Goal: Communication & Community: Answer question/provide support

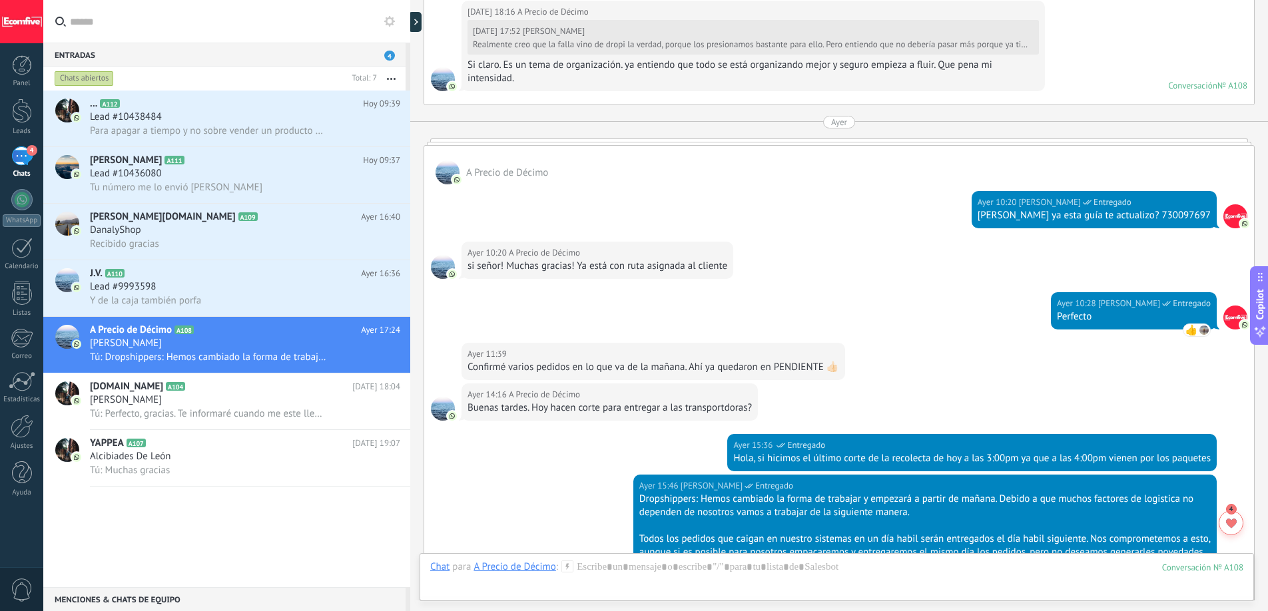
scroll to position [3515, 0]
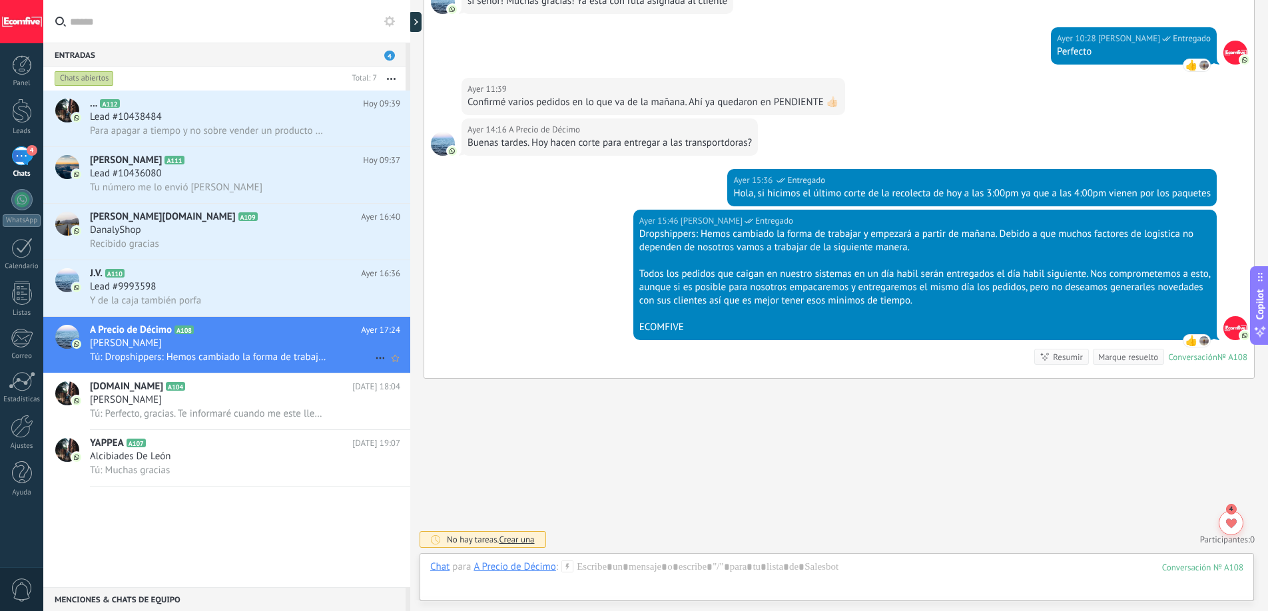
click at [192, 348] on div "[PERSON_NAME]" at bounding box center [245, 343] width 310 height 13
click at [164, 396] on h3 "[PERSON_NAME]" at bounding box center [129, 399] width 79 height 13
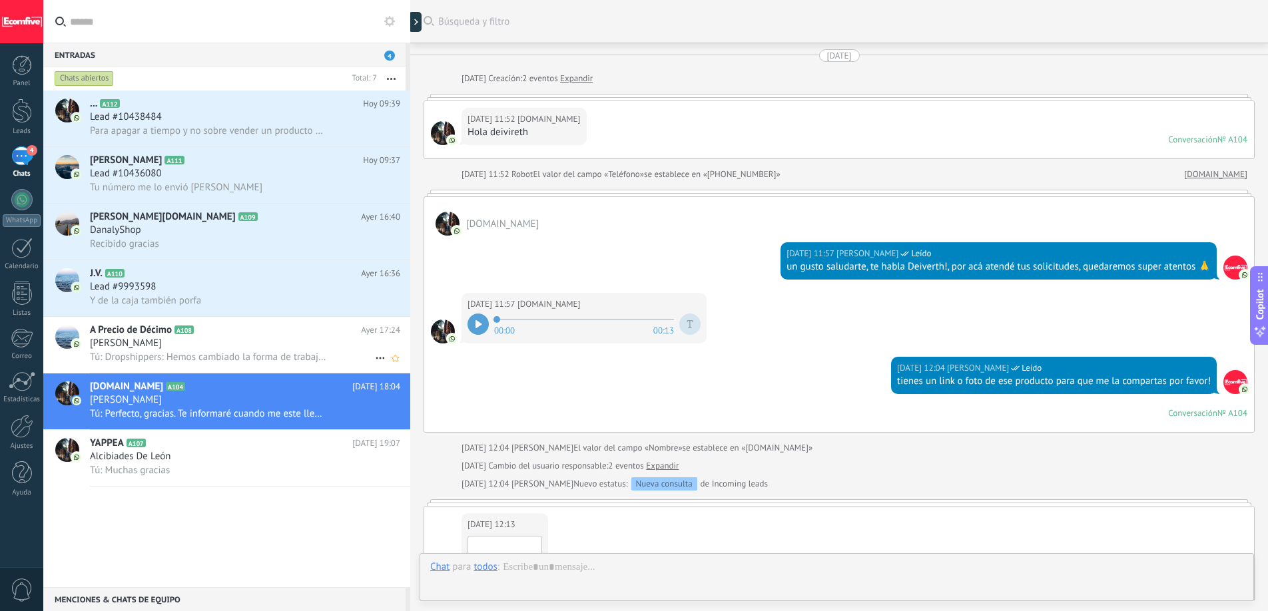
click at [190, 356] on span "Tú: Dropshippers: Hemos cambiado la forma de trabajar y empezará a partir de [D…" at bounding box center [208, 357] width 237 height 13
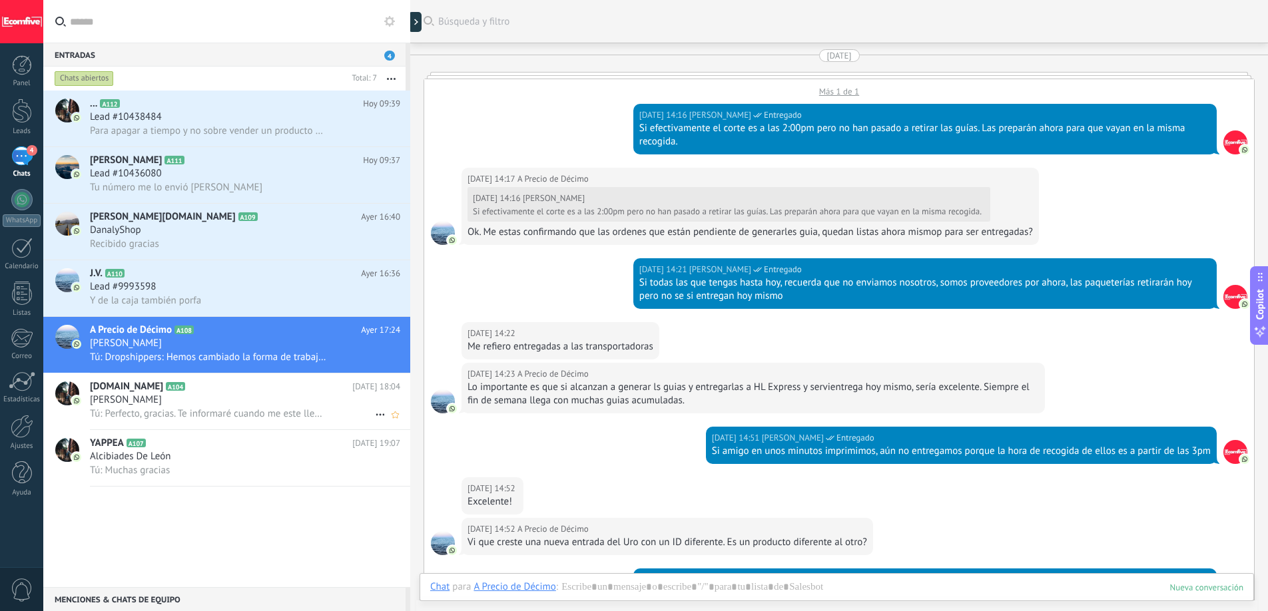
scroll to position [2628, 0]
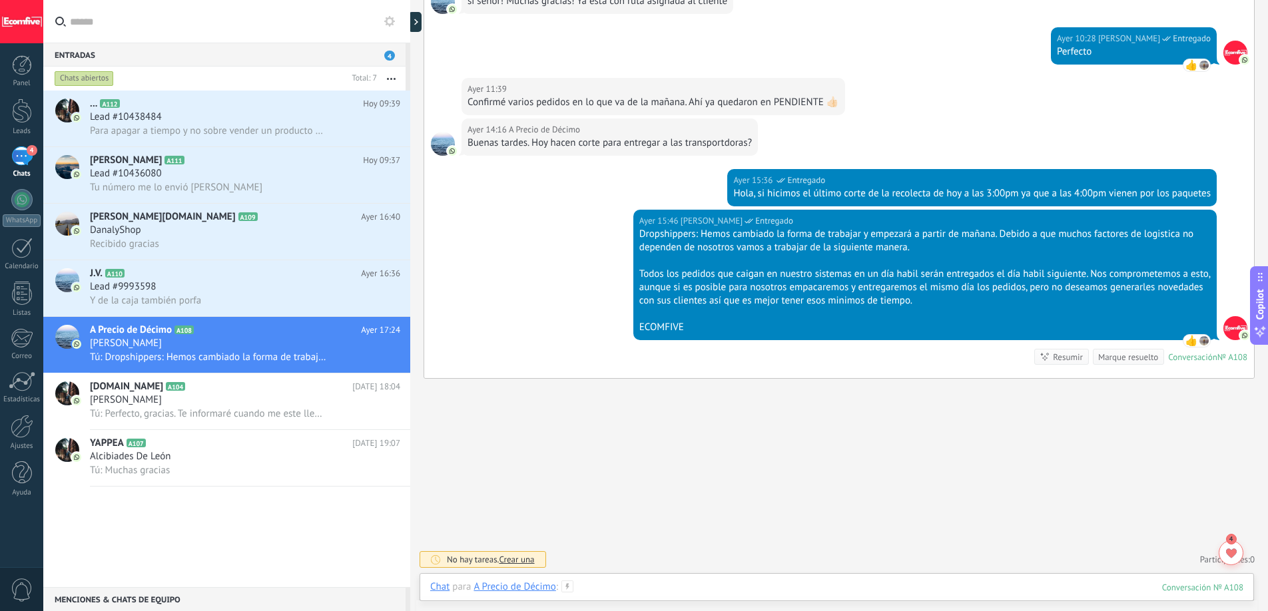
click at [981, 589] on div at bounding box center [836, 601] width 813 height 40
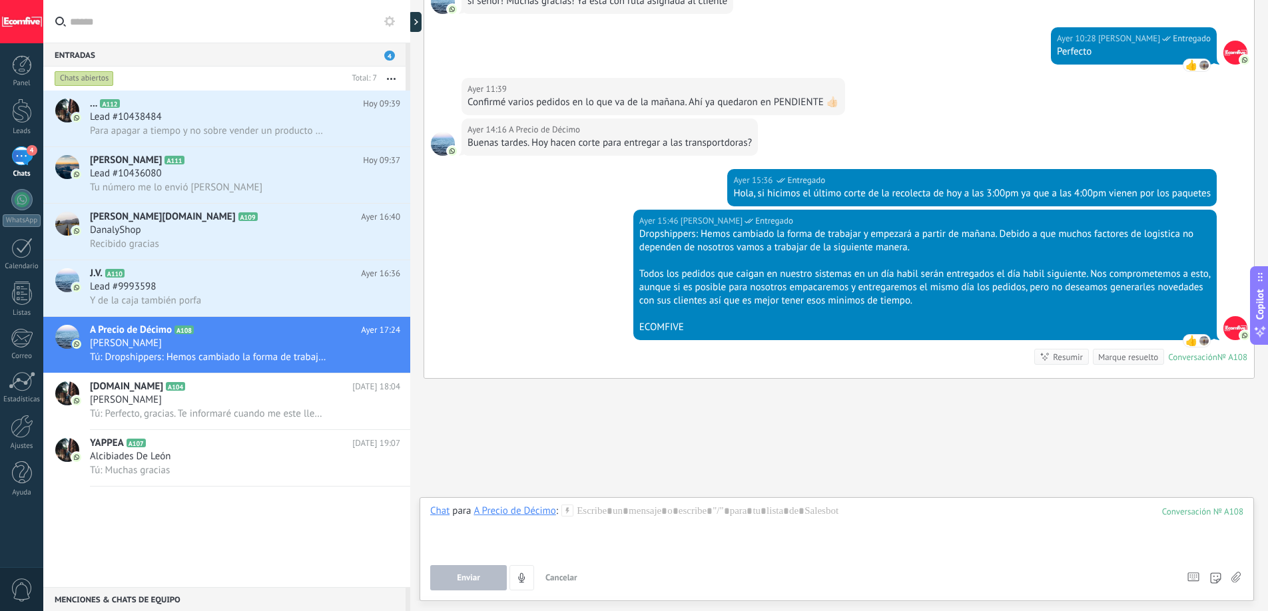
click at [1233, 576] on use at bounding box center [1235, 577] width 9 height 11
click at [0, 0] on input "file" at bounding box center [0, 0] width 0 height 0
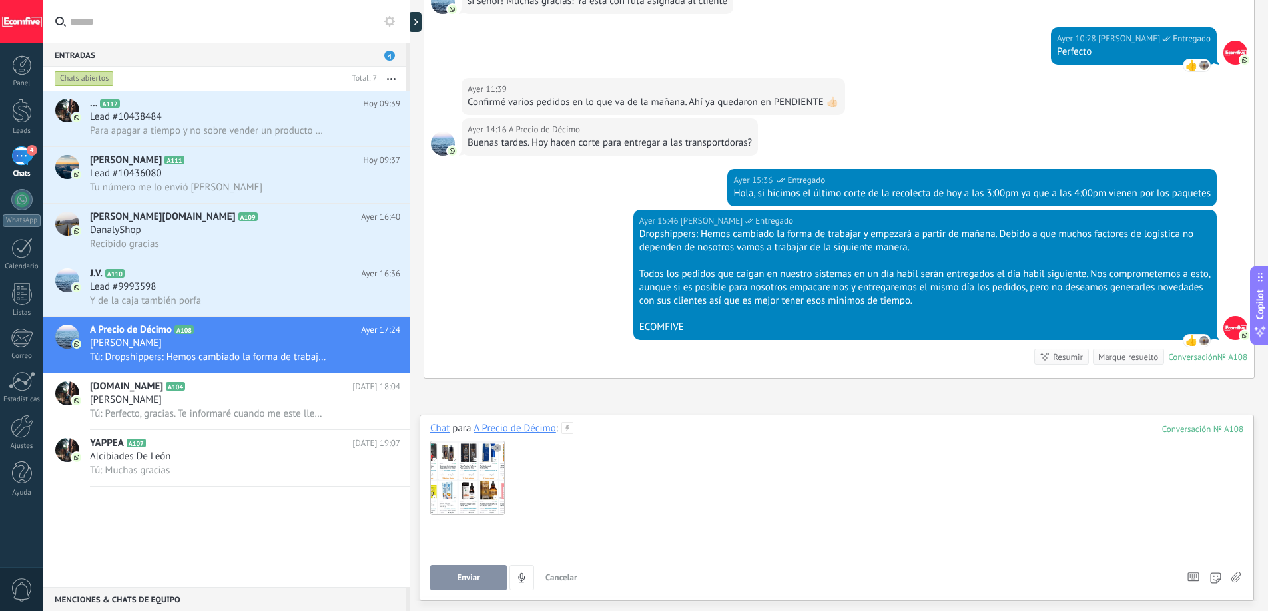
click at [587, 531] on div at bounding box center [836, 544] width 813 height 51
click at [531, 530] on div "**********" at bounding box center [834, 544] width 808 height 51
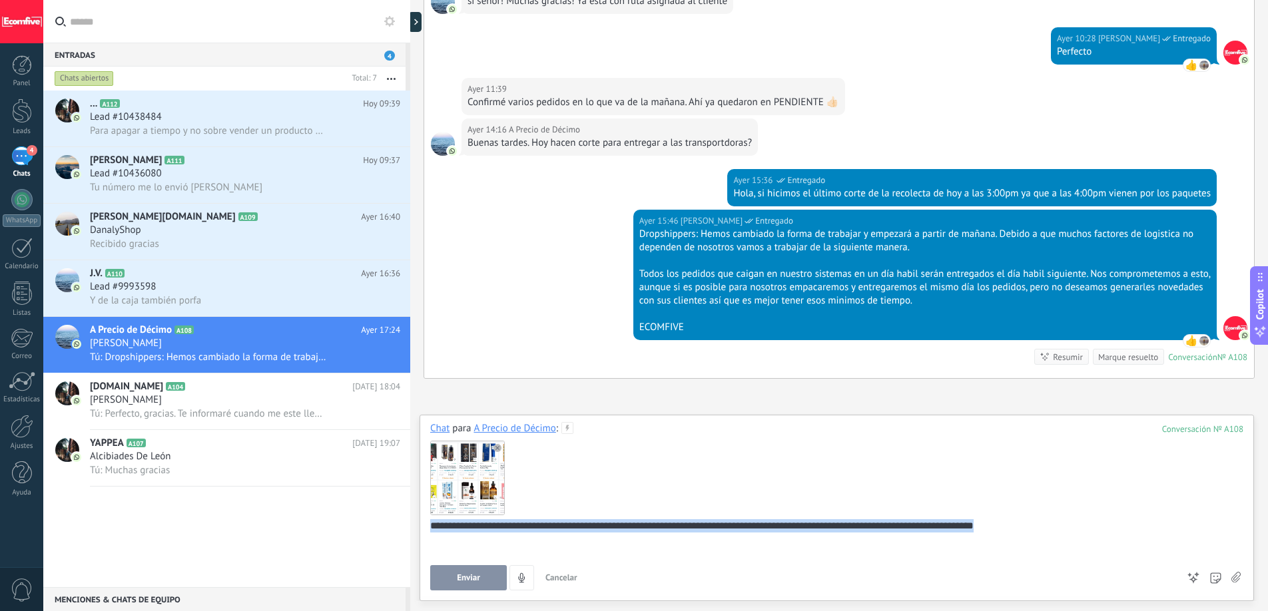
click at [531, 530] on div "**********" at bounding box center [834, 544] width 808 height 51
copy div "*"
click at [483, 577] on button "Enviar" at bounding box center [468, 577] width 77 height 25
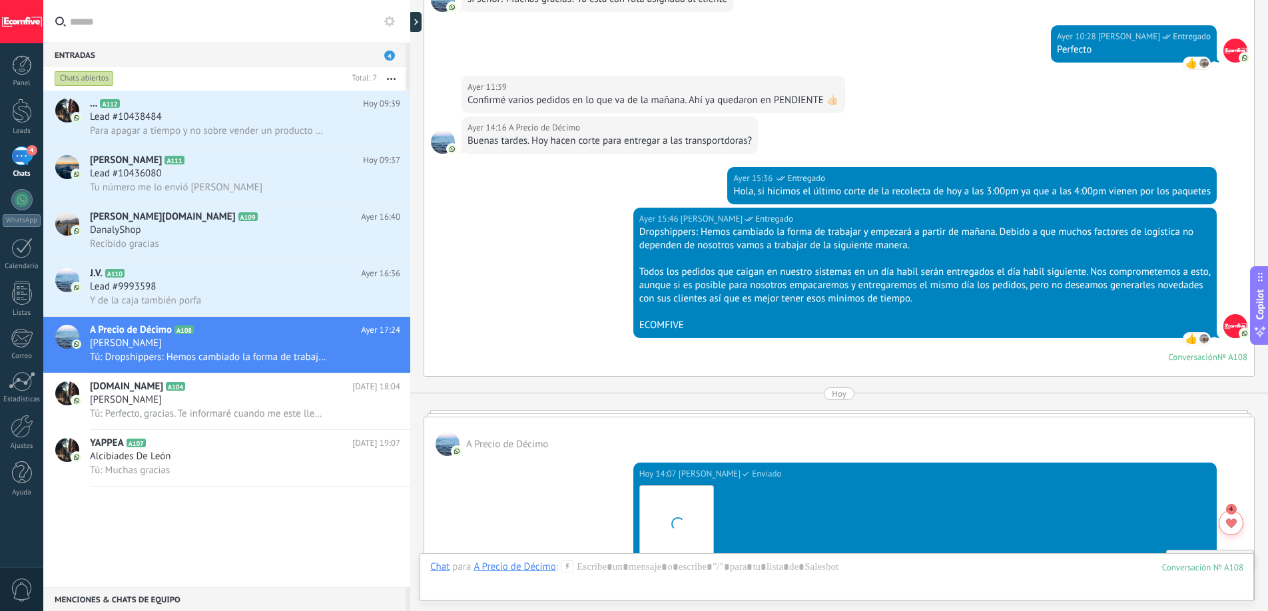
scroll to position [2640, 0]
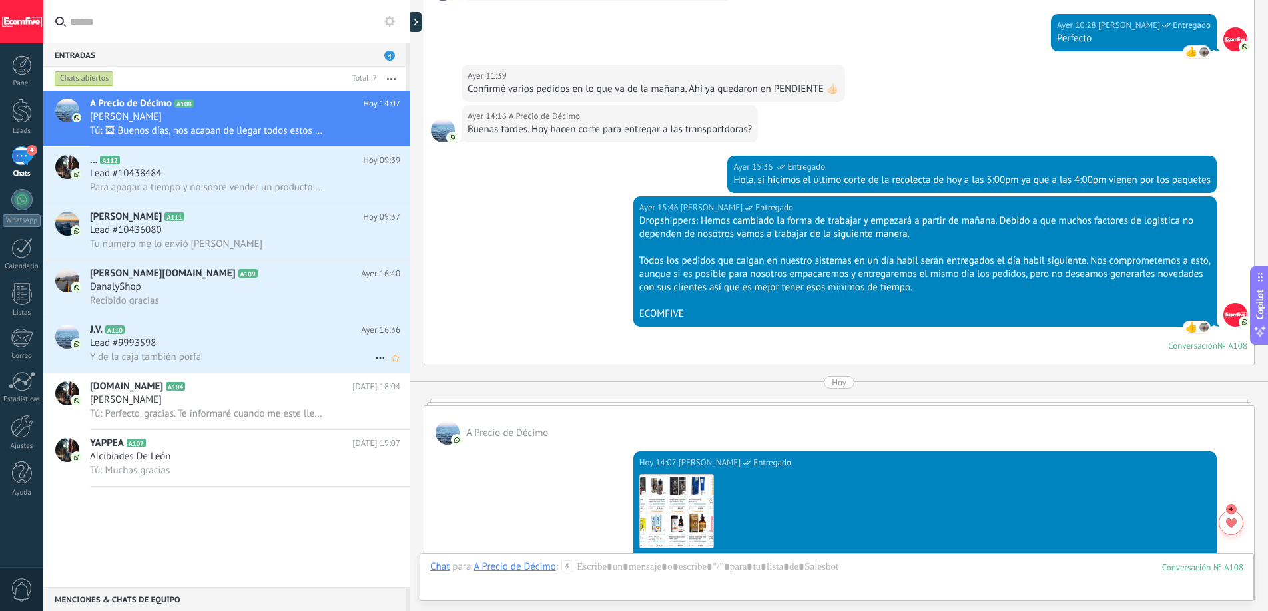
click at [232, 343] on div "Lead #9993598" at bounding box center [245, 343] width 310 height 13
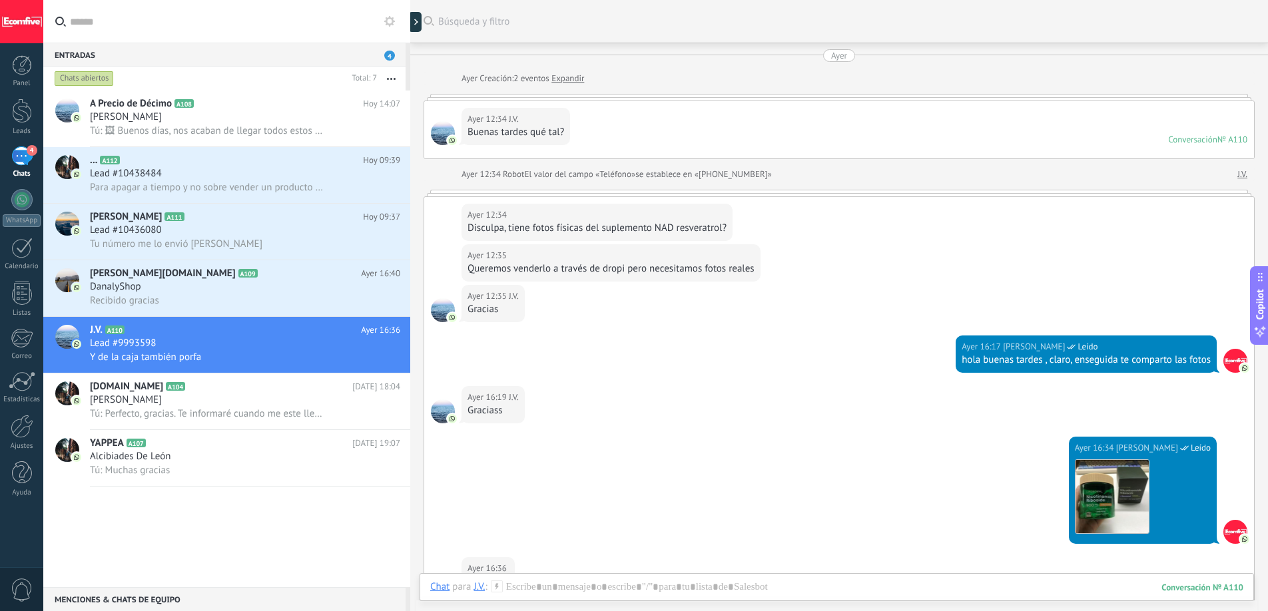
click at [595, 265] on div "Queremos venderlo a través de dropi pero necesitamos fotos reales" at bounding box center [610, 268] width 287 height 13
click at [600, 269] on div "Queremos venderlo a través de dropi pero necesitamos fotos reales" at bounding box center [610, 268] width 287 height 13
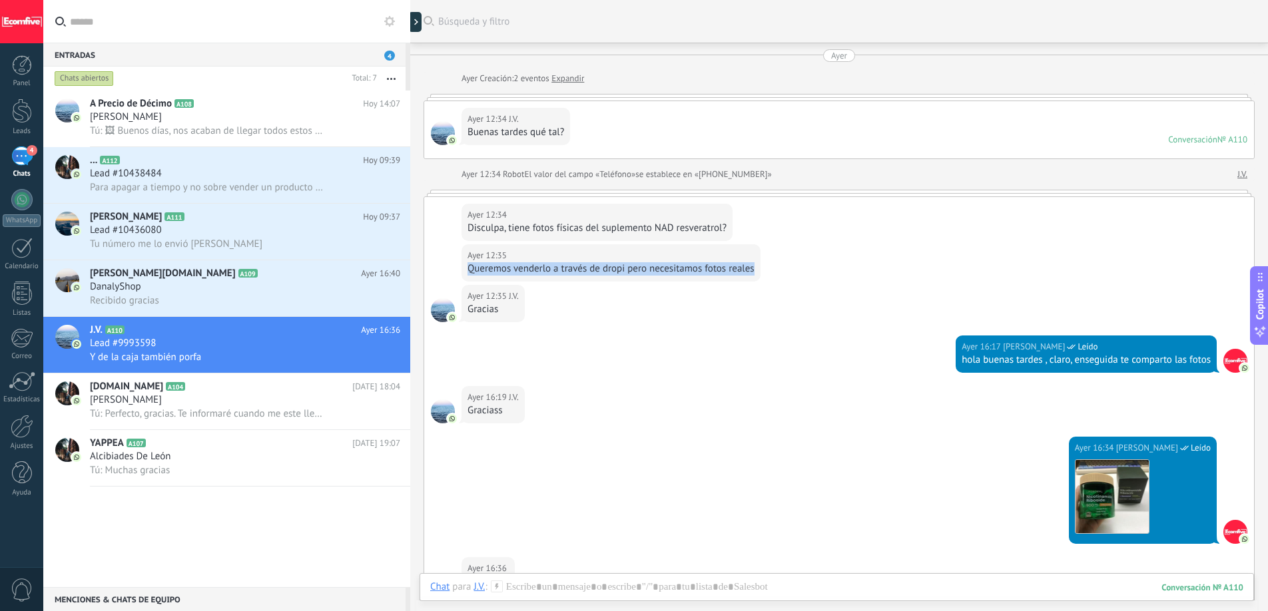
click at [600, 269] on div "Queremos venderlo a través de dropi pero necesitamos fotos reales" at bounding box center [610, 268] width 287 height 13
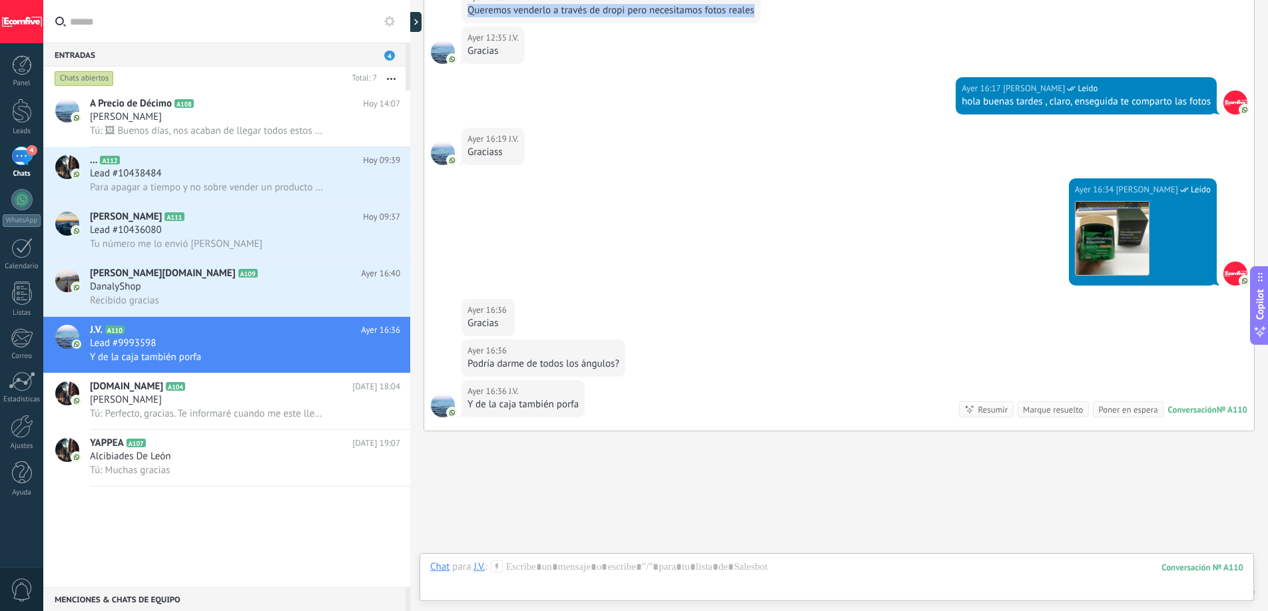
scroll to position [311, 0]
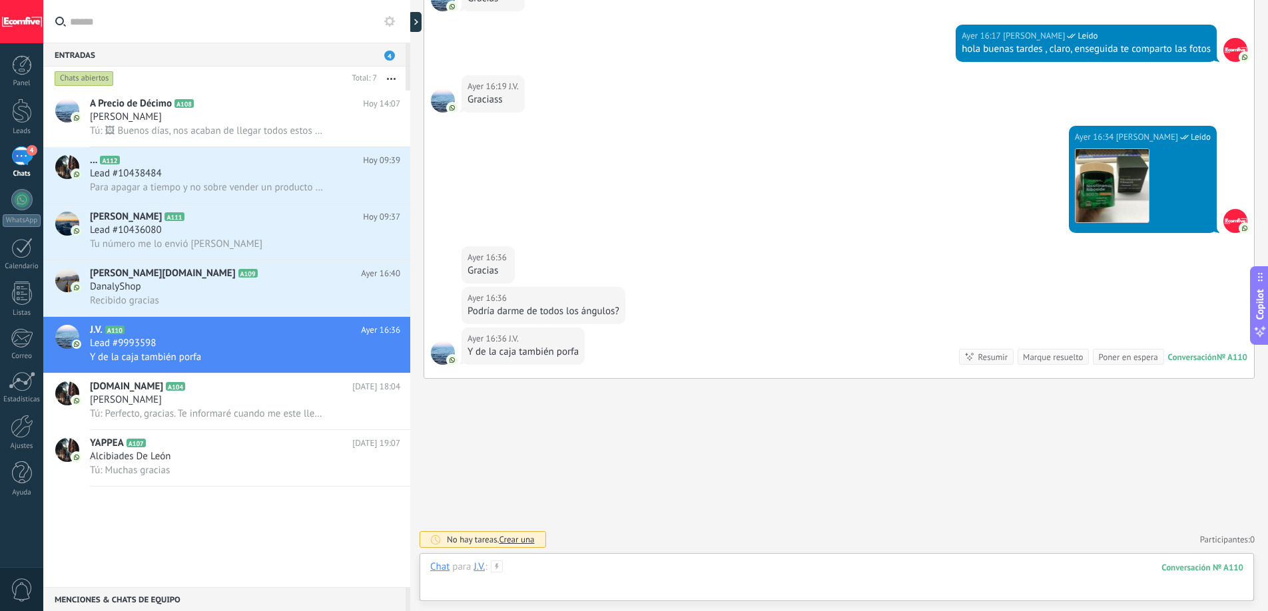
click at [1071, 585] on div at bounding box center [836, 581] width 813 height 40
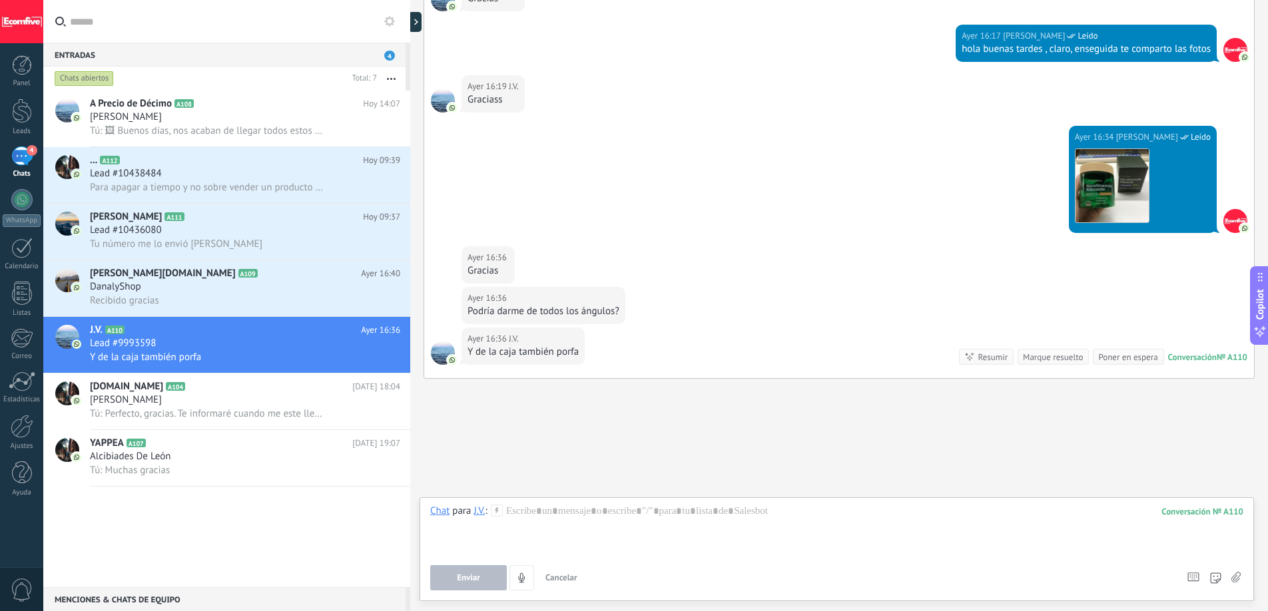
click at [1231, 574] on icon at bounding box center [1235, 577] width 9 height 11
click at [0, 0] on input "file" at bounding box center [0, 0] width 0 height 0
click at [701, 505] on div at bounding box center [836, 530] width 813 height 51
click at [720, 477] on div "Buscar Búsqueda y filtro Carga más [DATE] [DATE] Creación: 2 eventos Expandir […" at bounding box center [839, 150] width 858 height 922
click at [1240, 578] on div "Enviar Cancelar Rastrear clics en links ? Reducir links largos y rastrear clics…" at bounding box center [836, 577] width 813 height 25
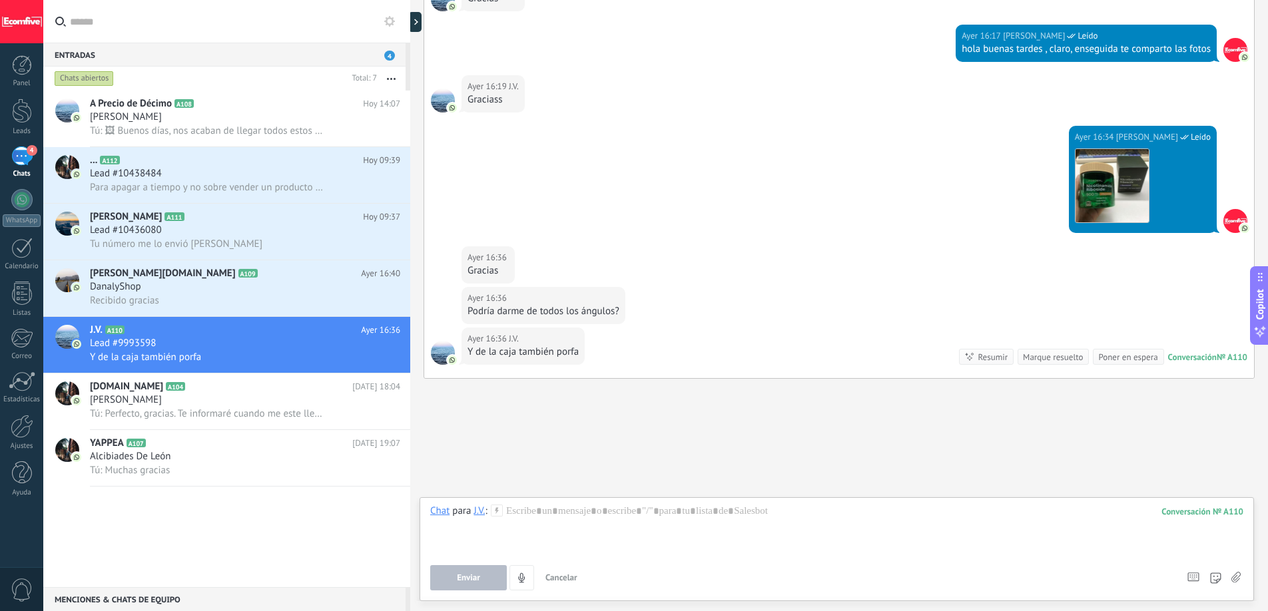
click at [1237, 576] on icon at bounding box center [1235, 577] width 9 height 11
click at [0, 0] on input "file" at bounding box center [0, 0] width 0 height 0
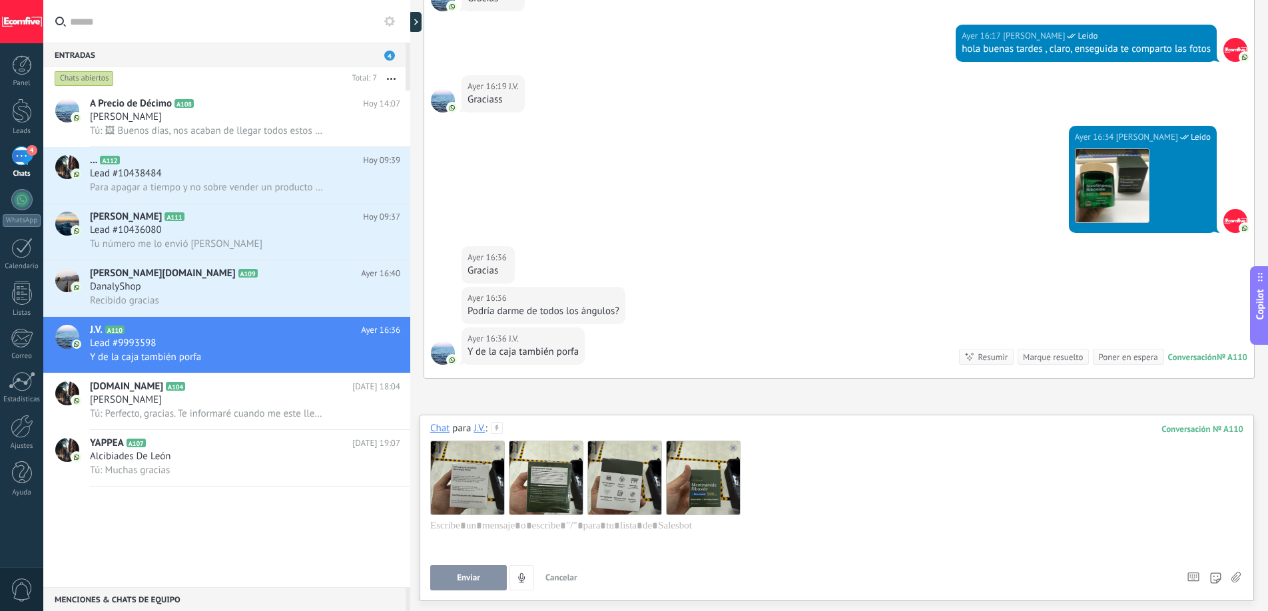
click at [469, 574] on span "Enviar" at bounding box center [468, 577] width 23 height 9
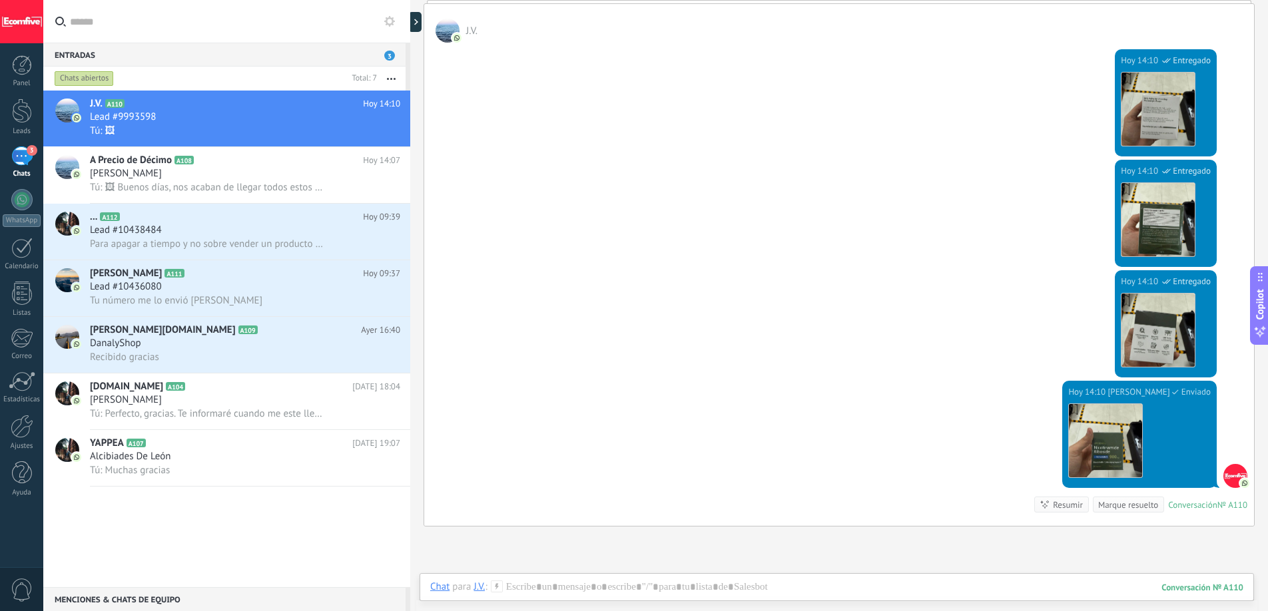
scroll to position [874, 0]
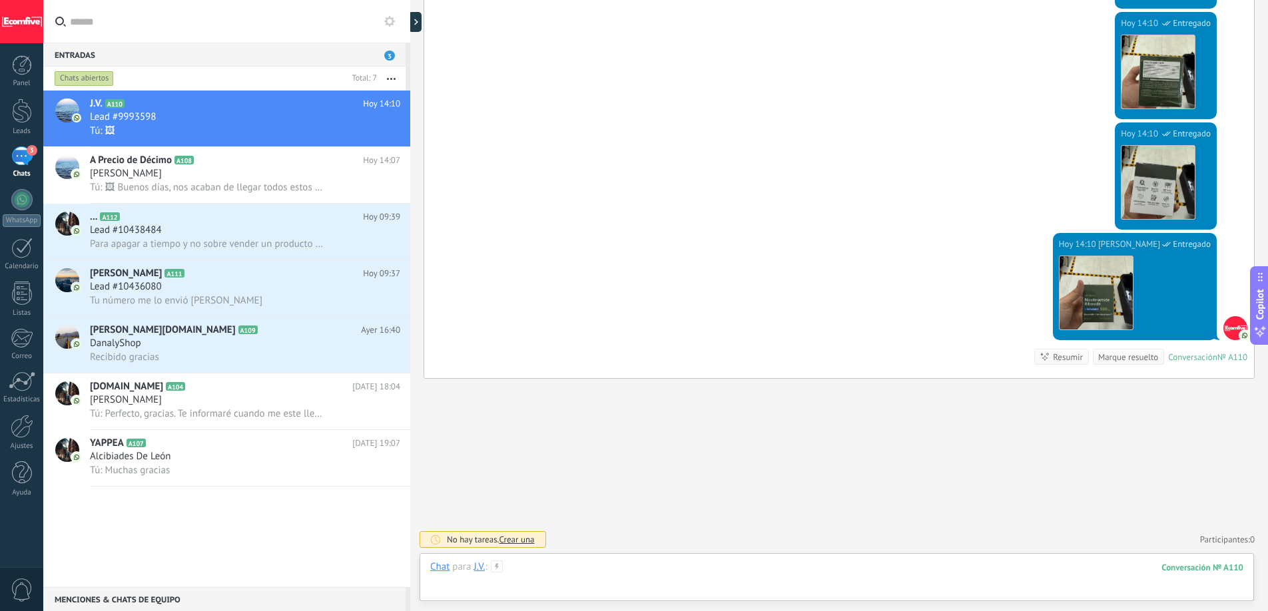
click at [601, 576] on div at bounding box center [836, 581] width 813 height 40
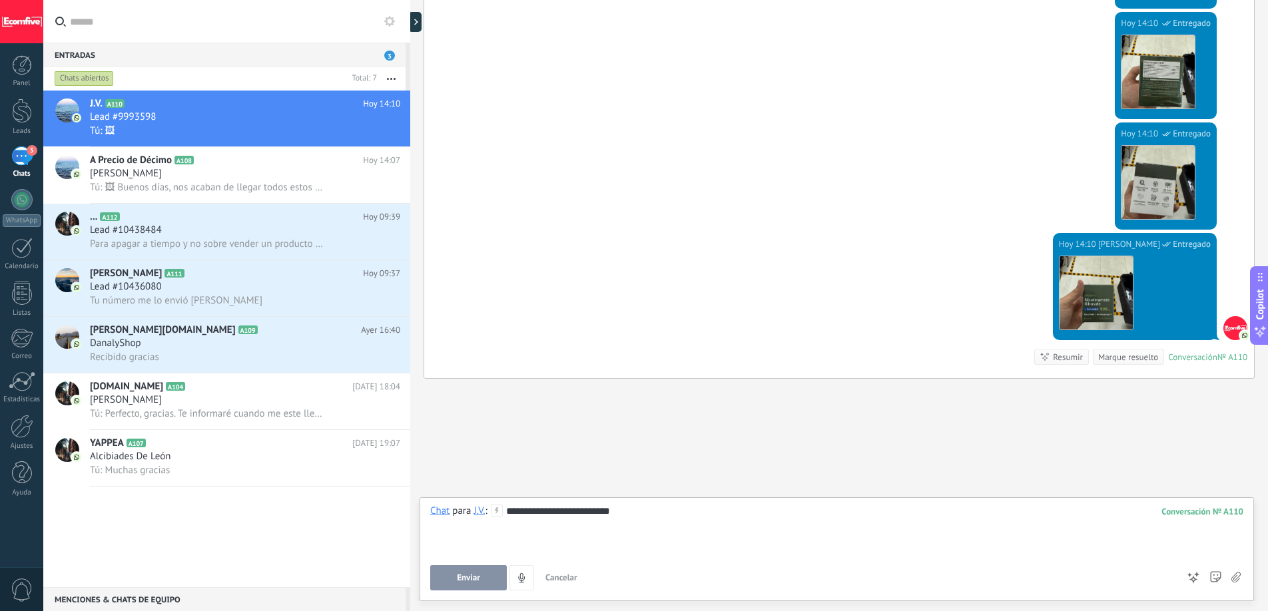
click at [478, 569] on button "Enviar" at bounding box center [468, 577] width 77 height 25
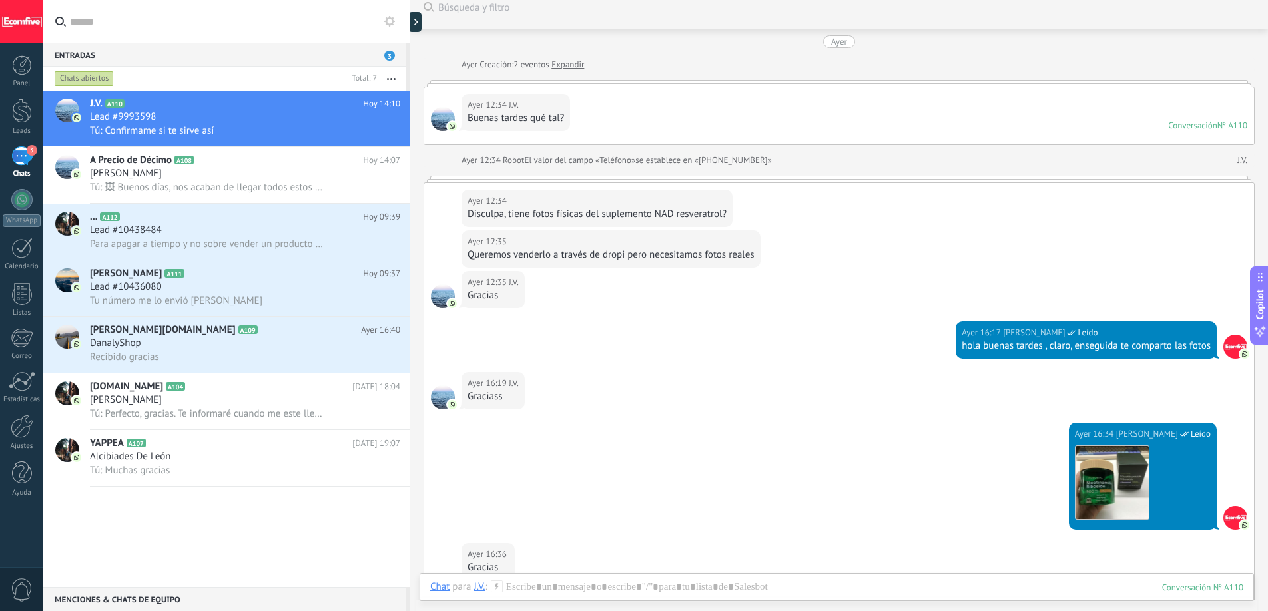
scroll to position [33, 0]
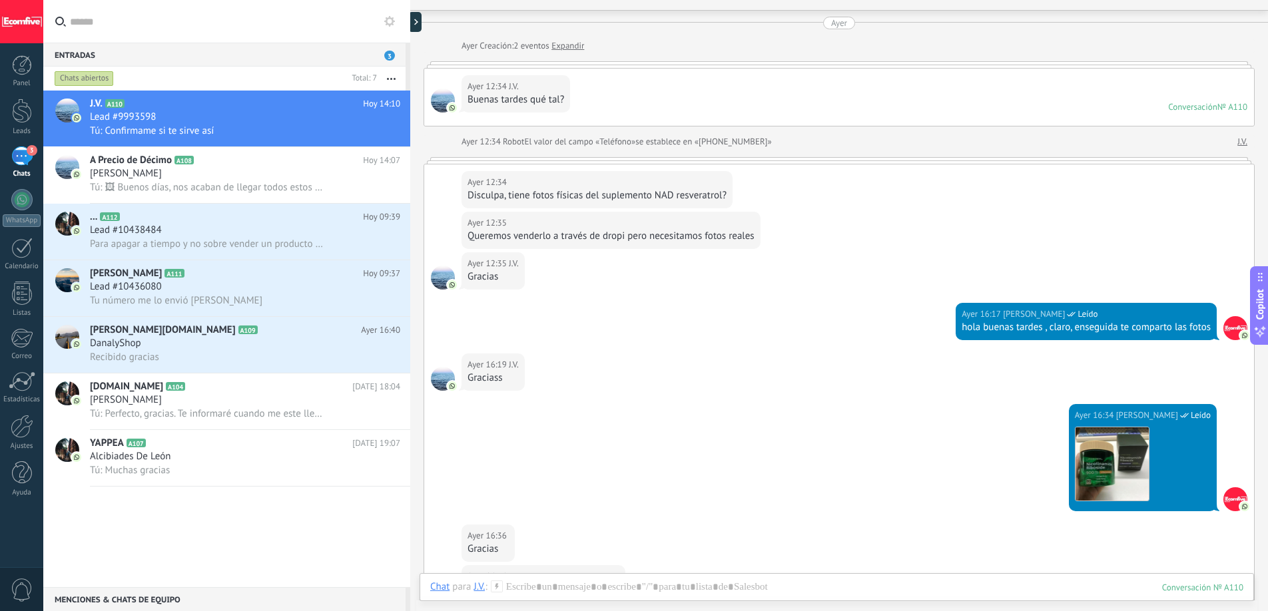
click at [578, 238] on div "Queremos venderlo a través de dropi pero necesitamos fotos reales" at bounding box center [610, 236] width 287 height 13
click at [495, 277] on div "Gracias" at bounding box center [492, 276] width 51 height 13
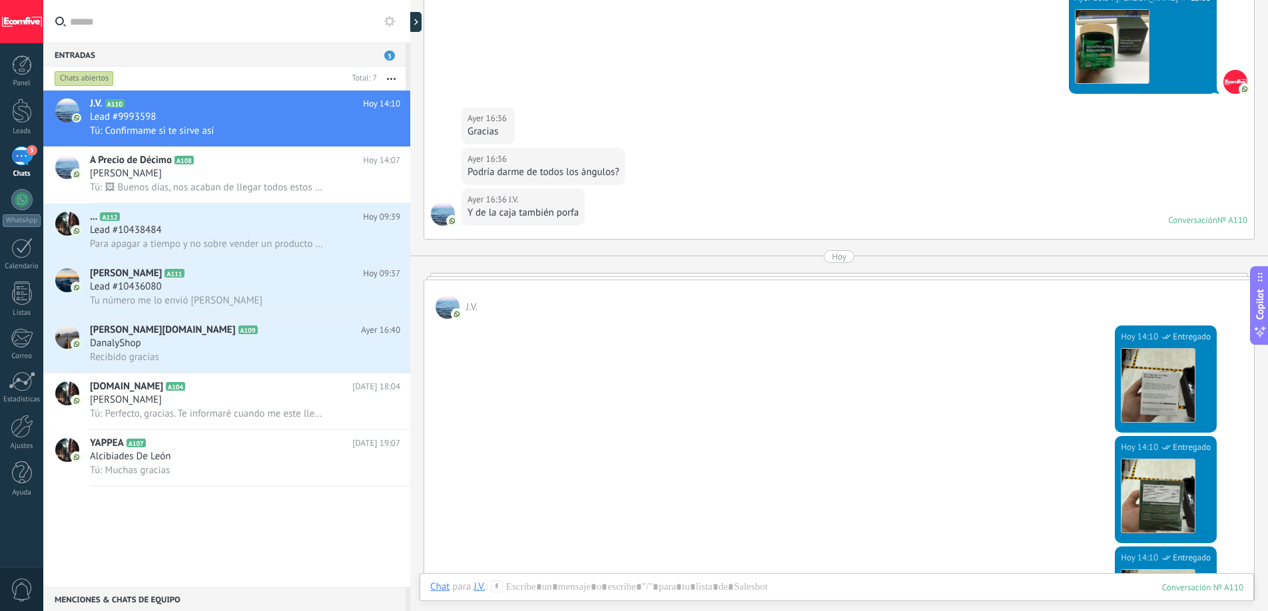
scroll to position [437, 0]
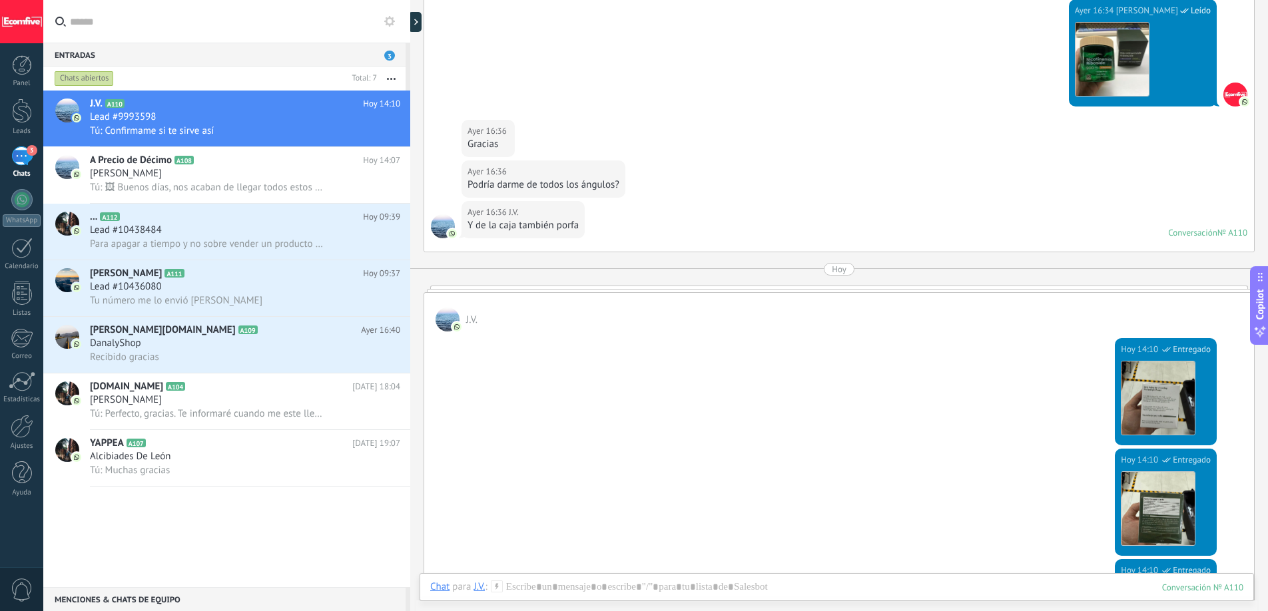
click at [556, 188] on div "Podría darme de todos los ángulos?" at bounding box center [543, 184] width 152 height 13
click at [534, 222] on div "Y de la caja también porfa" at bounding box center [522, 225] width 111 height 13
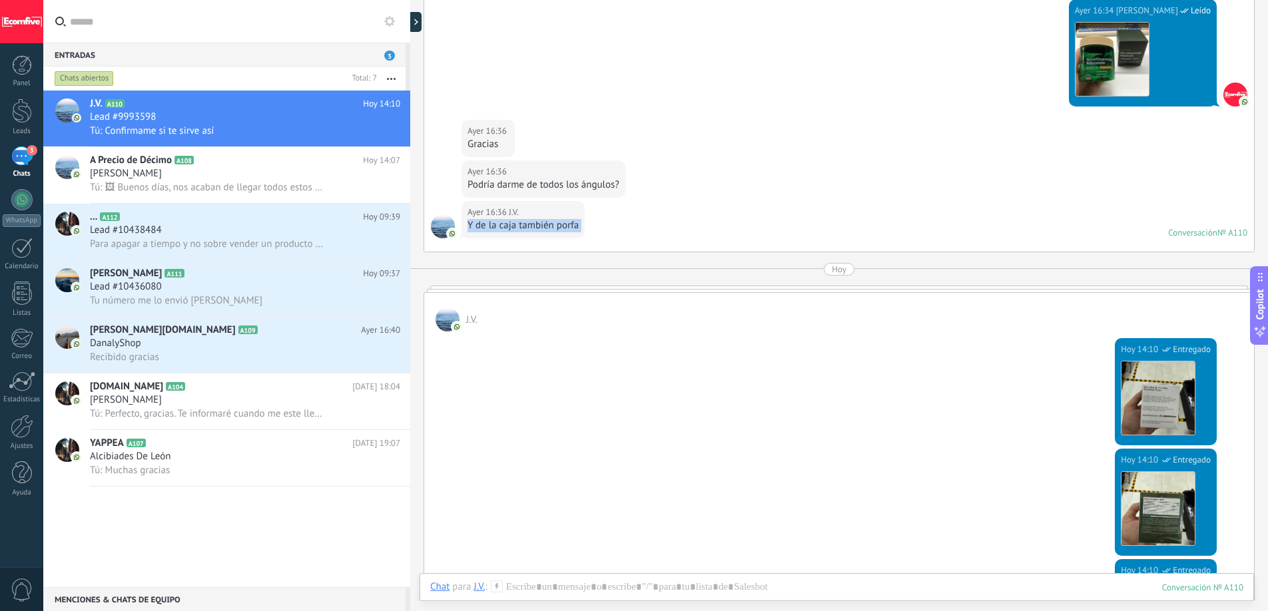
click at [534, 222] on div "Y de la caja también porfa" at bounding box center [522, 225] width 111 height 13
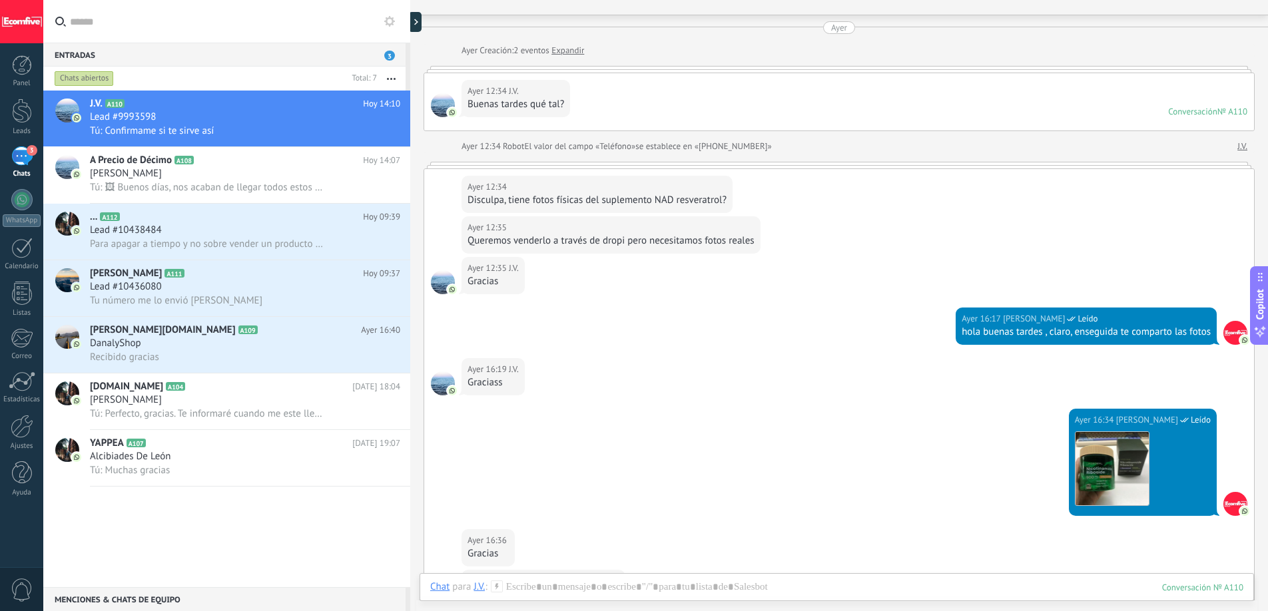
scroll to position [915, 0]
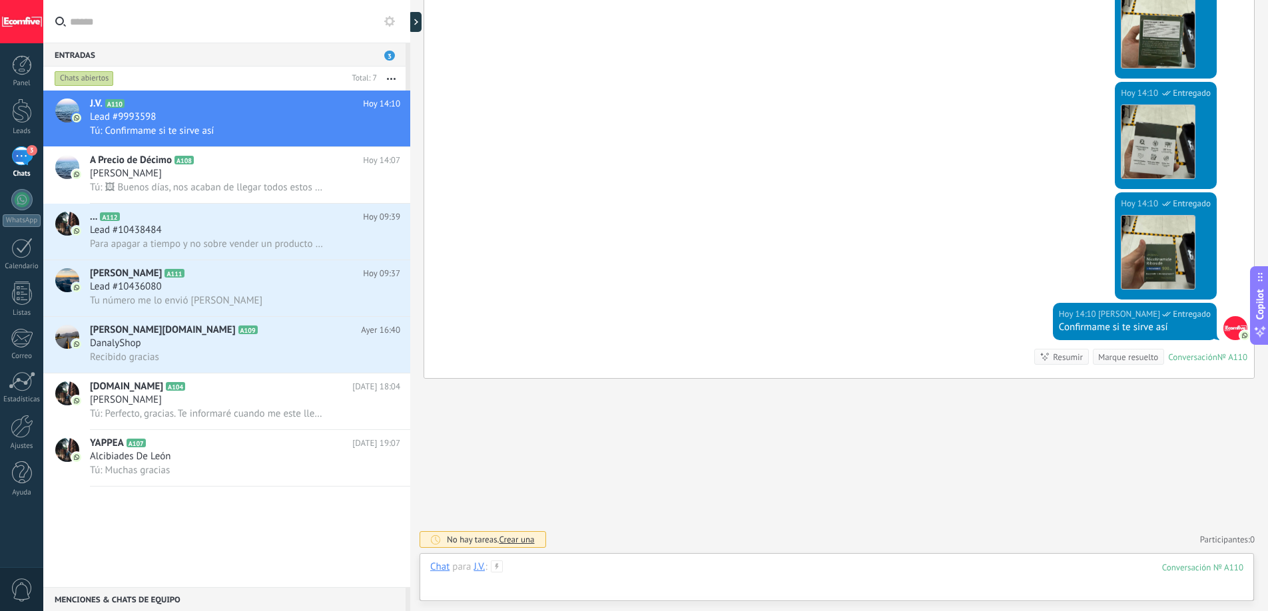
click at [581, 571] on div at bounding box center [836, 581] width 813 height 40
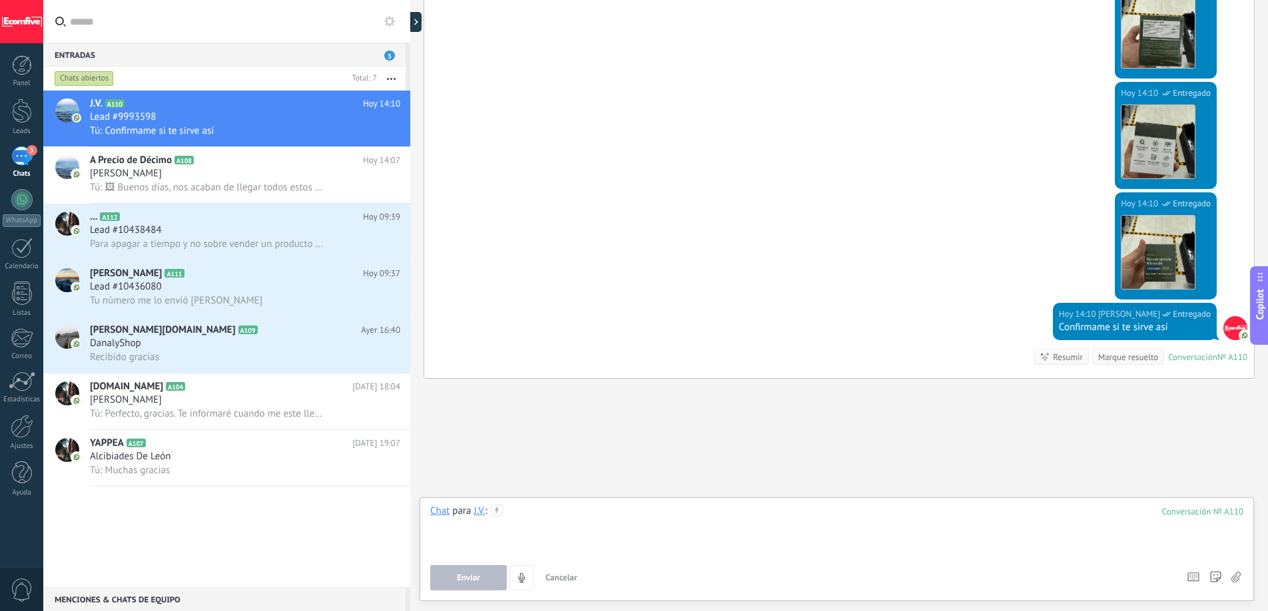
click at [556, 542] on div at bounding box center [836, 530] width 813 height 51
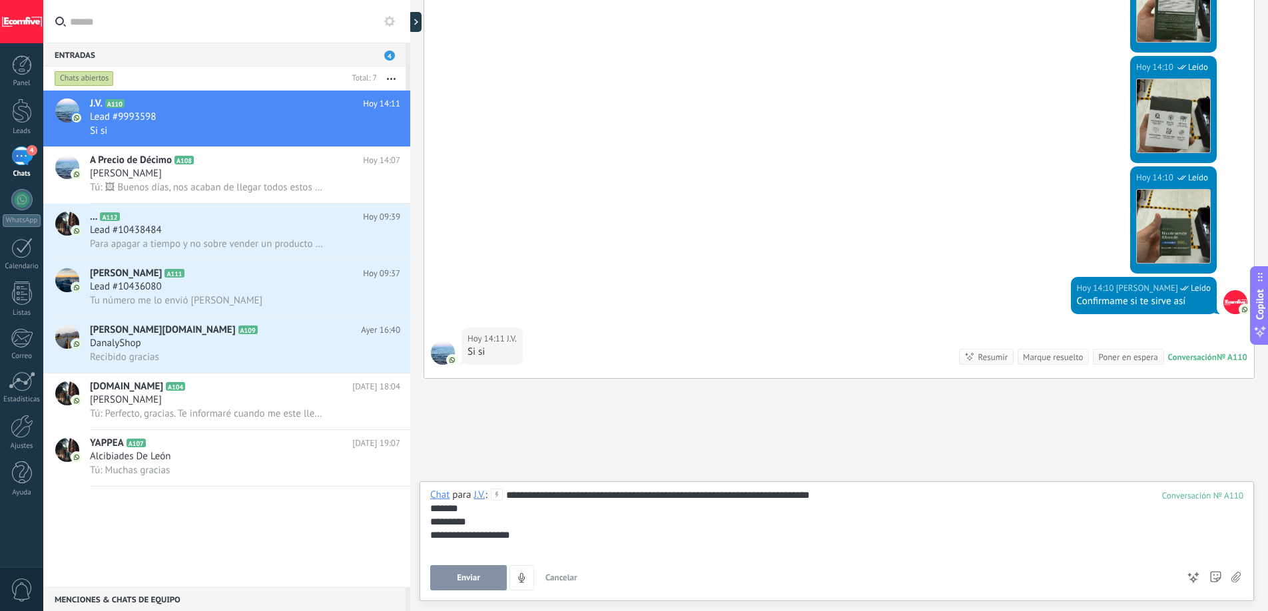
scroll to position [981, 0]
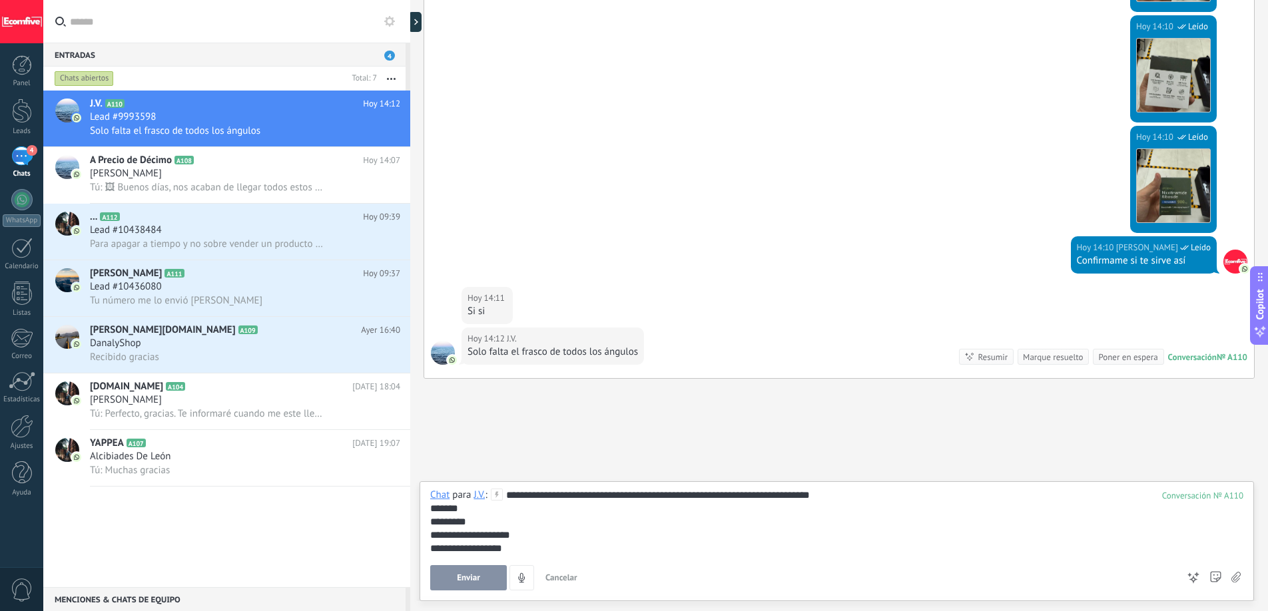
click at [472, 574] on span "Enviar" at bounding box center [468, 577] width 23 height 9
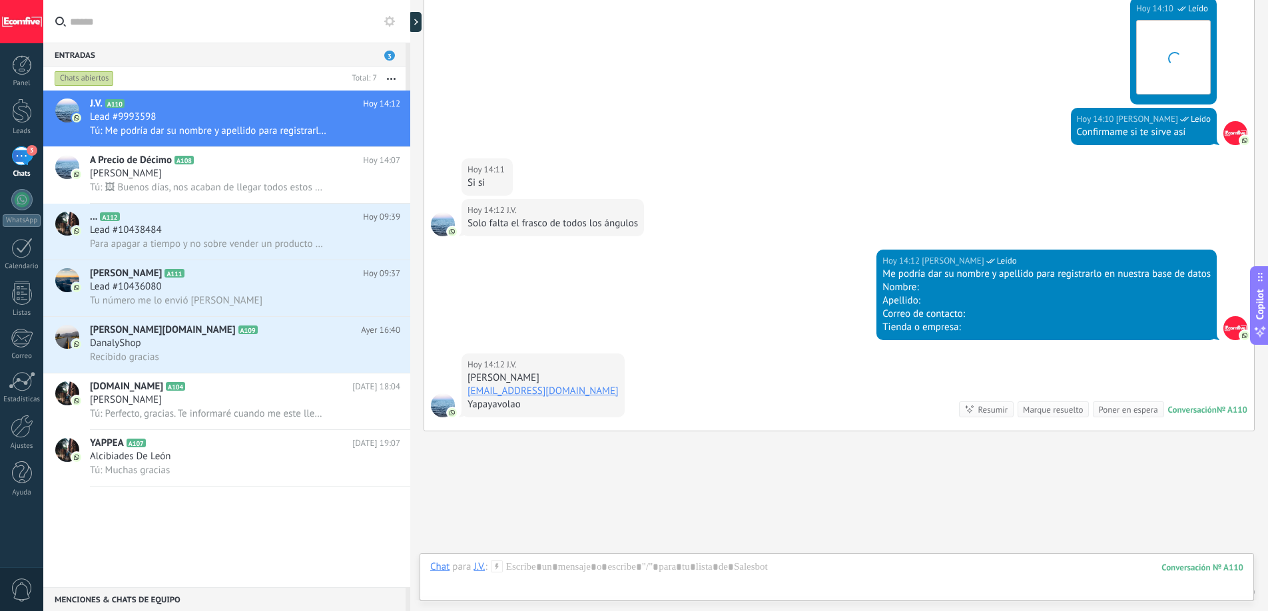
scroll to position [1162, 0]
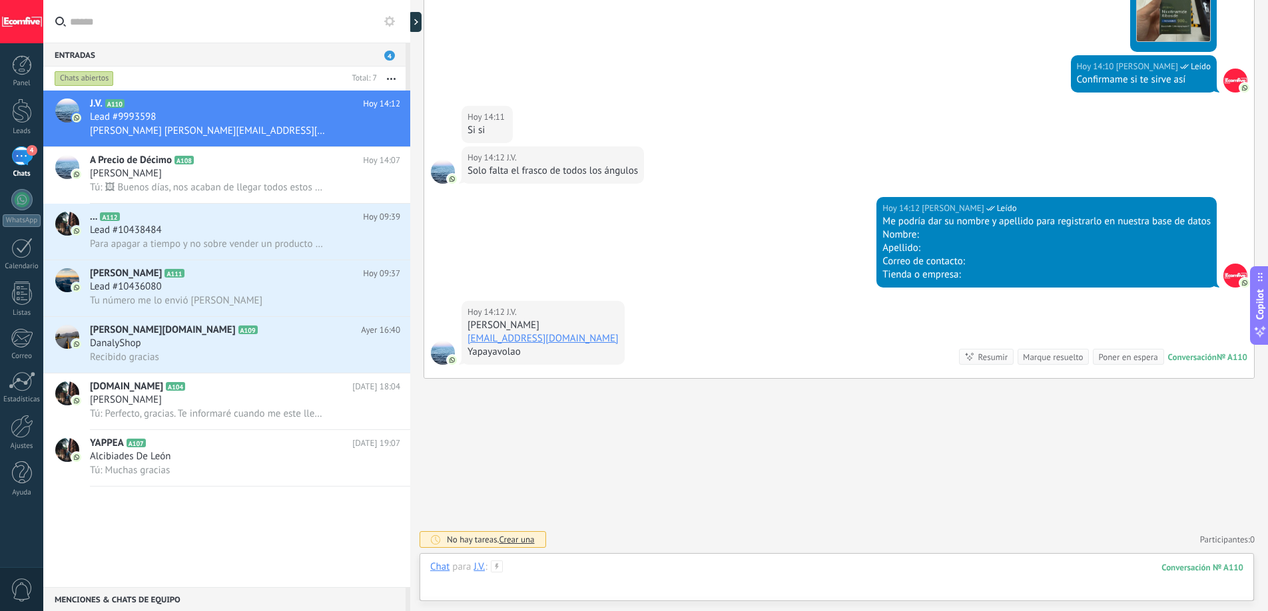
click at [597, 569] on div at bounding box center [836, 581] width 813 height 40
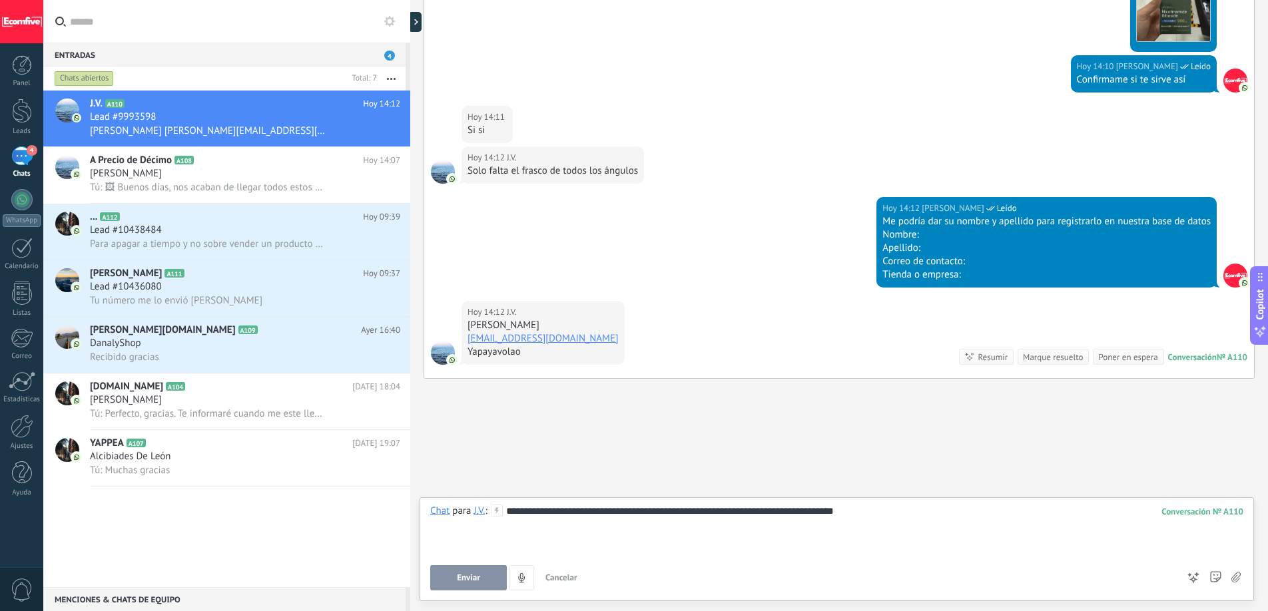
click at [459, 580] on span "Enviar" at bounding box center [468, 577] width 23 height 9
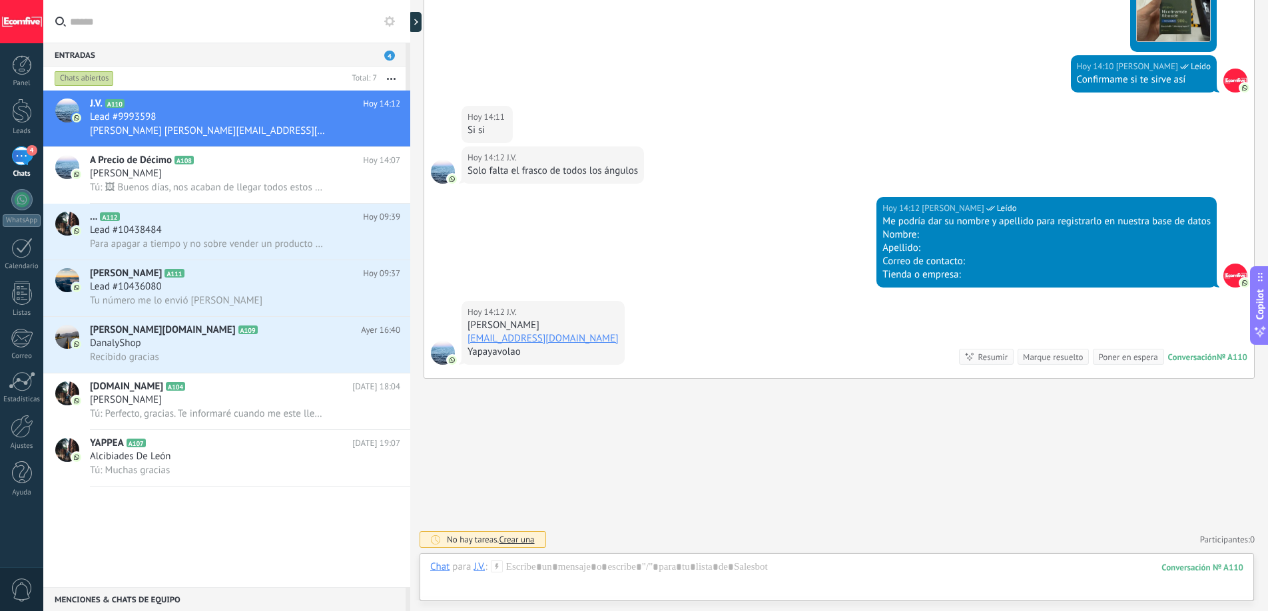
scroll to position [1238, 0]
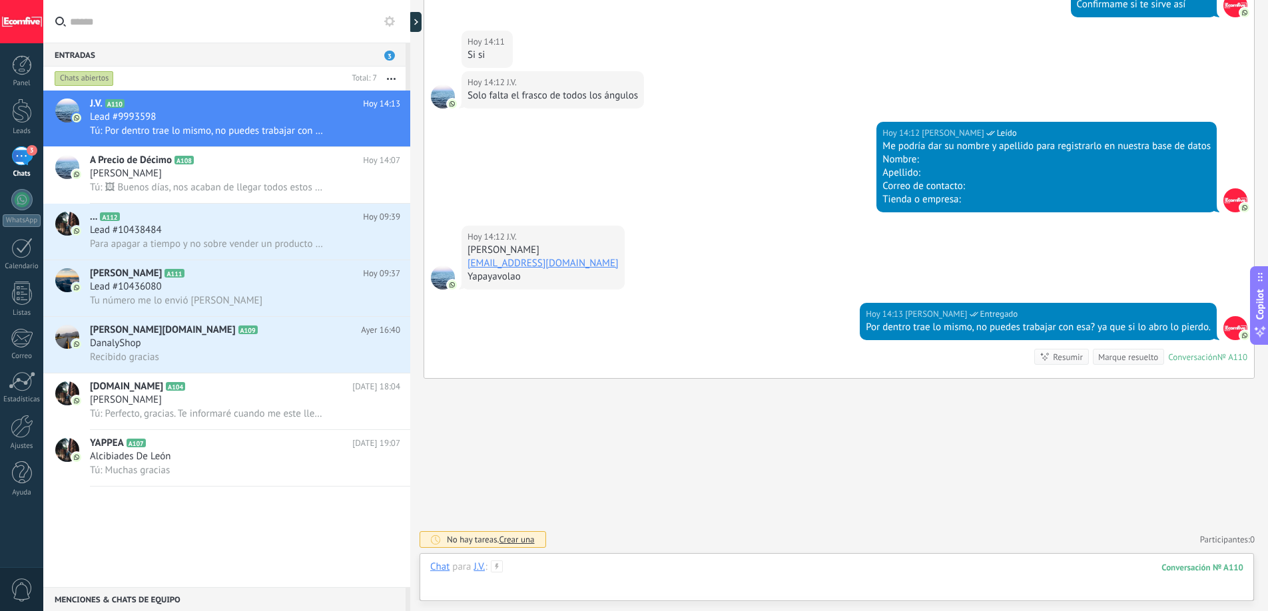
click at [559, 573] on div at bounding box center [836, 581] width 813 height 40
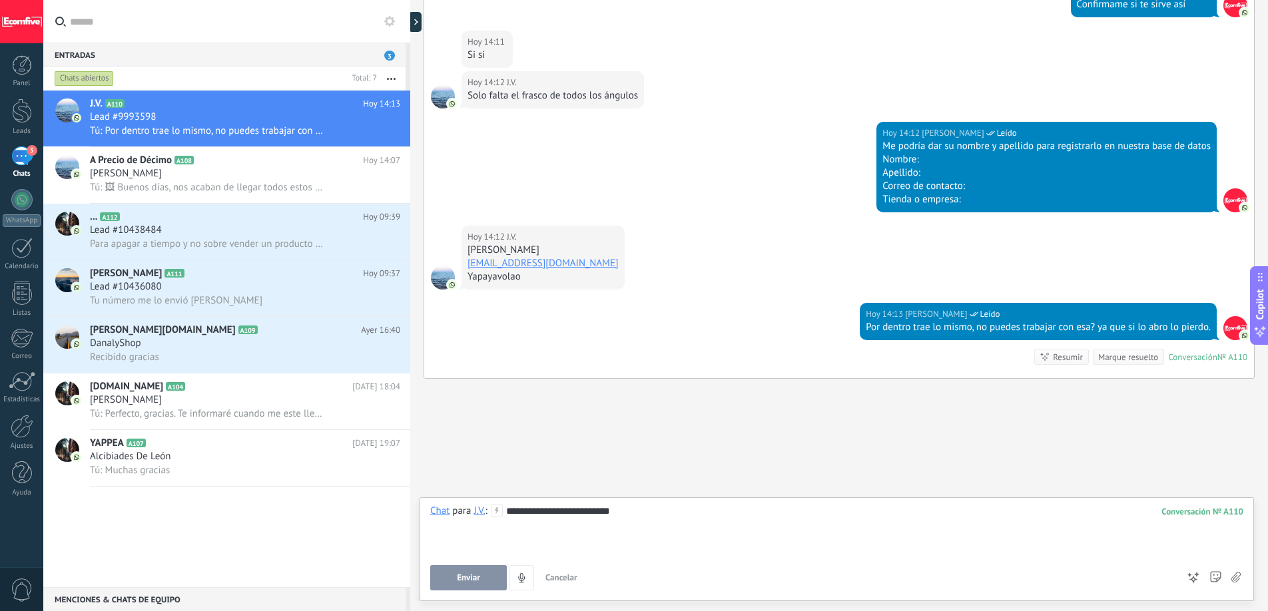
click at [479, 578] on span "Enviar" at bounding box center [468, 577] width 23 height 9
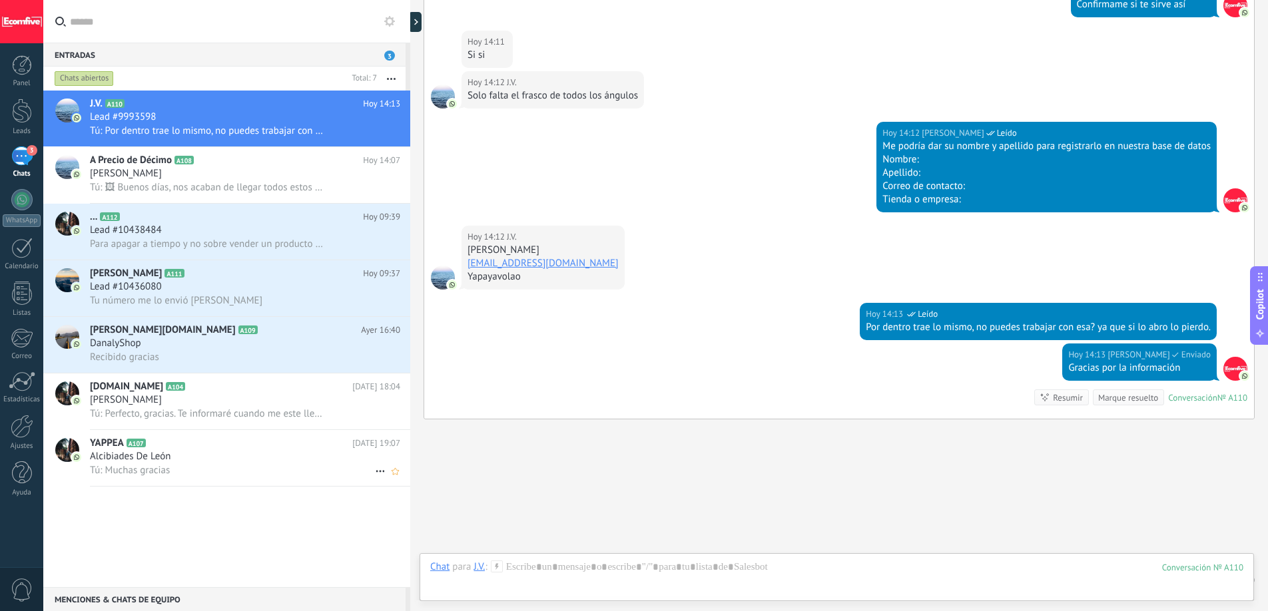
scroll to position [1278, 0]
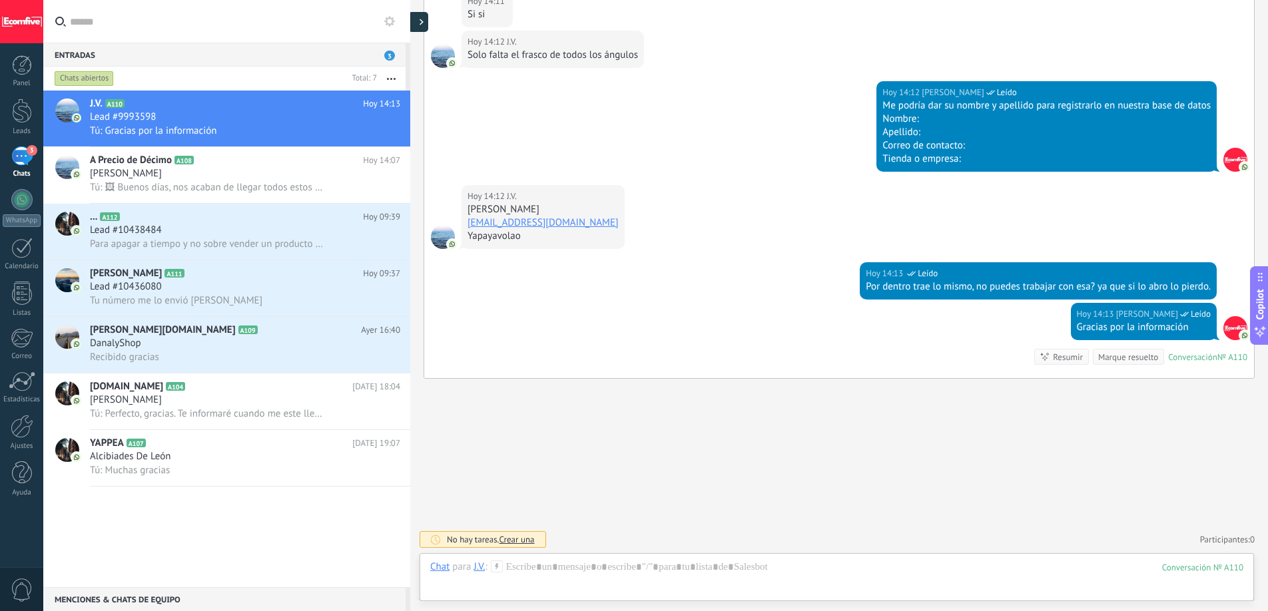
click at [416, 19] on div at bounding box center [418, 22] width 20 height 20
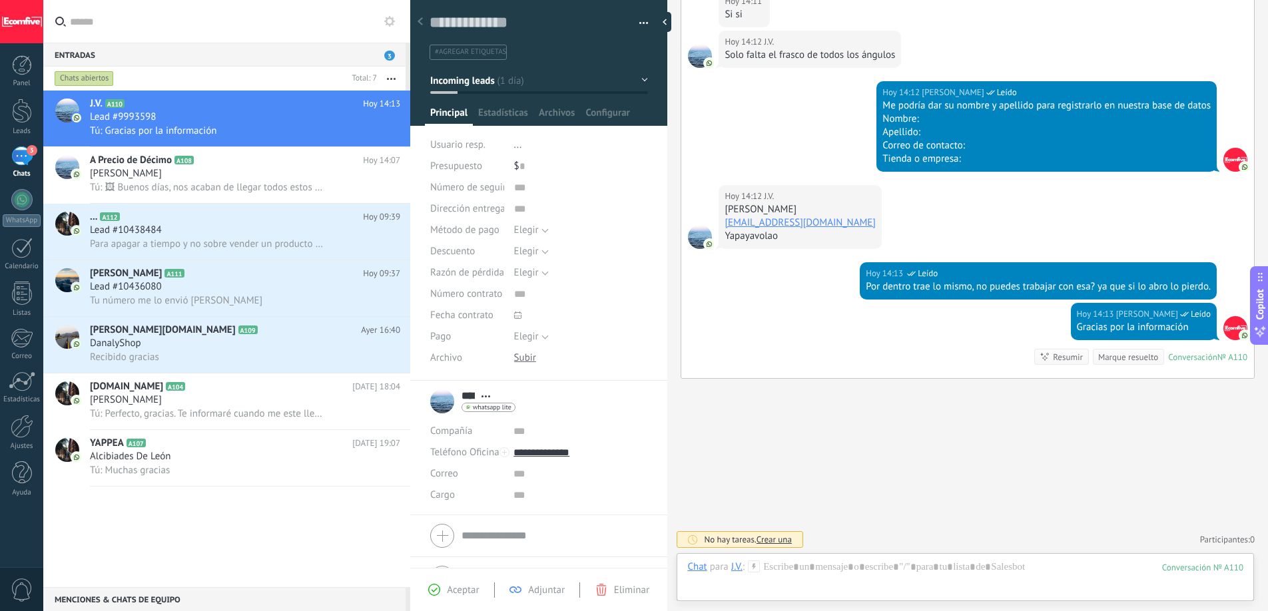
scroll to position [20, 0]
click at [515, 27] on textarea at bounding box center [529, 23] width 200 height 21
type textarea "*"
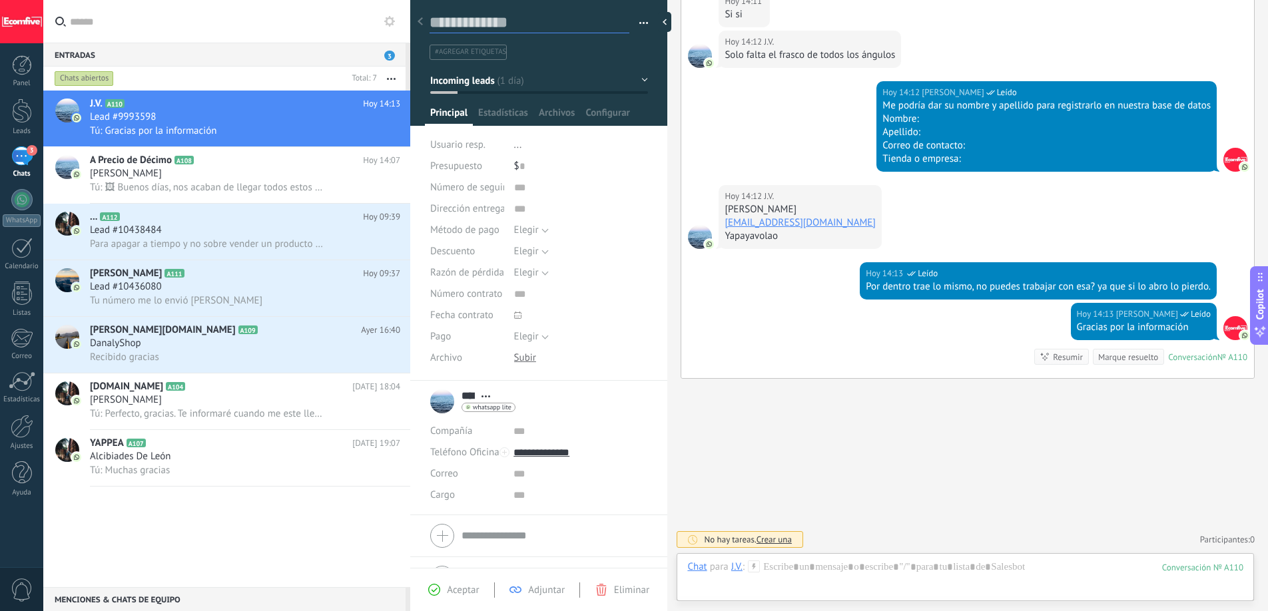
type textarea "*"
type textarea "**"
type textarea "***"
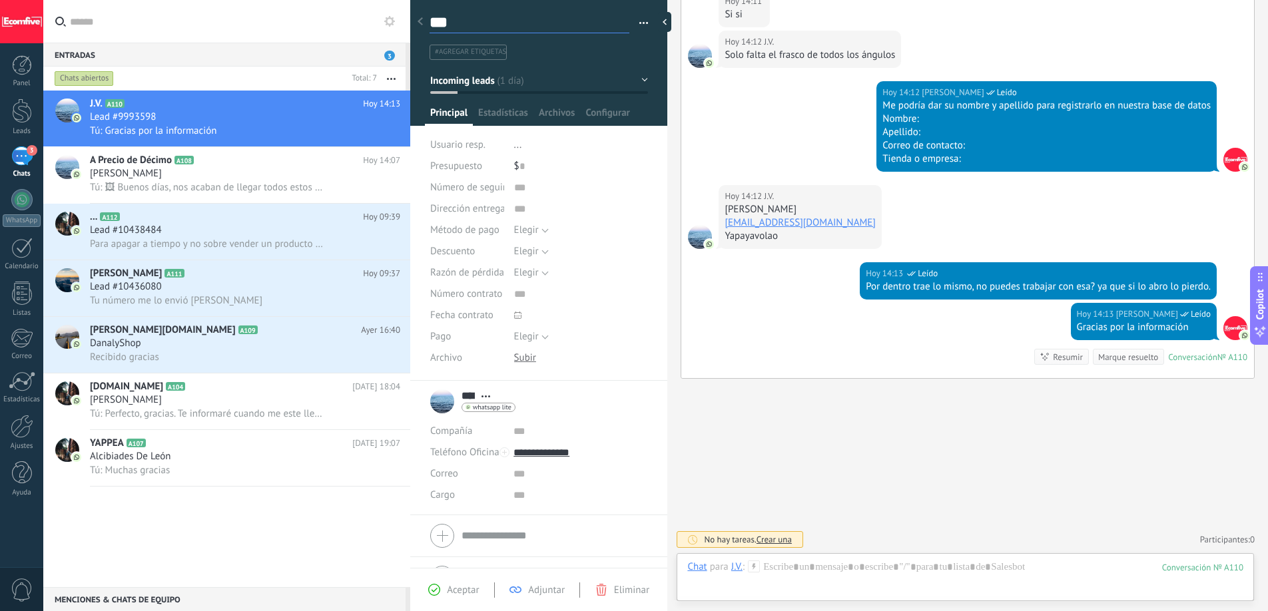
type textarea "****"
type textarea "*****"
type textarea "******"
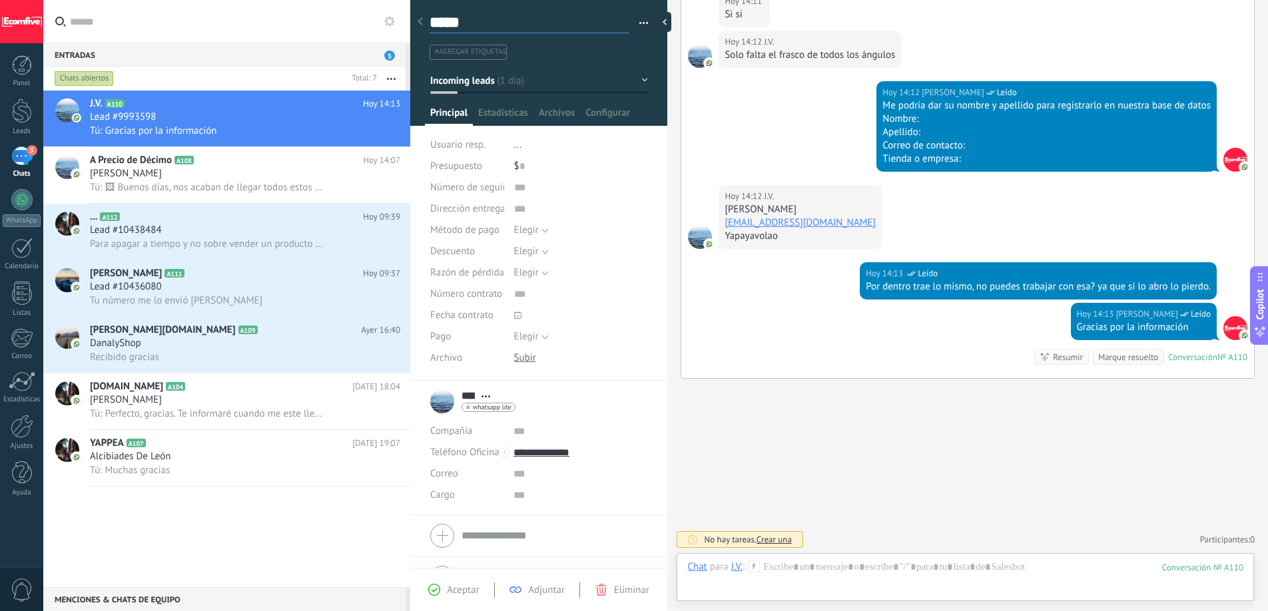
type textarea "******"
type textarea "********"
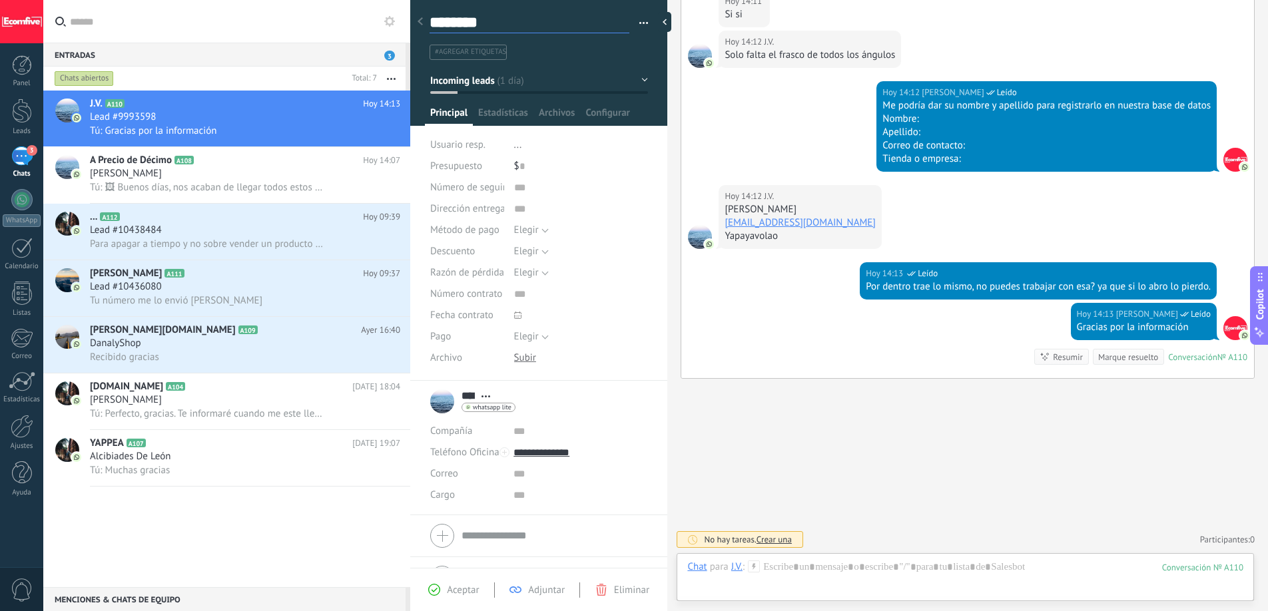
type textarea "*********"
type textarea "**********"
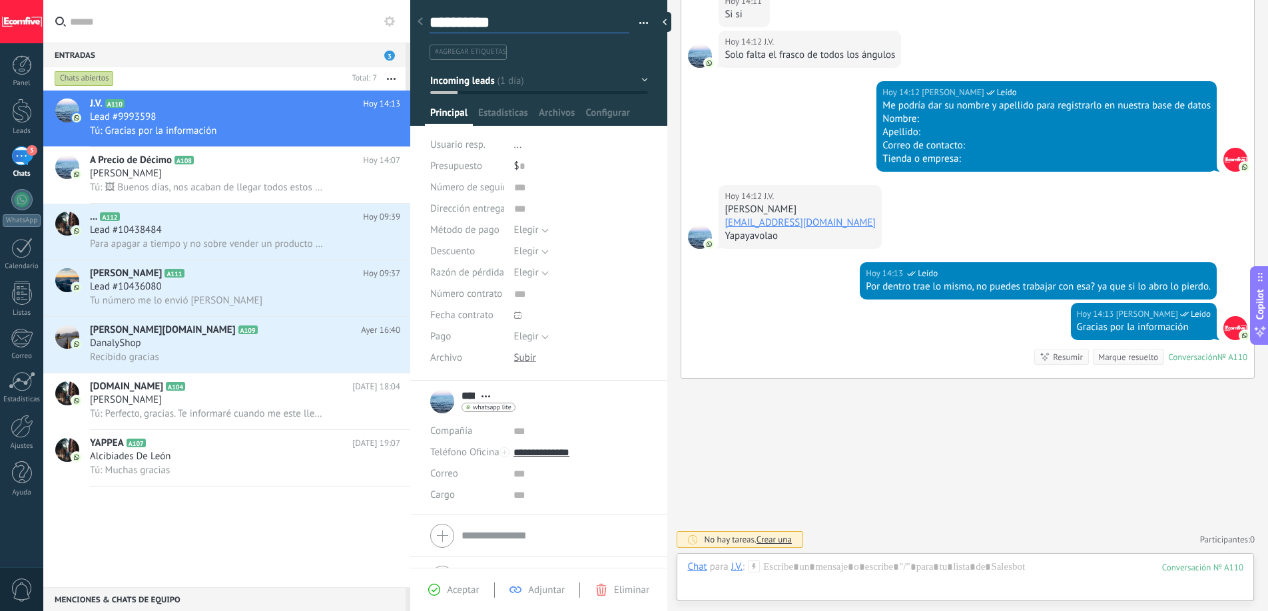
type textarea "**********"
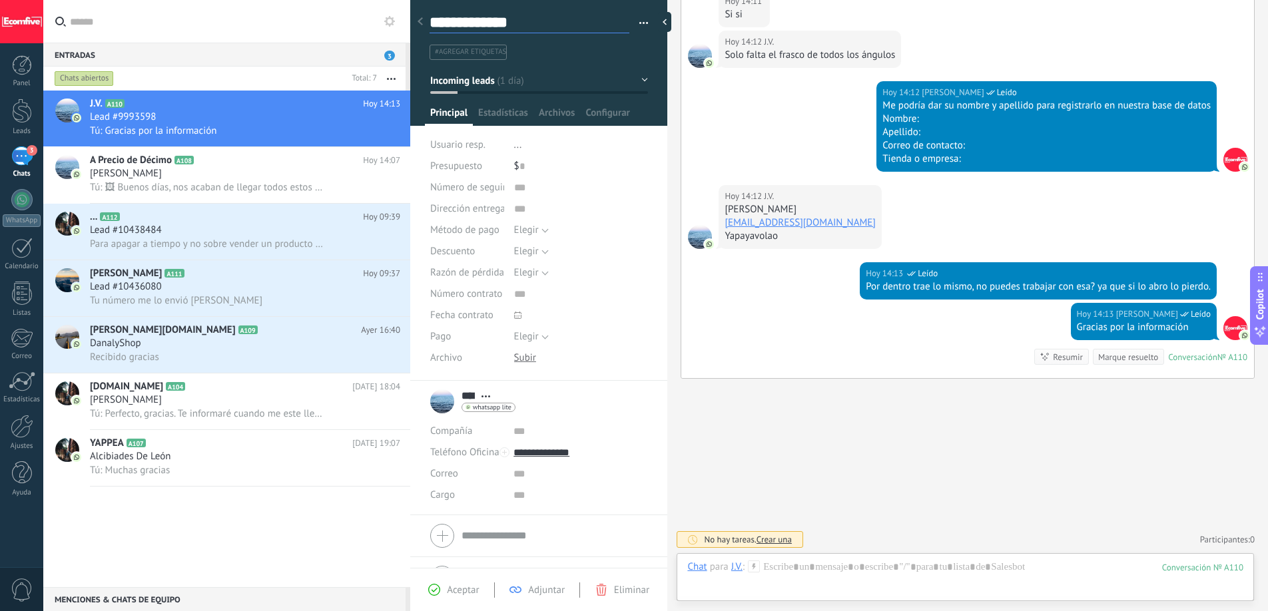
type textarea "**********"
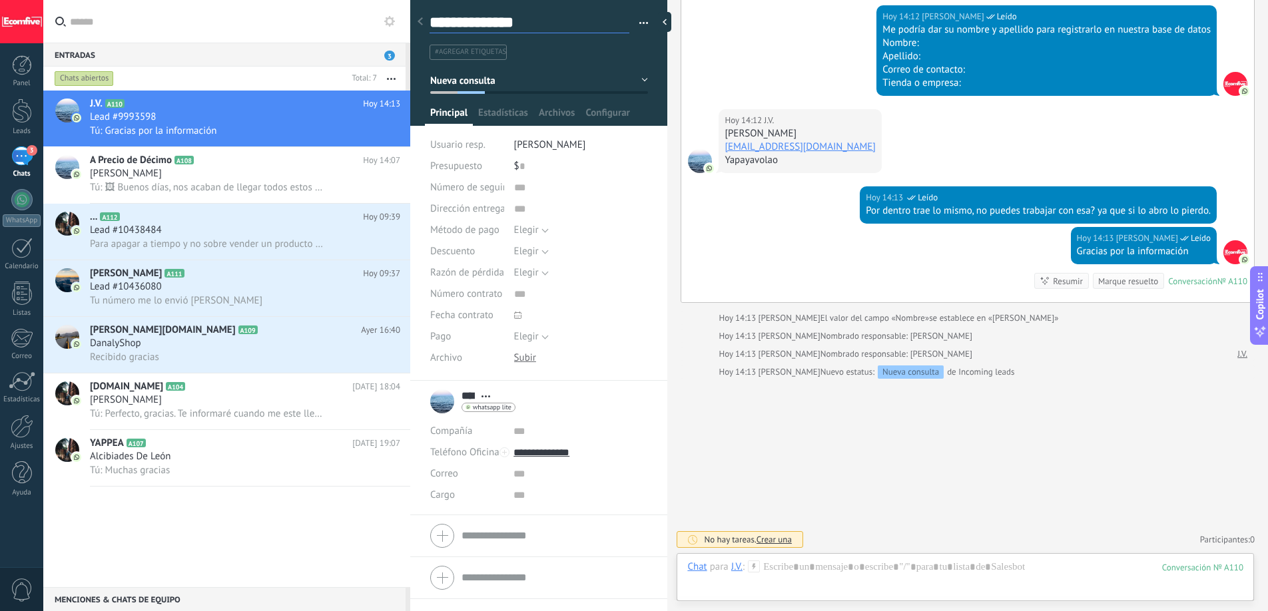
type textarea "**********"
click at [520, 432] on input "text" at bounding box center [580, 431] width 134 height 21
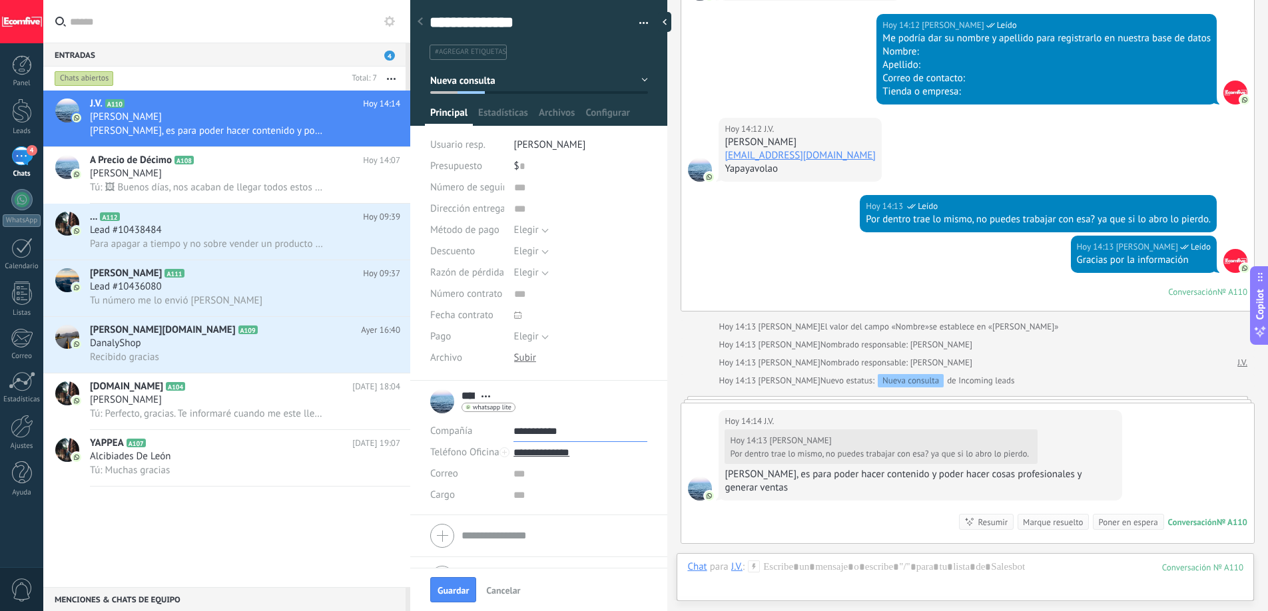
type input "**********"
drag, startPoint x: 834, startPoint y: 155, endPoint x: 726, endPoint y: 152, distance: 107.2
click at [726, 152] on div "[DATE] 14:12 J.V. [PERSON_NAME] [PERSON_NAME][EMAIL_ADDRESS][DOMAIN_NAME] Yapay…" at bounding box center [799, 150] width 163 height 64
copy link "[EMAIL_ADDRESS][DOMAIN_NAME]"
click at [529, 473] on input "text" at bounding box center [580, 473] width 134 height 21
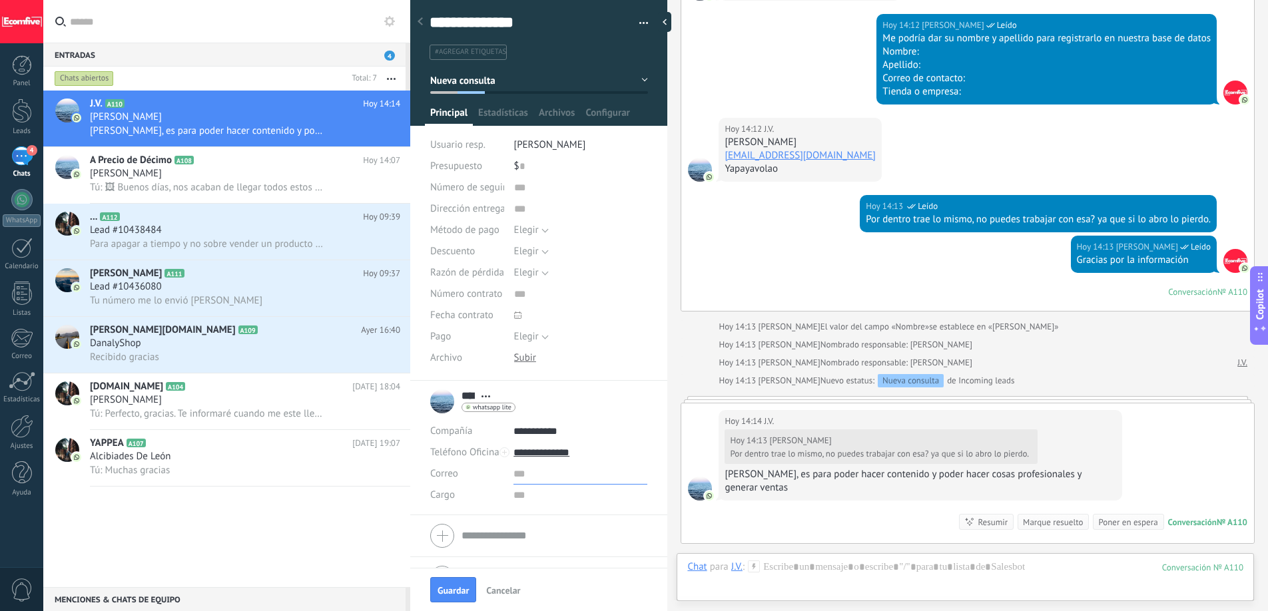
paste input "**********"
click at [513, 475] on input "**********" at bounding box center [580, 473] width 134 height 21
type input "**********"
click at [804, 498] on div "[DATE] 14:14 J.V. [DATE] 14:13 [PERSON_NAME] Por dentro trae lo mismo, no puede…" at bounding box center [967, 473] width 573 height 140
click at [879, 561] on div at bounding box center [965, 581] width 556 height 40
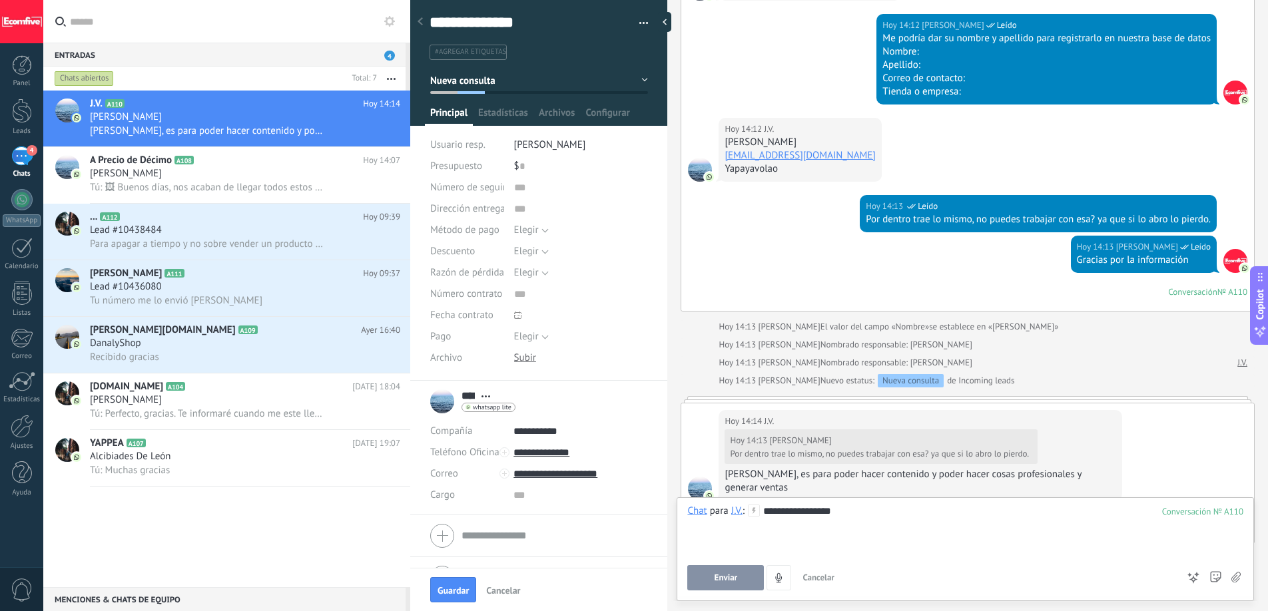
click at [715, 576] on span "Enviar" at bounding box center [725, 577] width 23 height 9
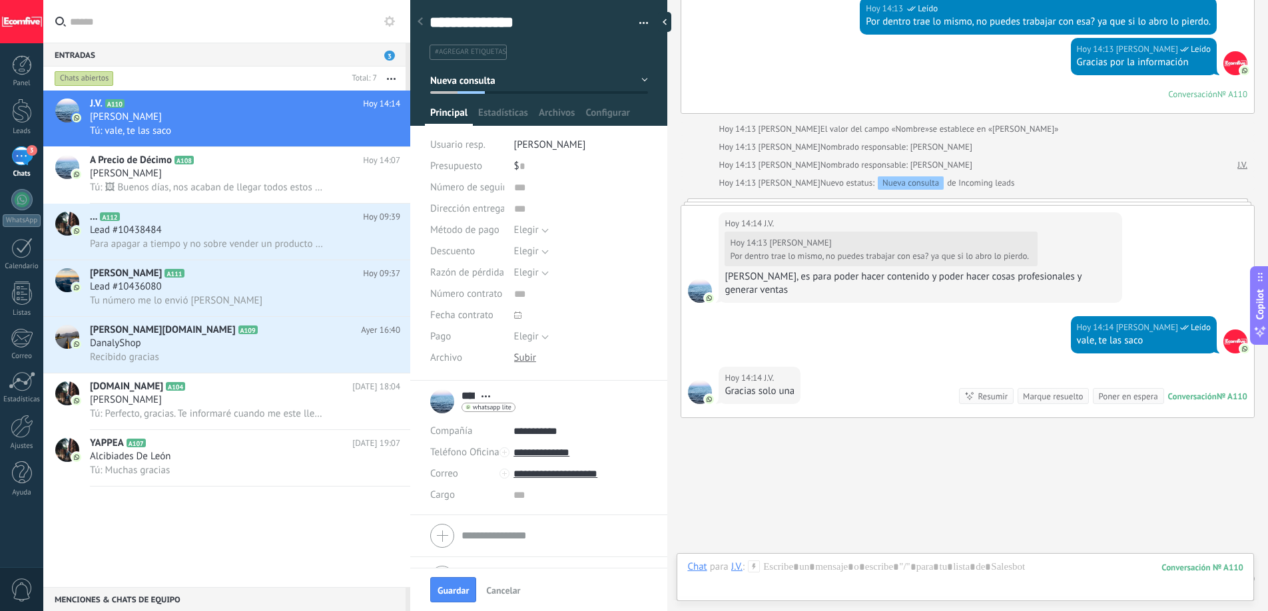
scroll to position [1569, 0]
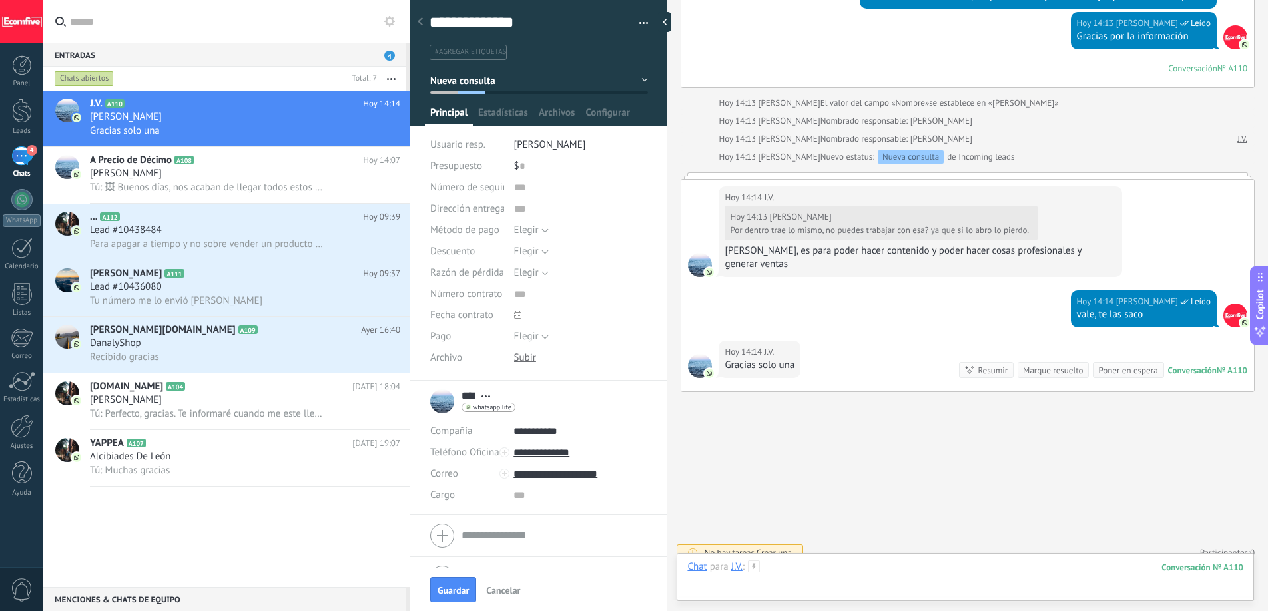
click at [868, 576] on div at bounding box center [965, 581] width 556 height 40
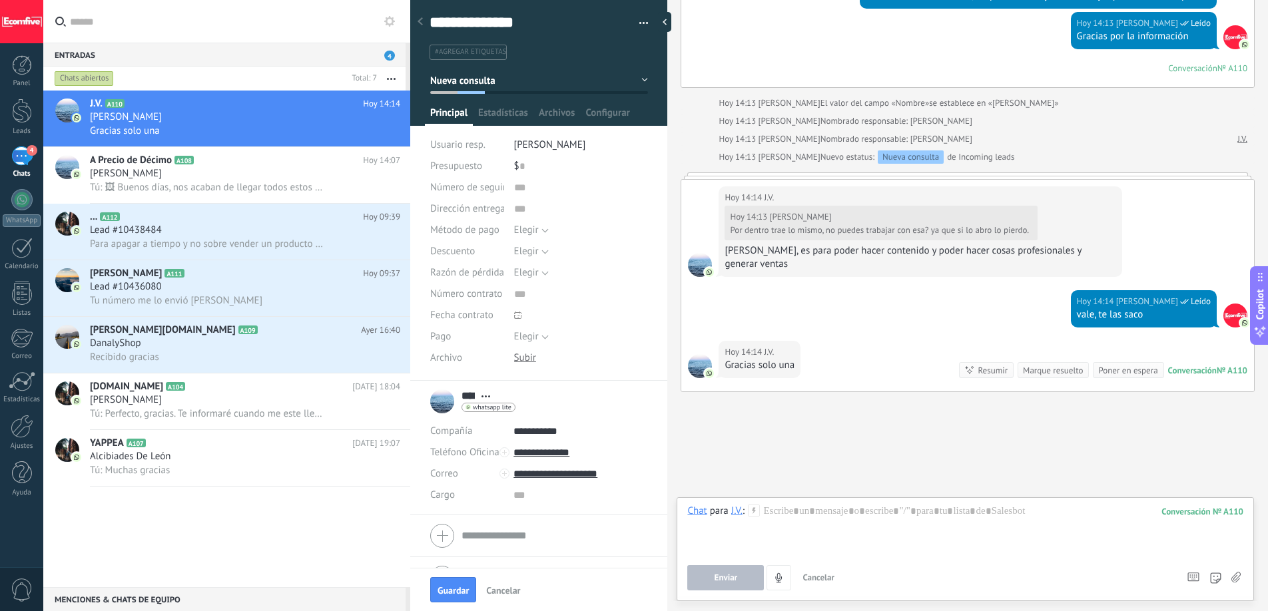
click at [1239, 581] on icon at bounding box center [1235, 577] width 9 height 11
click at [0, 0] on input "file" at bounding box center [0, 0] width 0 height 0
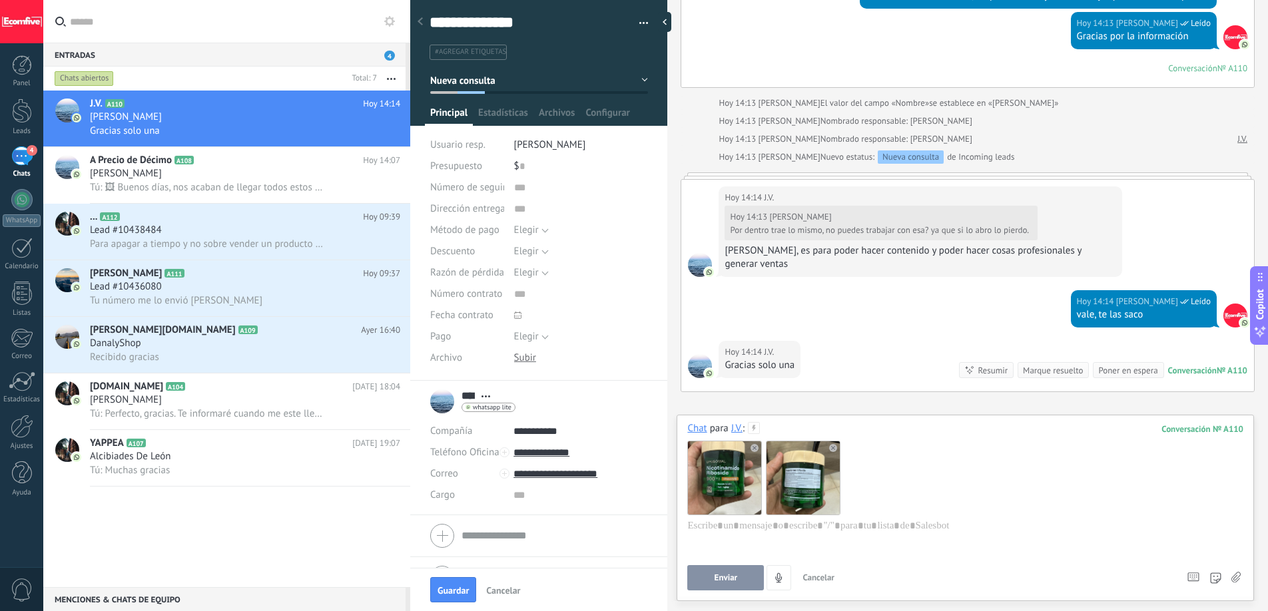
click at [743, 580] on button "Enviar" at bounding box center [725, 577] width 77 height 25
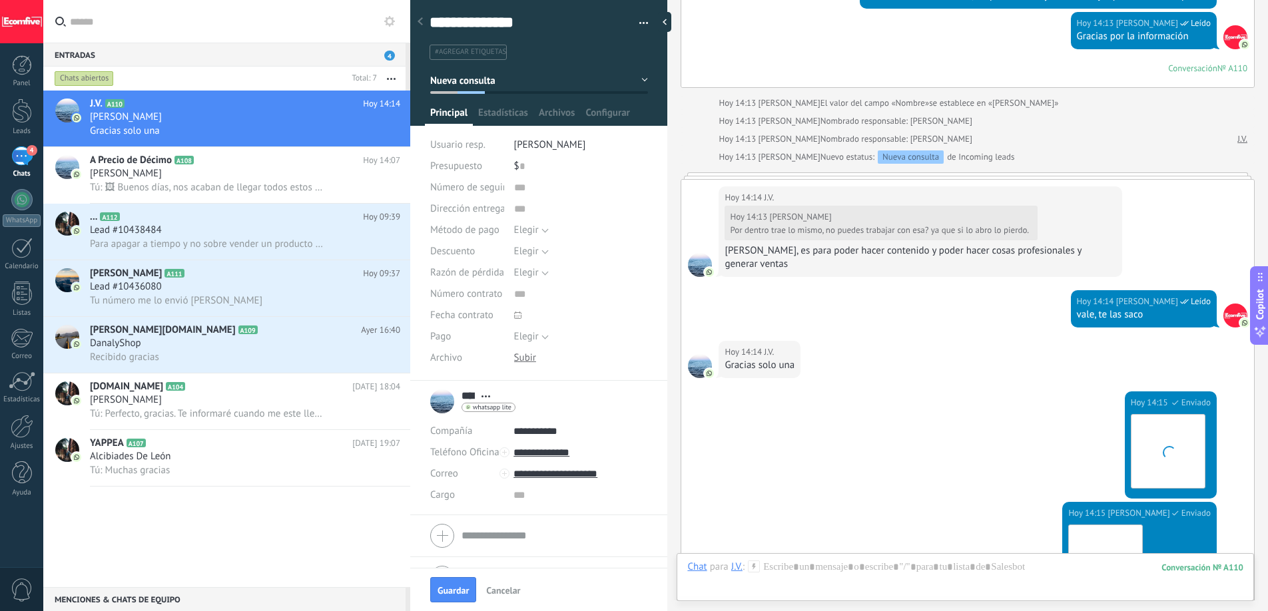
scroll to position [1825, 0]
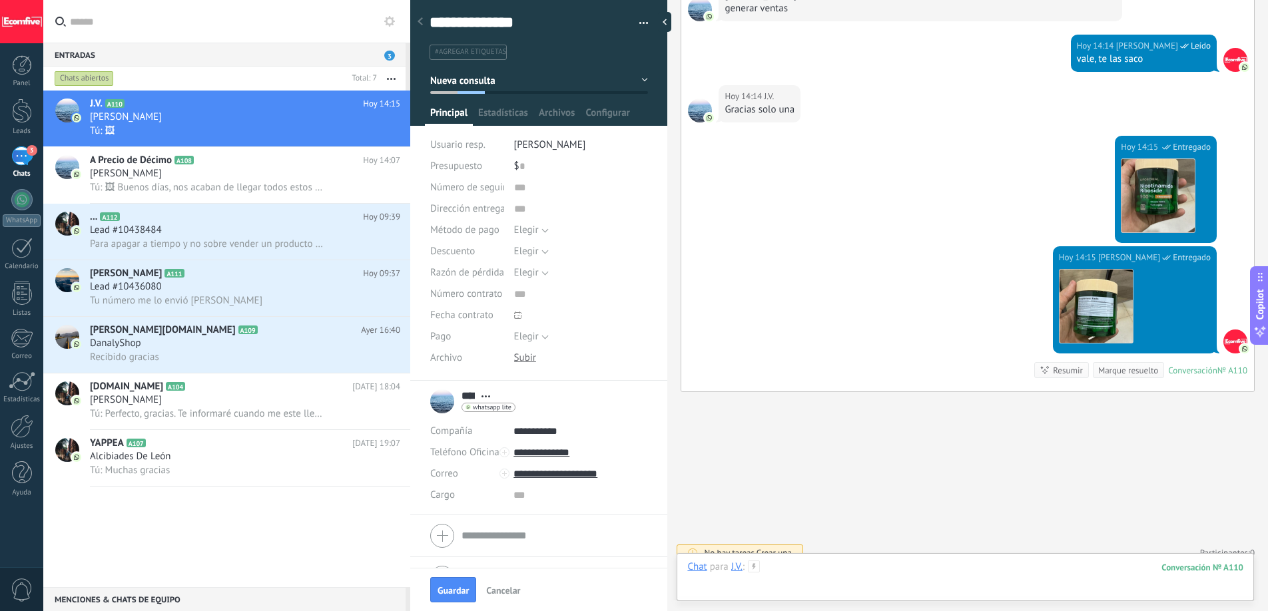
click at [866, 569] on div at bounding box center [965, 581] width 556 height 40
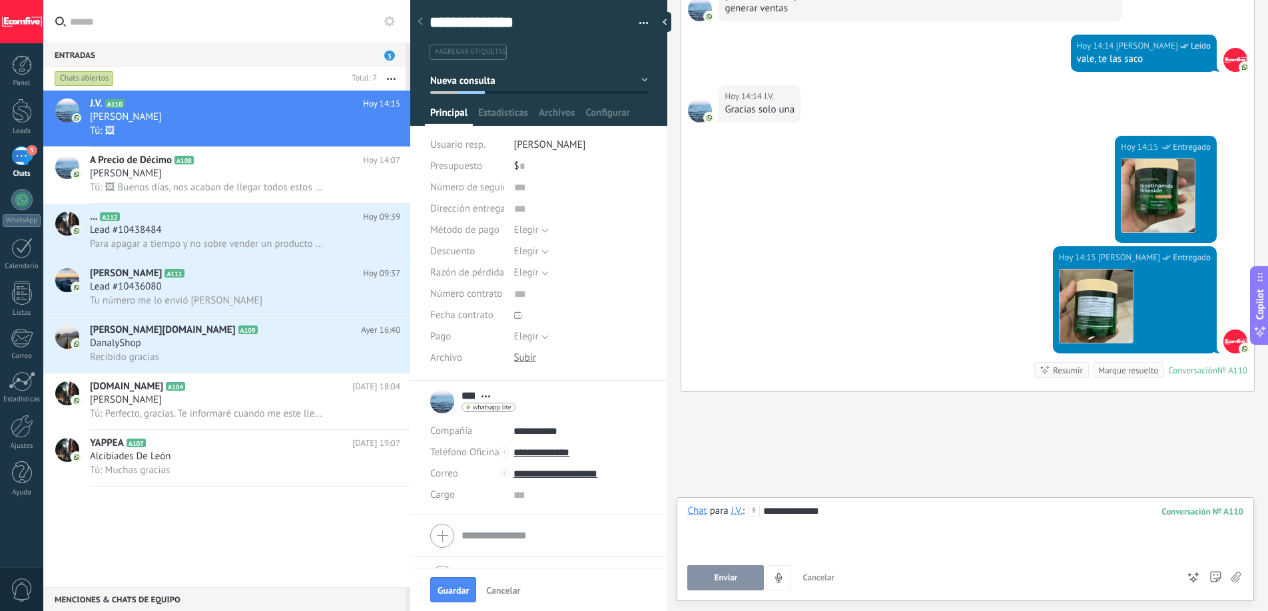
click at [718, 585] on button "Enviar" at bounding box center [725, 577] width 77 height 25
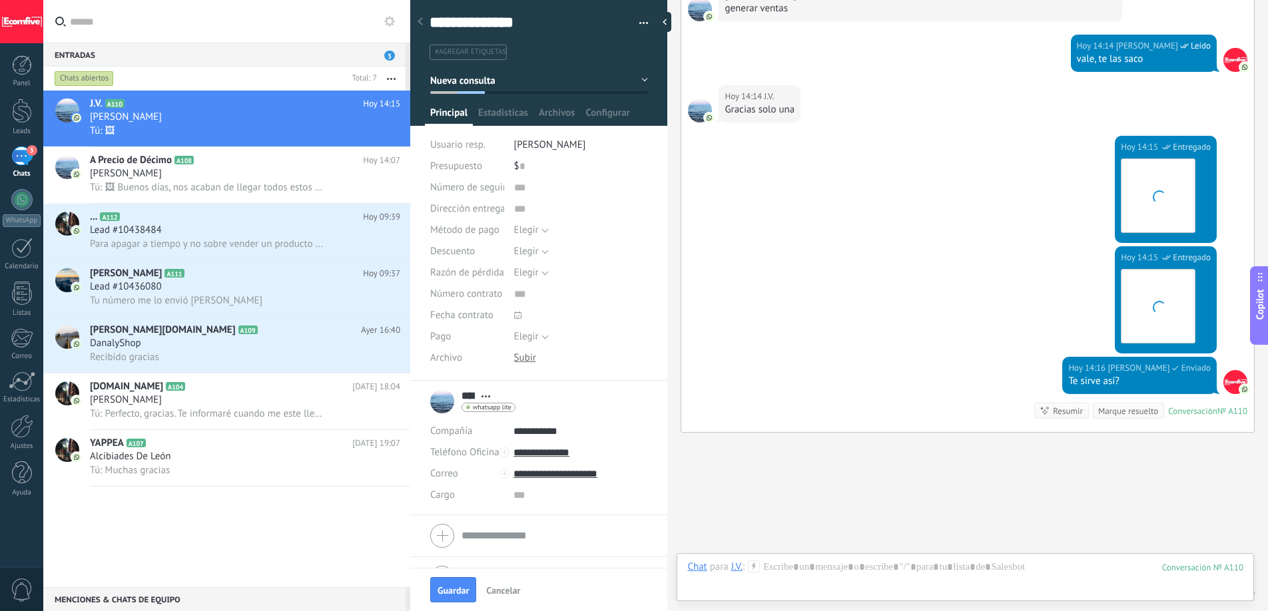
scroll to position [1866, 0]
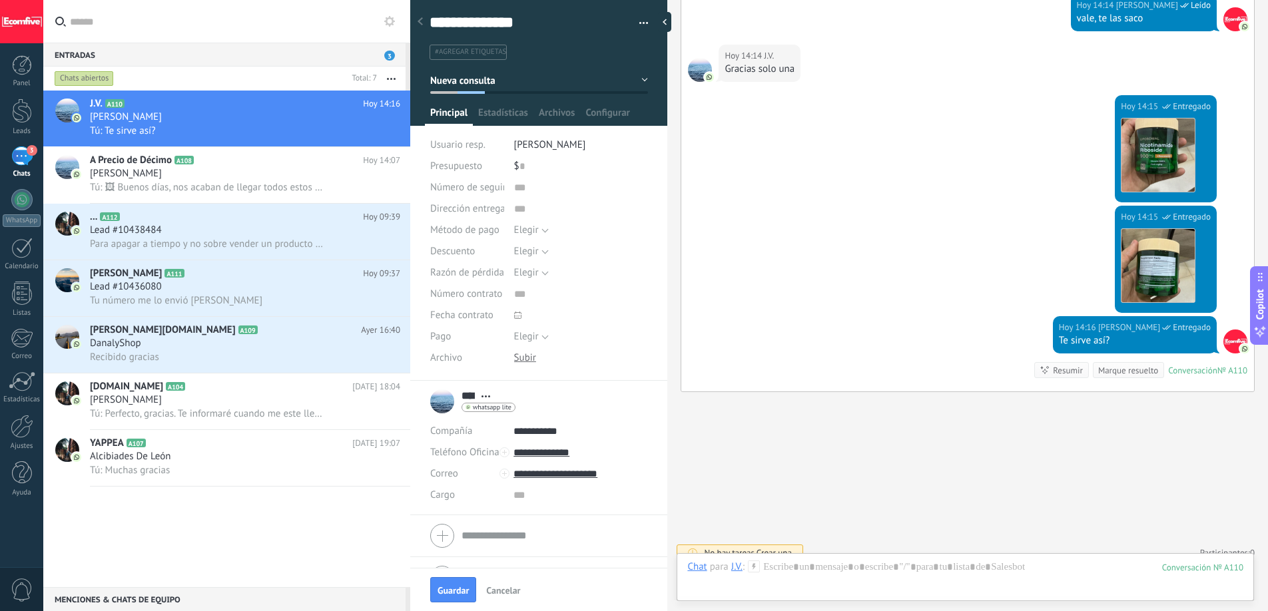
click at [418, 19] on icon at bounding box center [419, 21] width 5 height 8
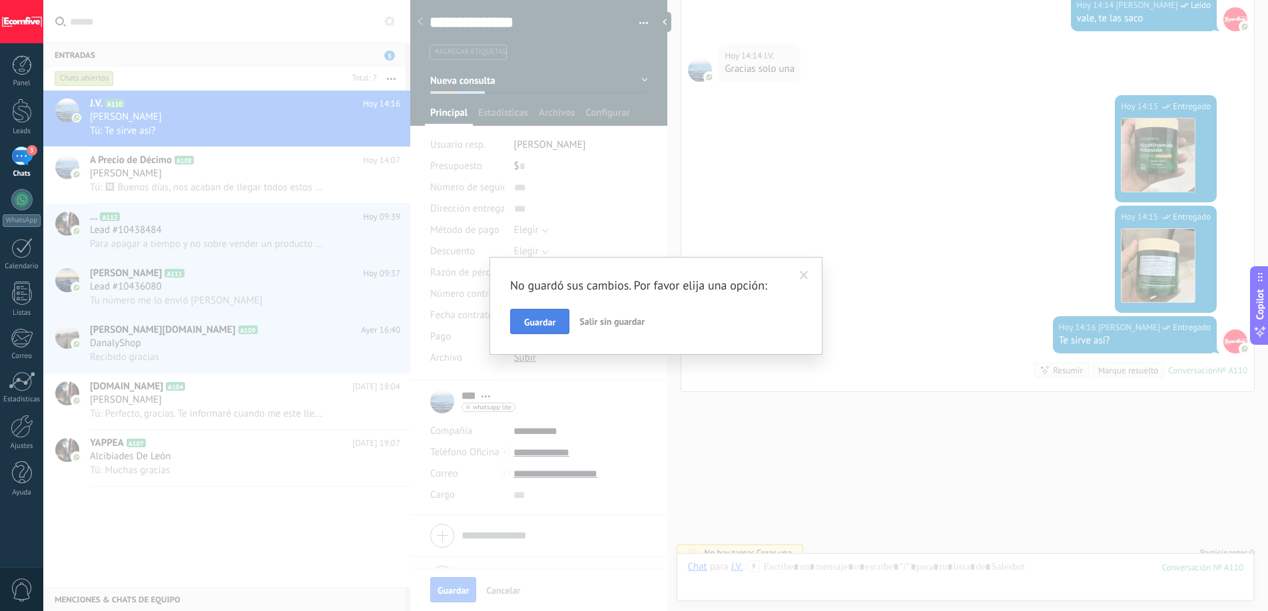
click at [550, 326] on span "Guardar" at bounding box center [539, 322] width 31 height 9
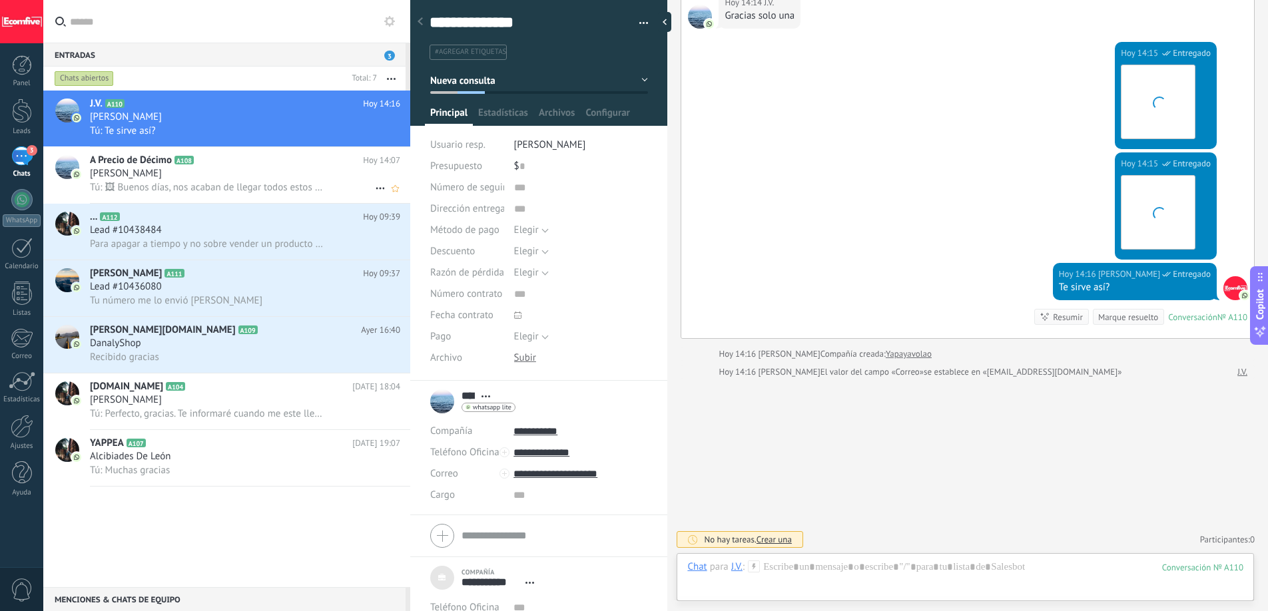
scroll to position [1777, 0]
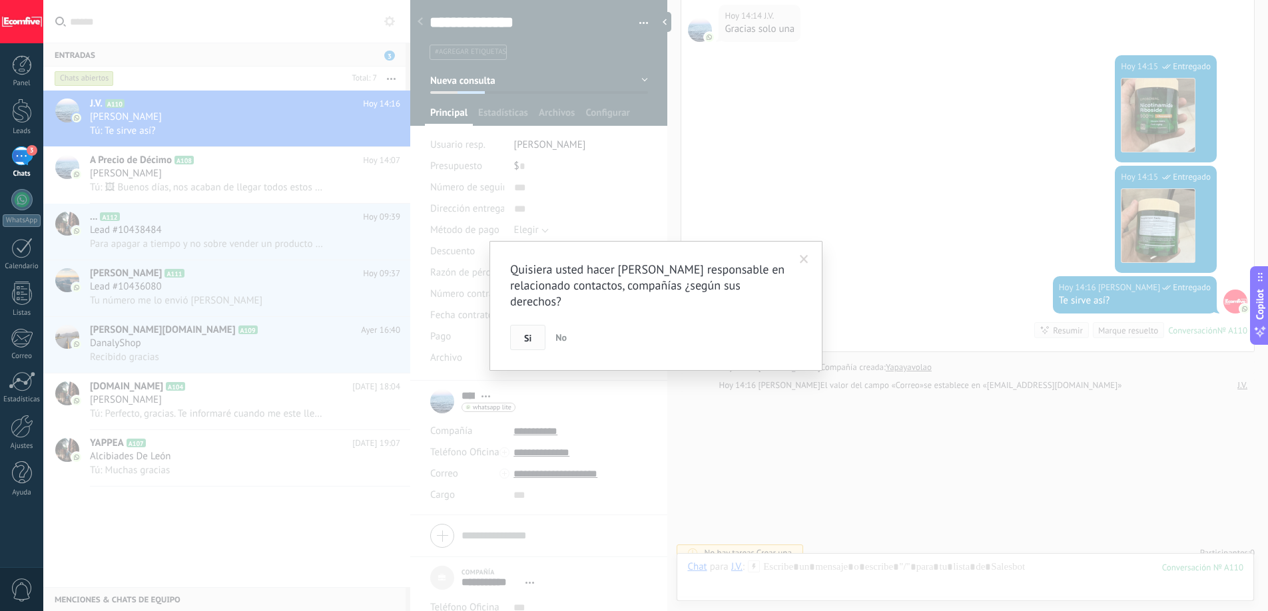
click at [532, 340] on button "Si" at bounding box center [527, 337] width 35 height 25
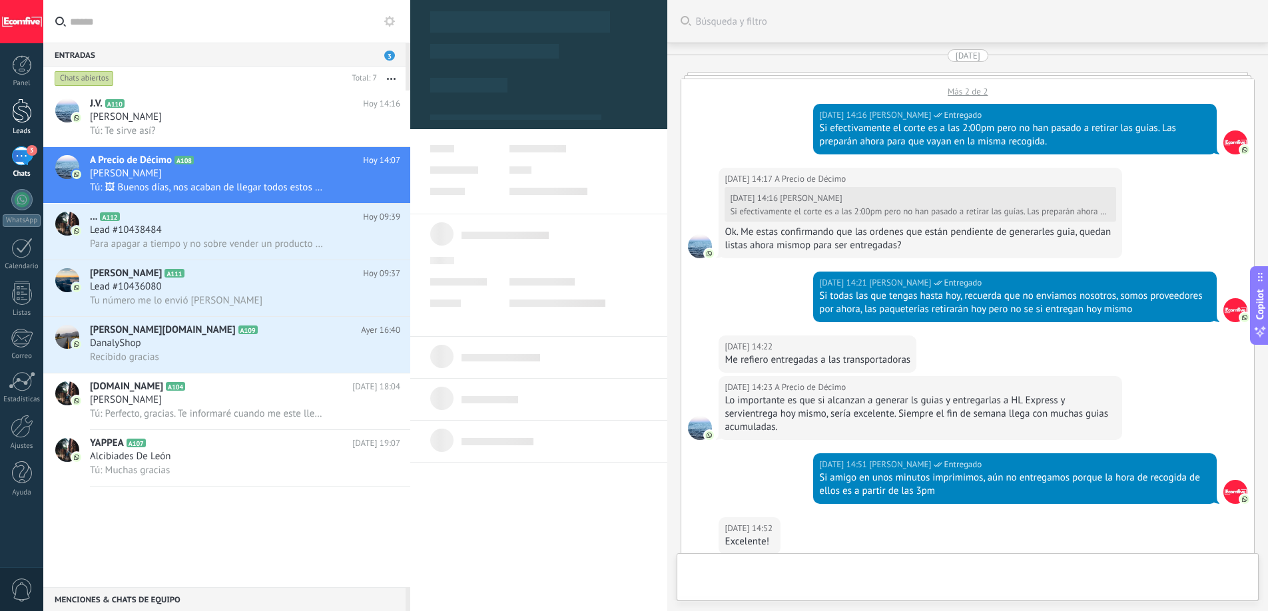
scroll to position [3068, 0]
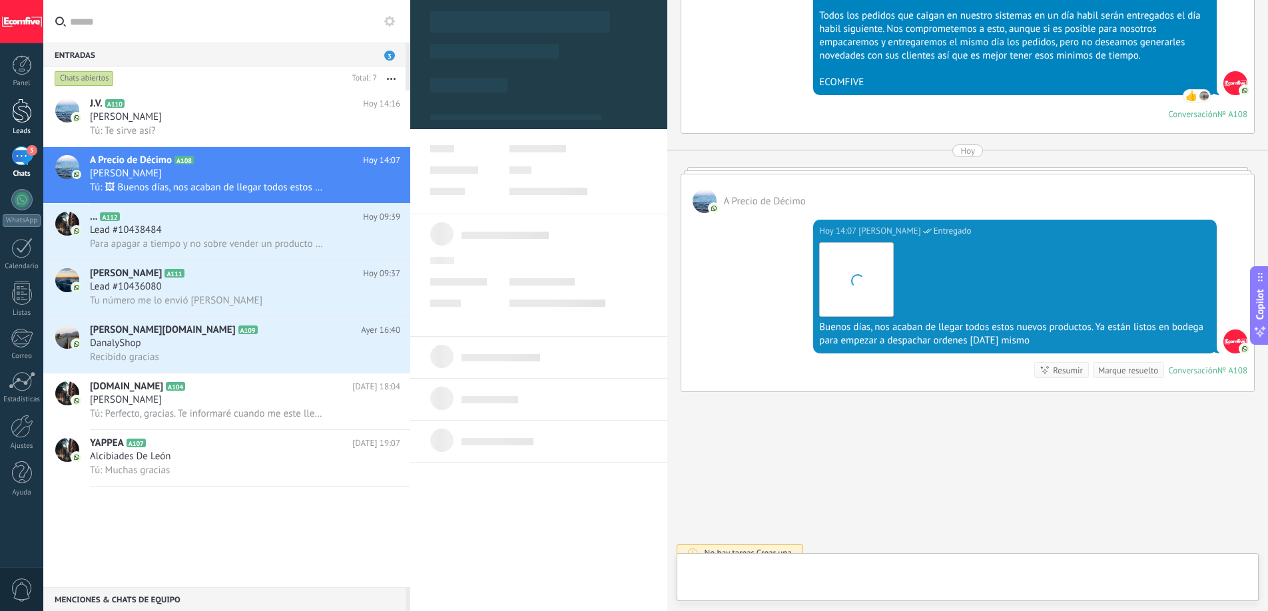
type textarea "***"
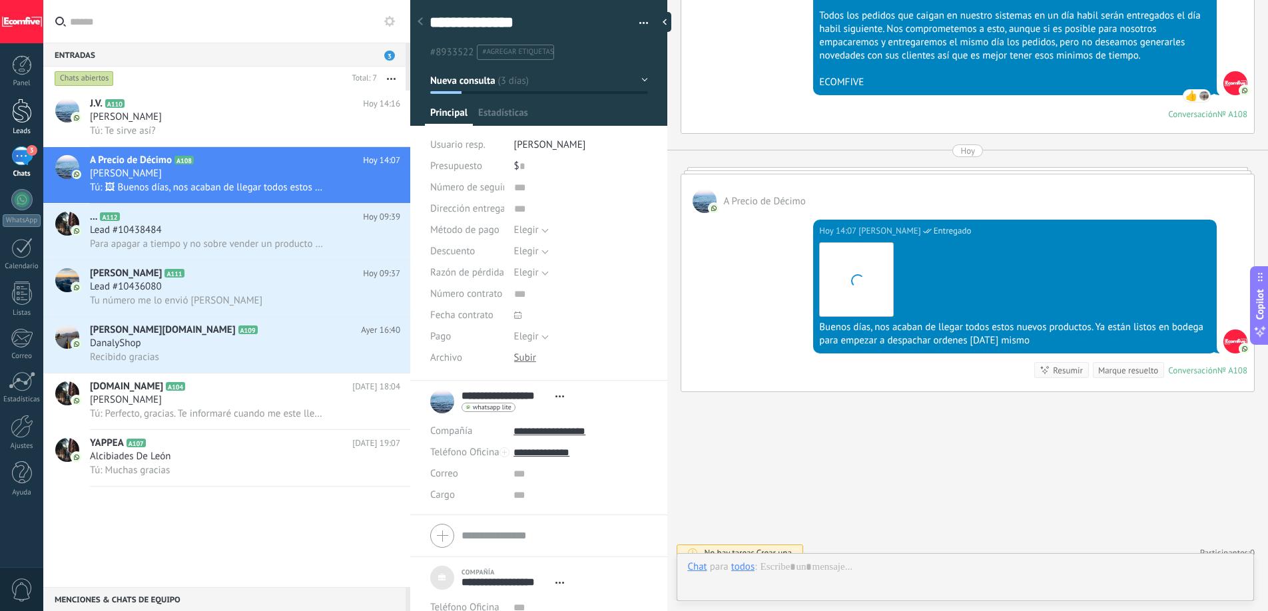
scroll to position [13, 0]
click at [8, 119] on link "Leads" at bounding box center [21, 117] width 43 height 37
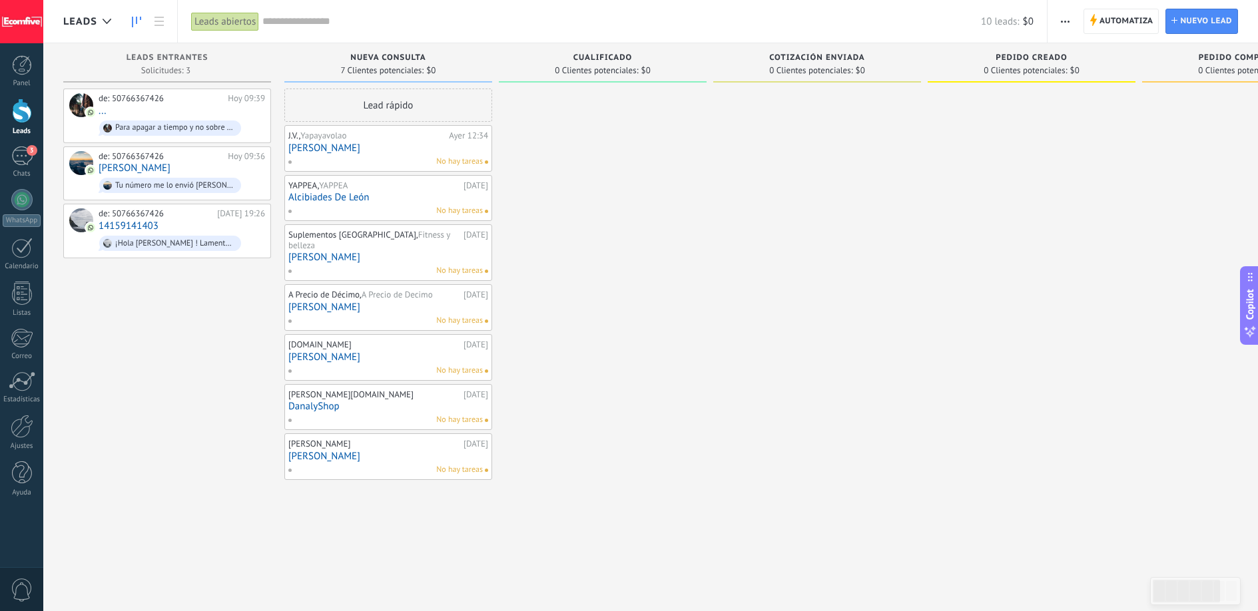
click at [613, 59] on span "Cualificado" at bounding box center [602, 57] width 59 height 9
click at [1070, 17] on button "button" at bounding box center [1064, 21] width 19 height 25
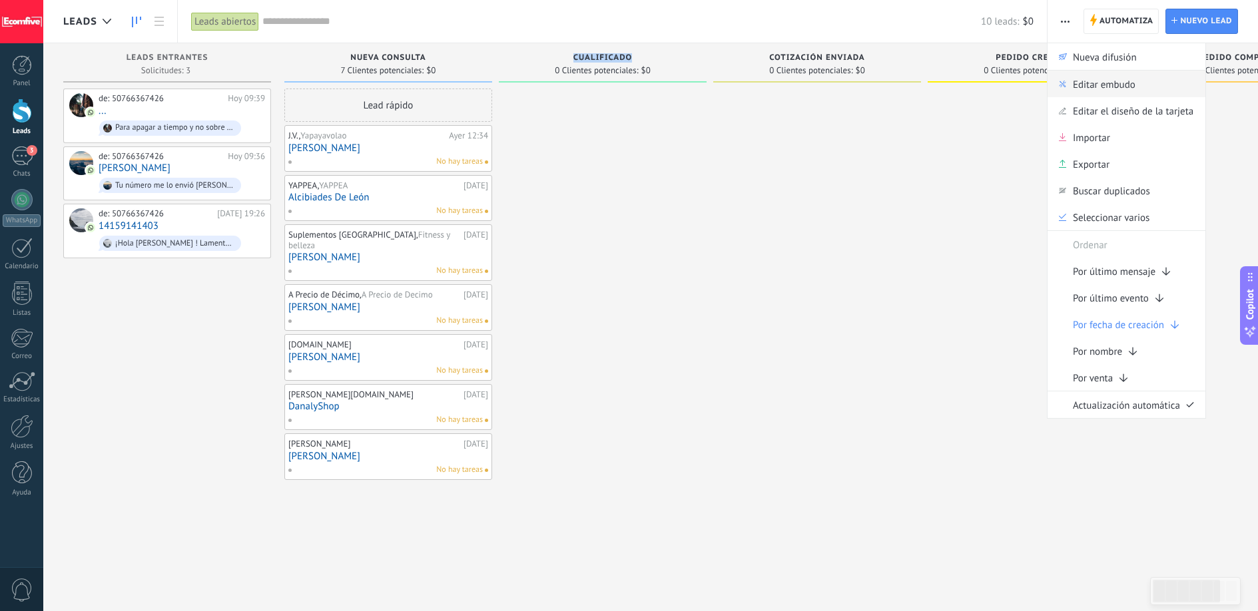
click at [1109, 80] on span "Editar embudo" at bounding box center [1104, 84] width 63 height 27
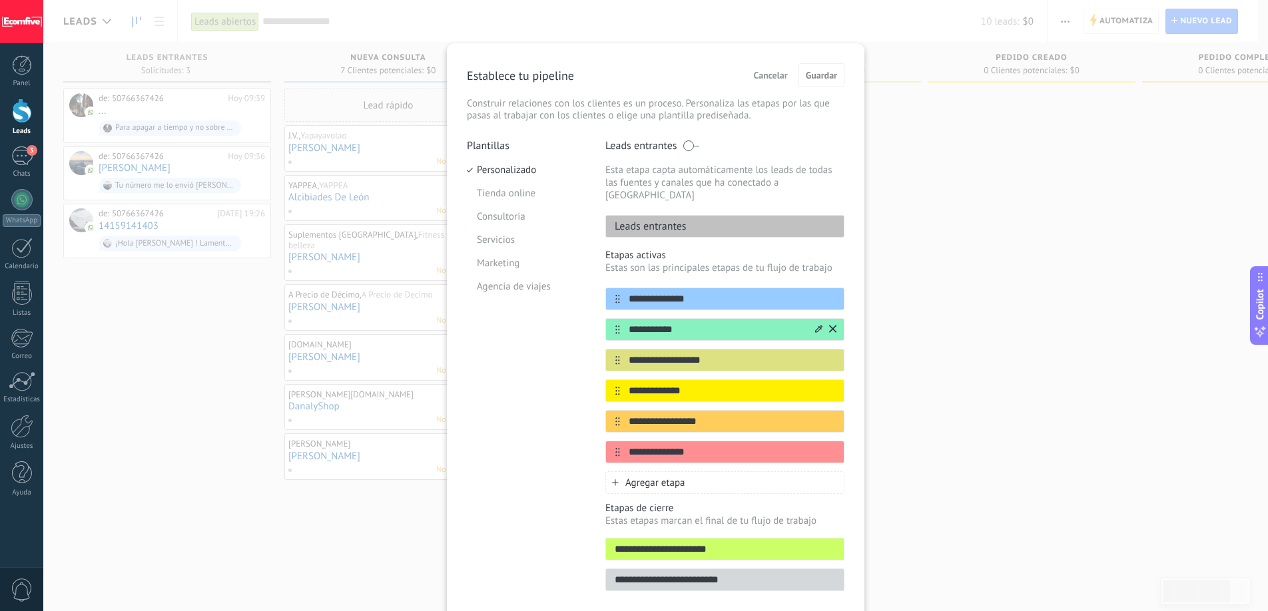
click at [682, 323] on input "**********" at bounding box center [716, 330] width 193 height 14
type input "*"
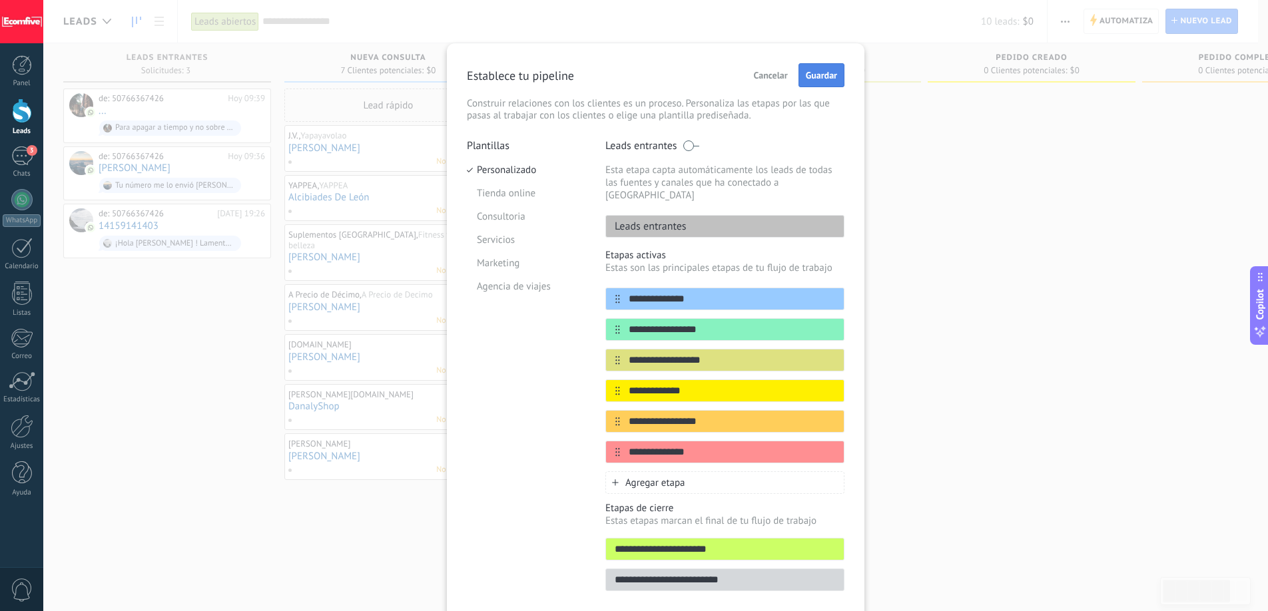
type input "**********"
click at [812, 76] on span "Guardar" at bounding box center [821, 75] width 31 height 9
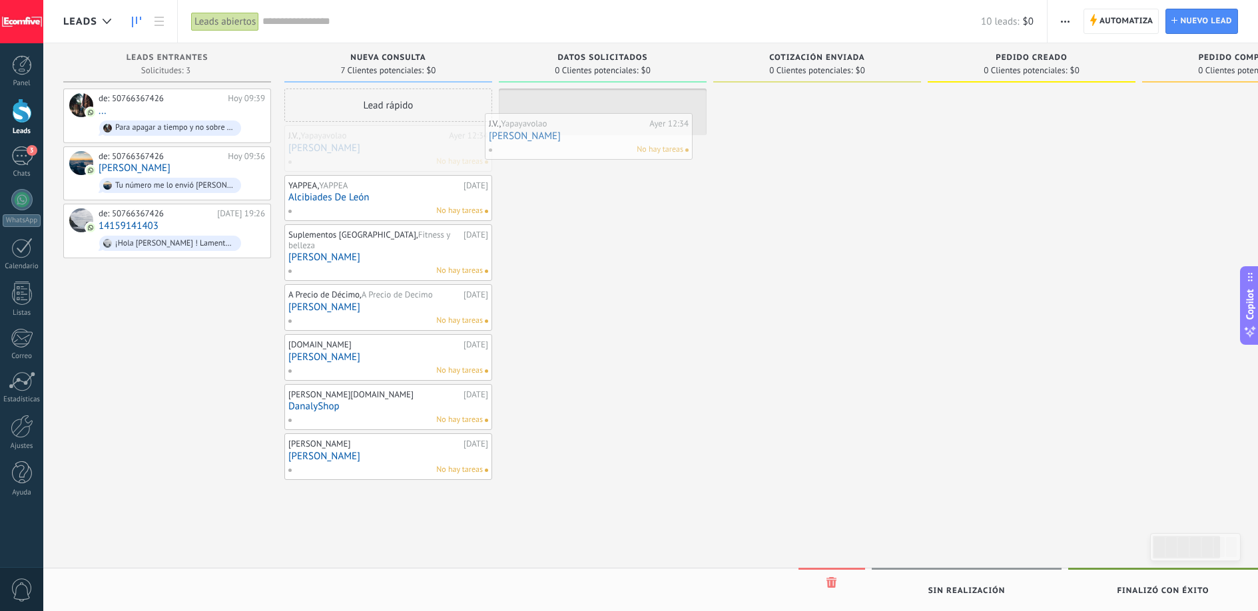
drag, startPoint x: 371, startPoint y: 142, endPoint x: 577, endPoint y: 130, distance: 206.7
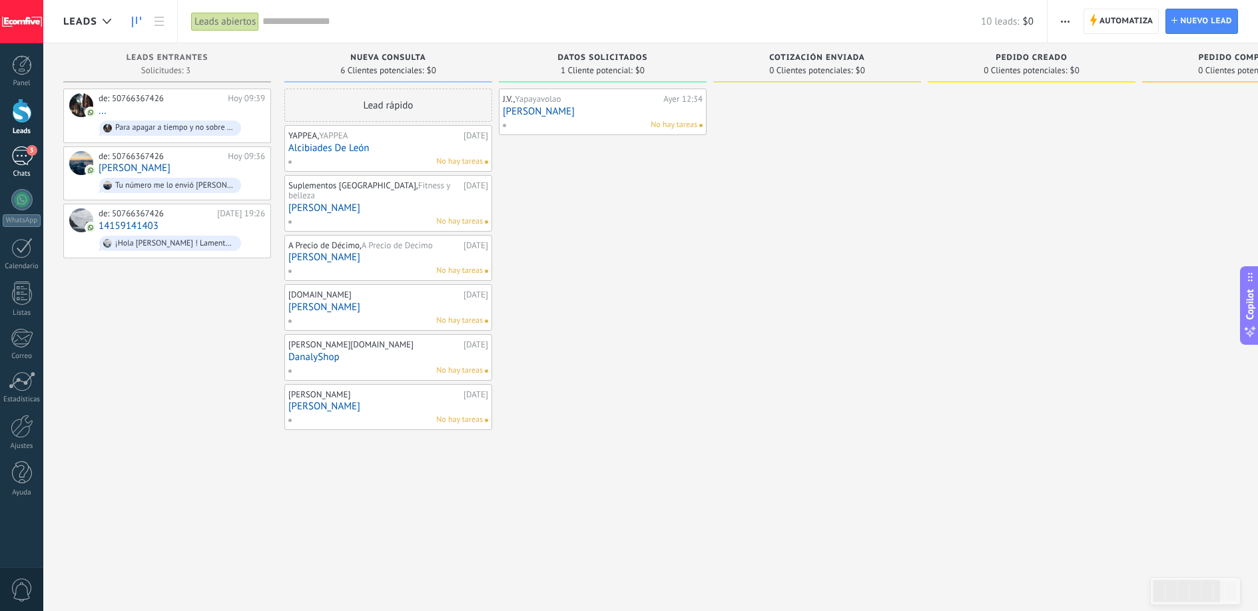
click at [15, 158] on div "3" at bounding box center [21, 155] width 21 height 19
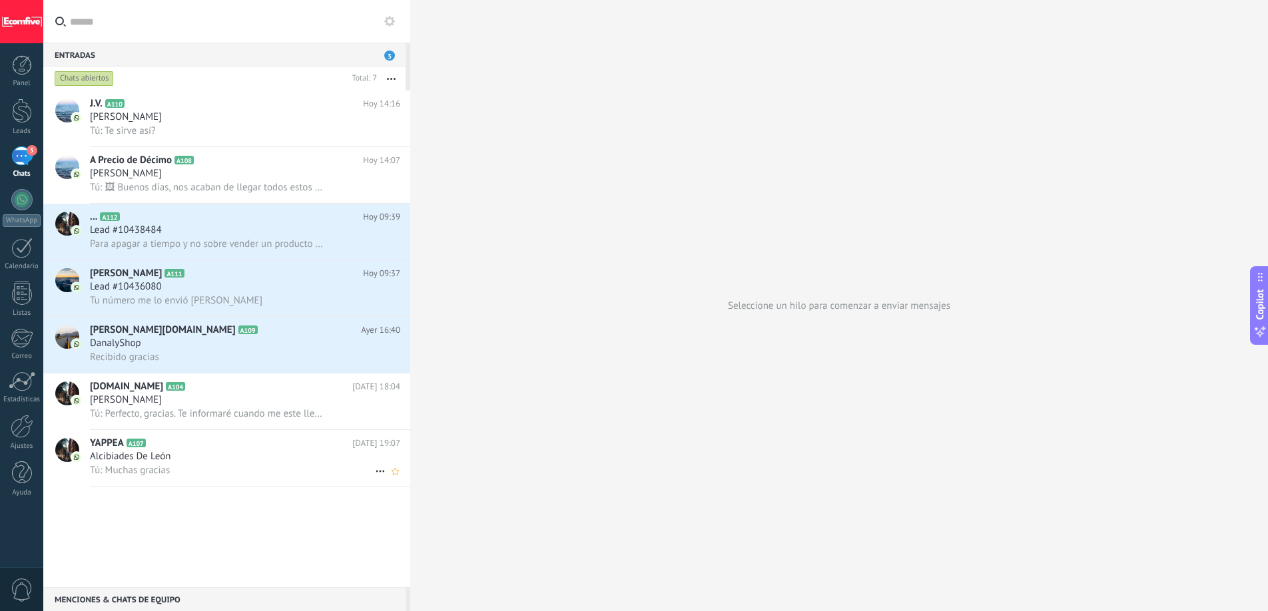
click at [198, 457] on div "Alcibiades De León" at bounding box center [245, 456] width 310 height 13
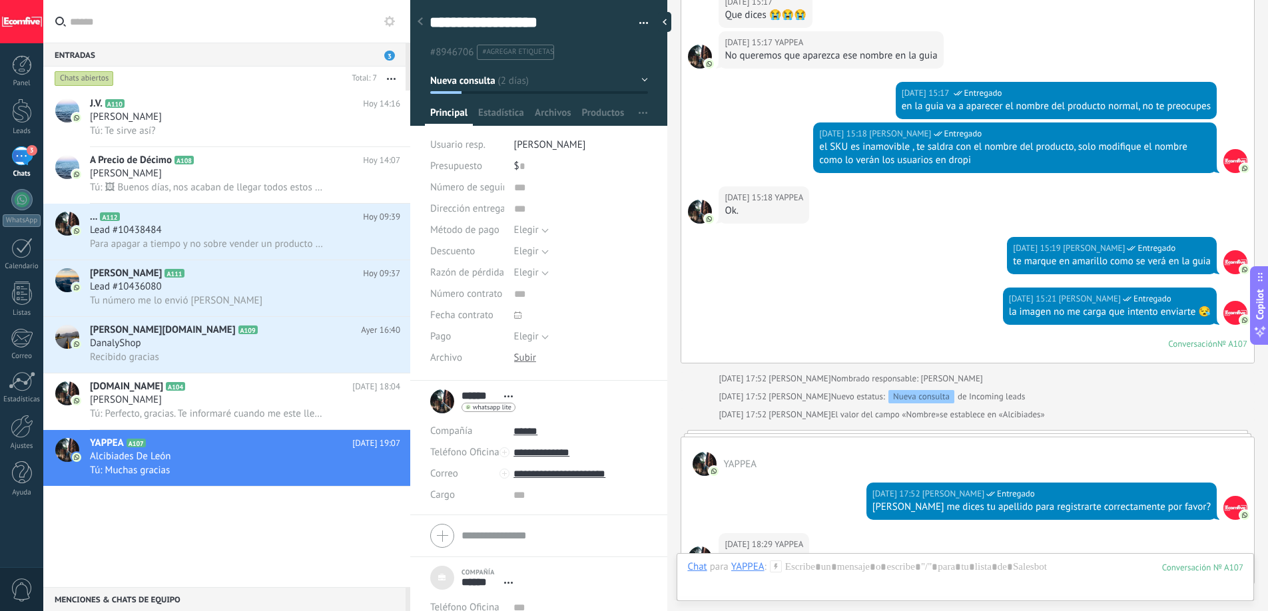
scroll to position [1142, 0]
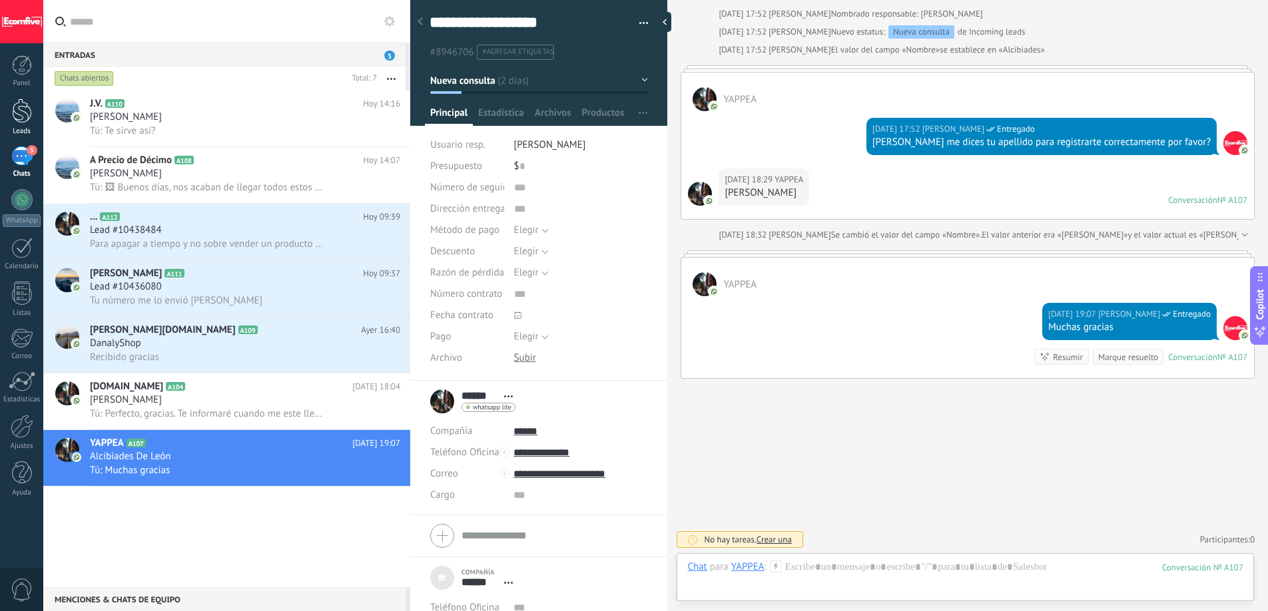
click at [33, 111] on link "Leads" at bounding box center [21, 117] width 43 height 37
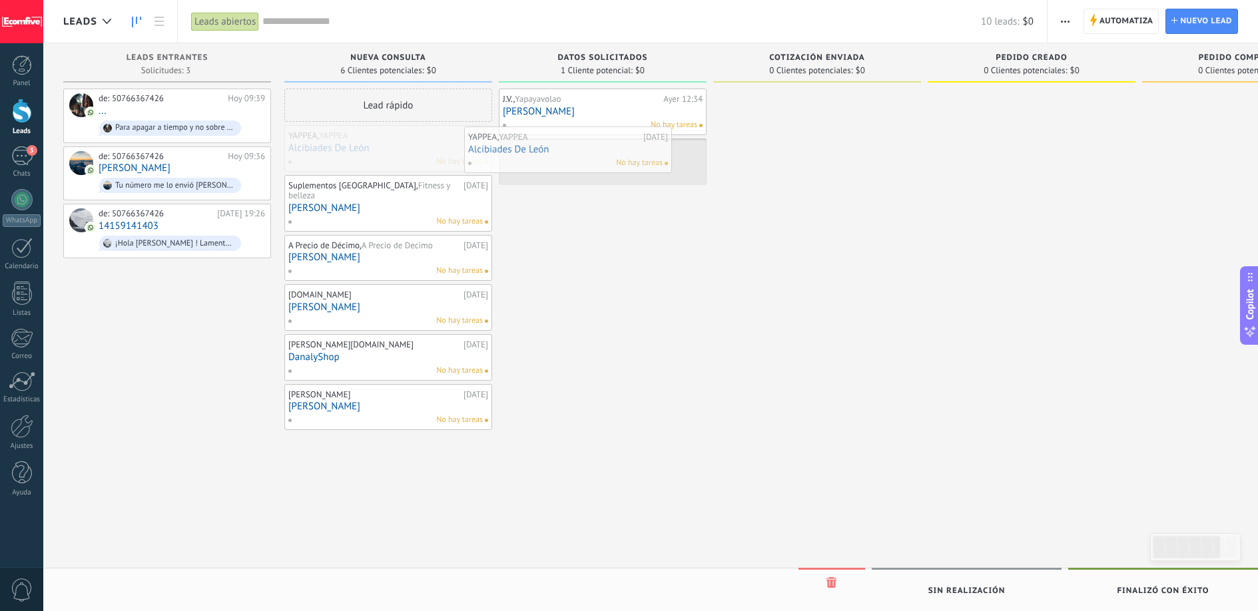
drag, startPoint x: 390, startPoint y: 156, endPoint x: 570, endPoint y: 157, distance: 179.8
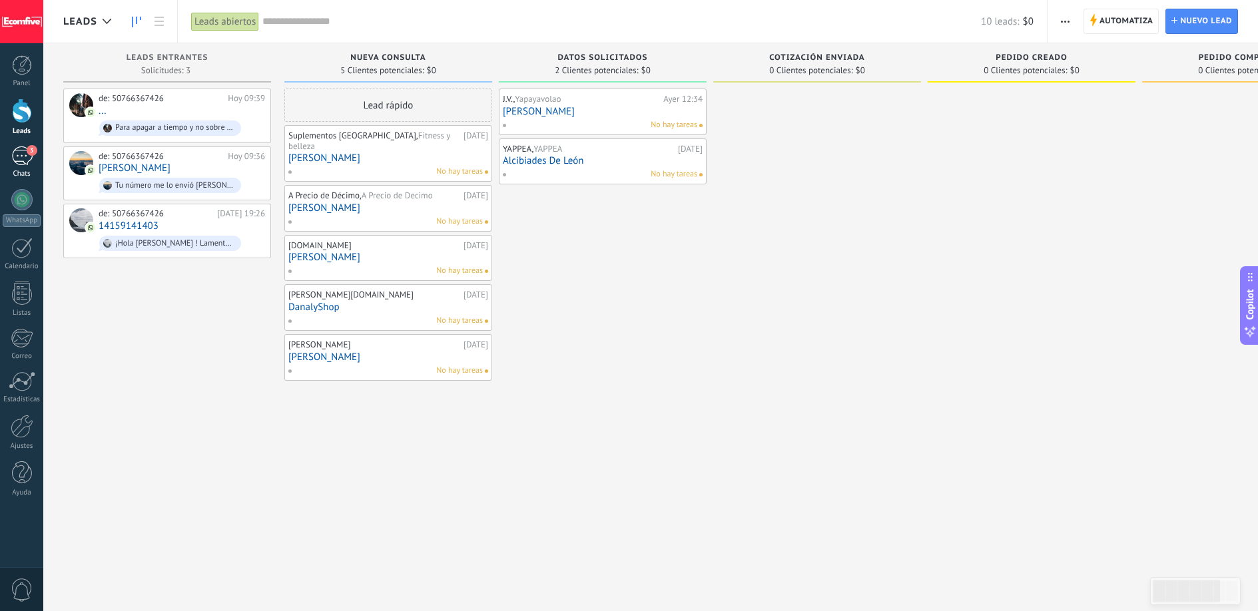
click at [25, 160] on div "3" at bounding box center [21, 155] width 21 height 19
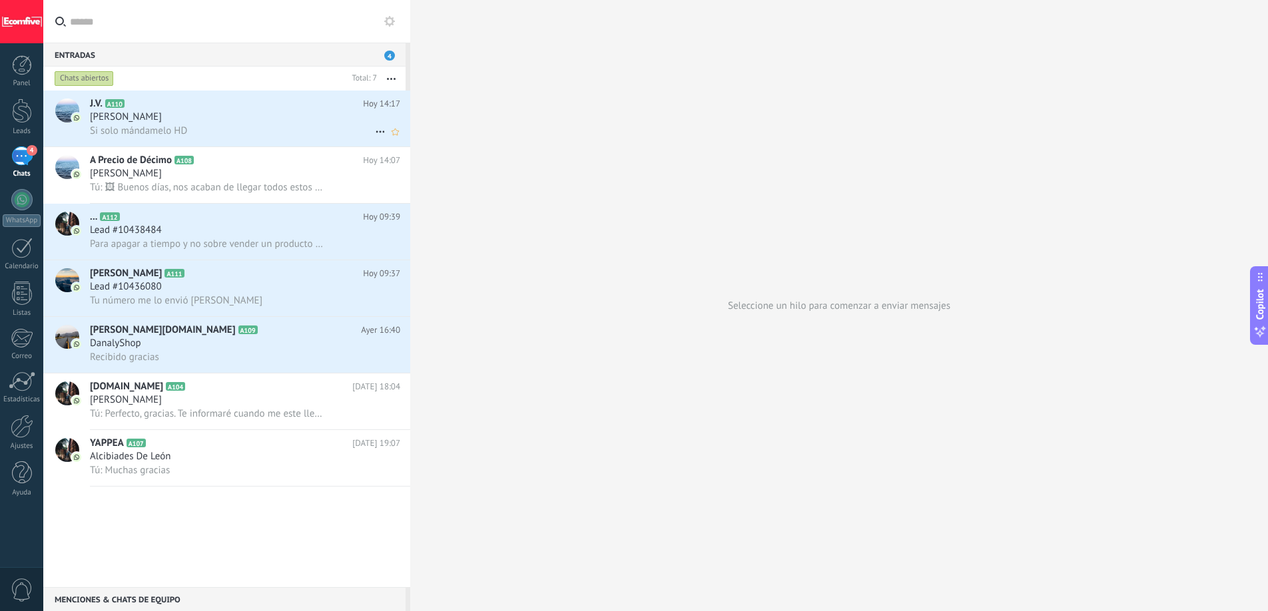
click at [229, 124] on div "Si solo mándamelo HD" at bounding box center [245, 131] width 310 height 14
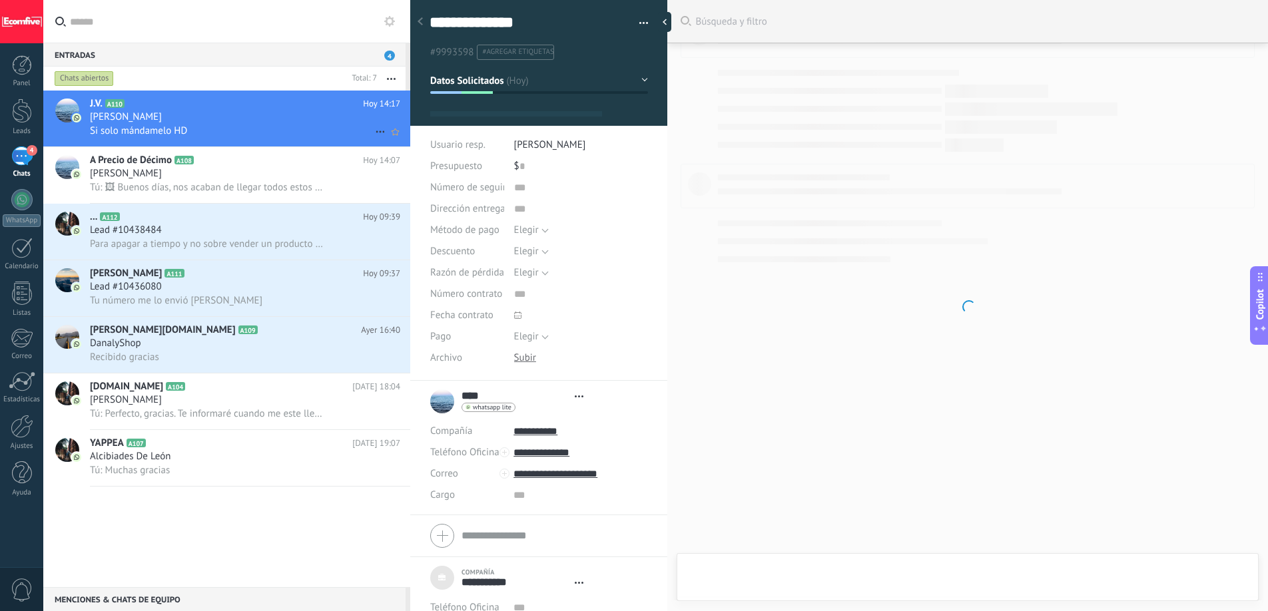
type textarea "***"
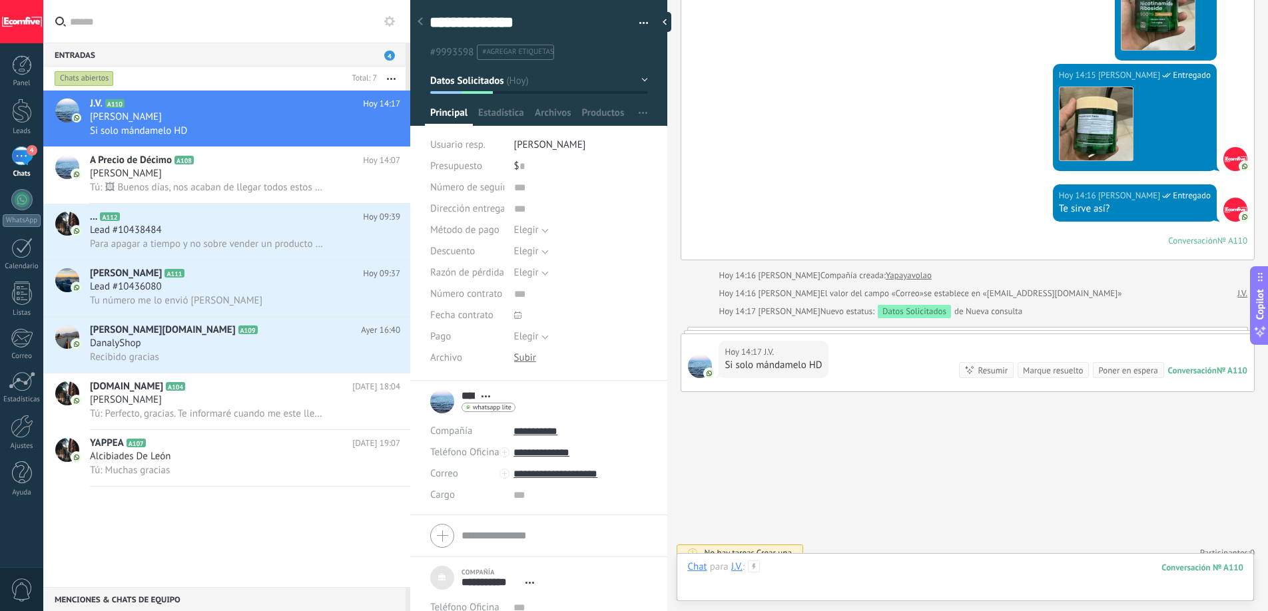
click at [785, 563] on div at bounding box center [965, 581] width 556 height 40
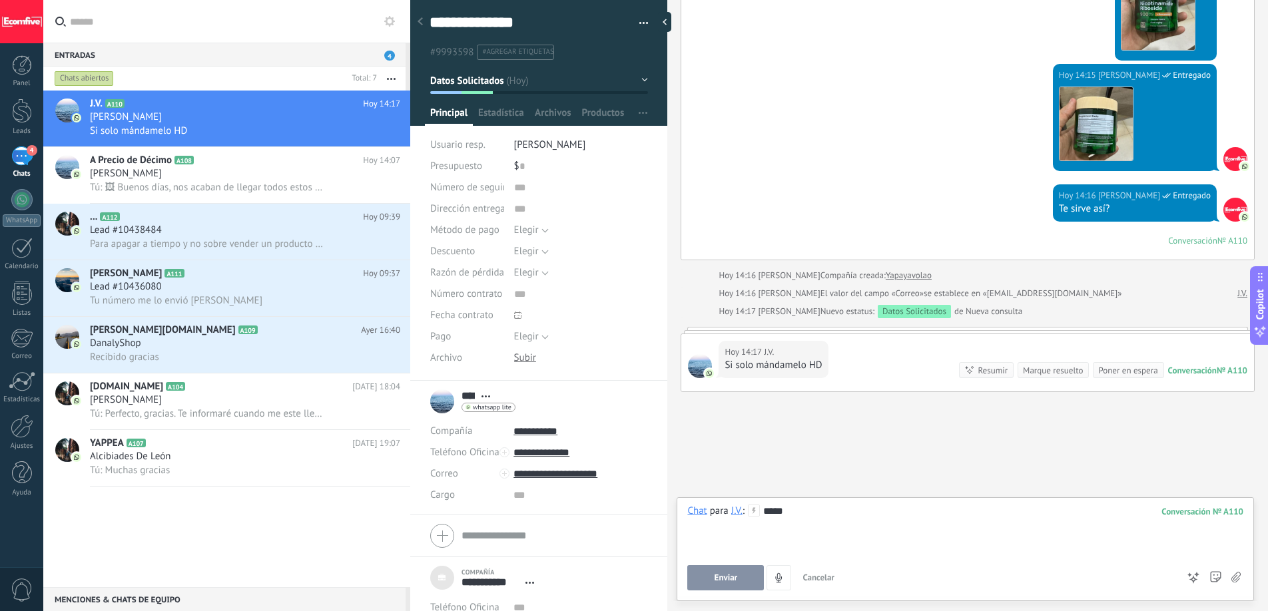
click at [725, 583] on span "Enviar" at bounding box center [725, 577] width 23 height 9
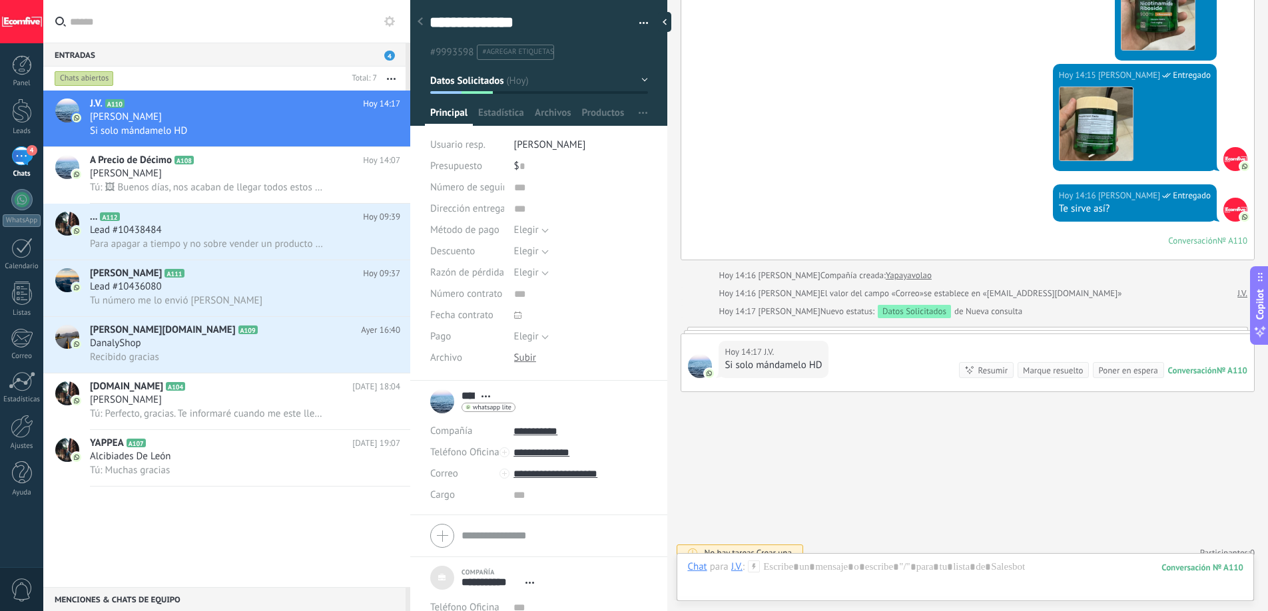
scroll to position [1974, 0]
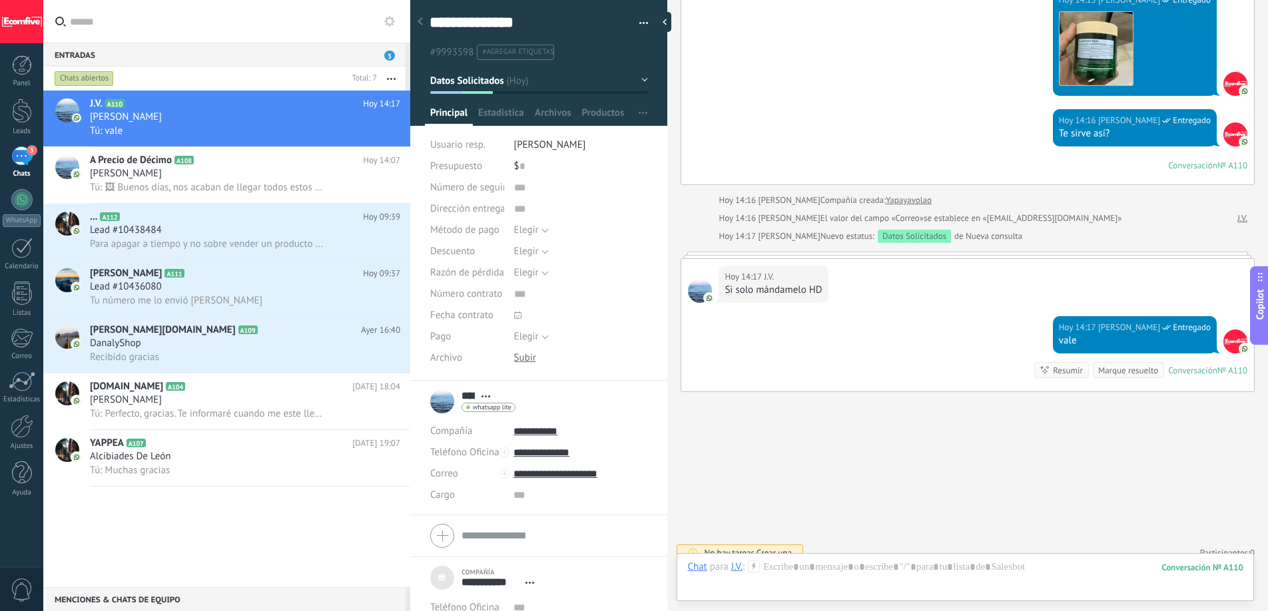
click at [1002, 589] on div at bounding box center [965, 581] width 556 height 40
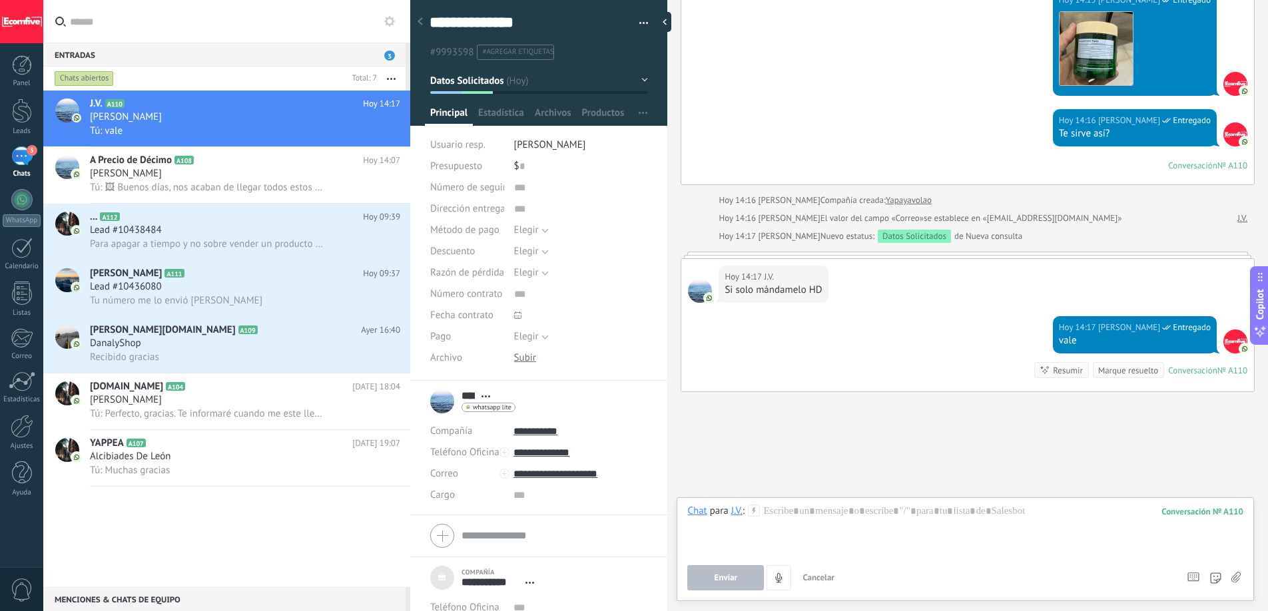
click at [1240, 578] on div "Enviar Cancelar Rastrear clics en links ? Reducir links largos y rastrear clics…" at bounding box center [965, 577] width 556 height 25
click at [1232, 574] on icon at bounding box center [1235, 577] width 9 height 11
click at [0, 0] on input "file" at bounding box center [0, 0] width 0 height 0
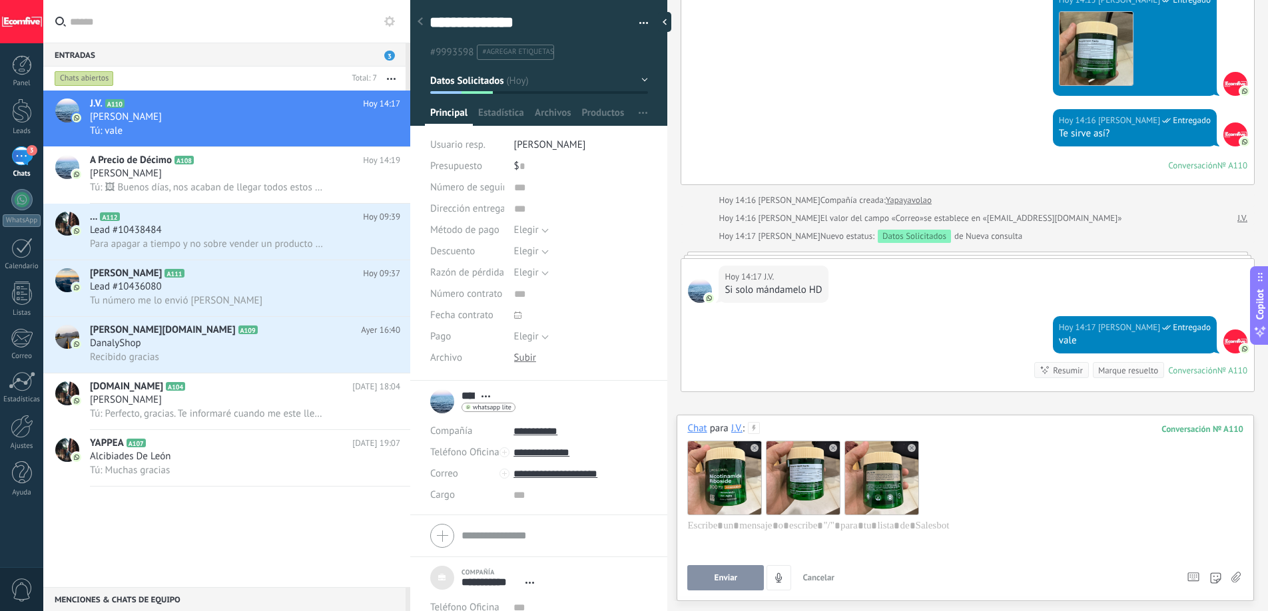
click at [753, 583] on button "Enviar" at bounding box center [725, 577] width 77 height 25
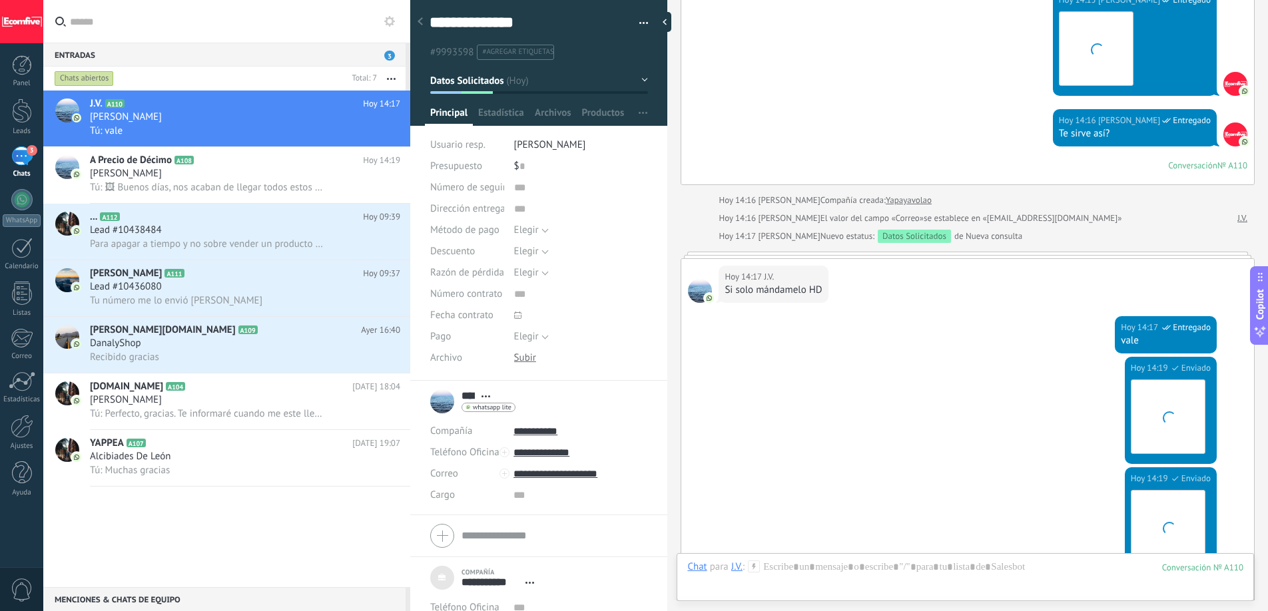
scroll to position [2306, 0]
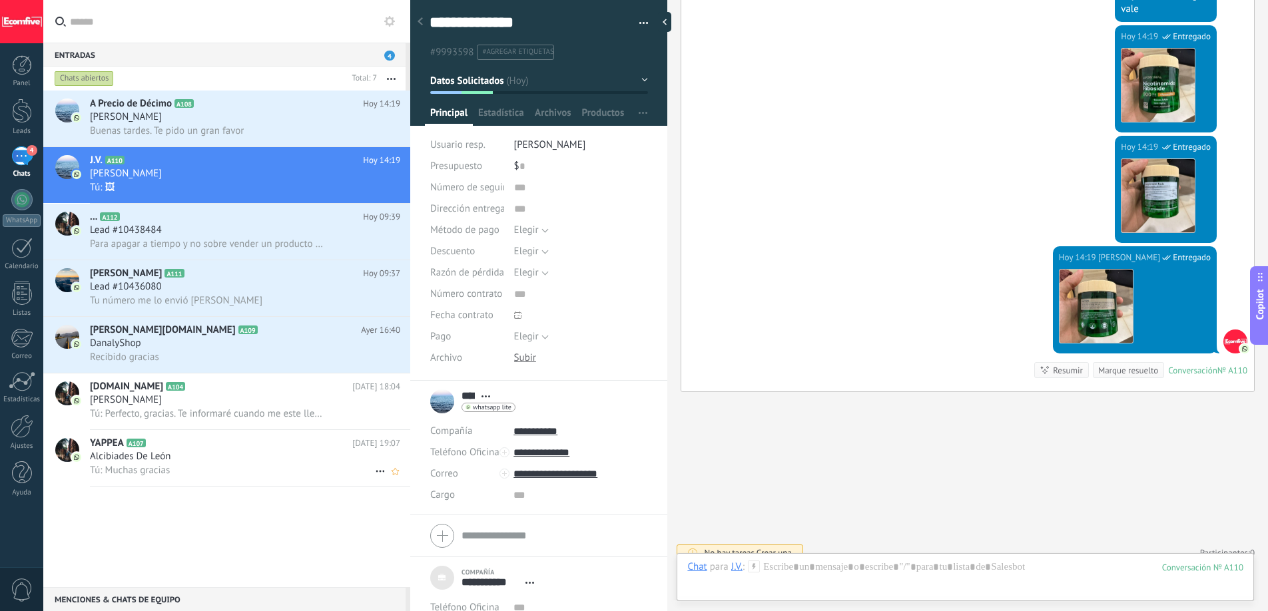
click at [168, 470] on span "Tú: Muchas gracias" at bounding box center [130, 470] width 80 height 13
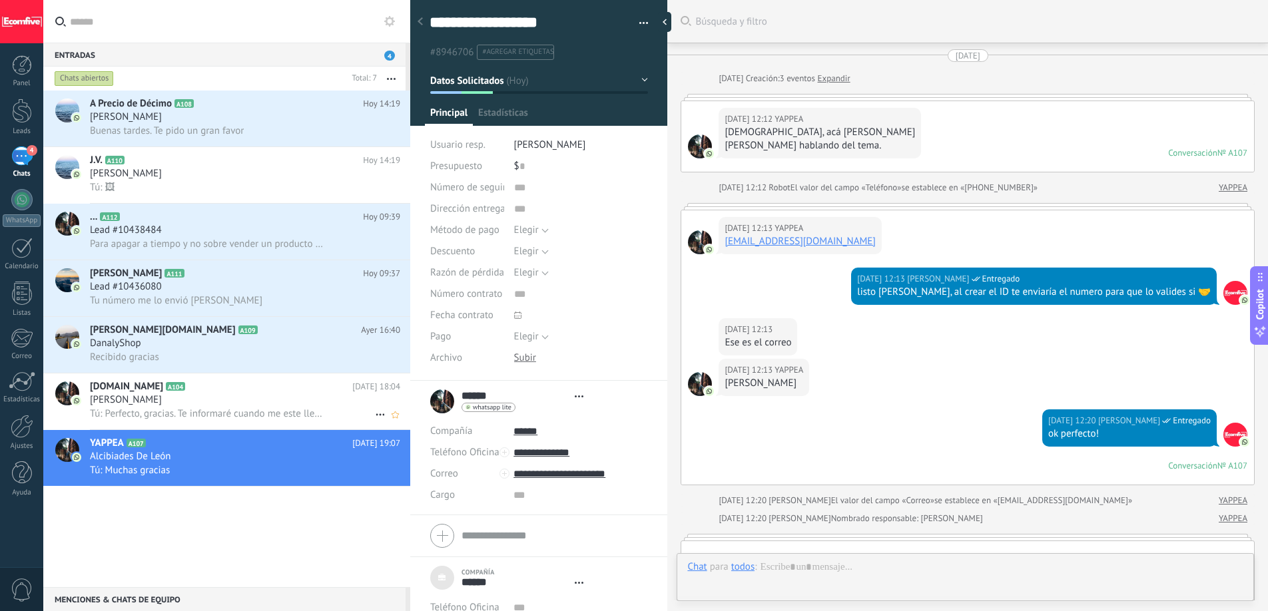
scroll to position [1152, 0]
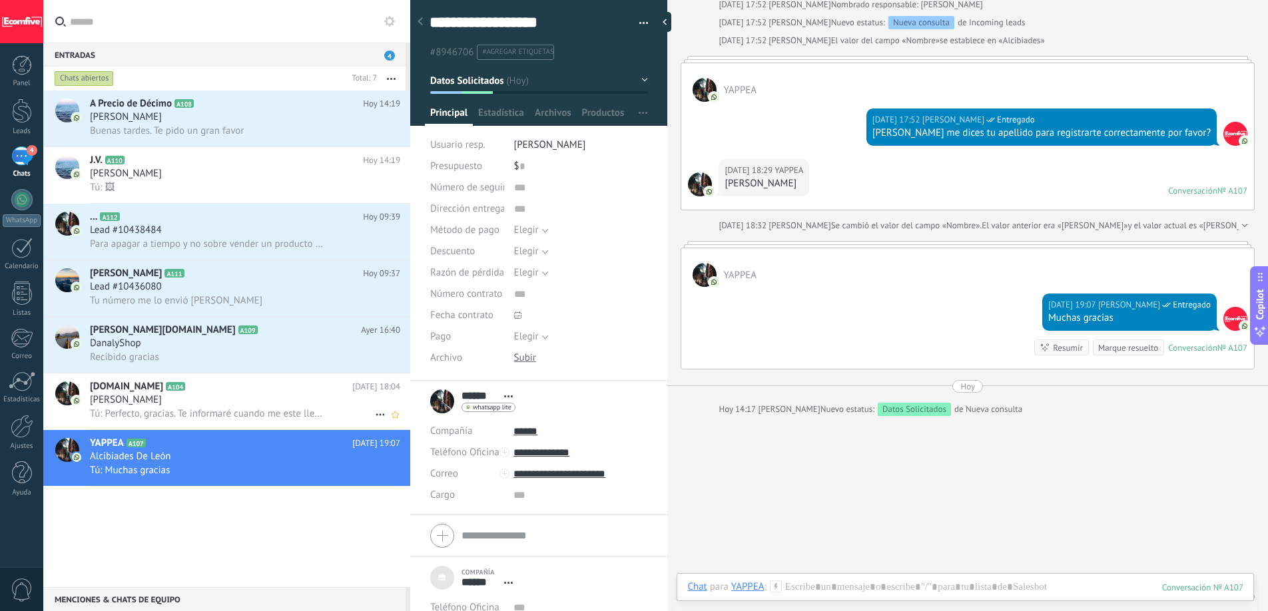
click at [198, 412] on span "Tú: Perfecto, gracias. Te informaré cuando me este llegando producto nuevo" at bounding box center [208, 413] width 237 height 13
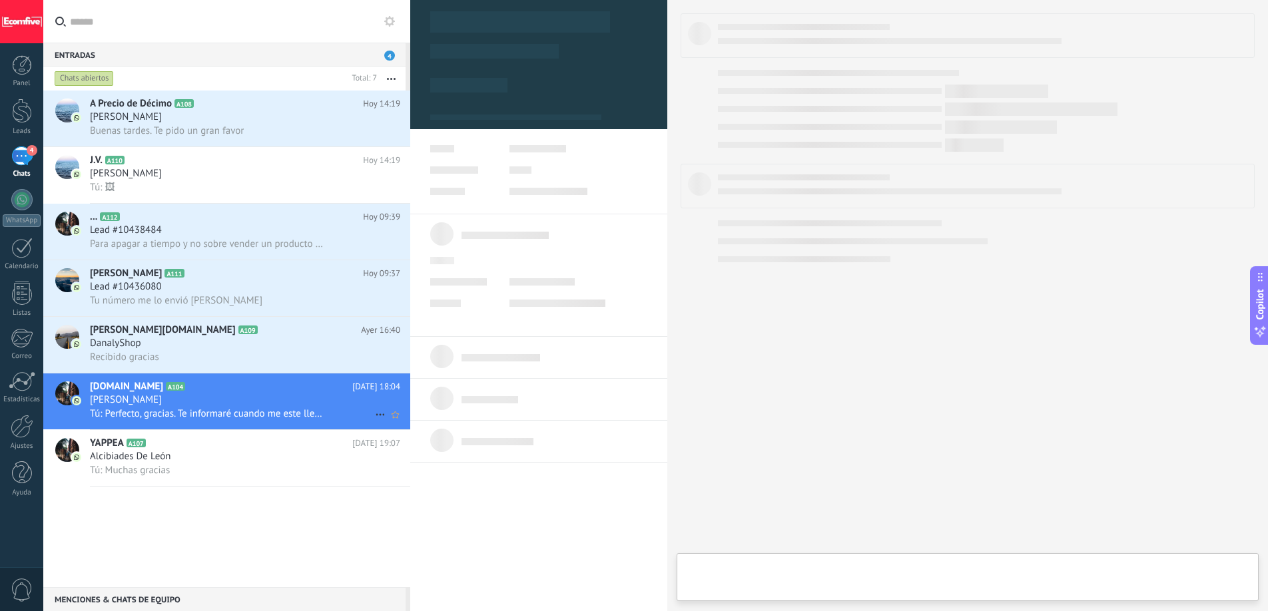
type textarea "**********"
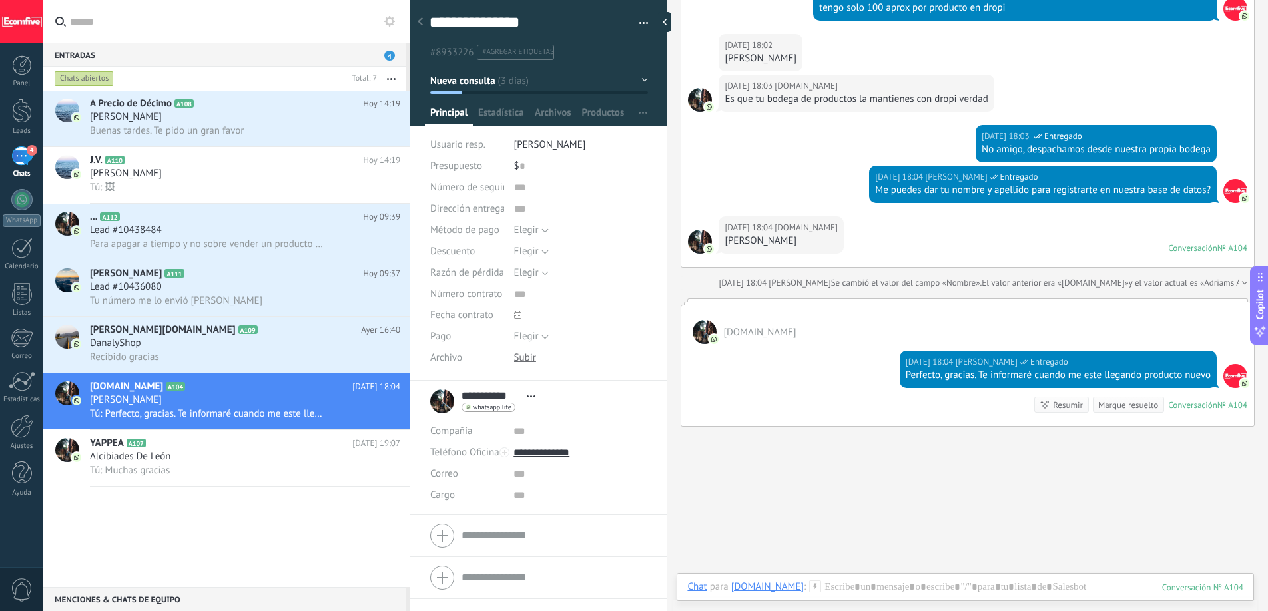
scroll to position [1158, 0]
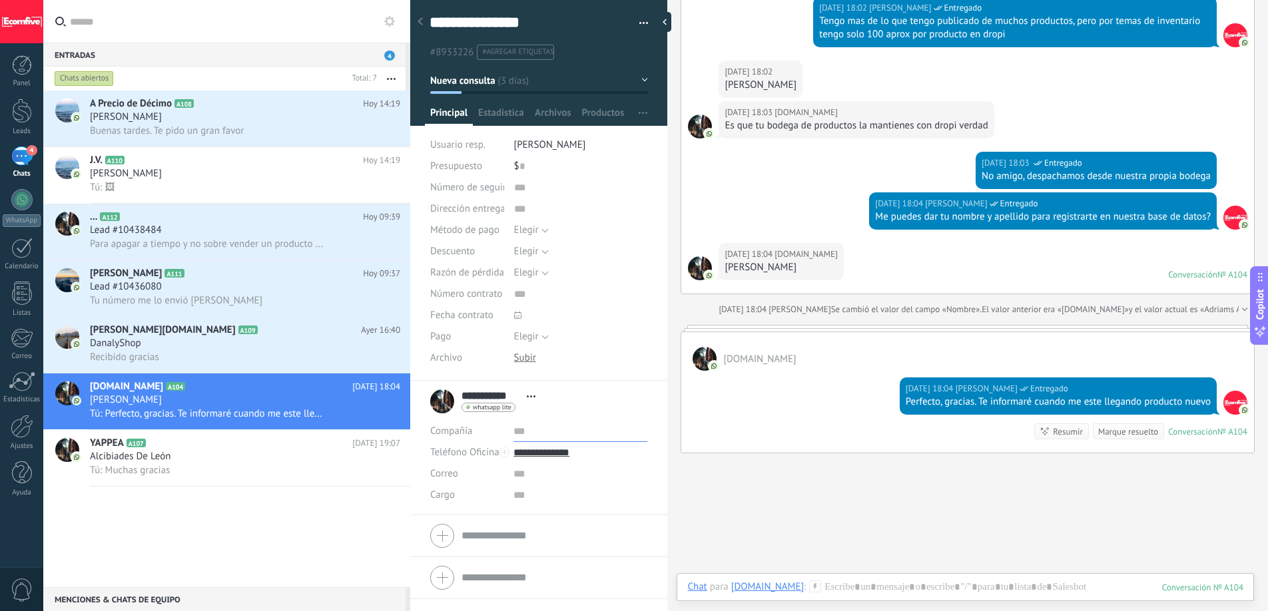
click at [519, 439] on input "text" at bounding box center [580, 431] width 134 height 21
type input "*"
type input "**********"
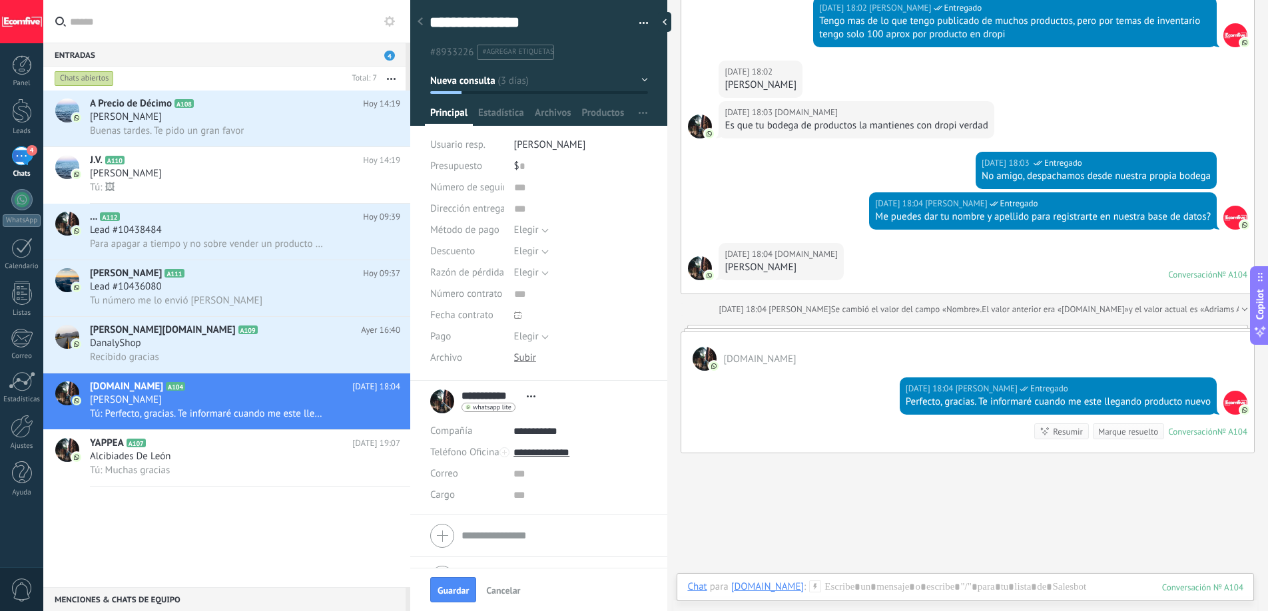
click at [757, 416] on div "[DATE] 18:04 [PERSON_NAME] Entregado Perfecto, gracias. Te informaré cuando me …" at bounding box center [967, 412] width 573 height 82
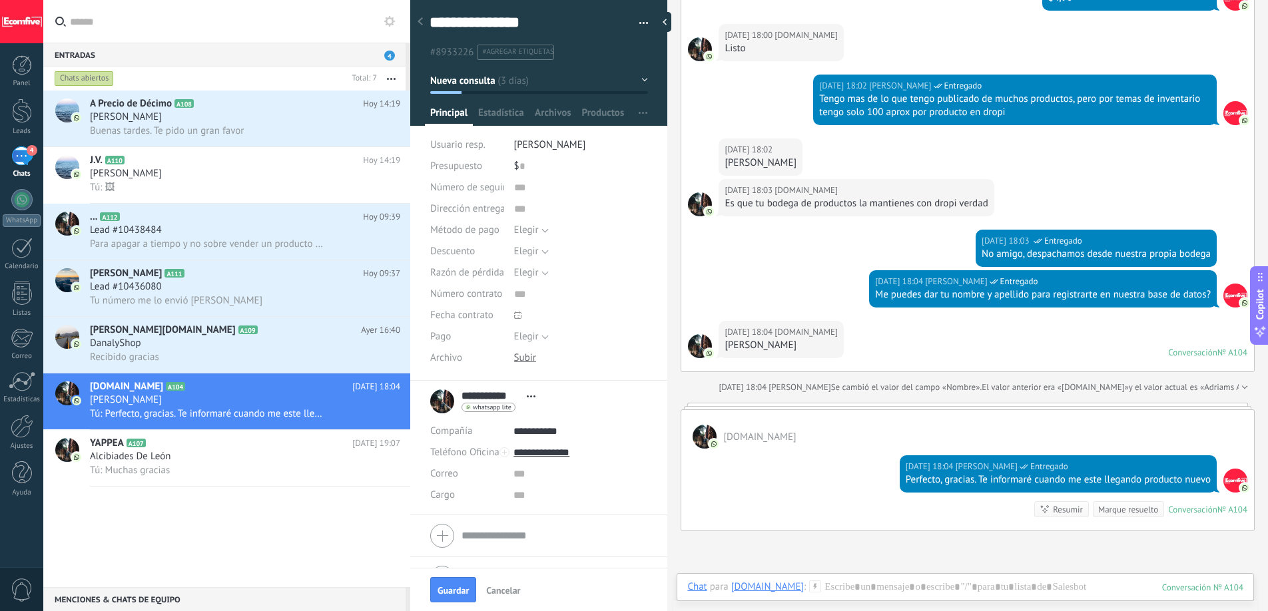
scroll to position [1232, 0]
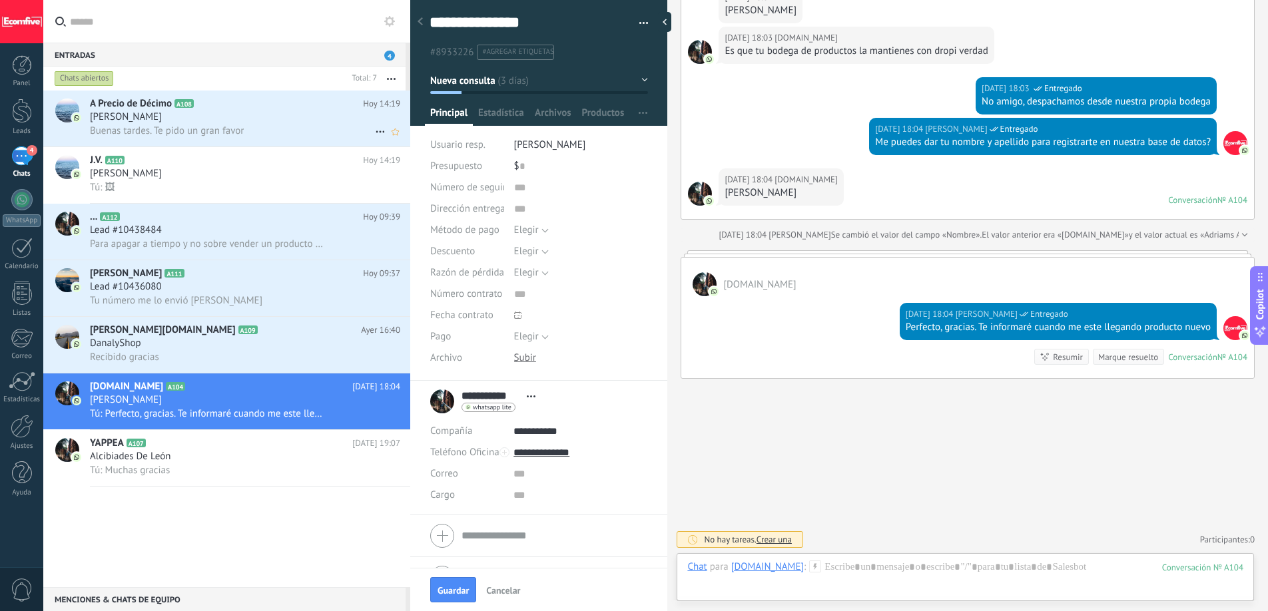
click at [259, 120] on div "[PERSON_NAME]" at bounding box center [245, 117] width 310 height 13
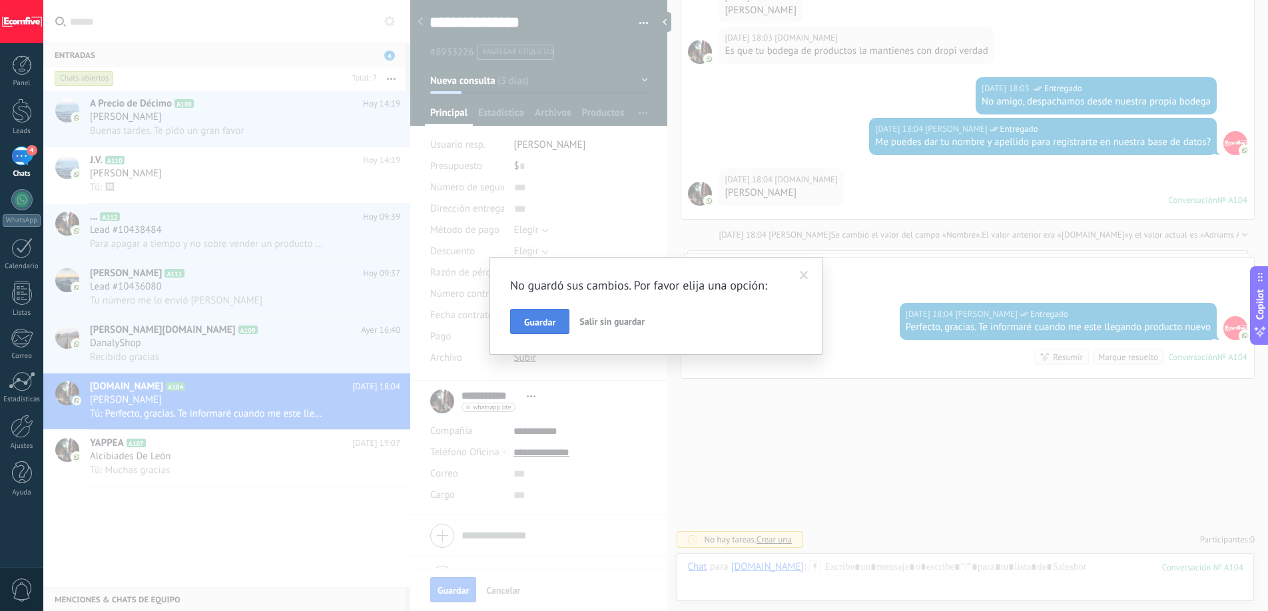
click at [545, 324] on span "Guardar" at bounding box center [539, 322] width 31 height 9
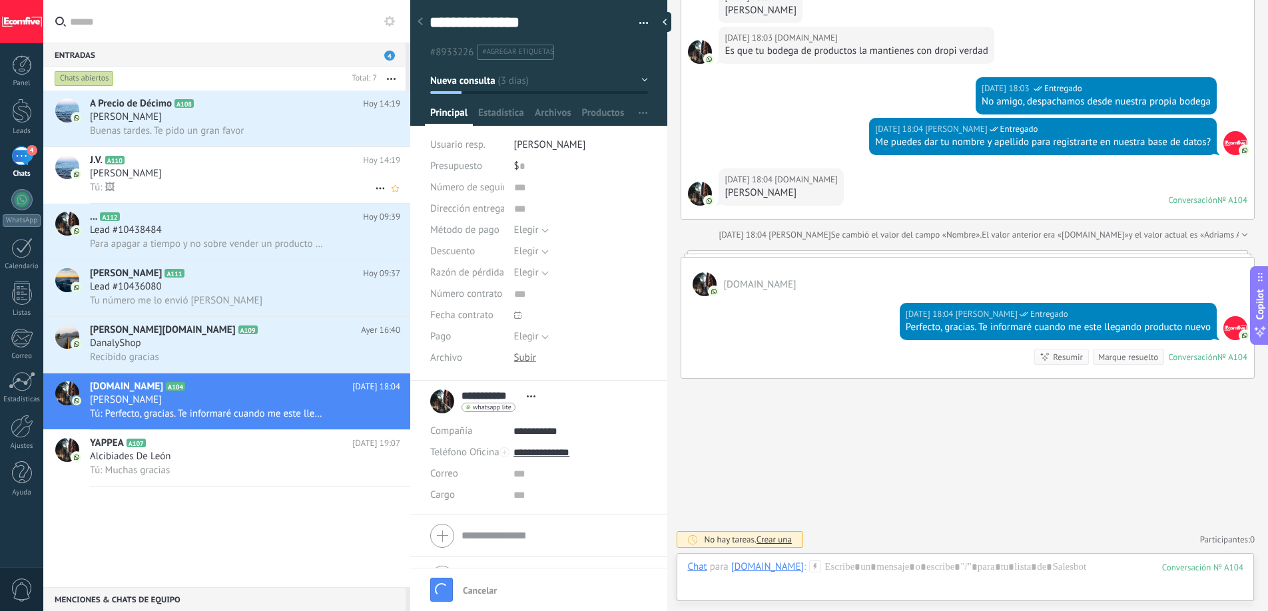
scroll to position [13, 0]
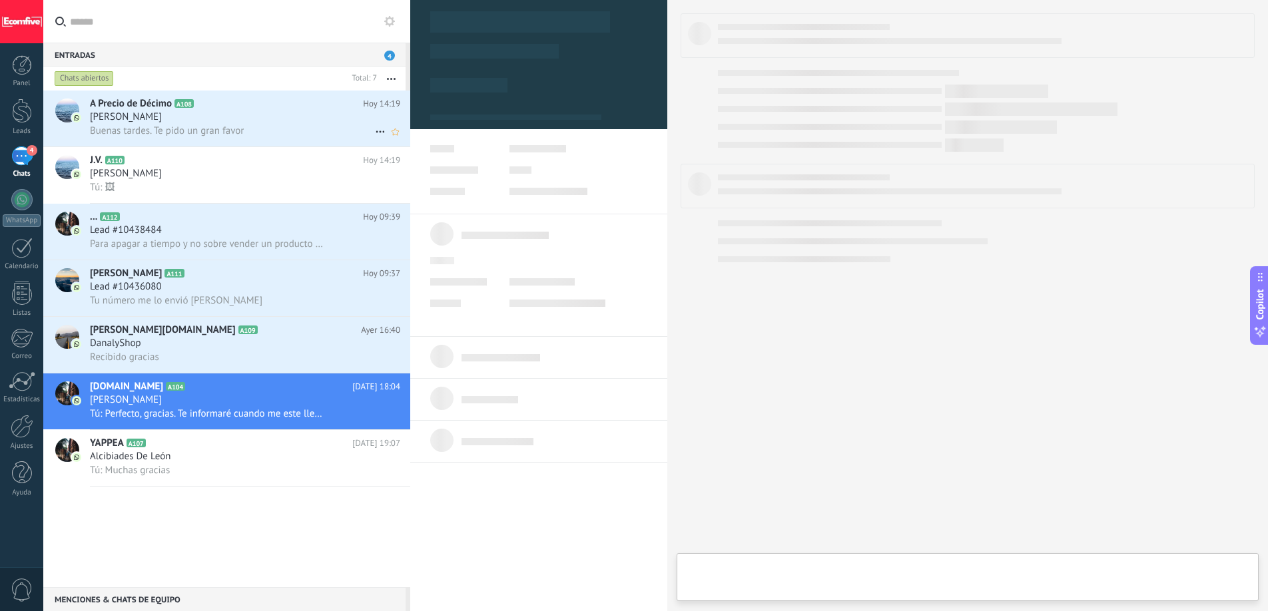
click at [280, 125] on div "Buenas tardes. Te pido un gran favor" at bounding box center [245, 131] width 310 height 14
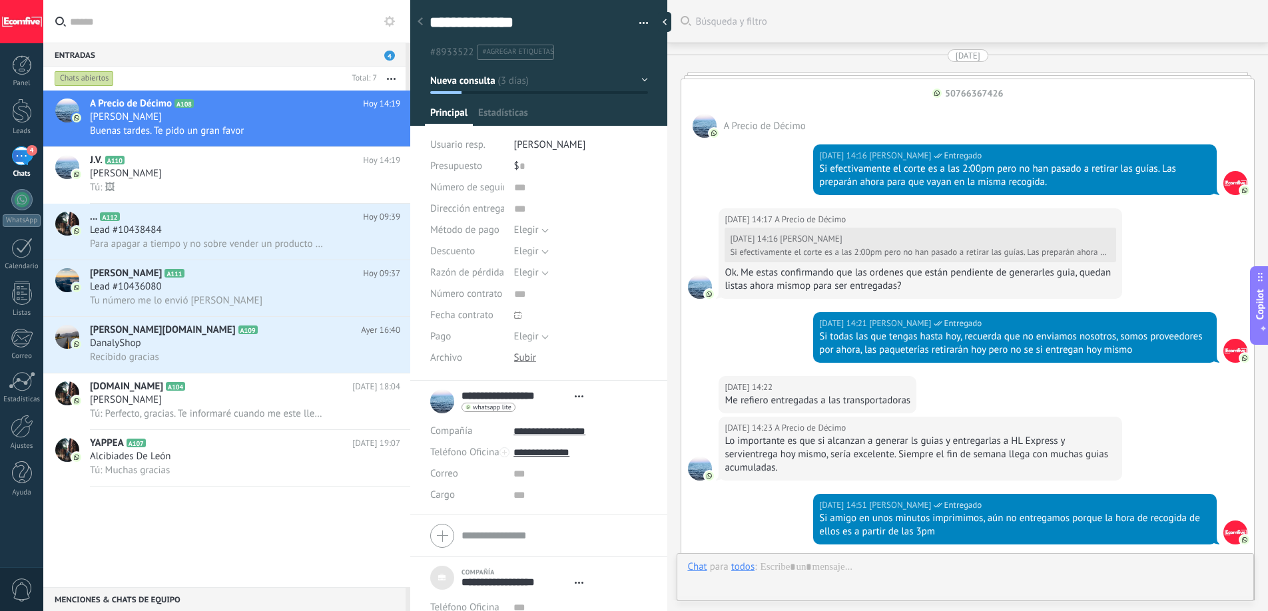
type textarea "***"
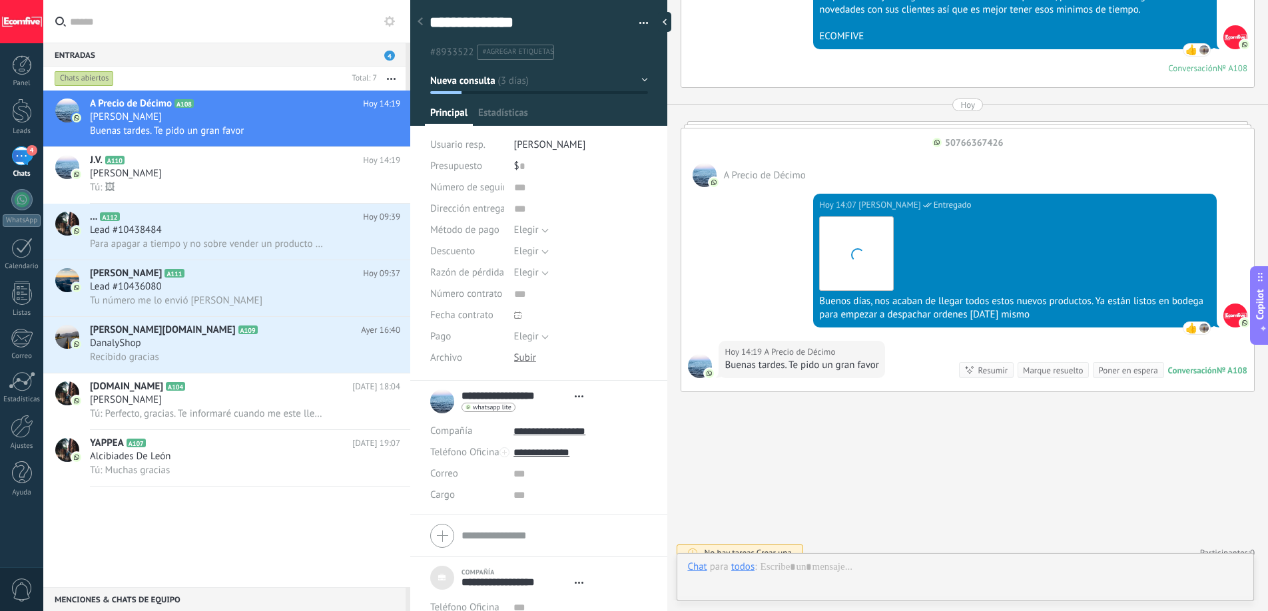
scroll to position [13, 0]
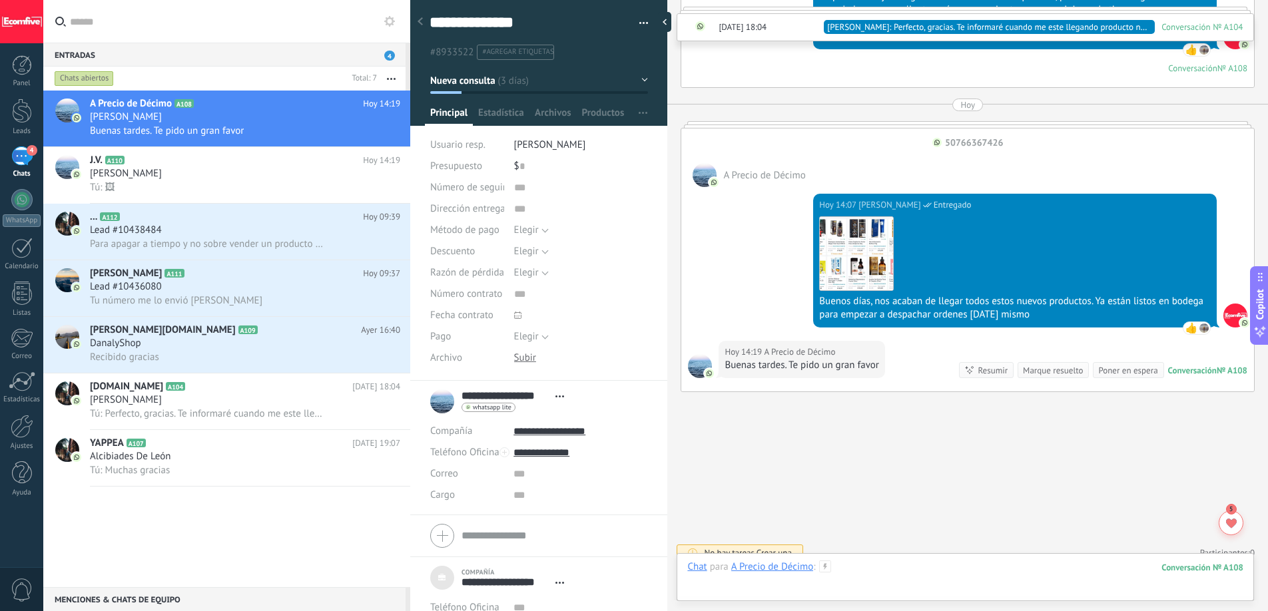
click at [846, 569] on div at bounding box center [965, 581] width 556 height 40
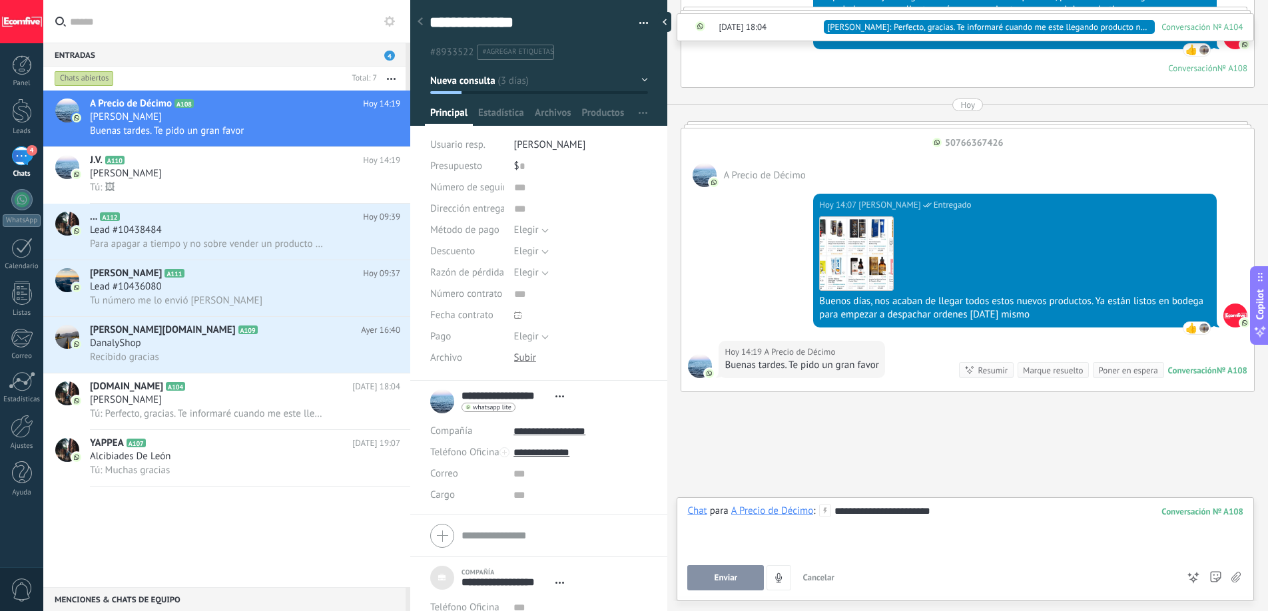
click at [727, 577] on span "Enviar" at bounding box center [725, 577] width 23 height 9
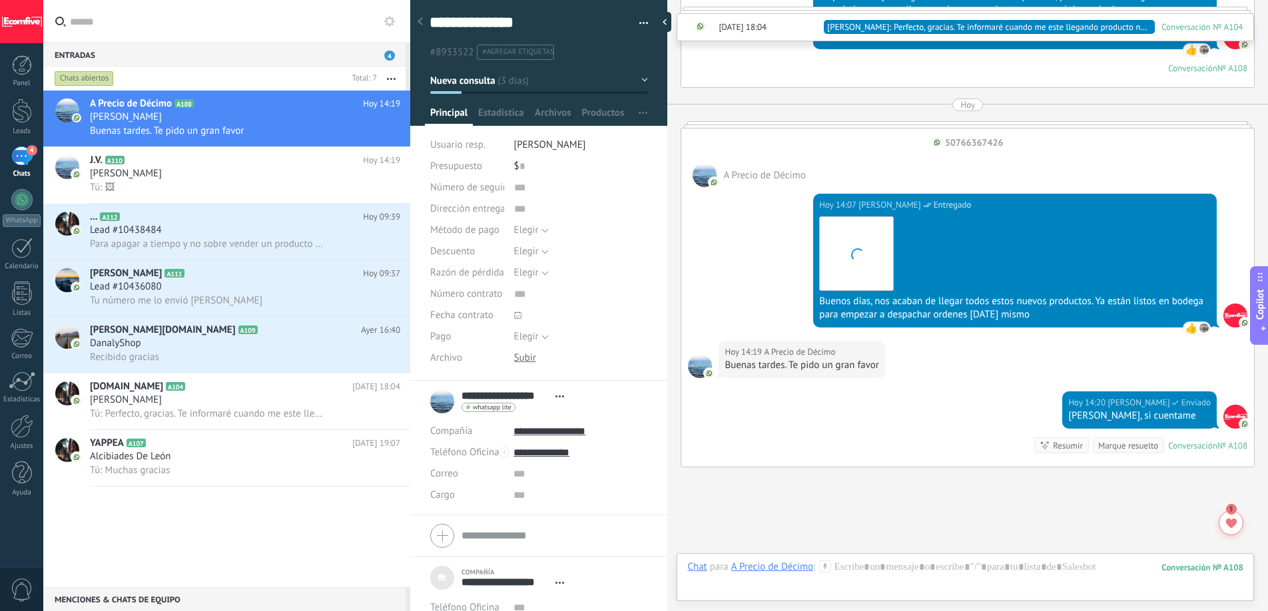
scroll to position [3330, 0]
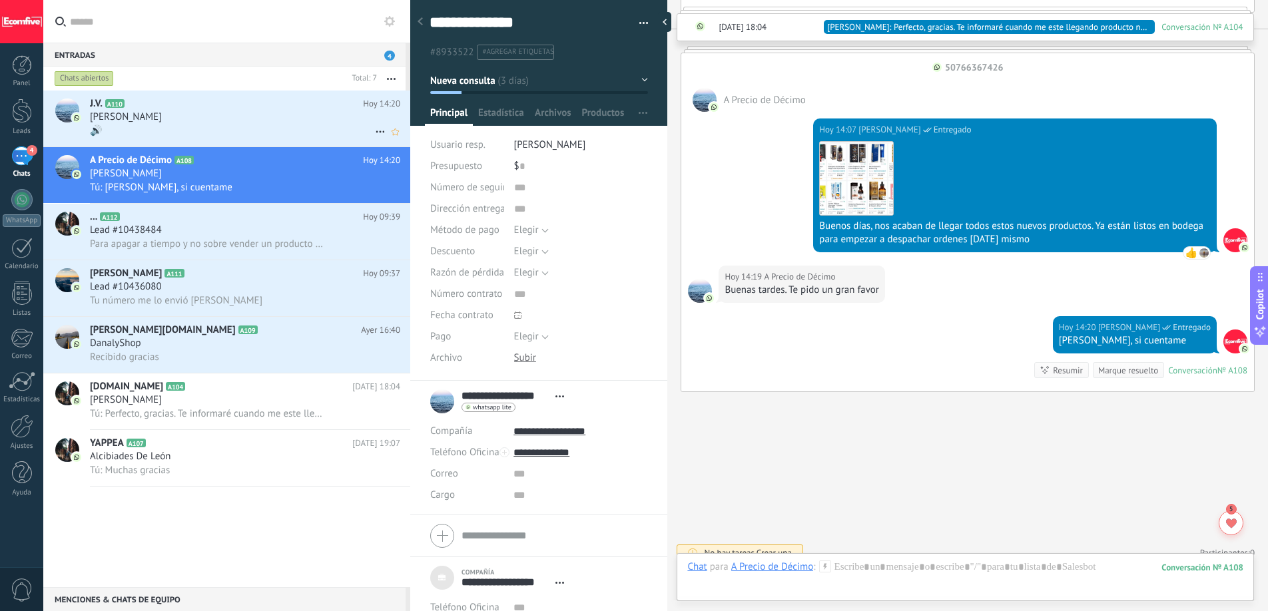
click at [300, 124] on div "🔊" at bounding box center [245, 131] width 310 height 14
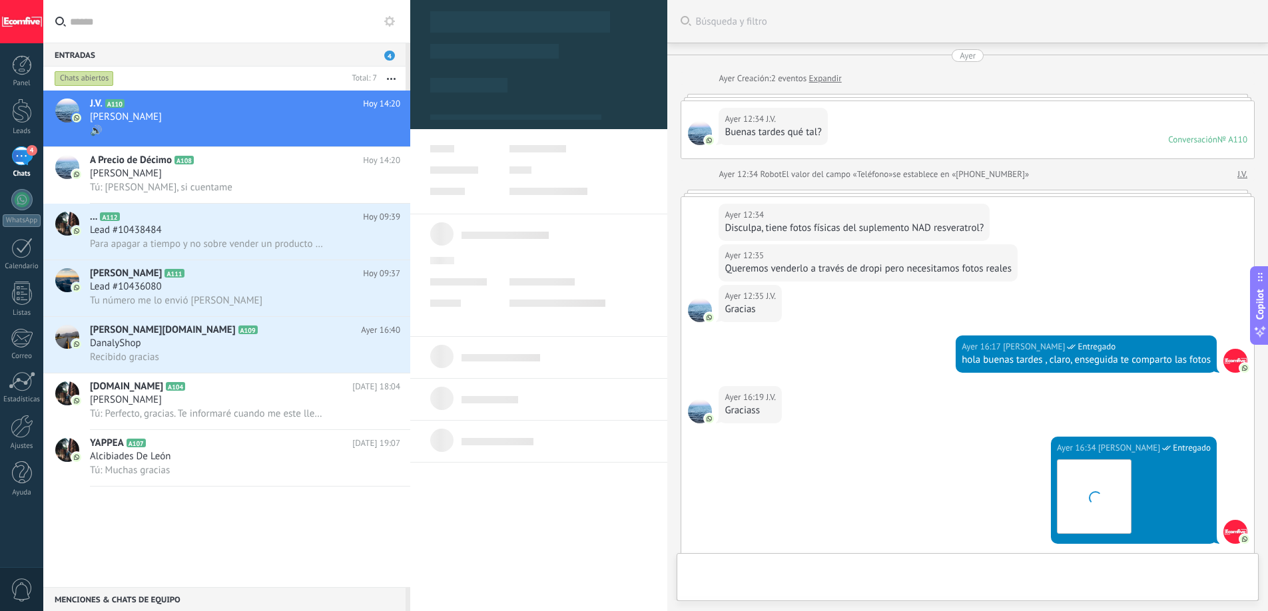
scroll to position [2418, 0]
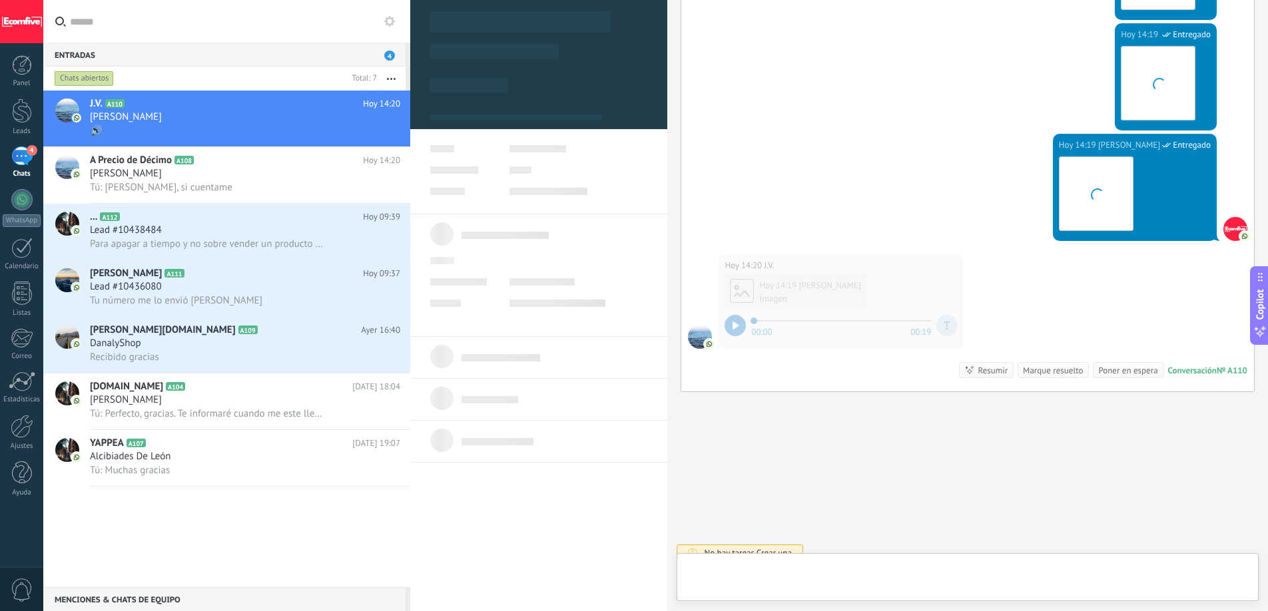
type textarea "***"
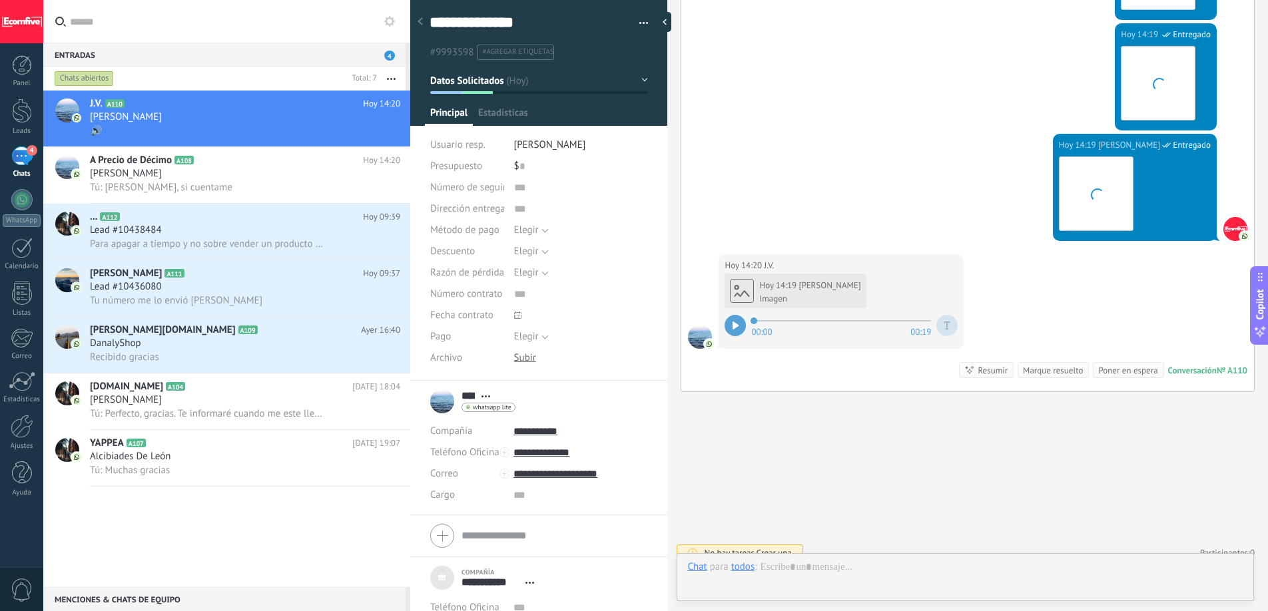
scroll to position [13, 0]
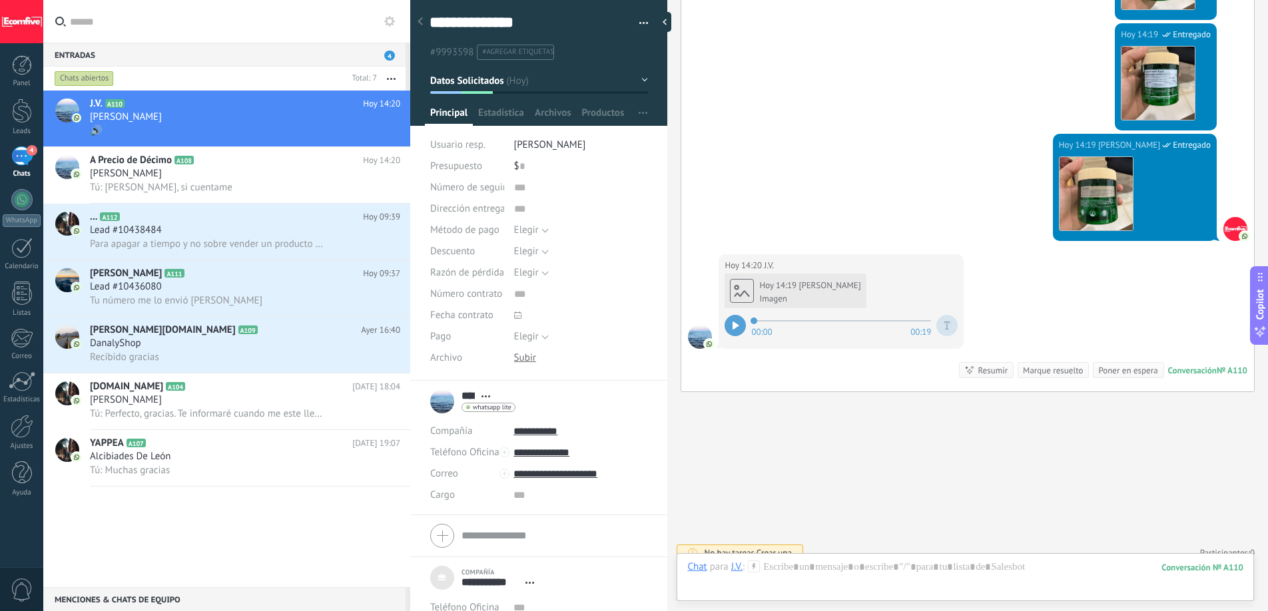
click at [737, 322] on icon at bounding box center [735, 326] width 7 height 8
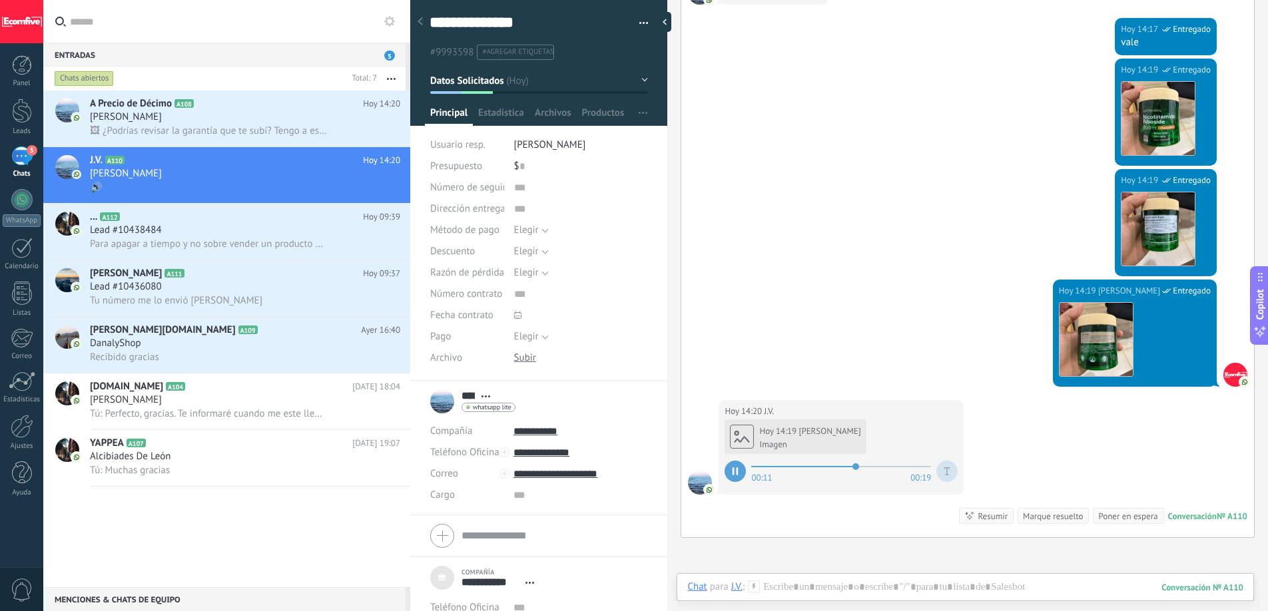
scroll to position [2418, 0]
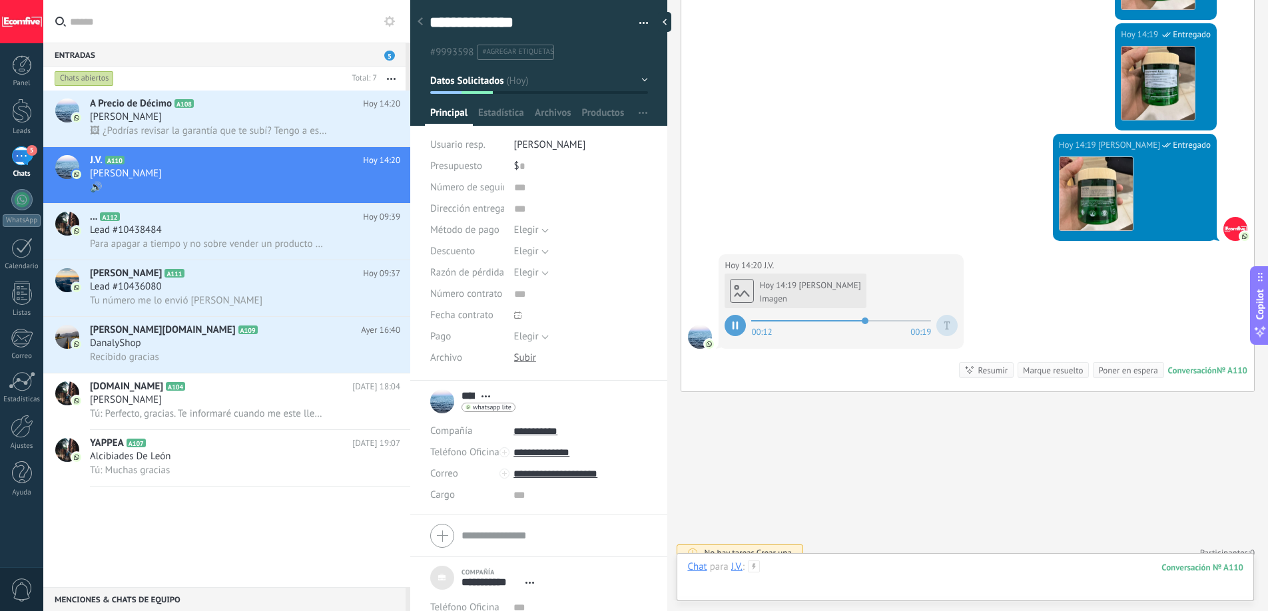
click at [790, 570] on div at bounding box center [965, 581] width 556 height 40
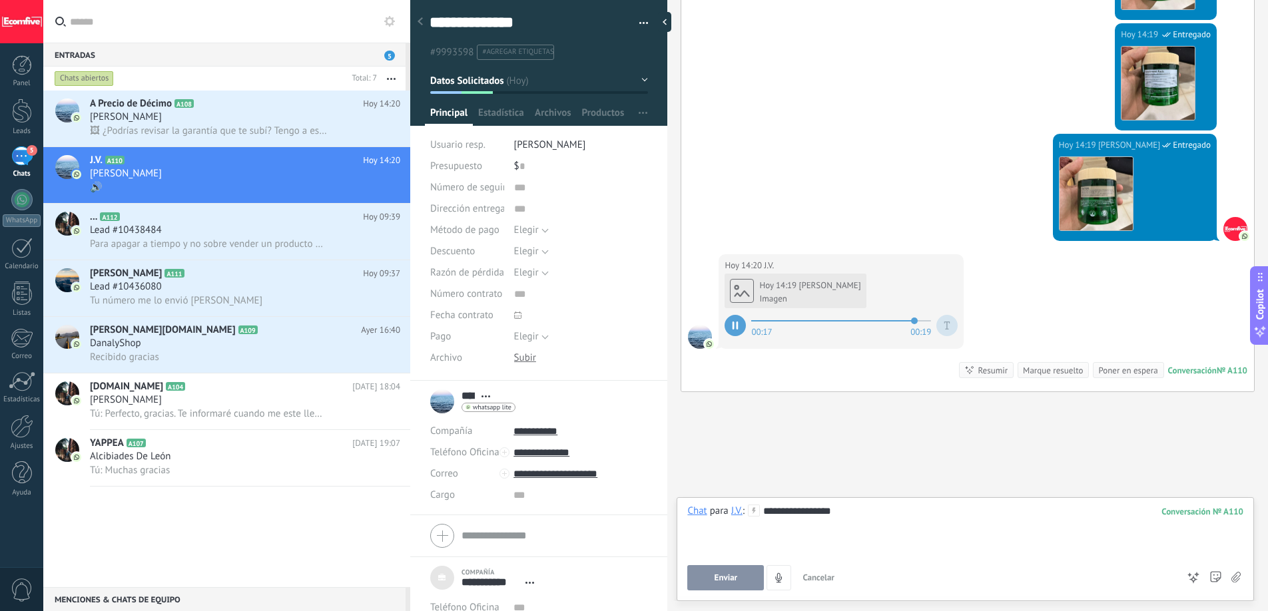
click at [728, 583] on button "Enviar" at bounding box center [725, 577] width 77 height 25
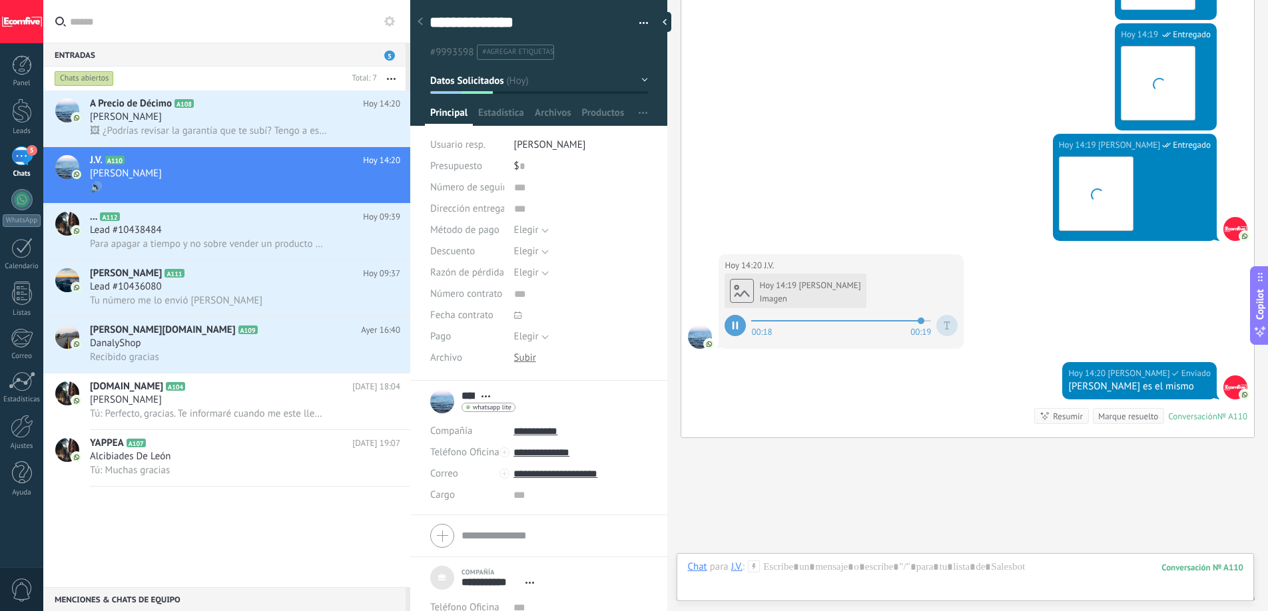
scroll to position [2464, 0]
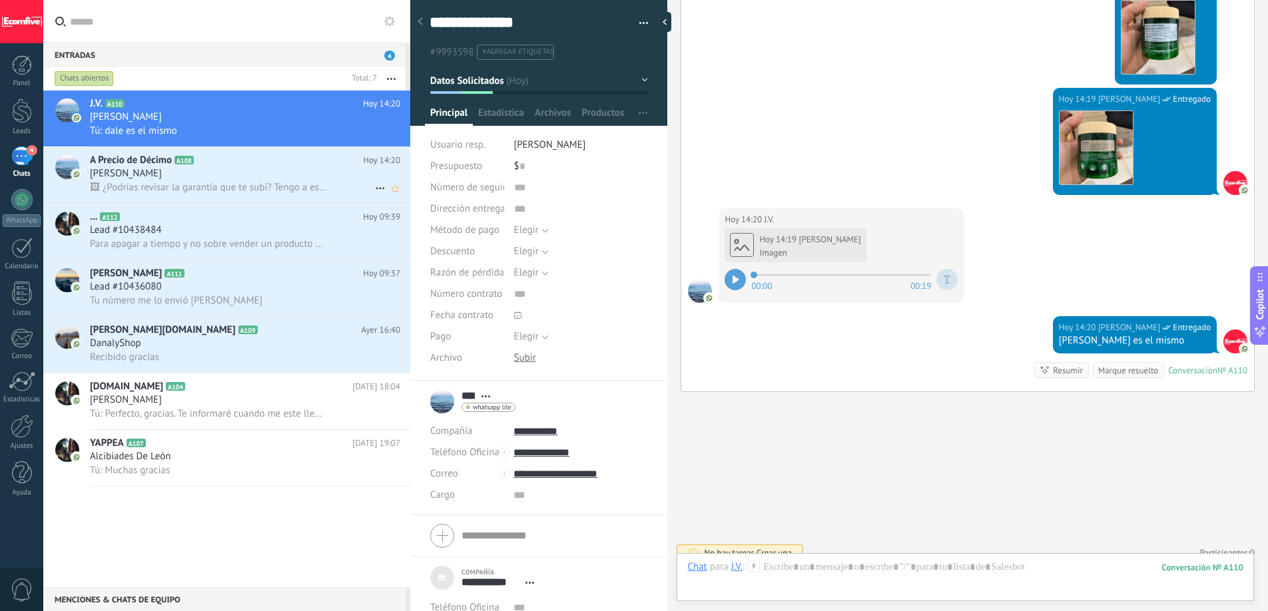
click at [290, 186] on span "🖼 ¿Podrías revisar la garantía que te subí? Tengo a esa clienta llamando 20 vec…" at bounding box center [208, 187] width 237 height 13
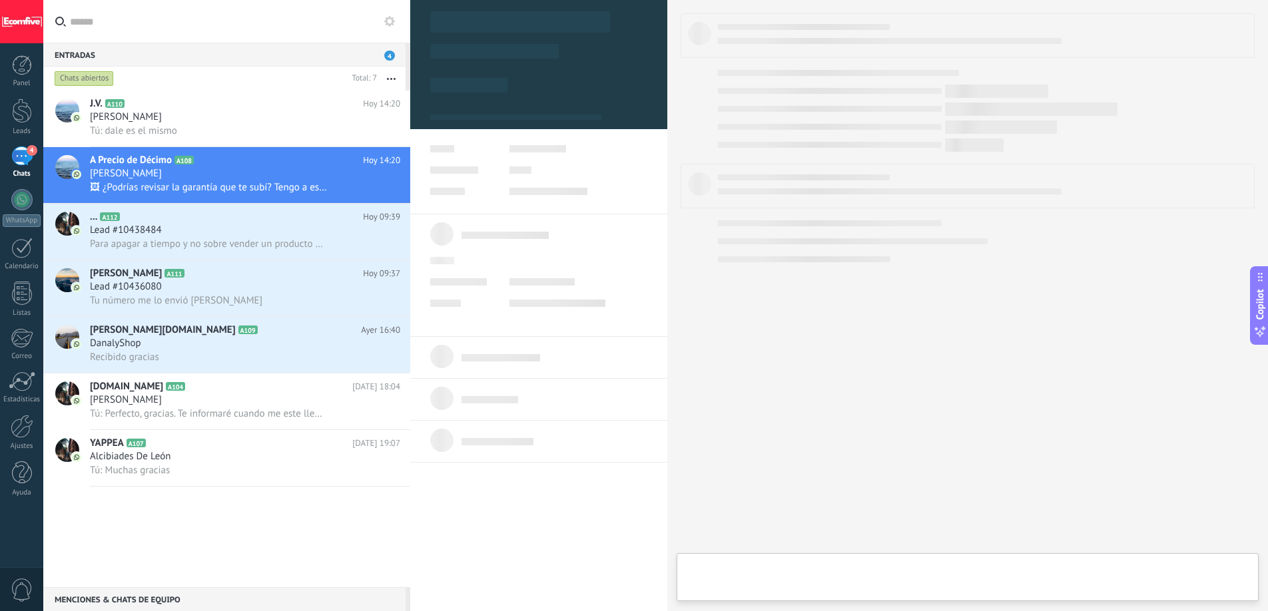
type textarea "***"
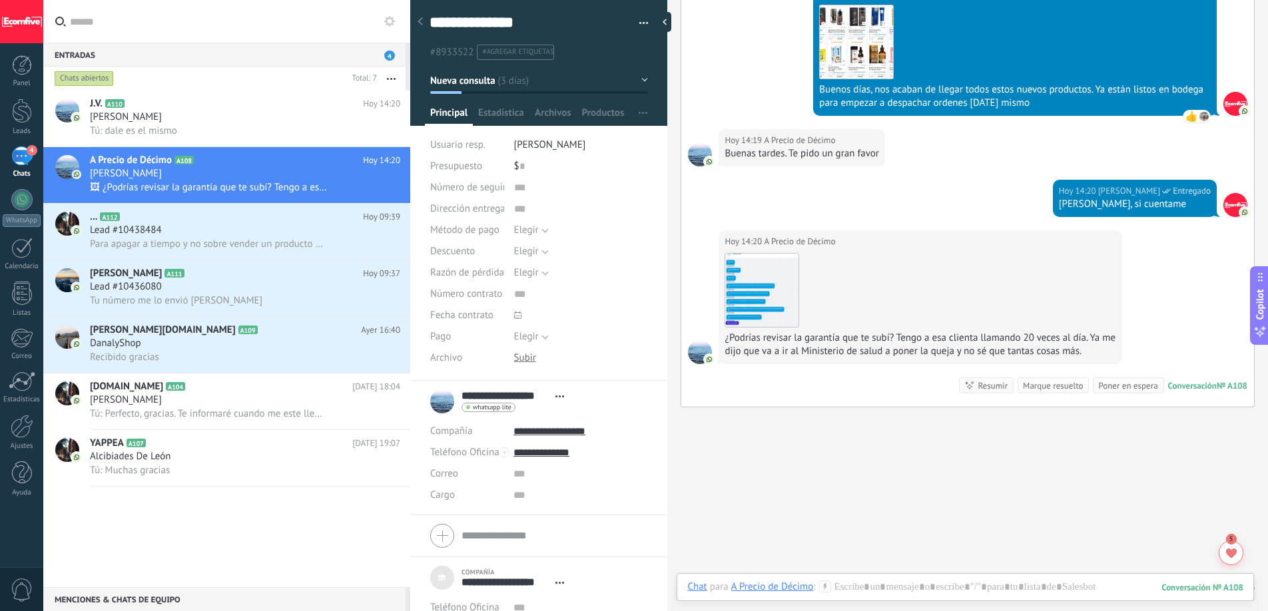
scroll to position [3174, 0]
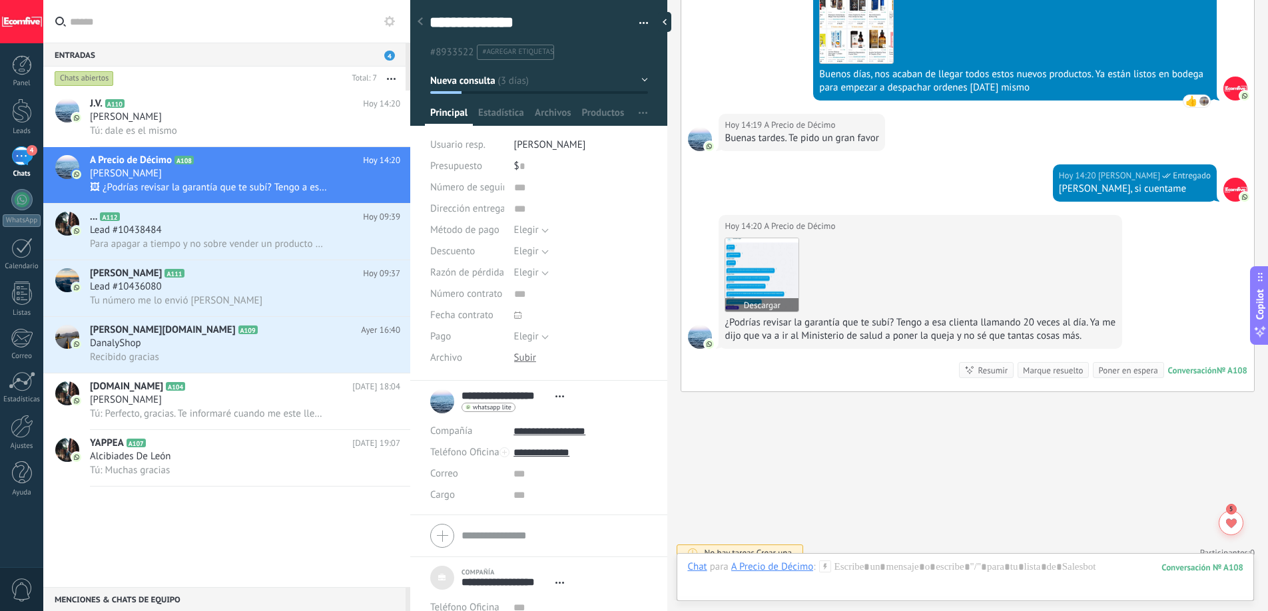
click at [781, 263] on img at bounding box center [761, 274] width 73 height 73
click at [872, 568] on div at bounding box center [965, 581] width 556 height 40
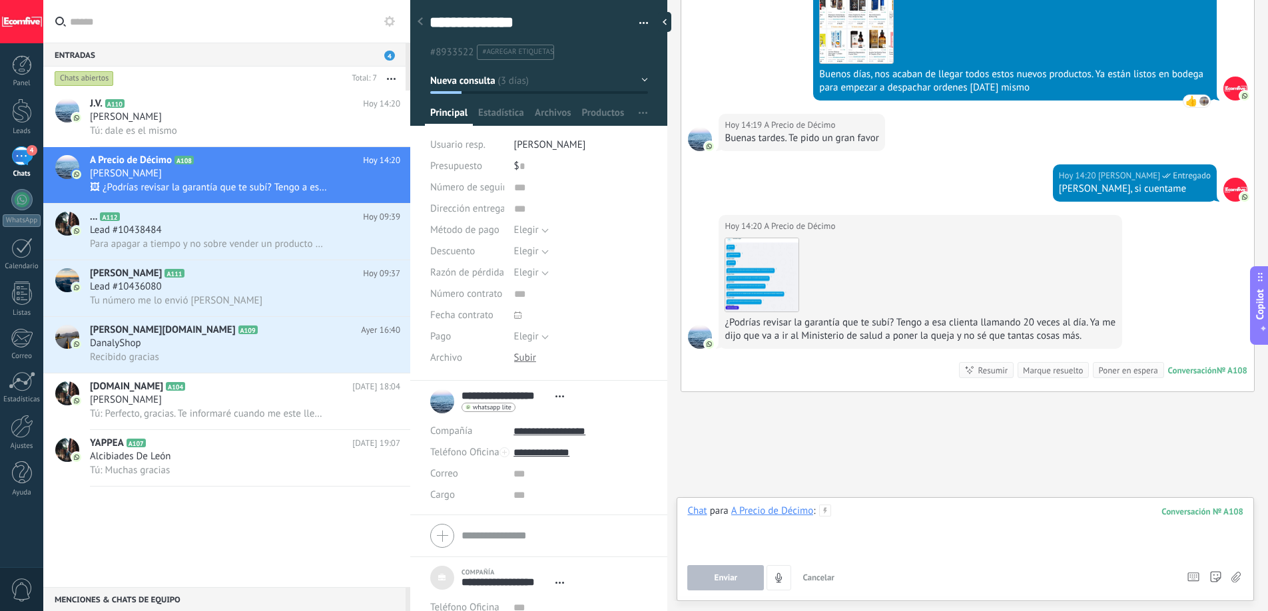
click at [879, 515] on div at bounding box center [965, 530] width 556 height 51
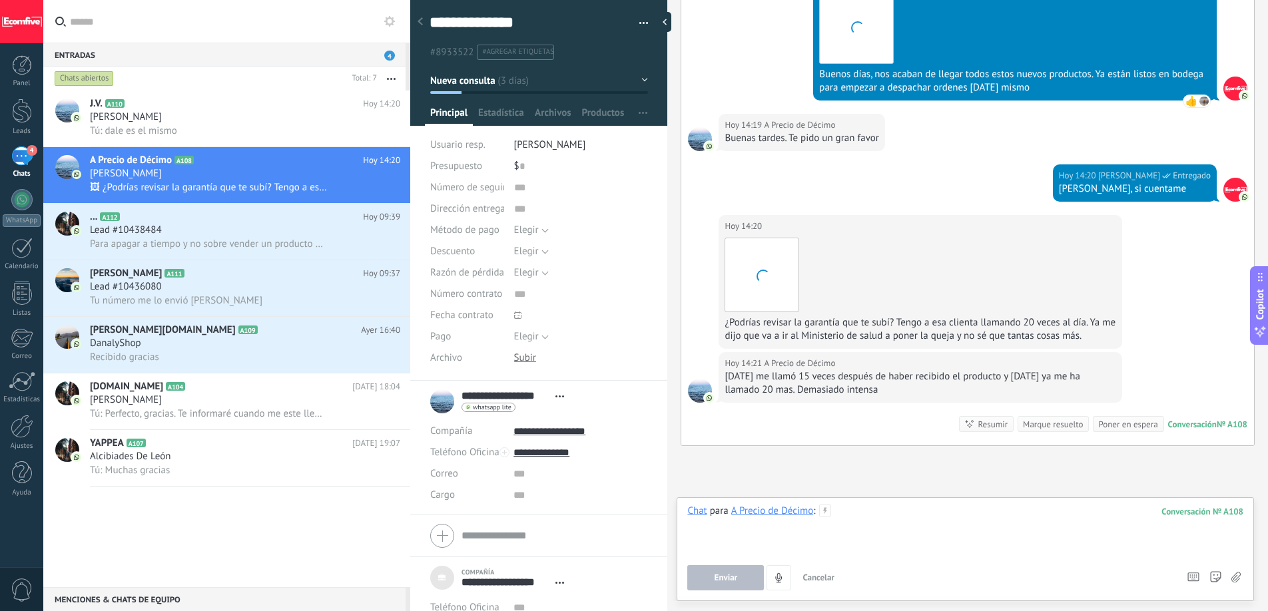
scroll to position [3228, 0]
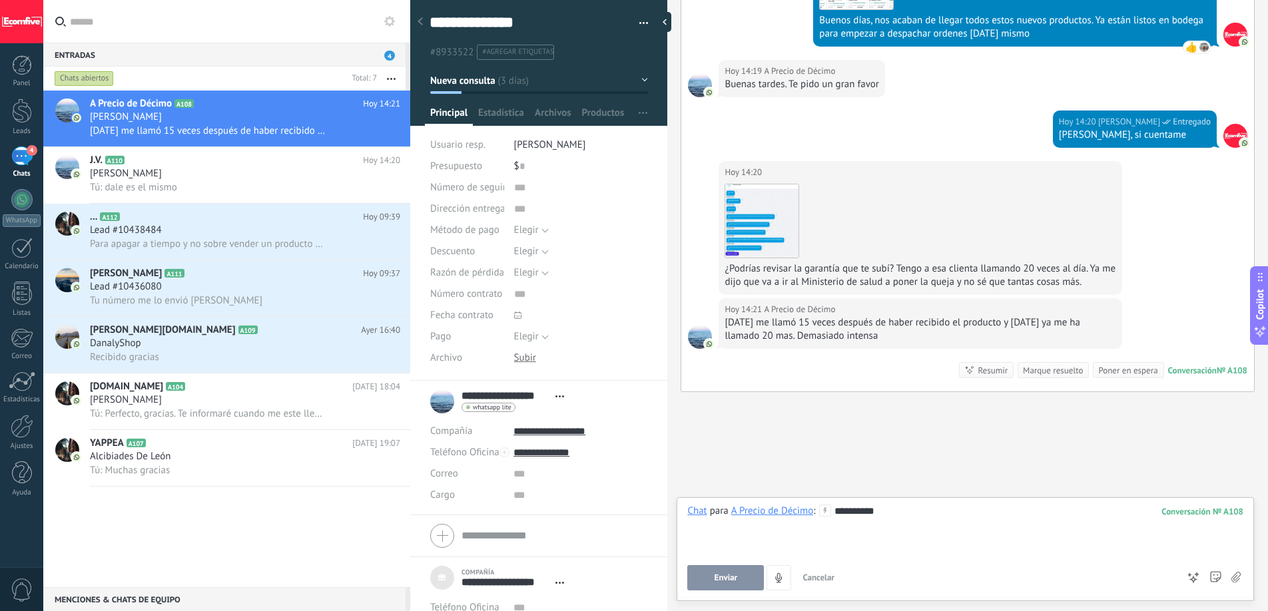
click at [719, 577] on span "Enviar" at bounding box center [725, 577] width 23 height 9
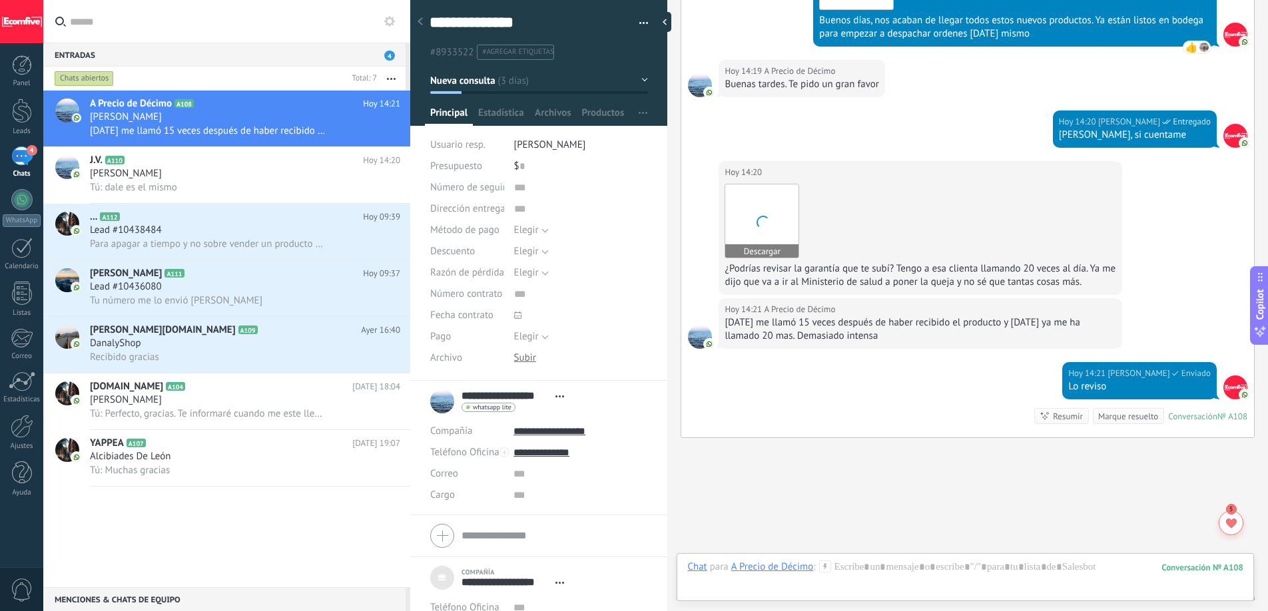
scroll to position [3274, 0]
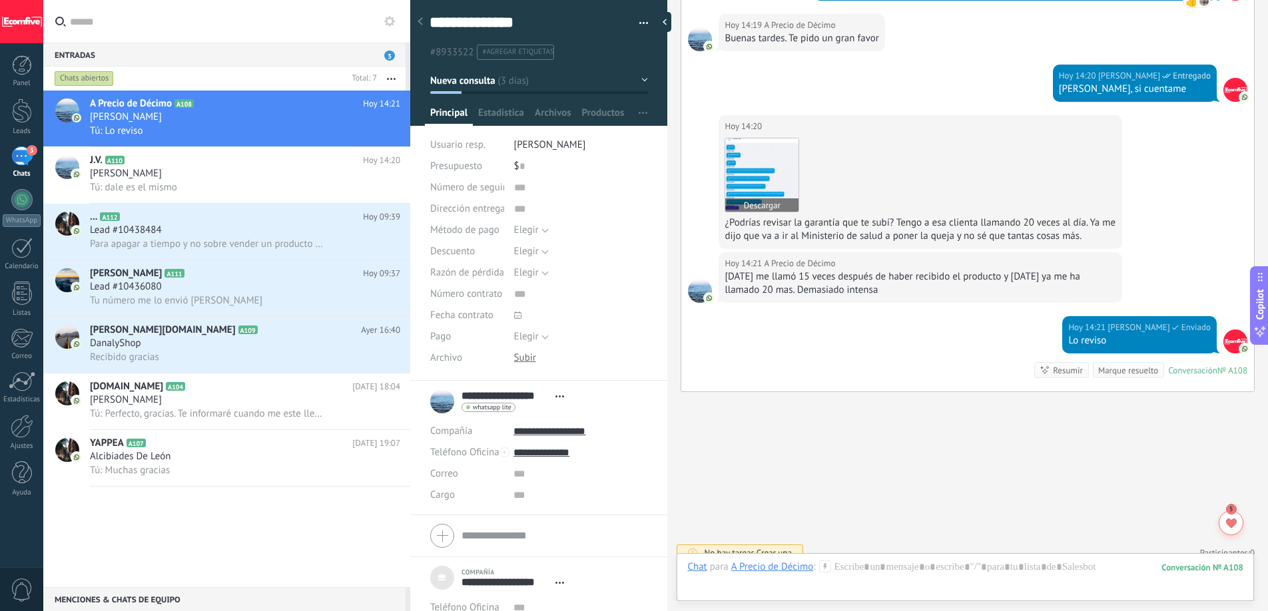
click at [786, 142] on img at bounding box center [761, 174] width 73 height 73
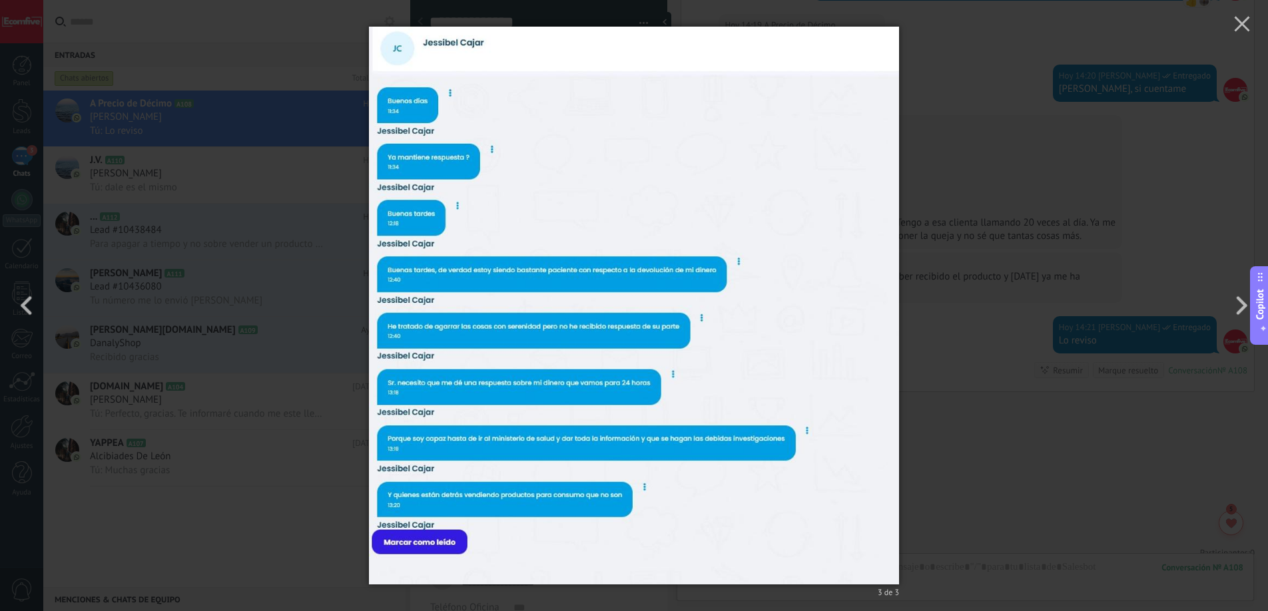
click at [952, 450] on div "3 de 3" at bounding box center [634, 305] width 1268 height 611
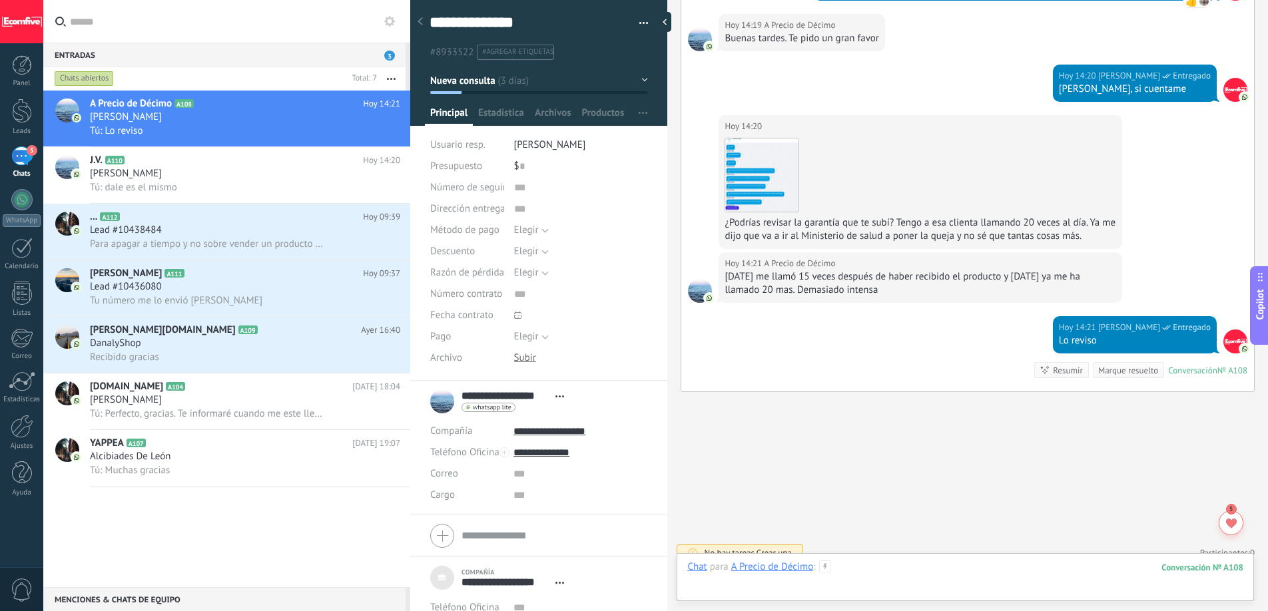
click at [896, 569] on div at bounding box center [965, 581] width 556 height 40
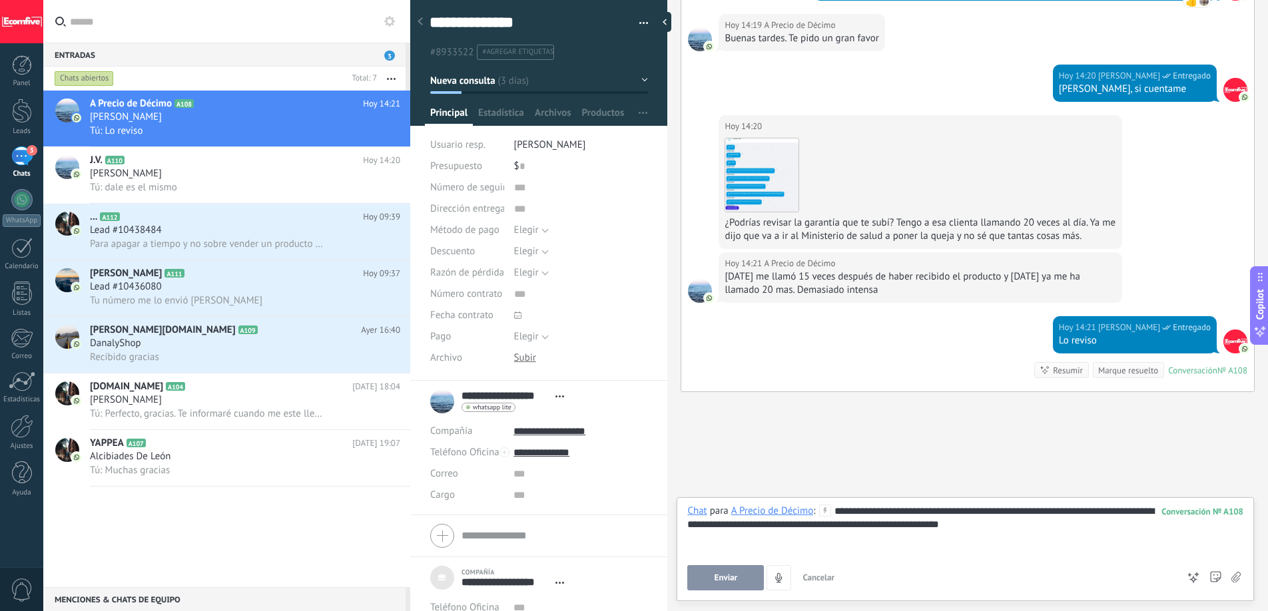
click at [741, 572] on button "Enviar" at bounding box center [725, 577] width 77 height 25
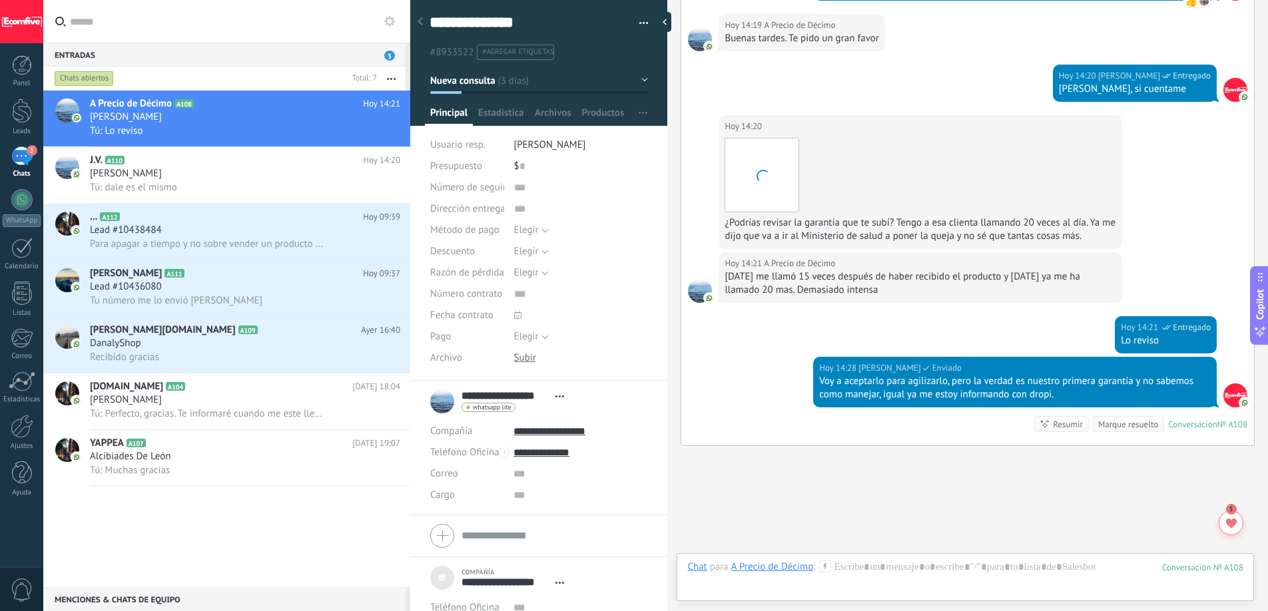
scroll to position [3328, 0]
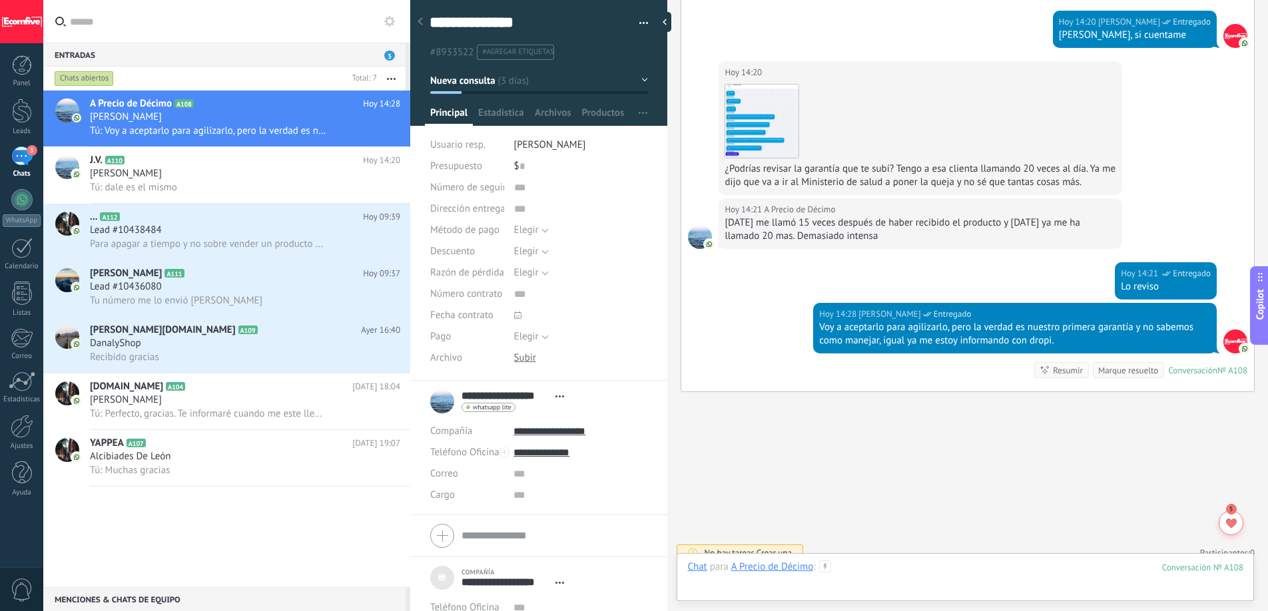
click at [854, 572] on div at bounding box center [965, 581] width 556 height 40
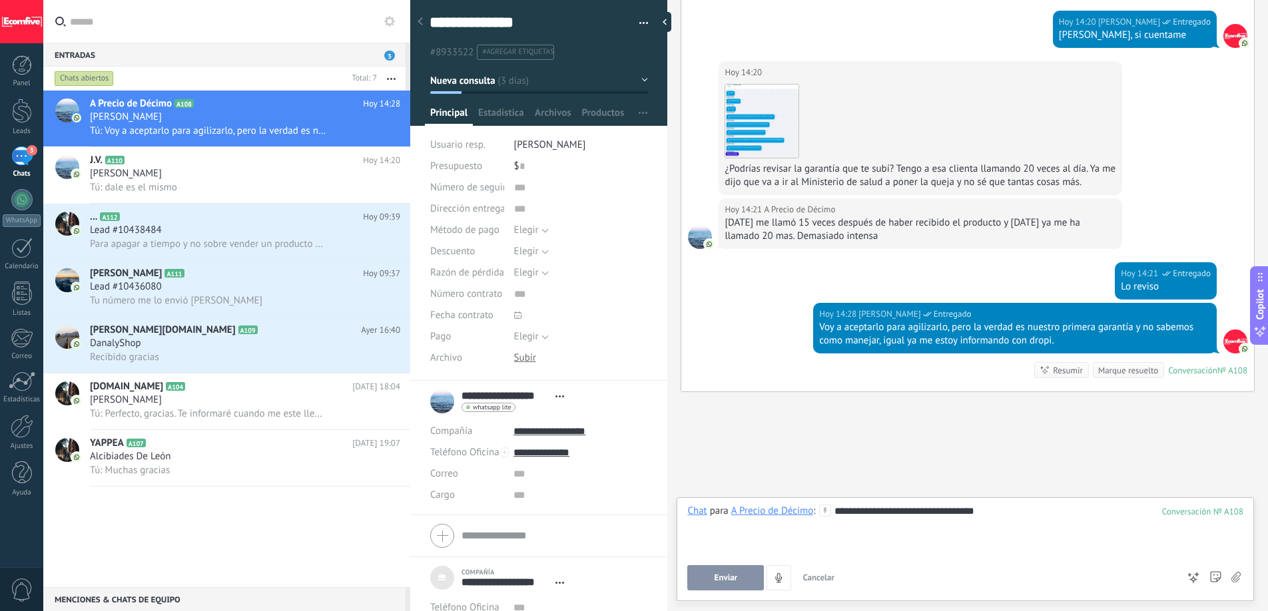
click at [708, 566] on button "Enviar" at bounding box center [725, 577] width 77 height 25
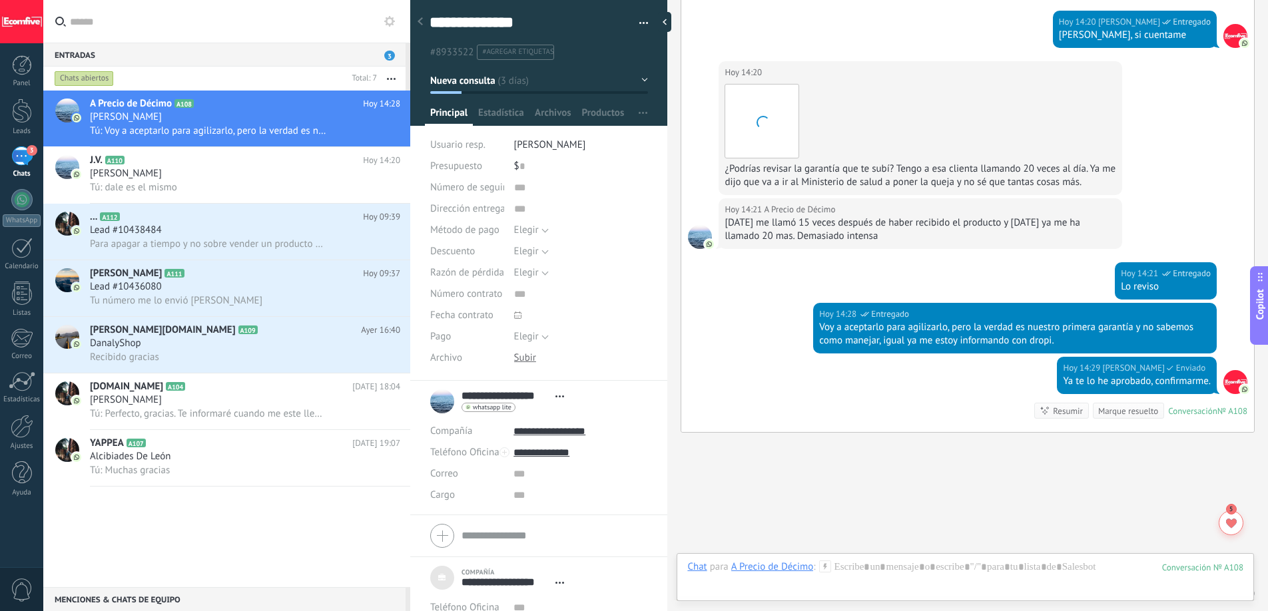
scroll to position [3368, 0]
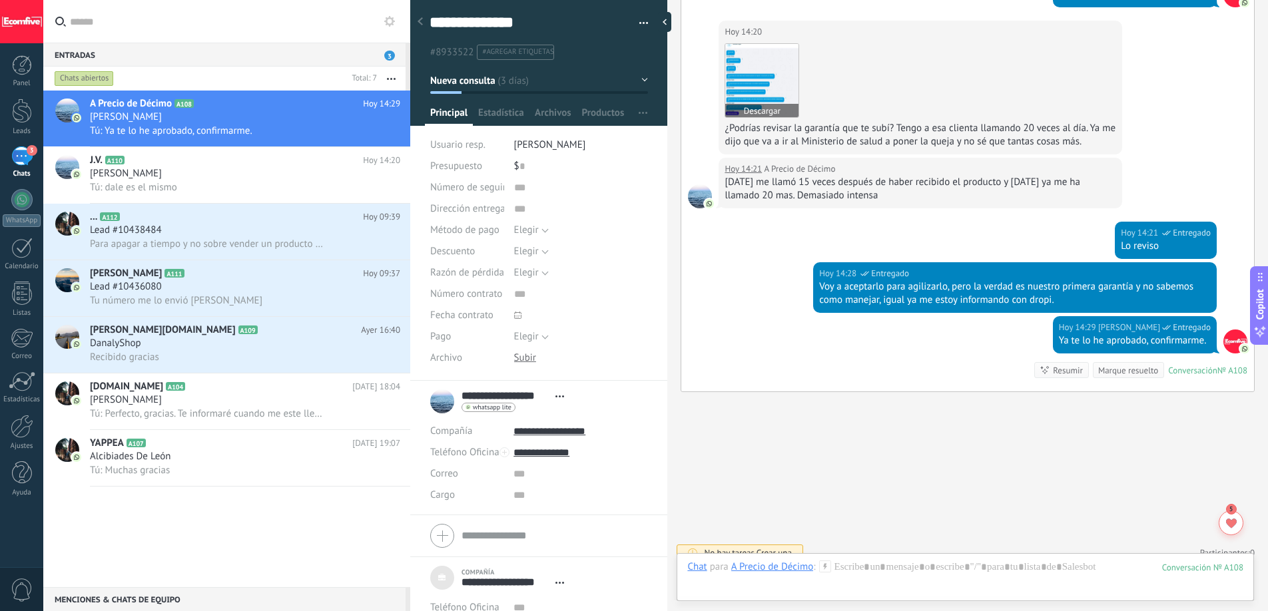
click at [745, 71] on img at bounding box center [761, 80] width 73 height 73
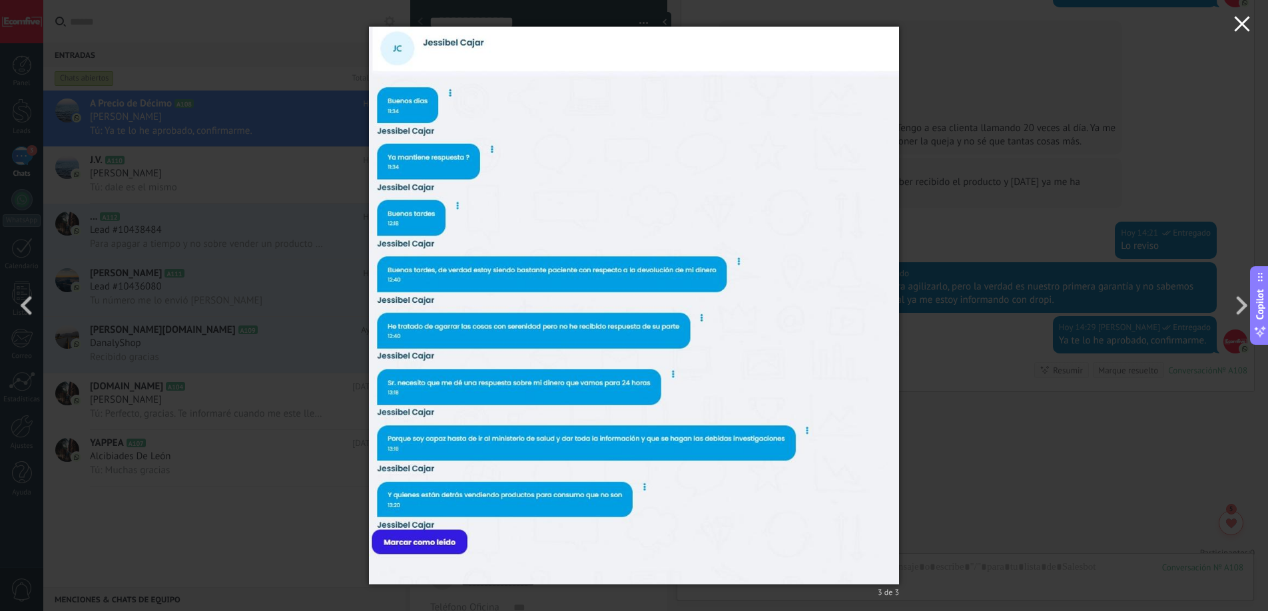
click at [1234, 27] on icon "button" at bounding box center [1242, 24] width 16 height 16
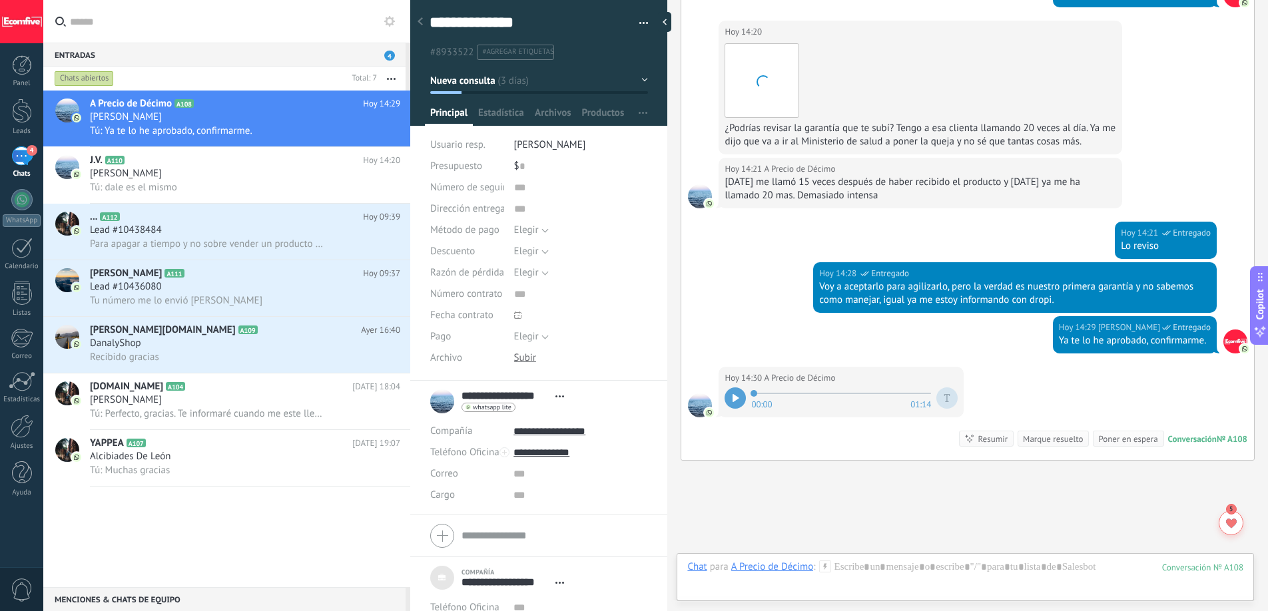
scroll to position [3437, 0]
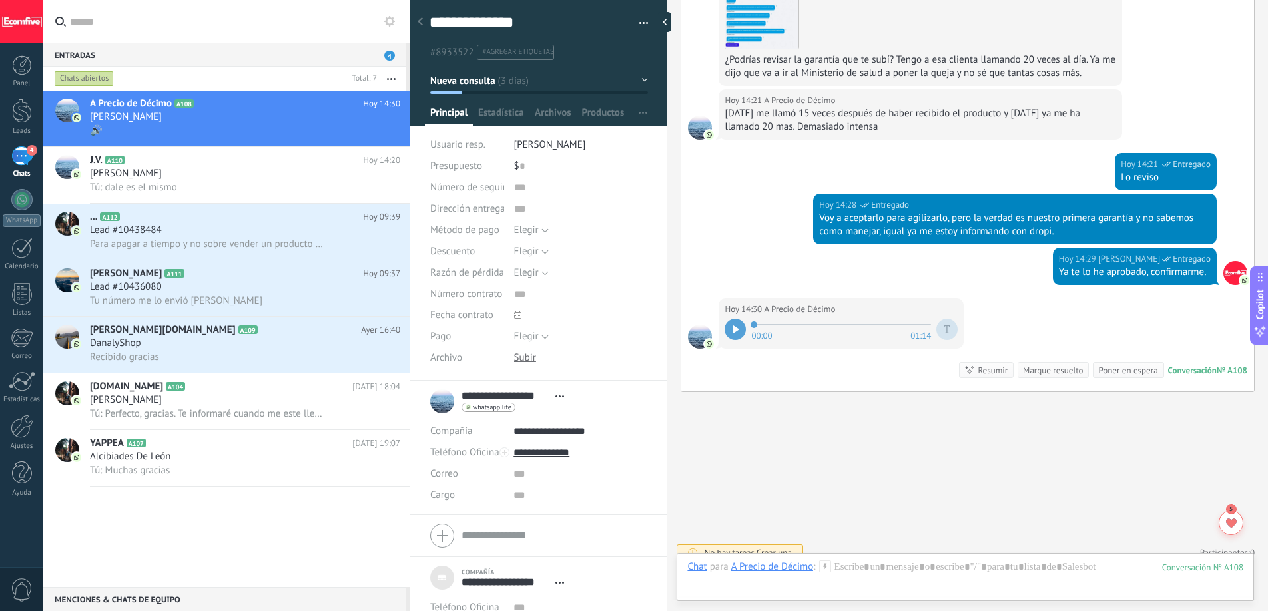
click at [734, 321] on div at bounding box center [734, 329] width 21 height 21
click at [879, 570] on div at bounding box center [965, 581] width 556 height 40
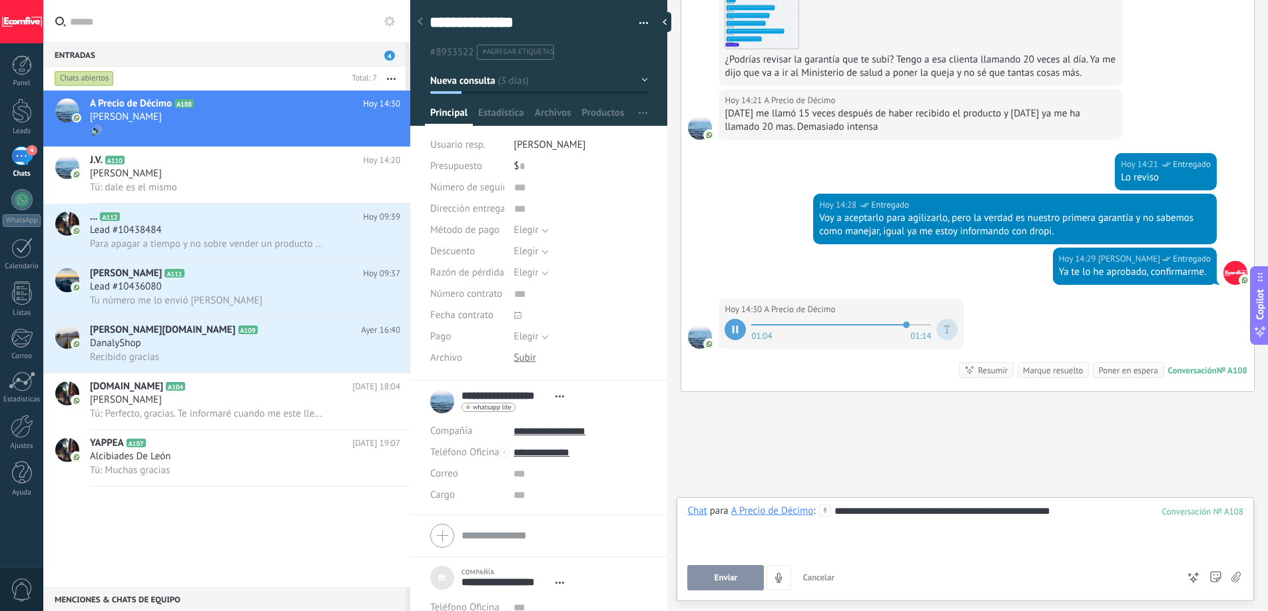
click at [728, 582] on span "Enviar" at bounding box center [725, 577] width 23 height 9
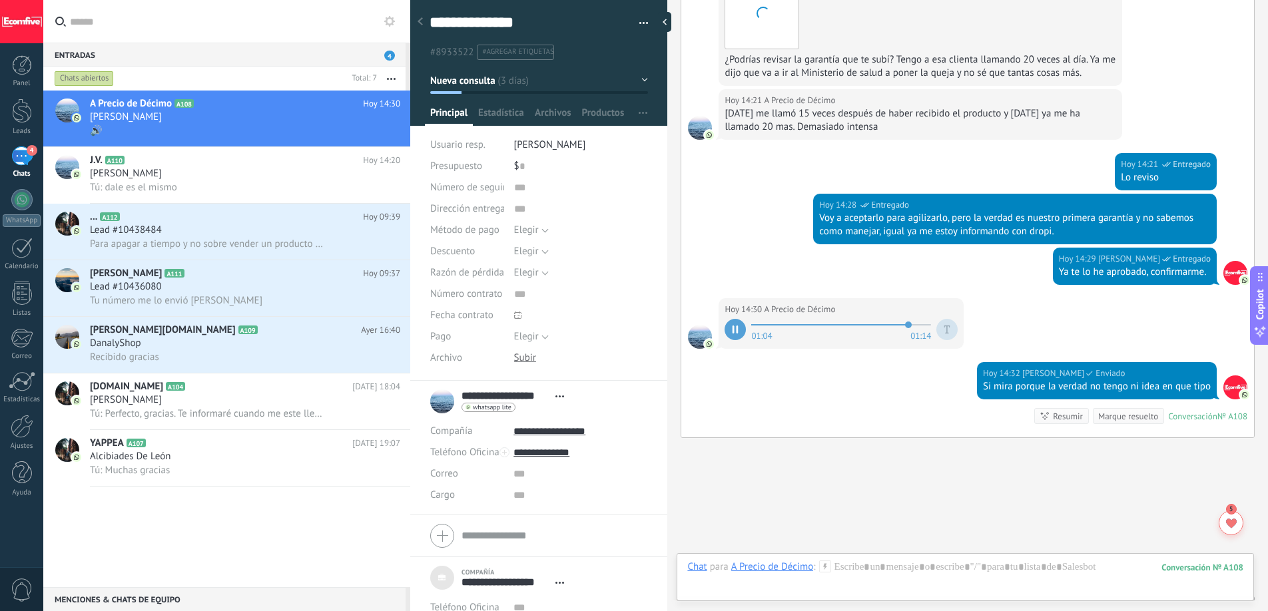
scroll to position [3483, 0]
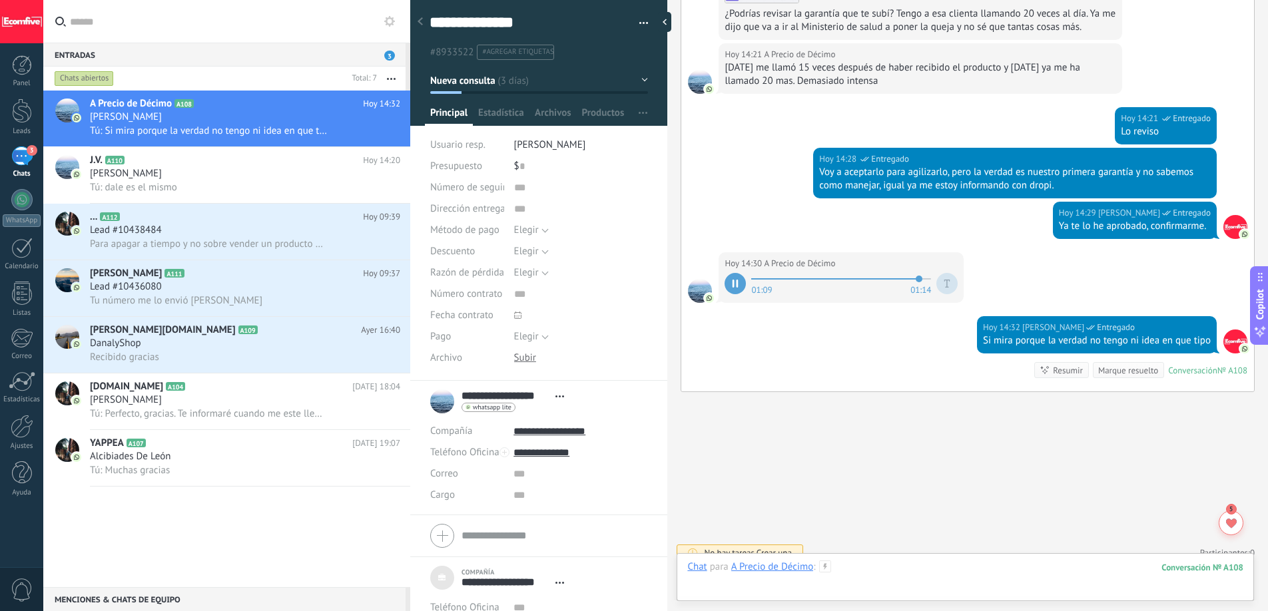
click at [875, 575] on div at bounding box center [965, 581] width 556 height 40
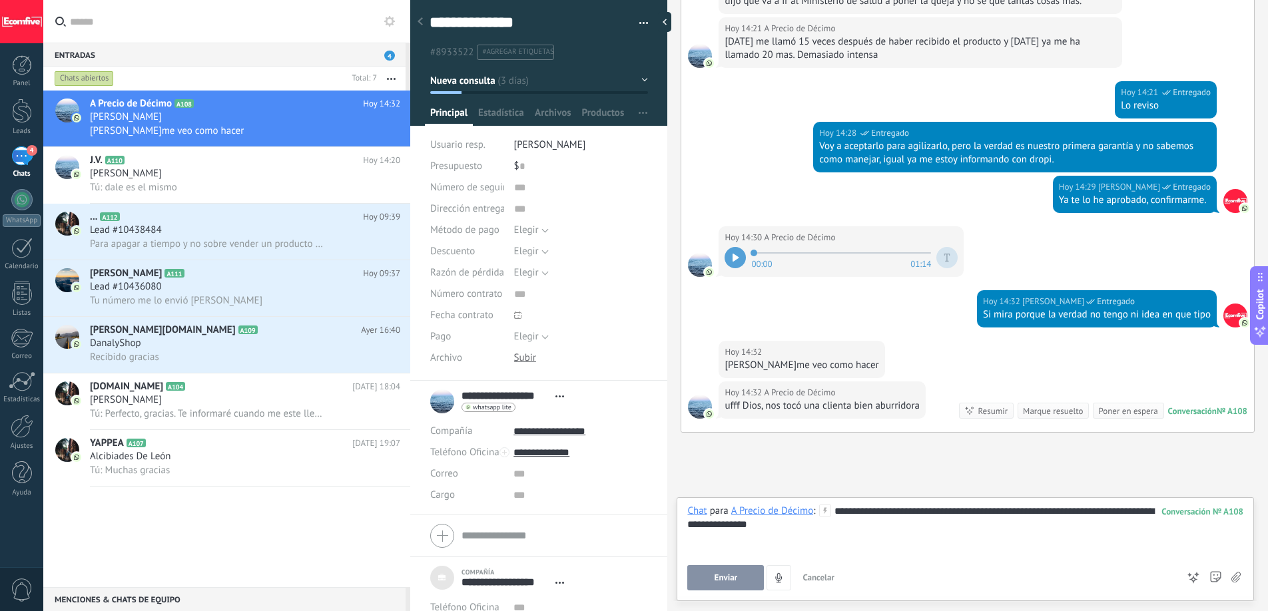
scroll to position [3549, 0]
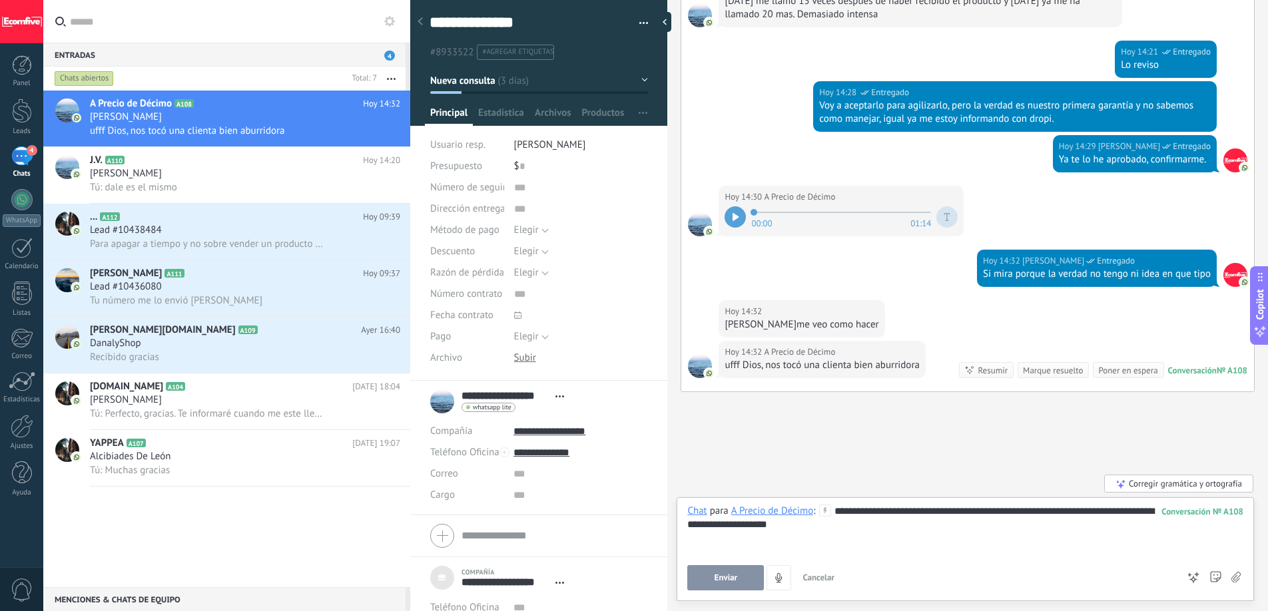
click at [721, 582] on span "Enviar" at bounding box center [725, 577] width 23 height 9
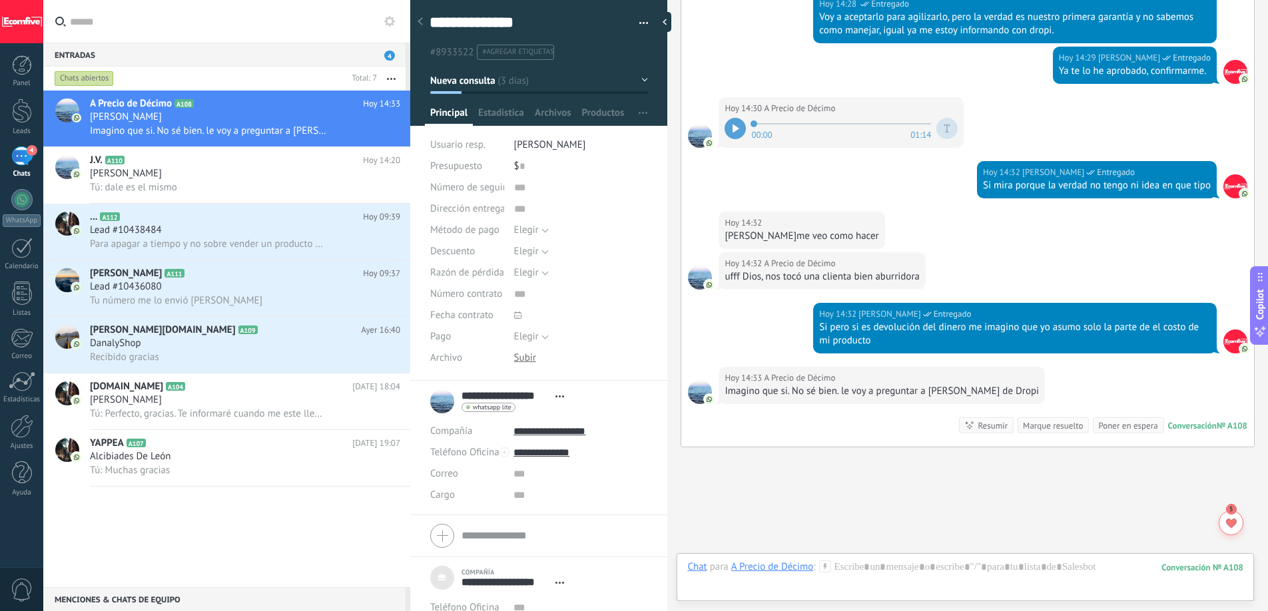
scroll to position [3693, 0]
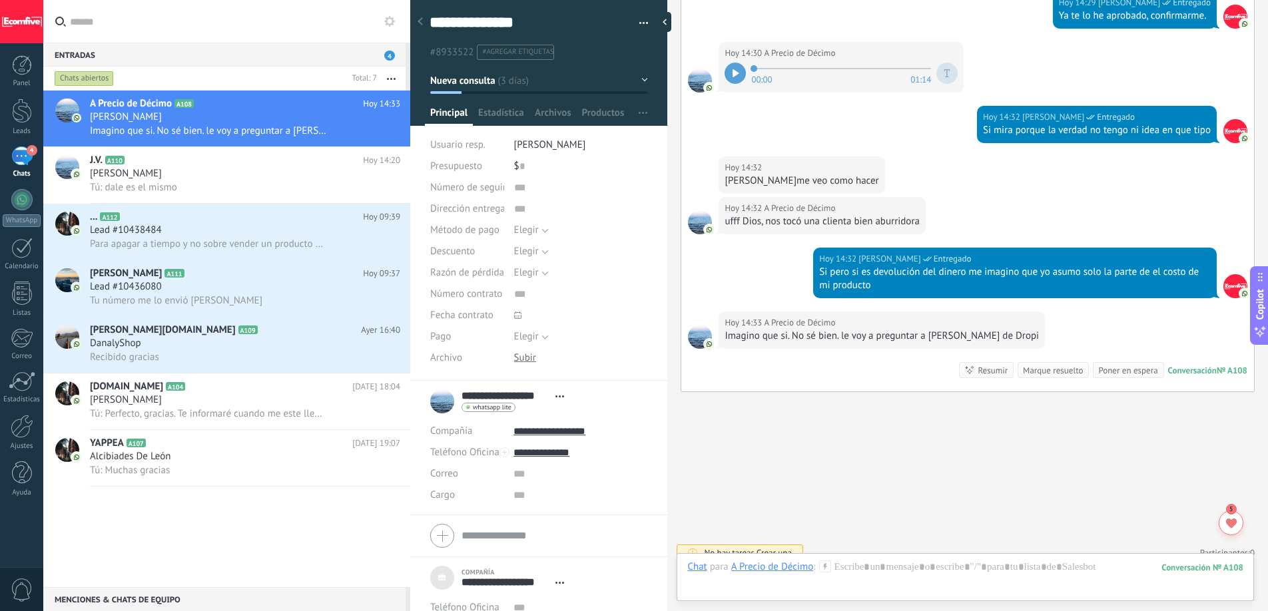
click at [877, 330] on div "Imagino que si. No sé bien. le voy a preguntar a [PERSON_NAME] de Dropi" at bounding box center [881, 336] width 314 height 13
click at [879, 563] on div at bounding box center [965, 581] width 556 height 40
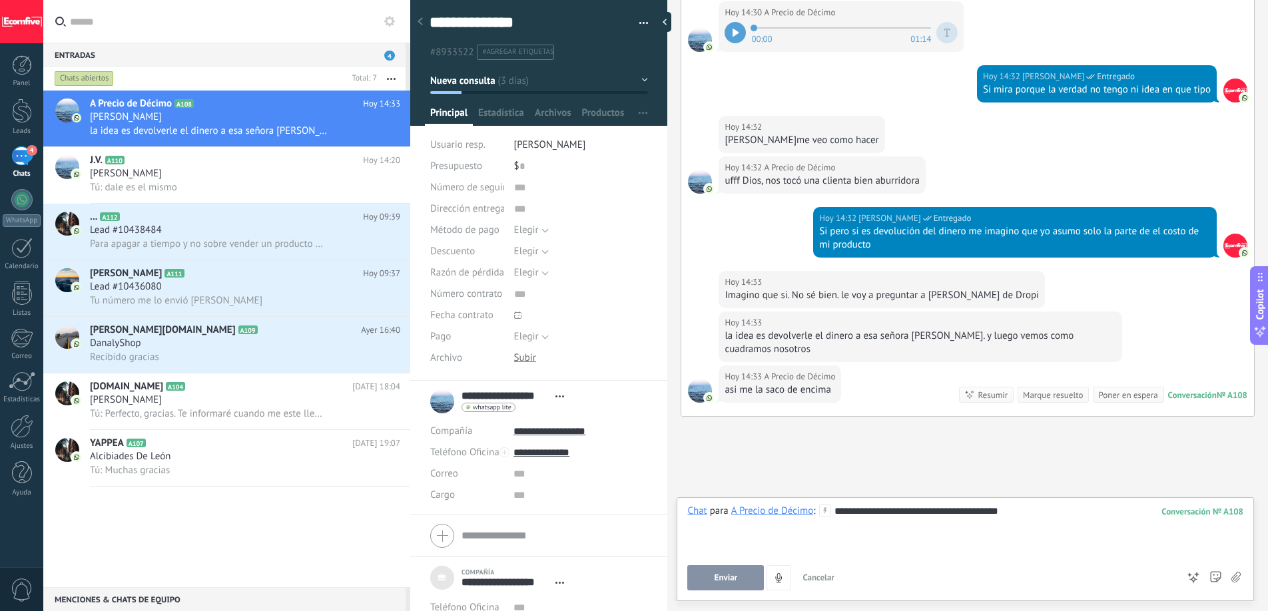
scroll to position [3745, 0]
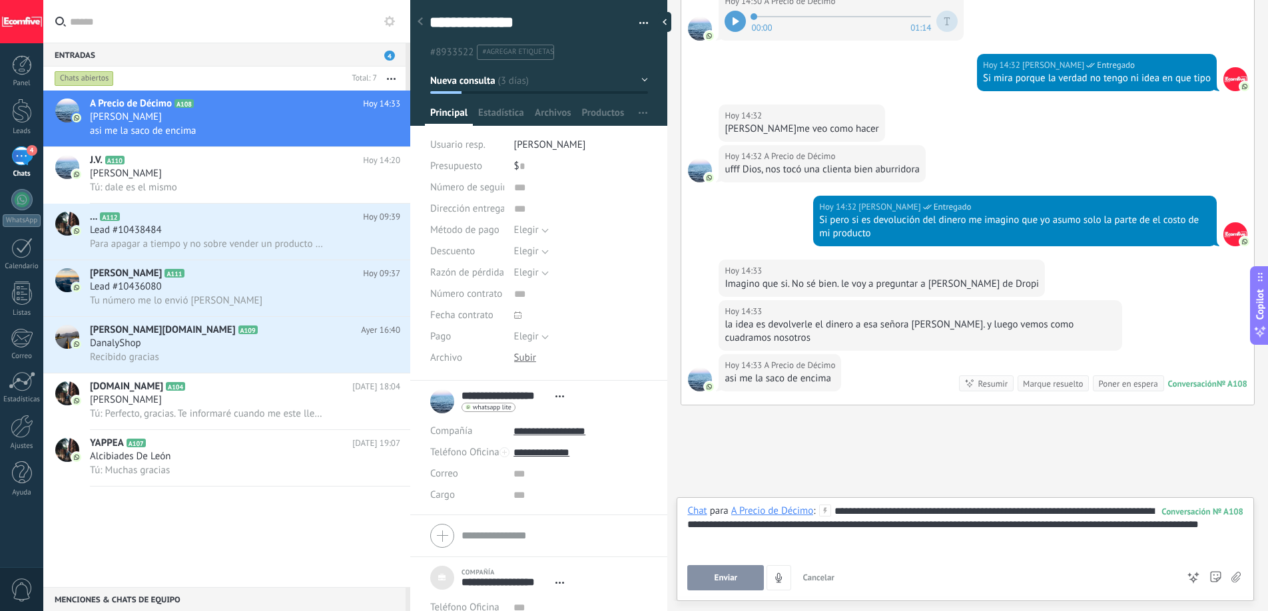
click at [727, 568] on button "Enviar" at bounding box center [725, 577] width 77 height 25
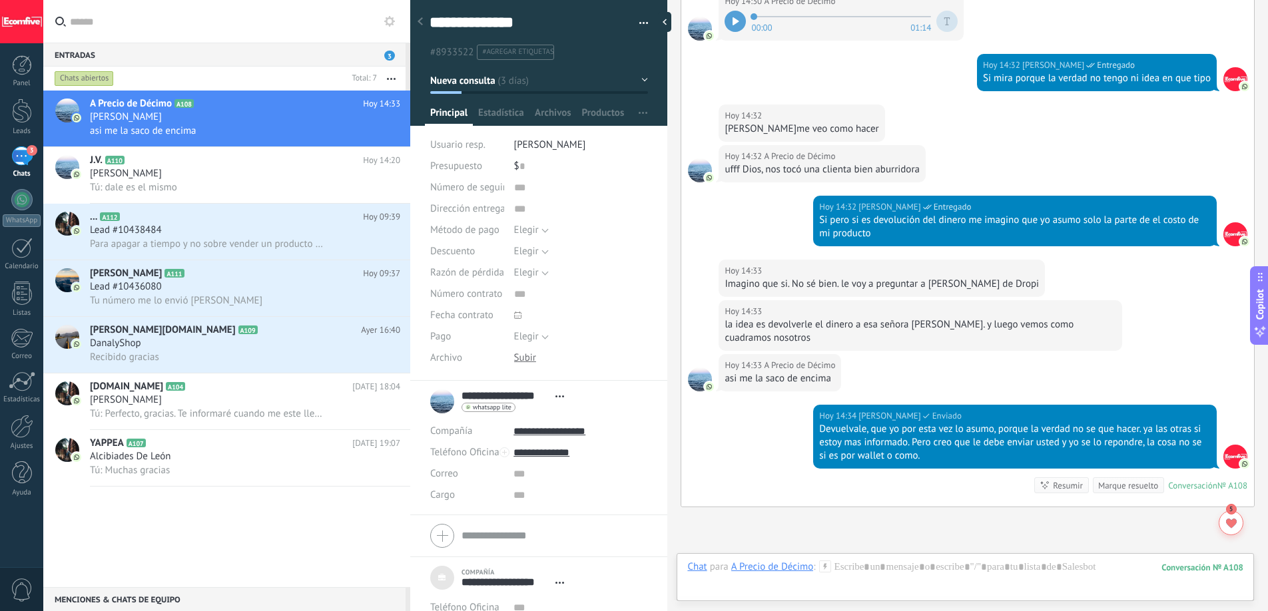
scroll to position [3847, 0]
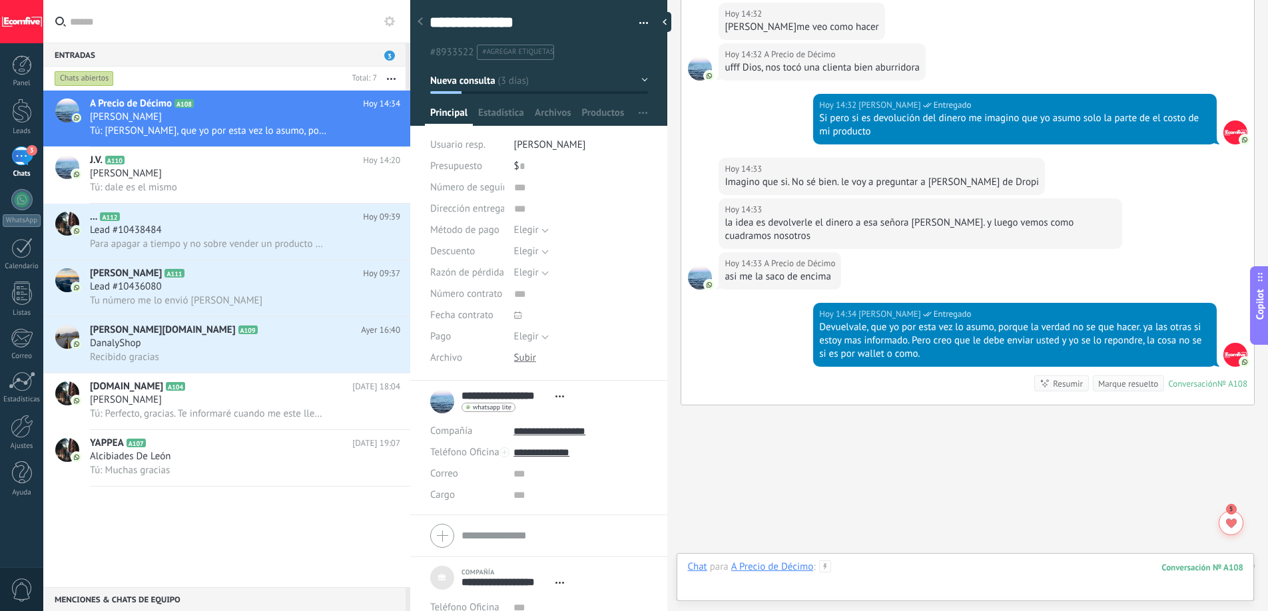
click at [848, 566] on div at bounding box center [965, 581] width 556 height 40
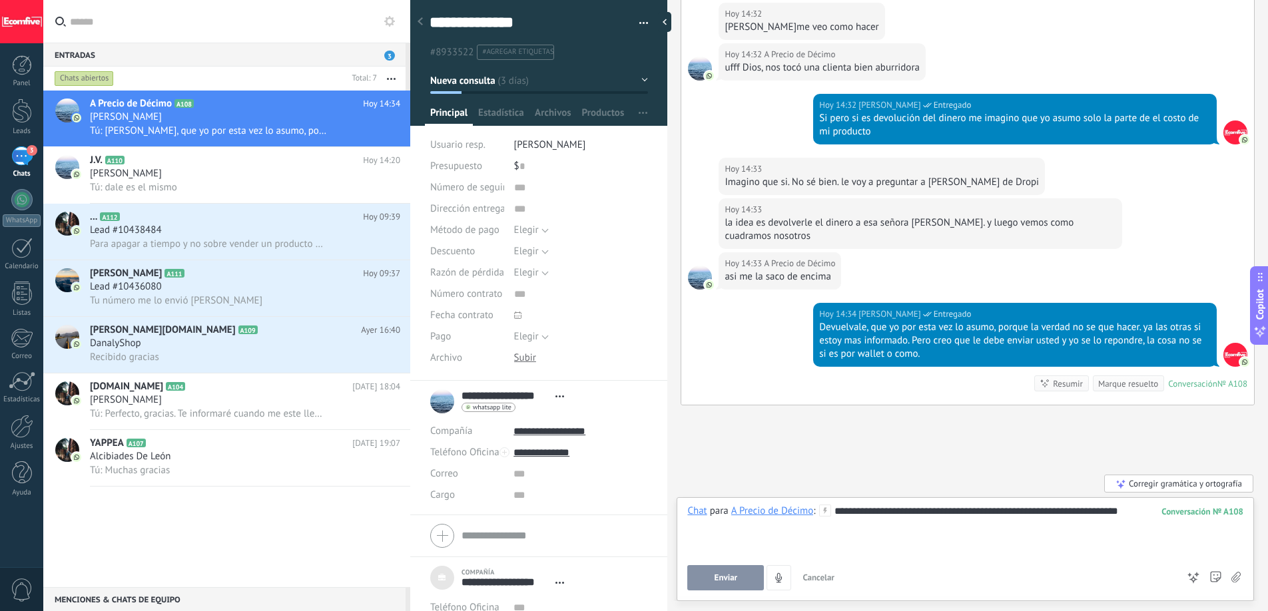
click at [691, 569] on button "Enviar" at bounding box center [725, 577] width 77 height 25
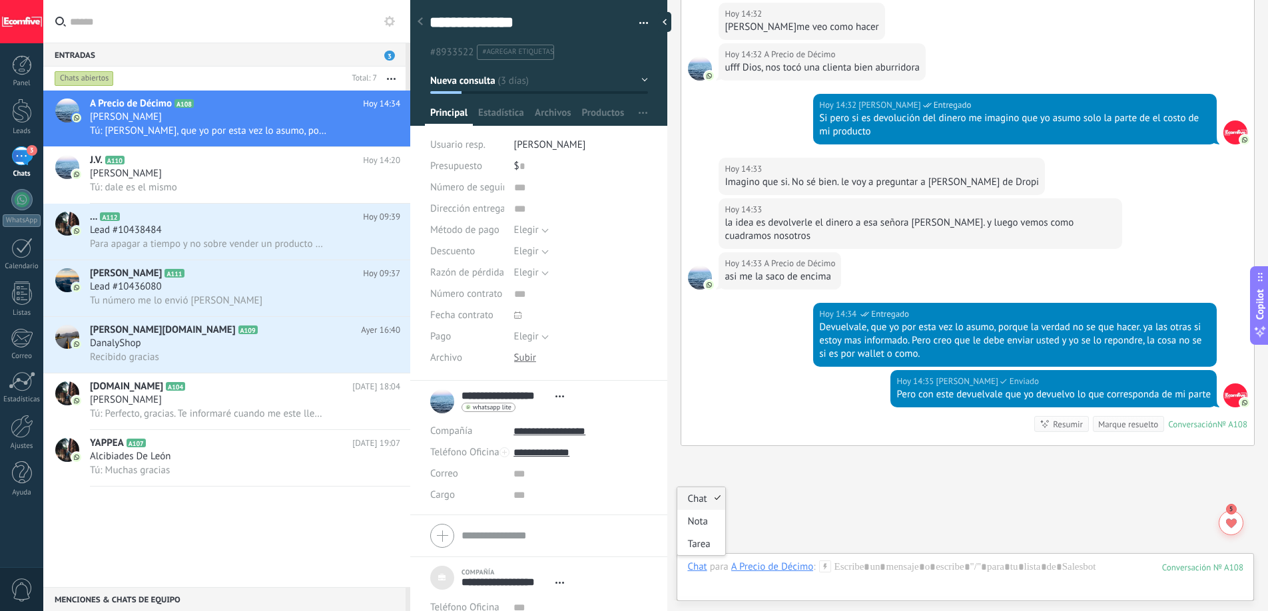
scroll to position [3887, 0]
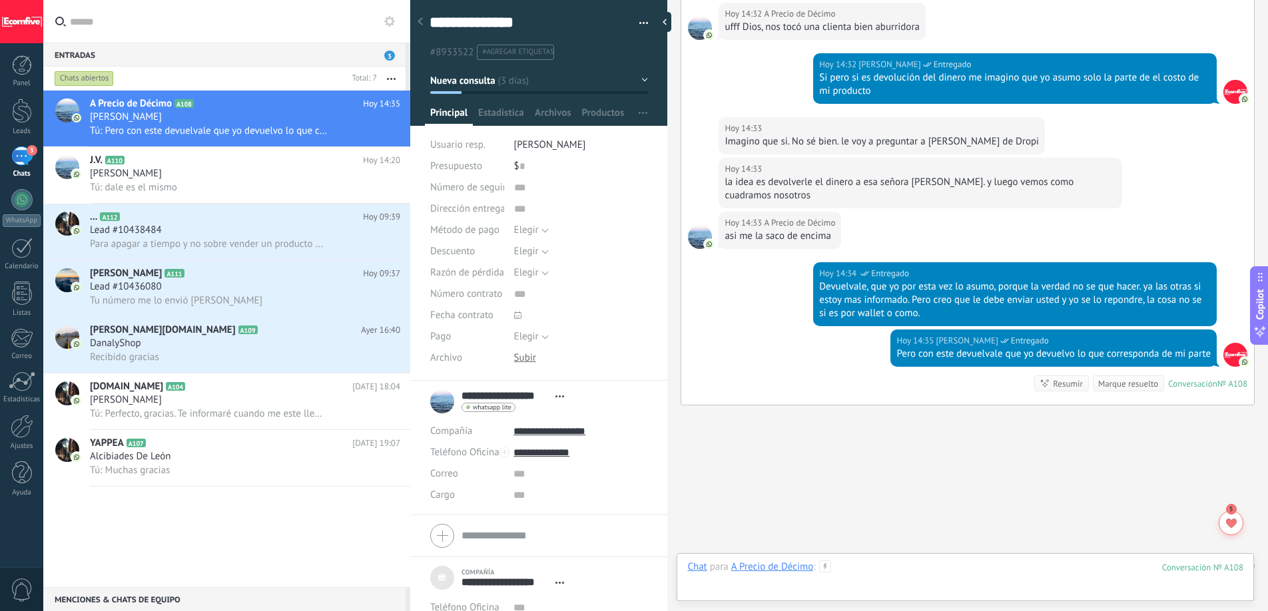
click at [913, 575] on div at bounding box center [965, 581] width 556 height 40
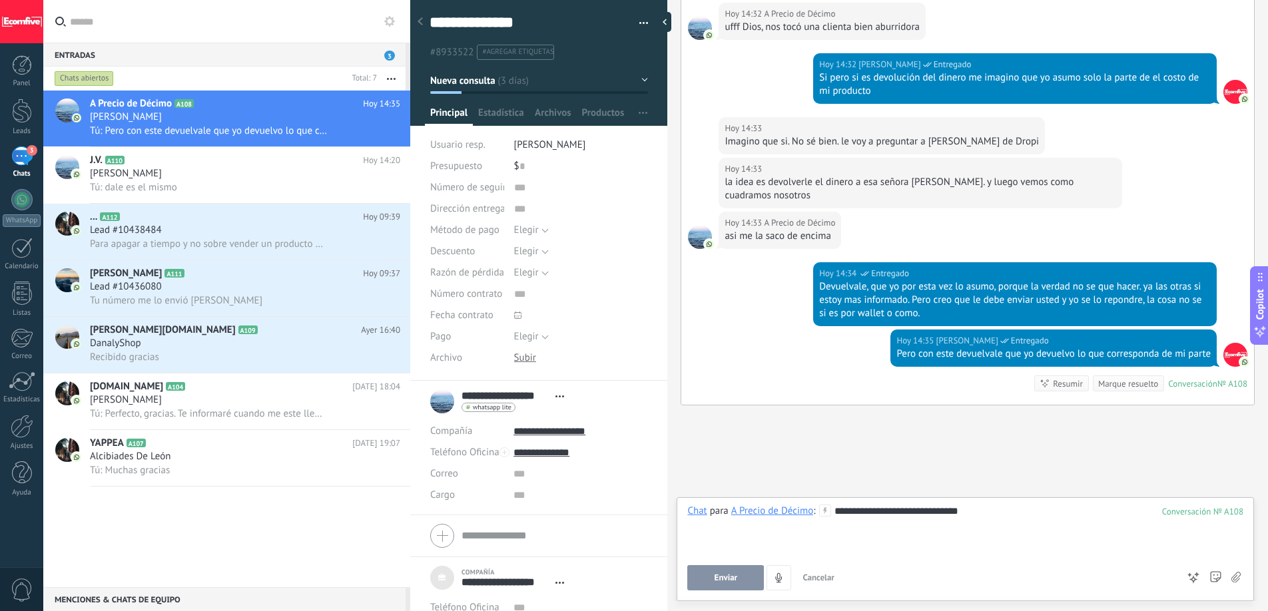
click at [714, 577] on span "Enviar" at bounding box center [725, 577] width 23 height 9
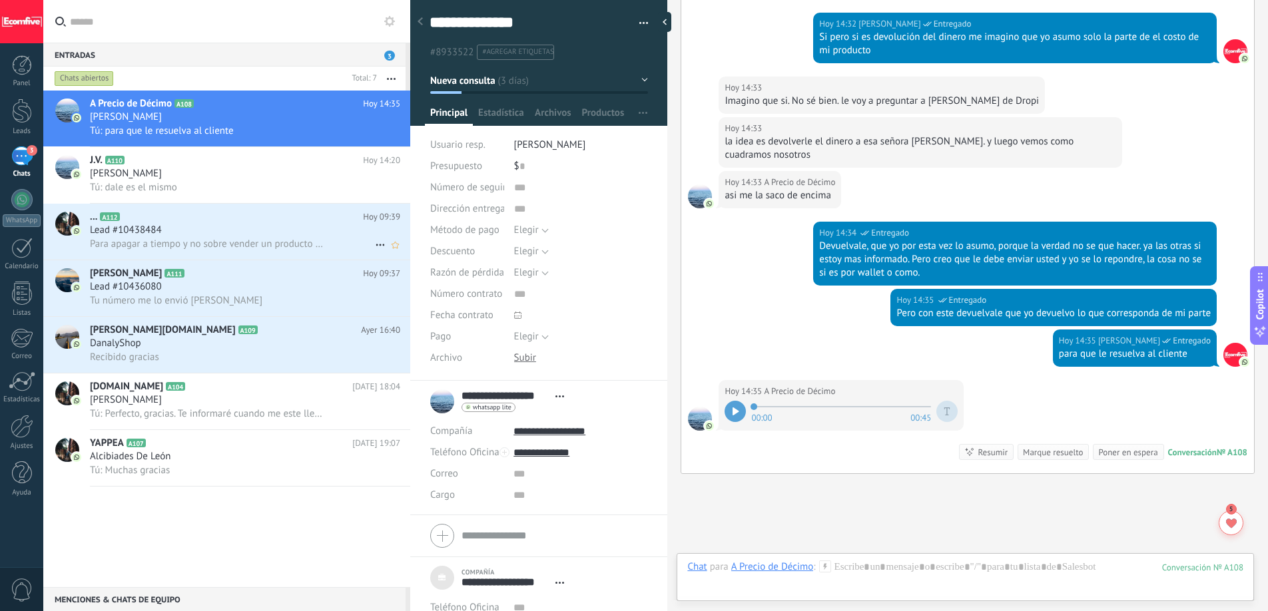
scroll to position [3997, 0]
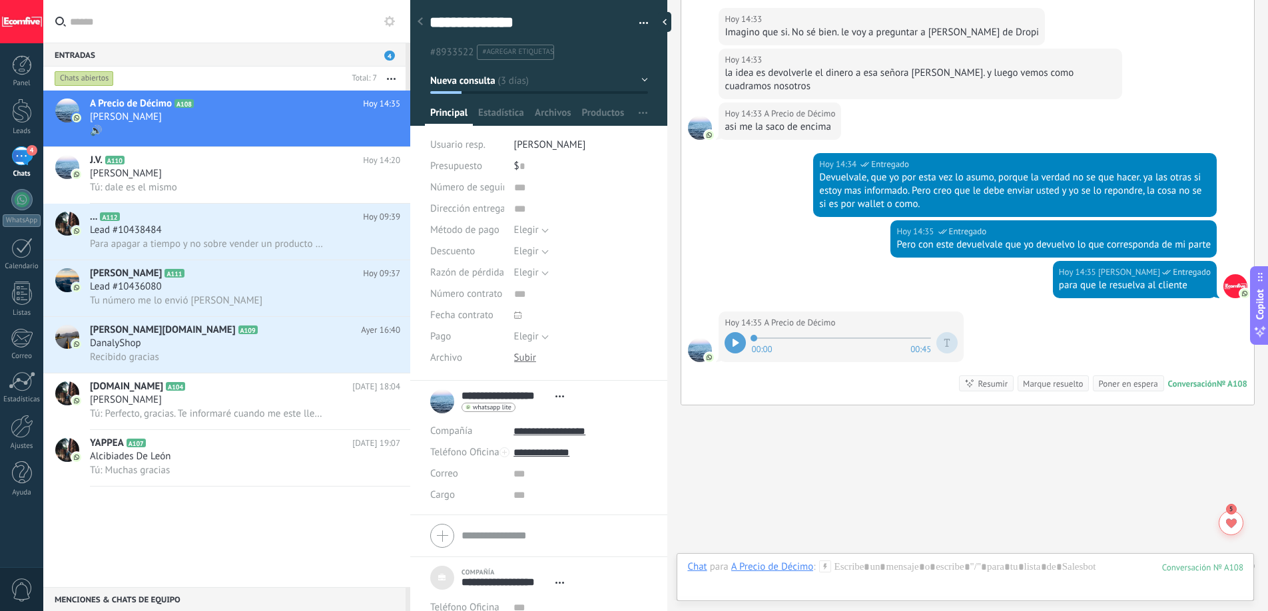
click at [419, 24] on icon at bounding box center [419, 21] width 5 height 8
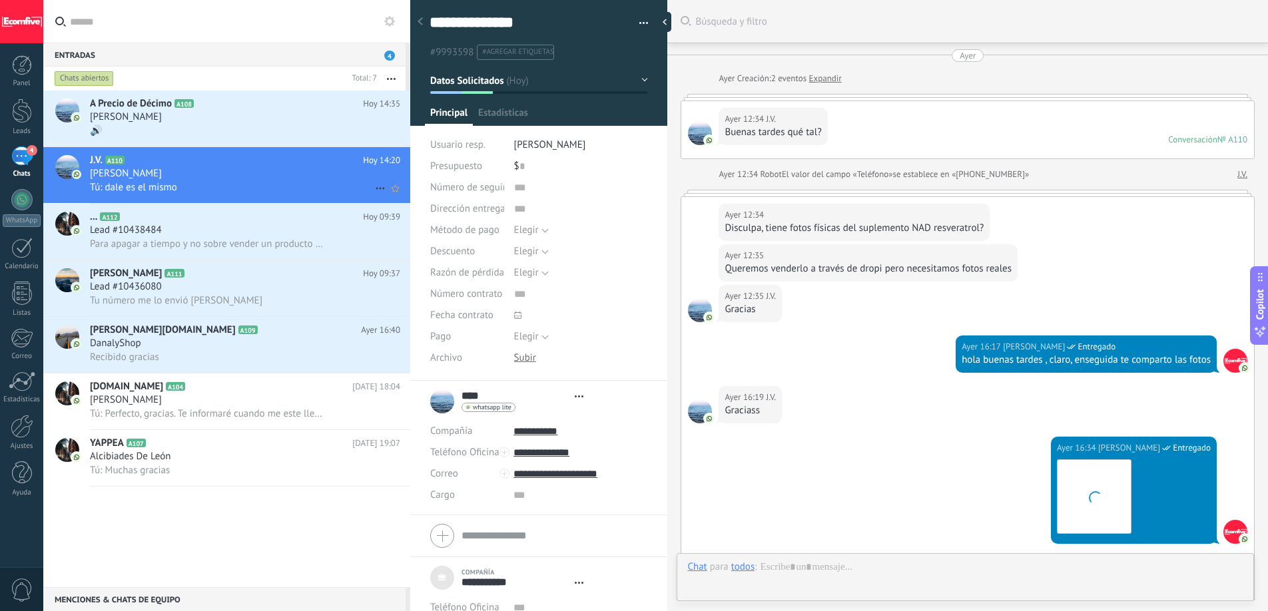
scroll to position [13, 0]
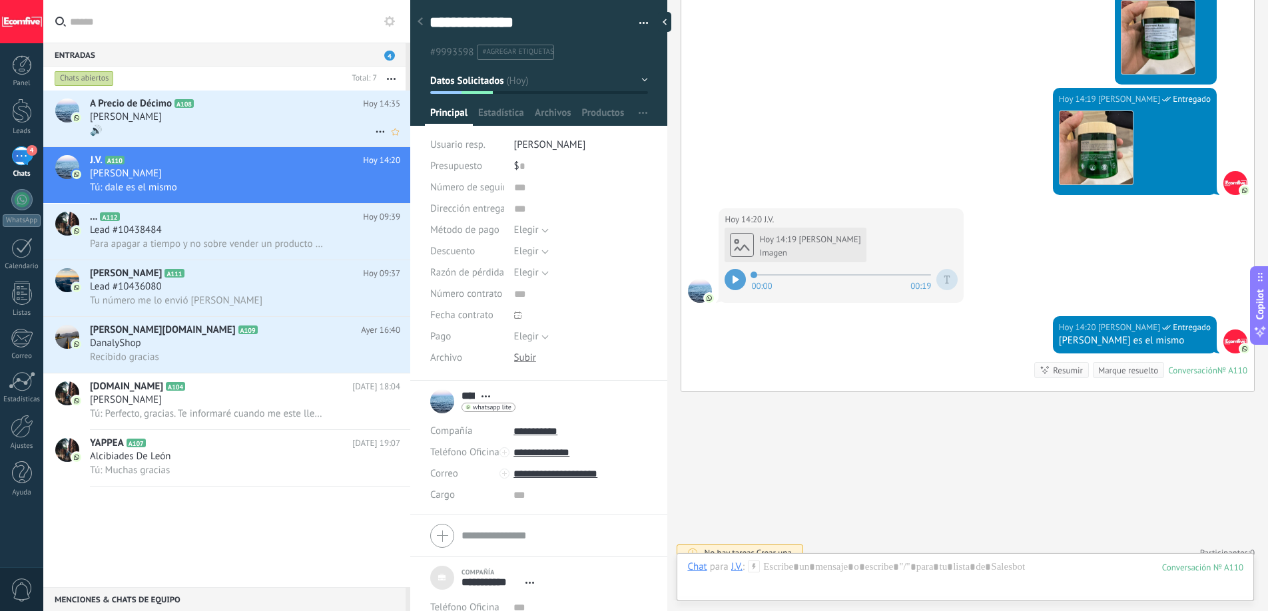
click at [206, 131] on div "🔊" at bounding box center [245, 131] width 310 height 14
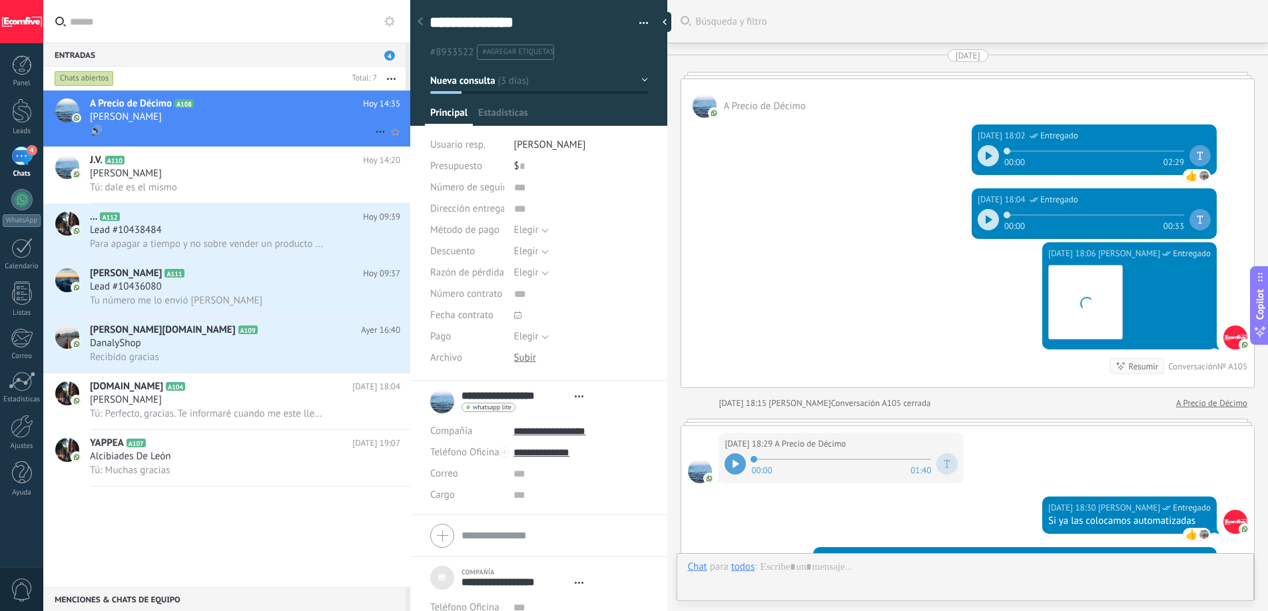
type textarea "***"
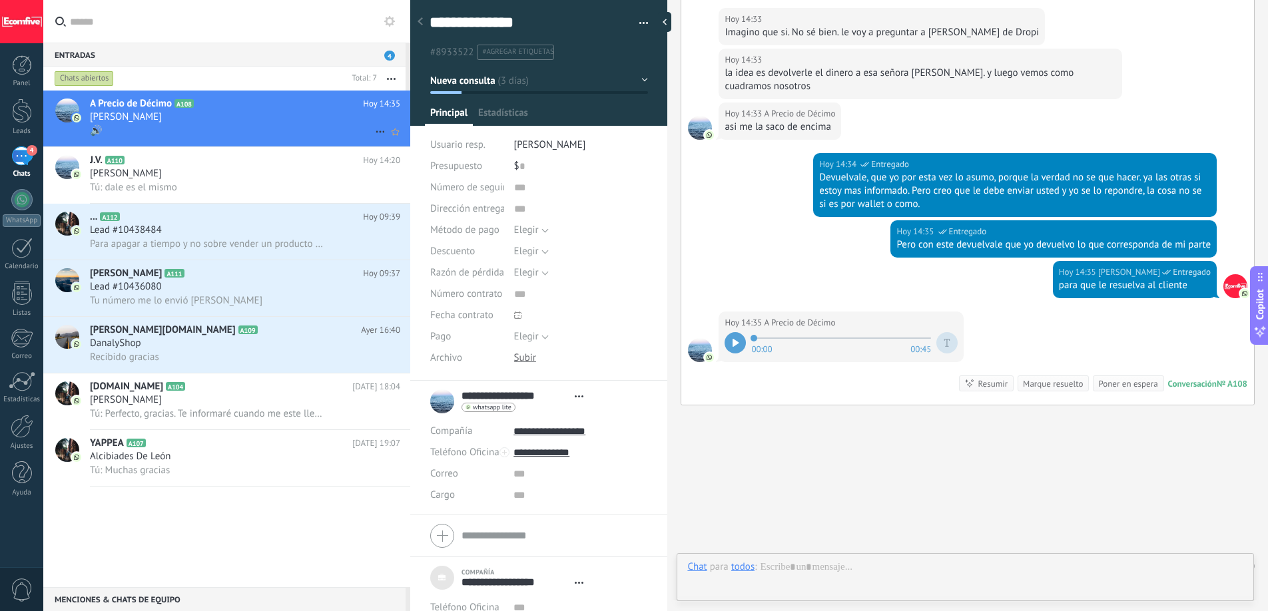
scroll to position [13, 0]
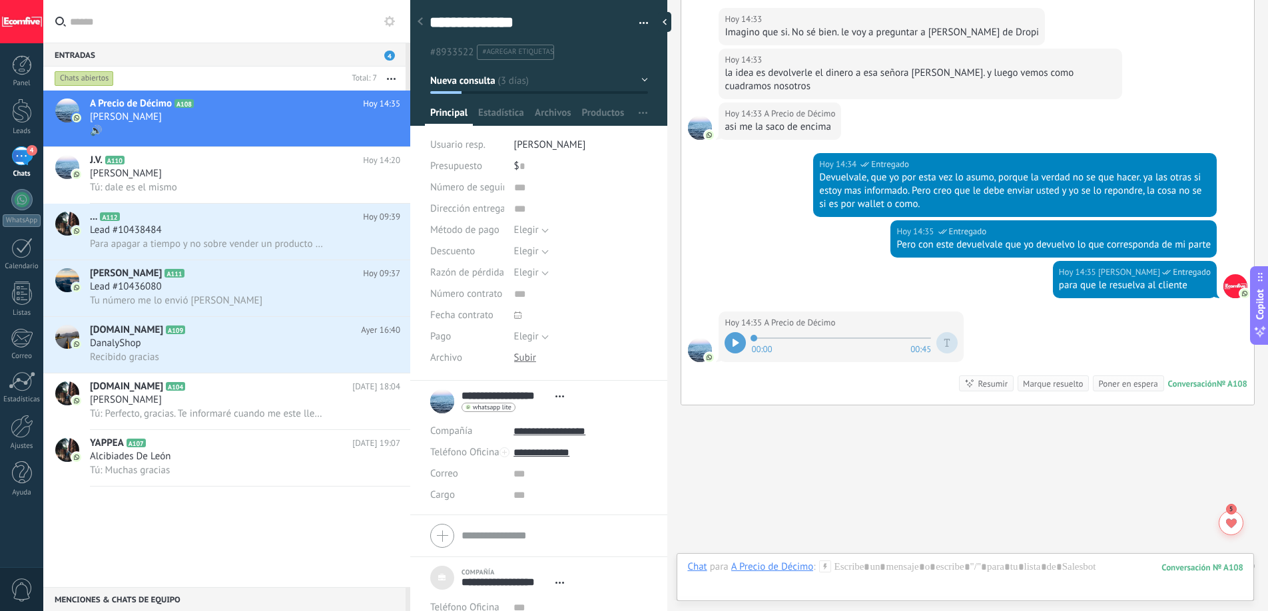
scroll to position [13, 0]
click at [732, 339] on icon at bounding box center [735, 343] width 6 height 8
click at [868, 577] on div at bounding box center [965, 581] width 556 height 40
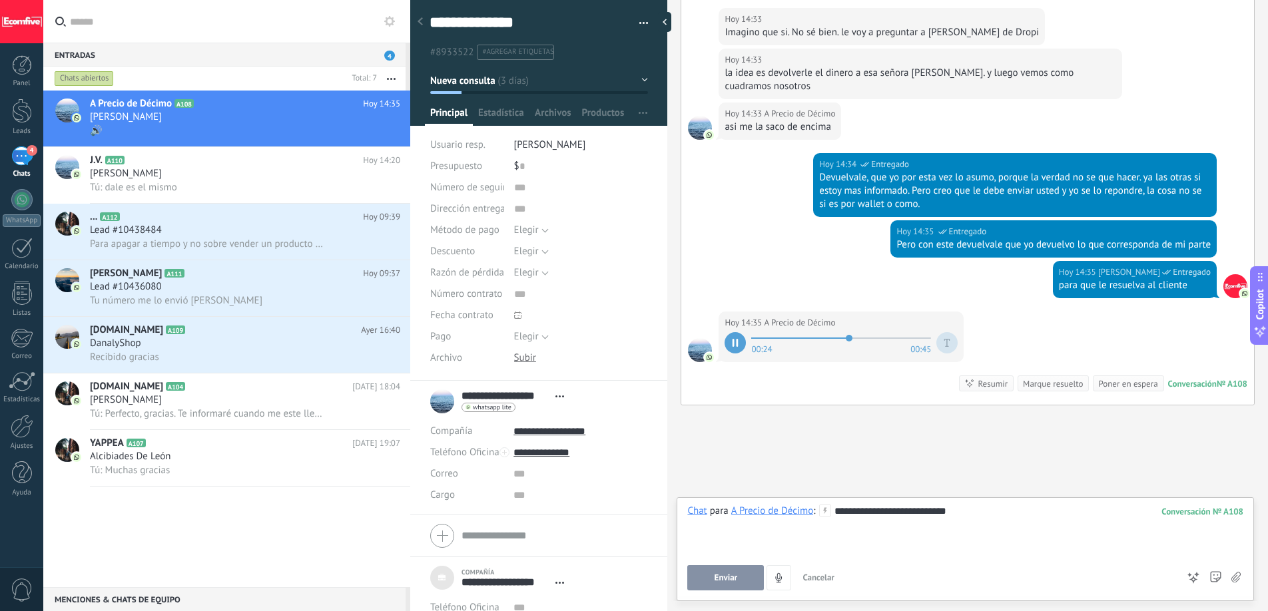
click at [723, 573] on span "Enviar" at bounding box center [725, 577] width 23 height 9
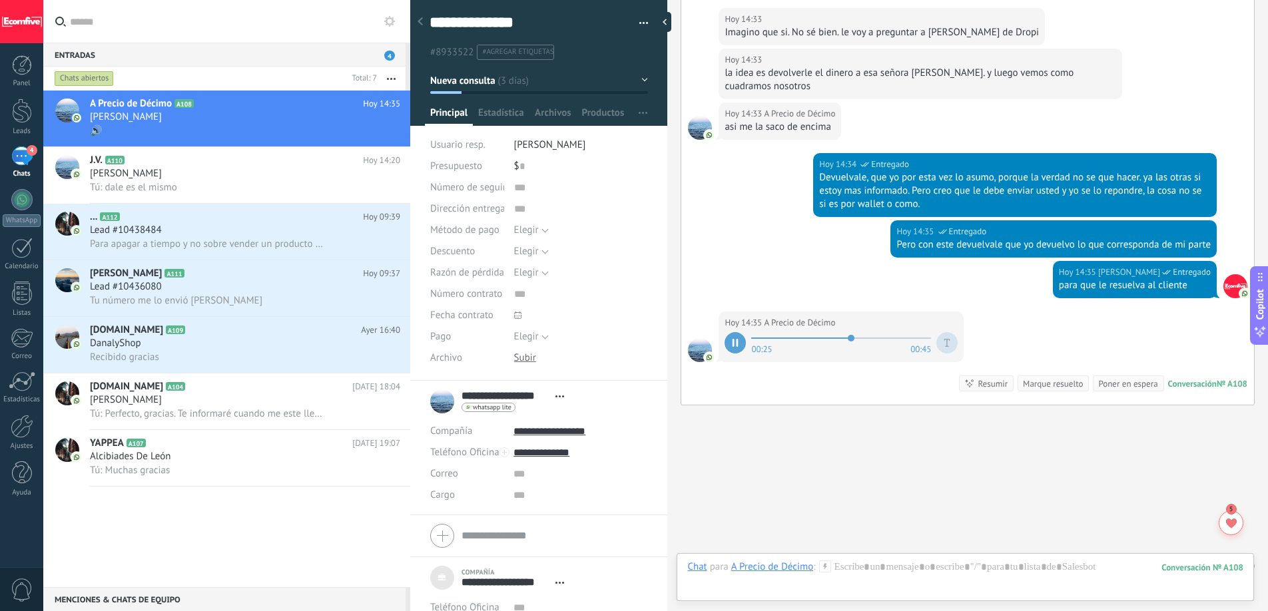
scroll to position [2352, 0]
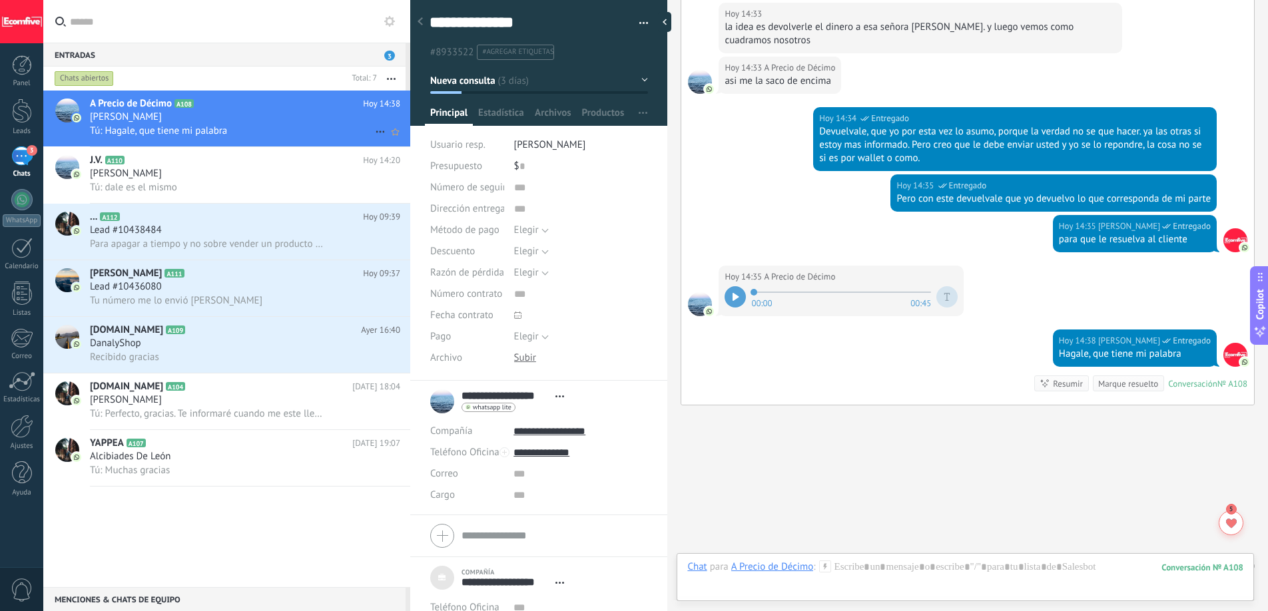
click at [264, 125] on div "Tú: Hagale, que tiene mi palabra" at bounding box center [245, 131] width 310 height 14
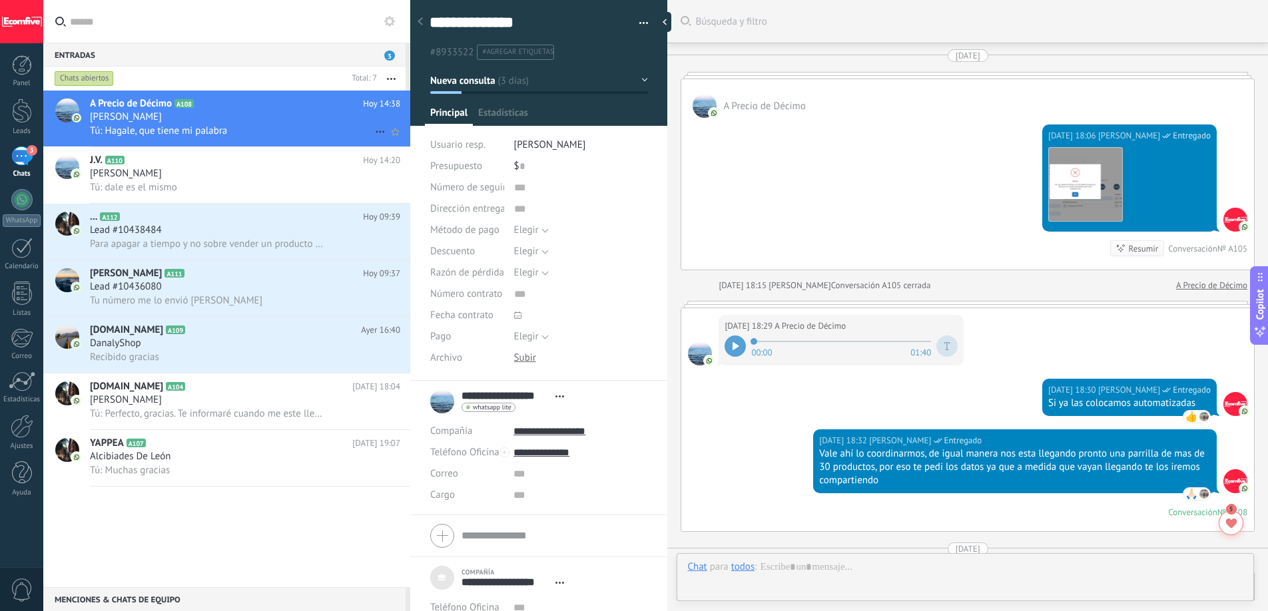
scroll to position [2194, 0]
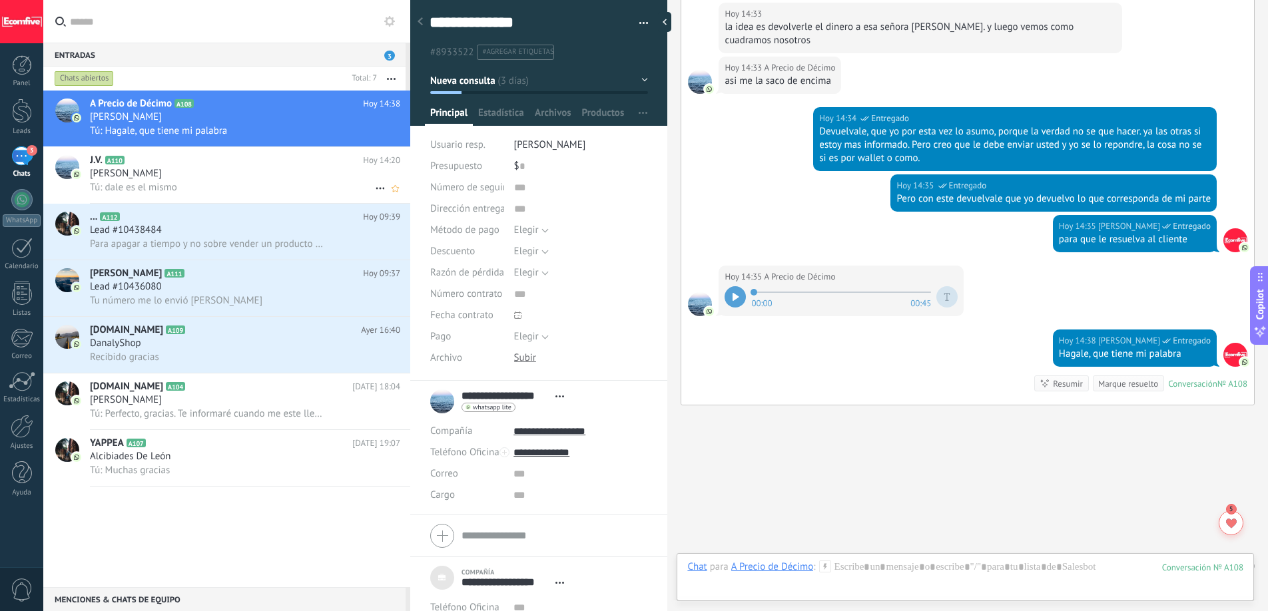
click at [220, 166] on h2 "J.V. A110" at bounding box center [226, 160] width 273 height 13
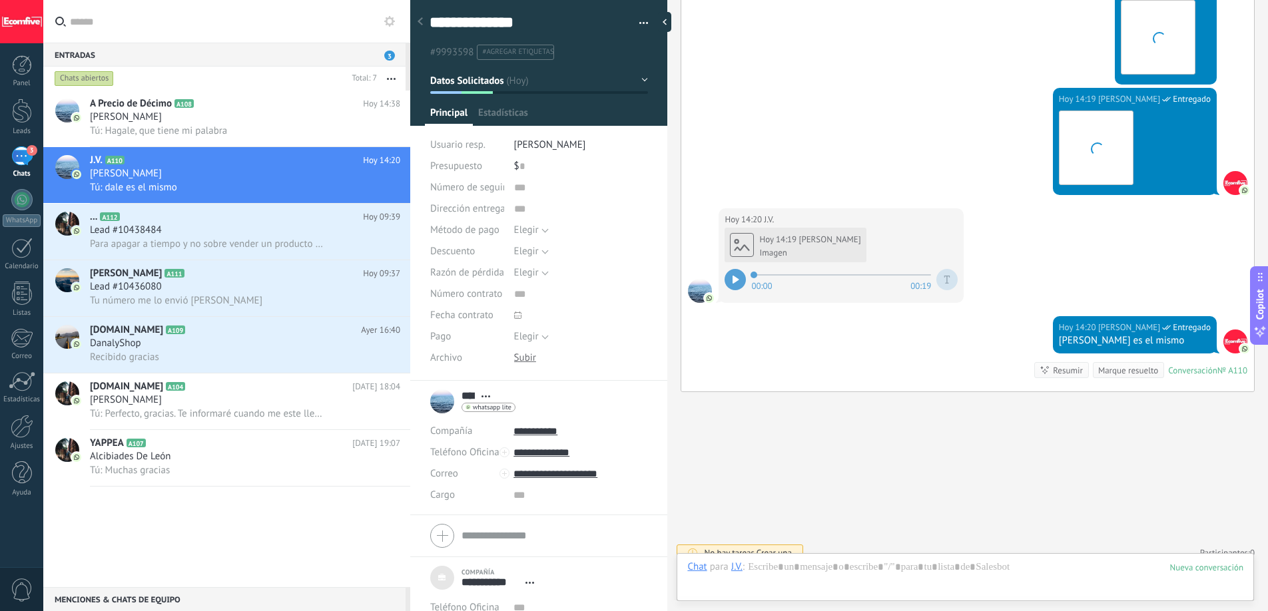
scroll to position [13, 0]
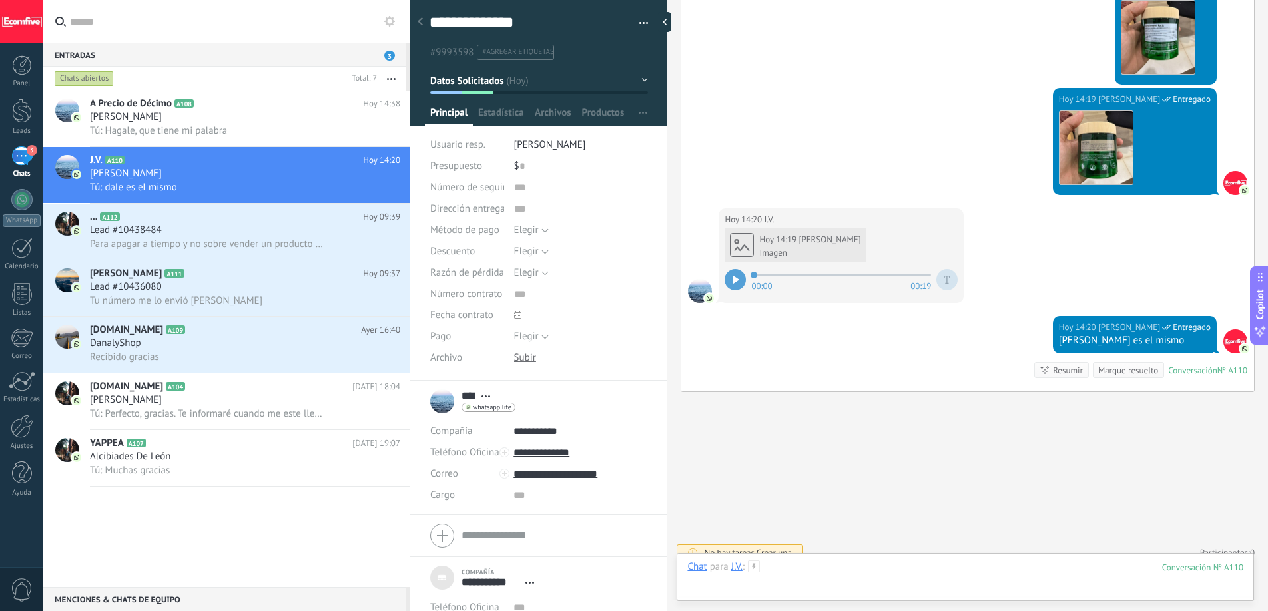
click at [1106, 573] on div at bounding box center [965, 581] width 556 height 40
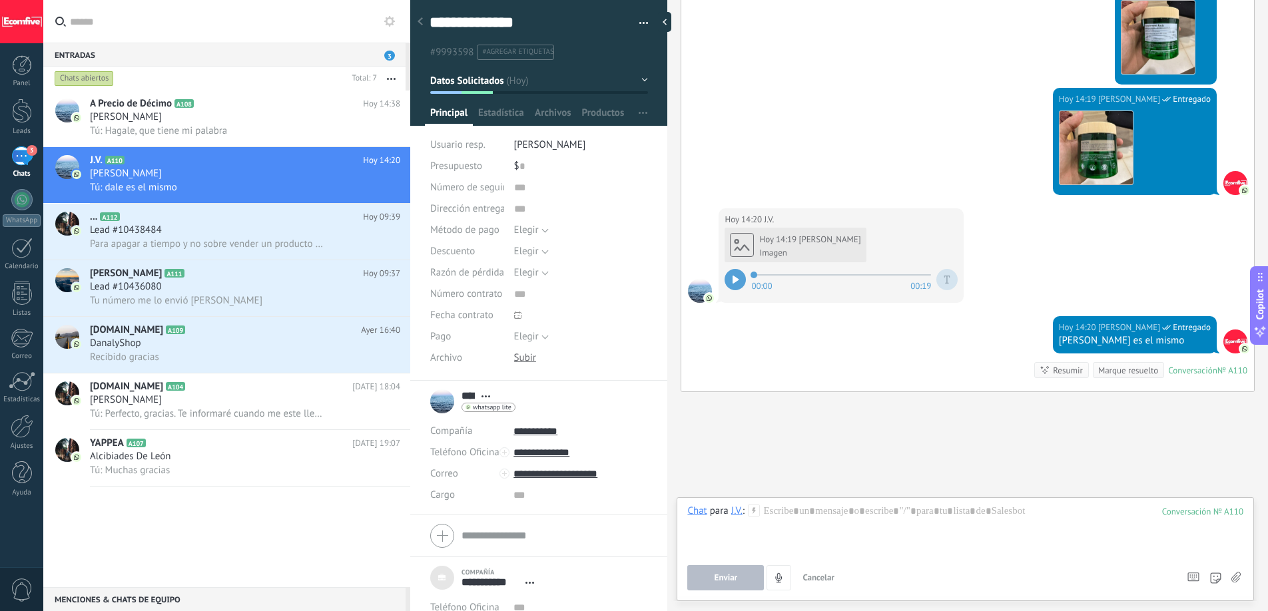
click at [1232, 579] on icon at bounding box center [1235, 577] width 9 height 11
click at [0, 0] on input "file" at bounding box center [0, 0] width 0 height 0
click at [1230, 575] on label at bounding box center [1234, 577] width 9 height 25
click at [0, 0] on input "file" at bounding box center [0, 0] width 0 height 0
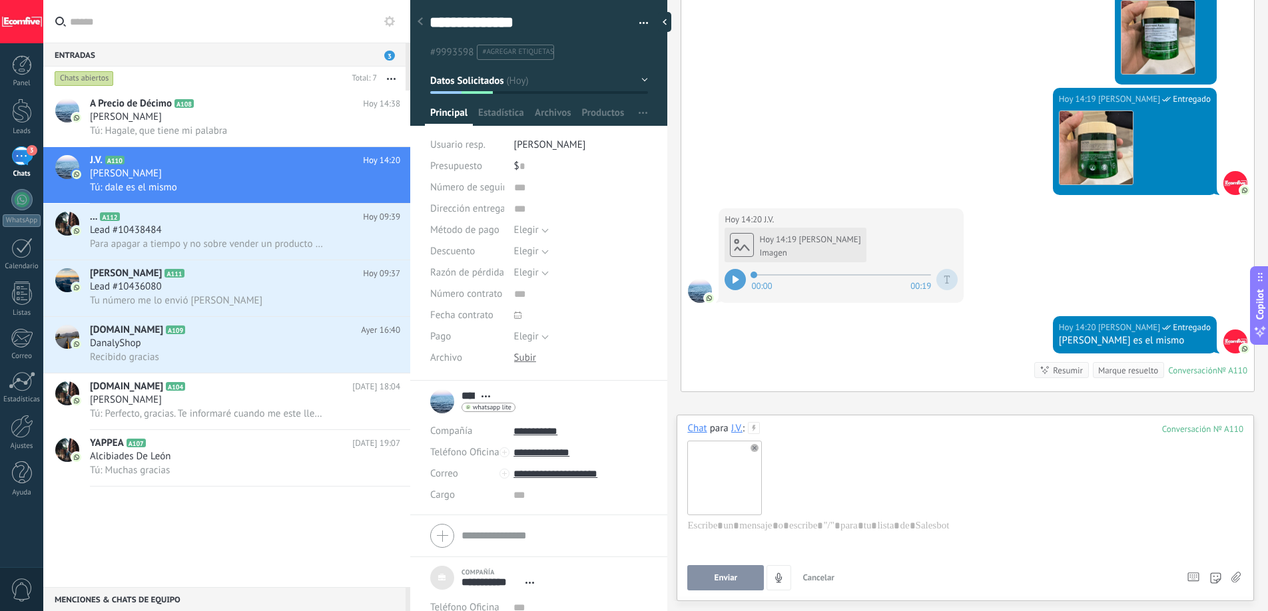
click at [740, 578] on button "Enviar" at bounding box center [725, 577] width 77 height 25
click at [799, 529] on div at bounding box center [965, 544] width 556 height 51
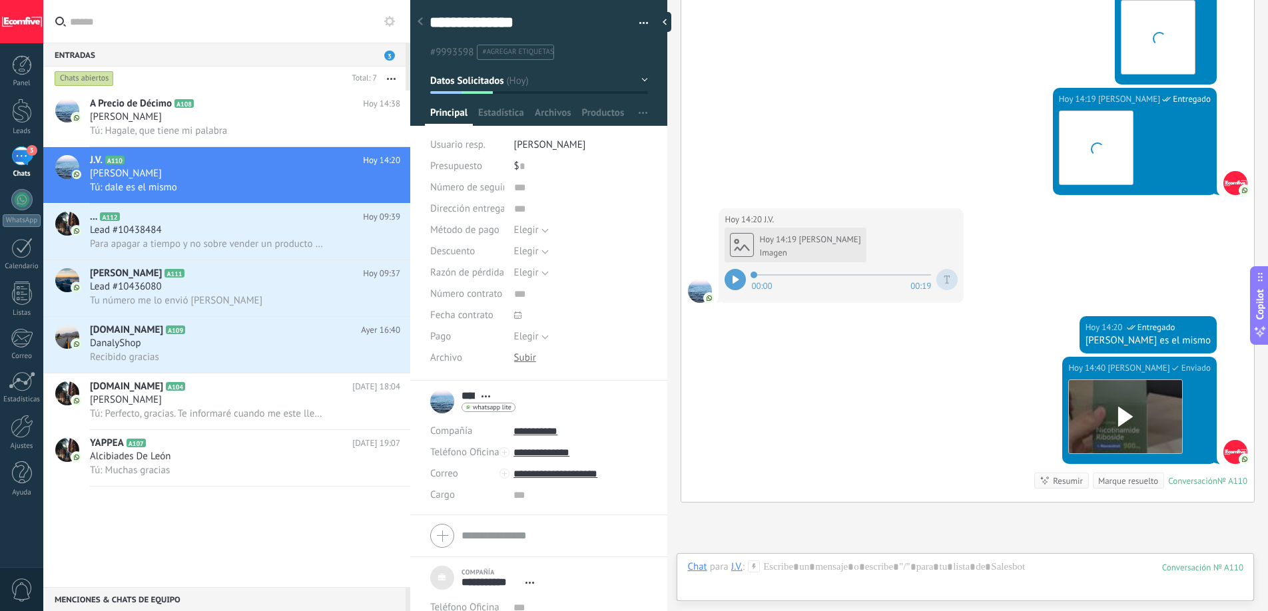
scroll to position [2575, 0]
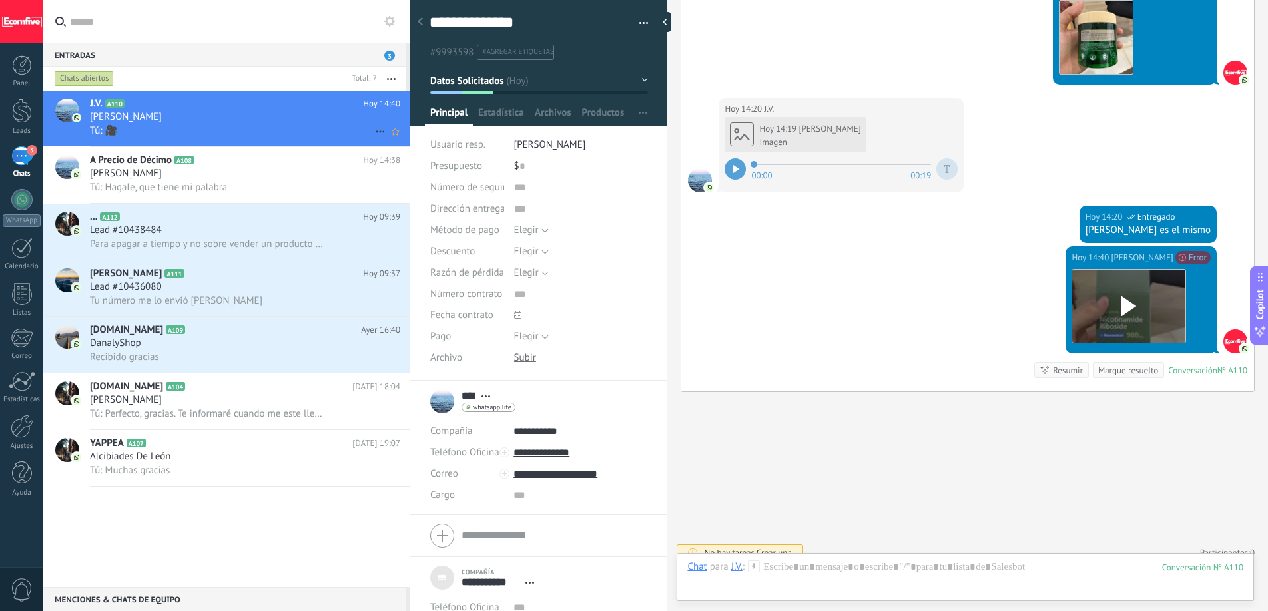
click at [257, 140] on div "J.V. A110 Hoy 14:40 Javier Vaughan Tú: 🎥" at bounding box center [250, 119] width 320 height 56
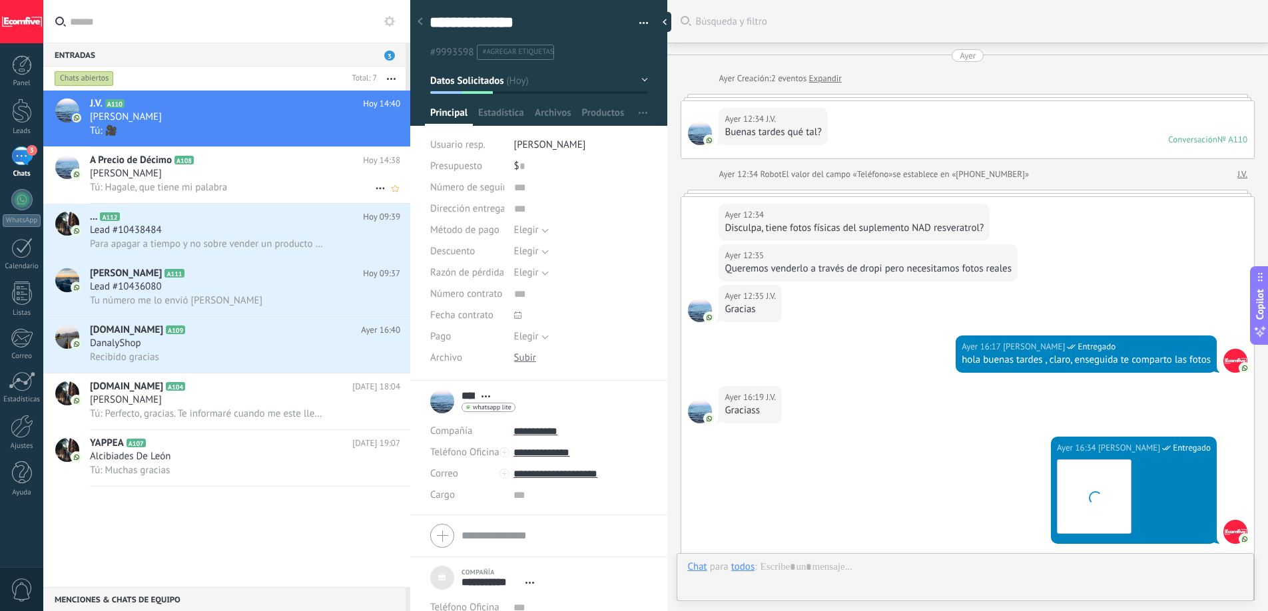
scroll to position [2575, 0]
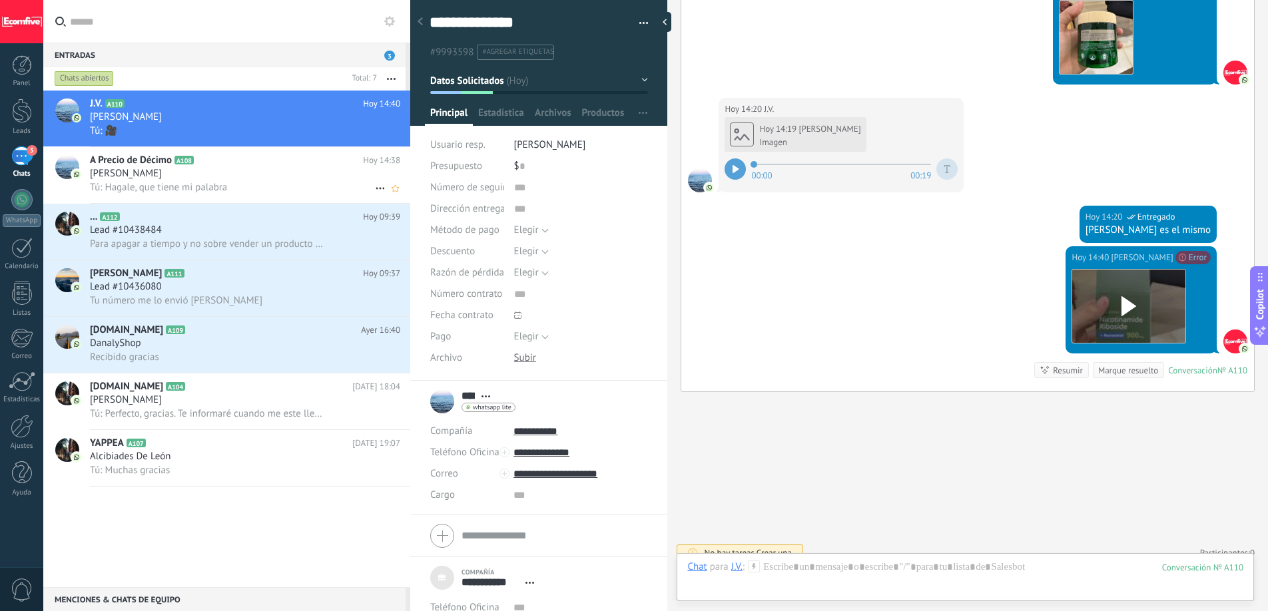
click at [258, 169] on div "[PERSON_NAME]" at bounding box center [245, 173] width 310 height 13
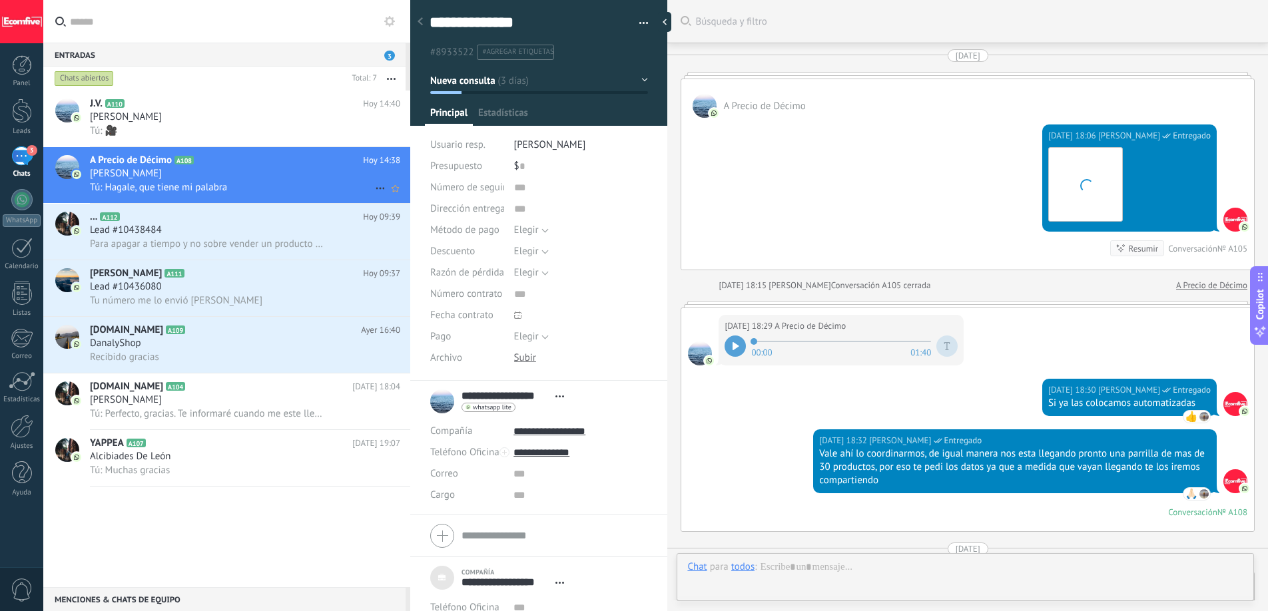
scroll to position [2194, 0]
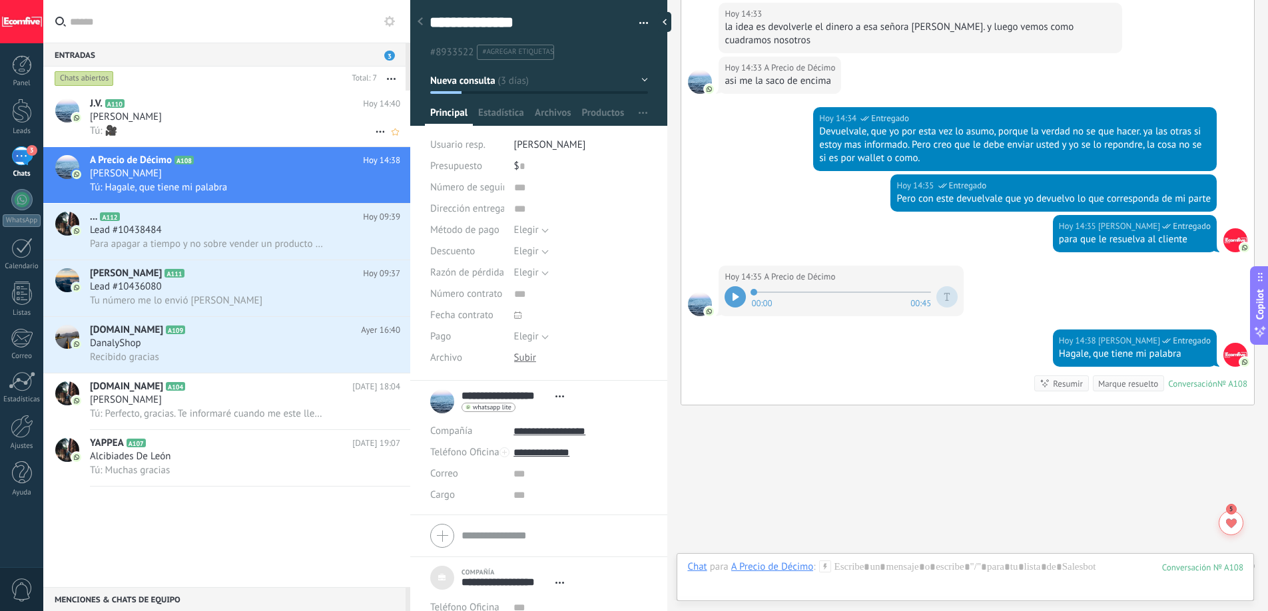
click at [264, 123] on div "[PERSON_NAME]" at bounding box center [245, 117] width 310 height 13
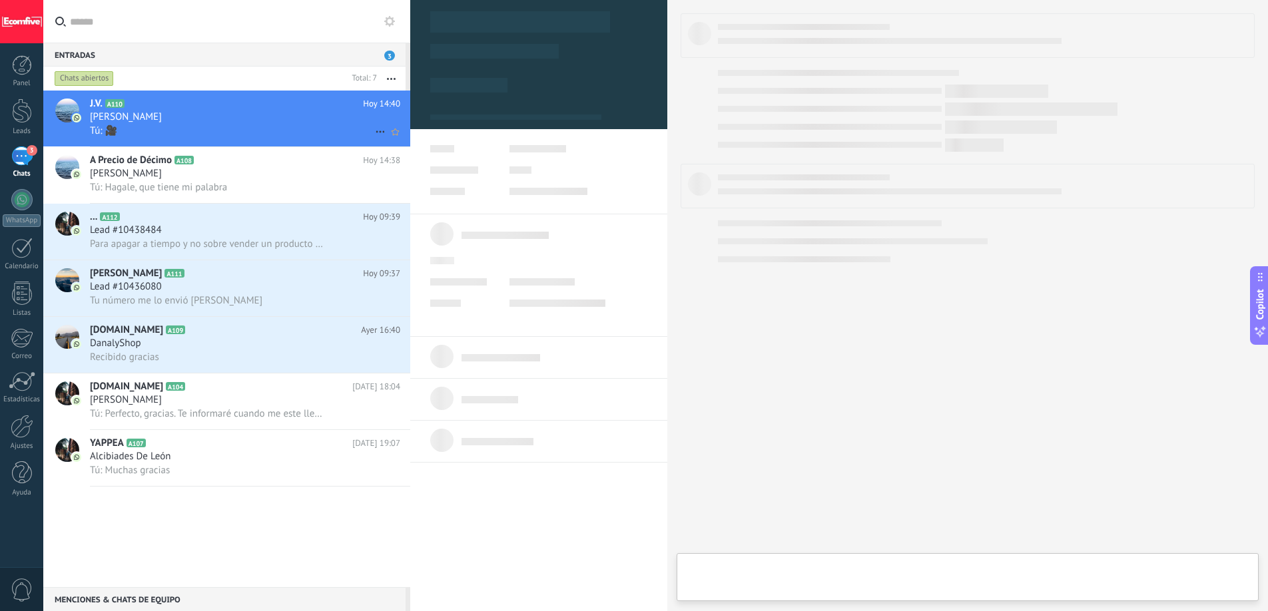
type textarea "***"
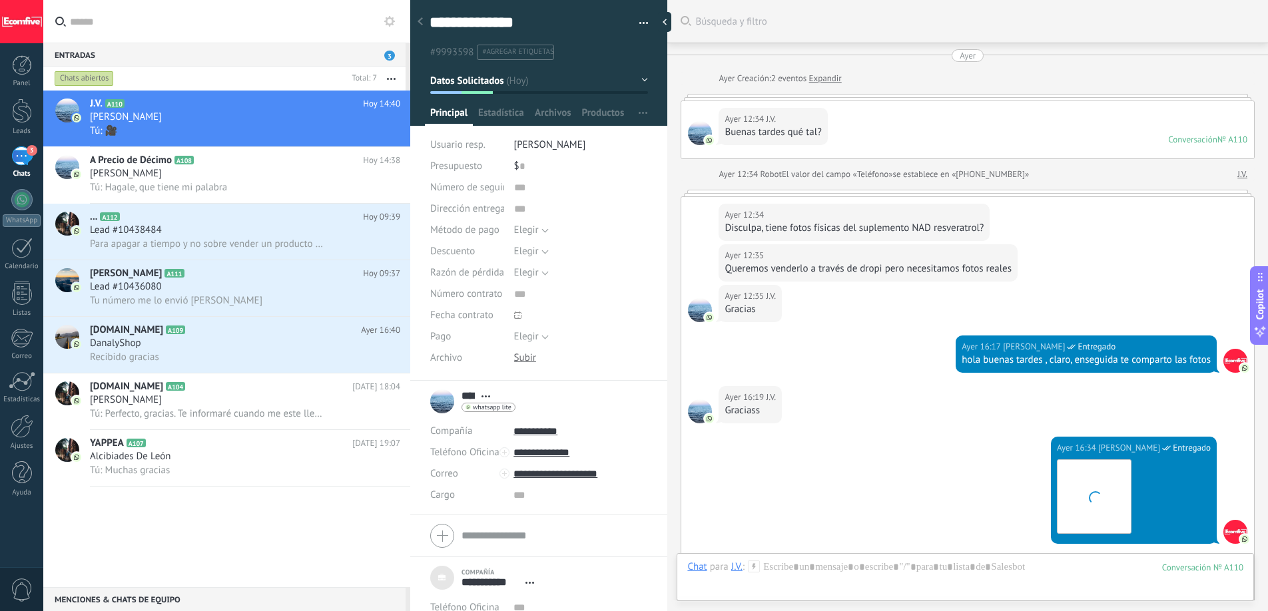
scroll to position [2575, 0]
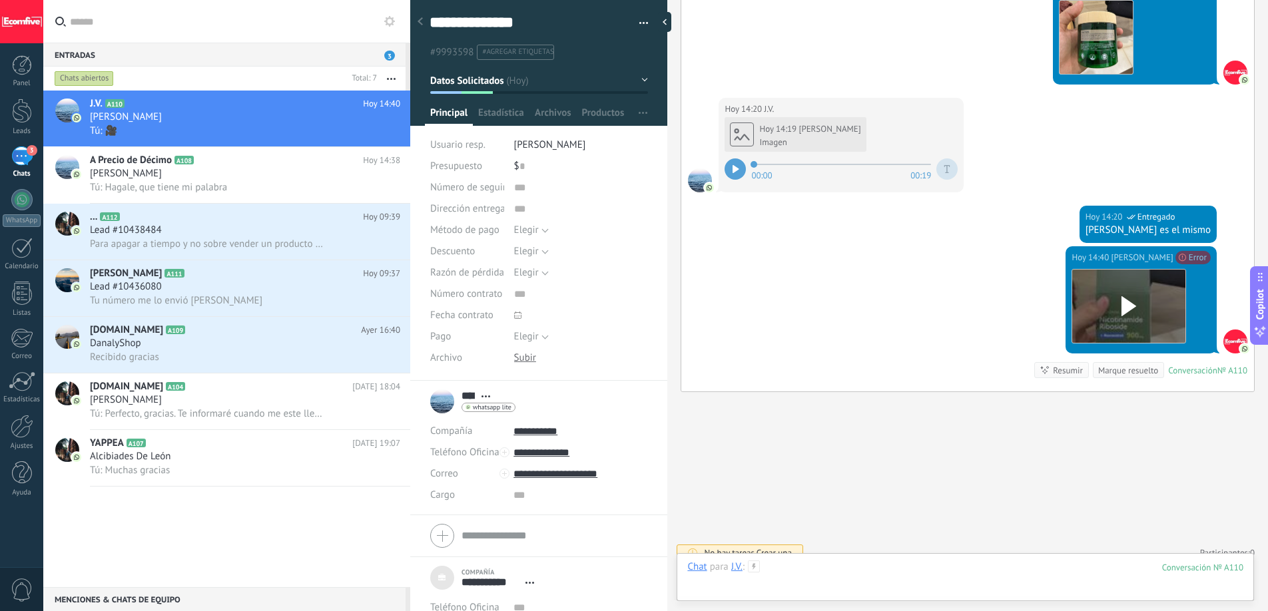
click at [815, 567] on div at bounding box center [965, 581] width 556 height 40
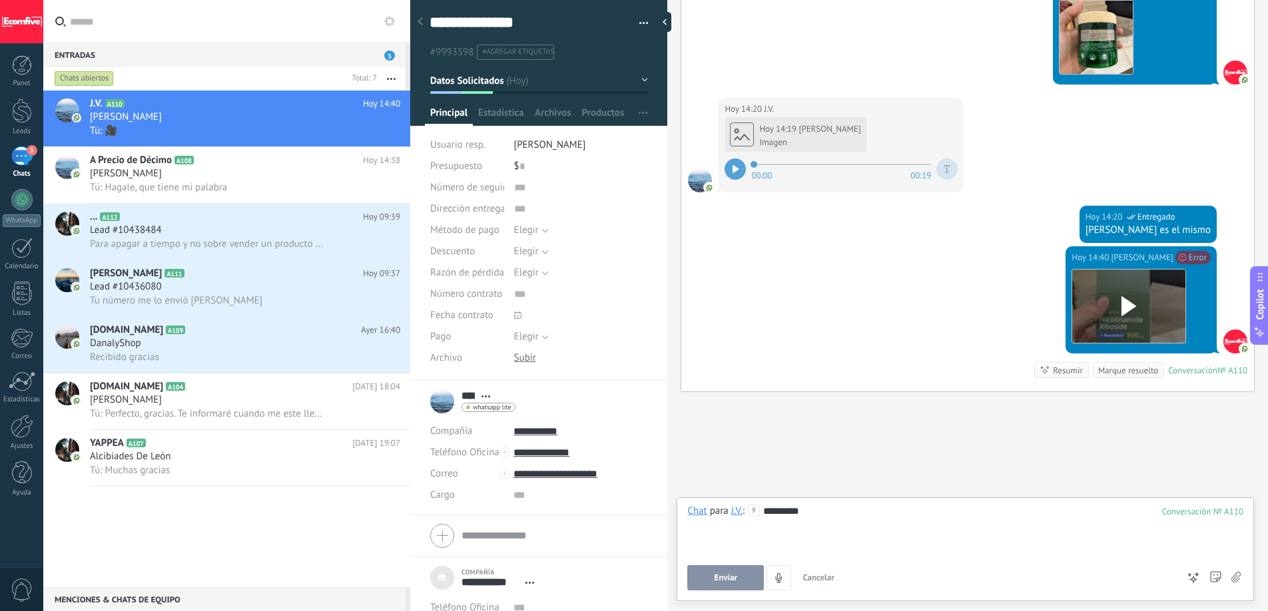
click at [717, 589] on button "Enviar" at bounding box center [725, 577] width 77 height 25
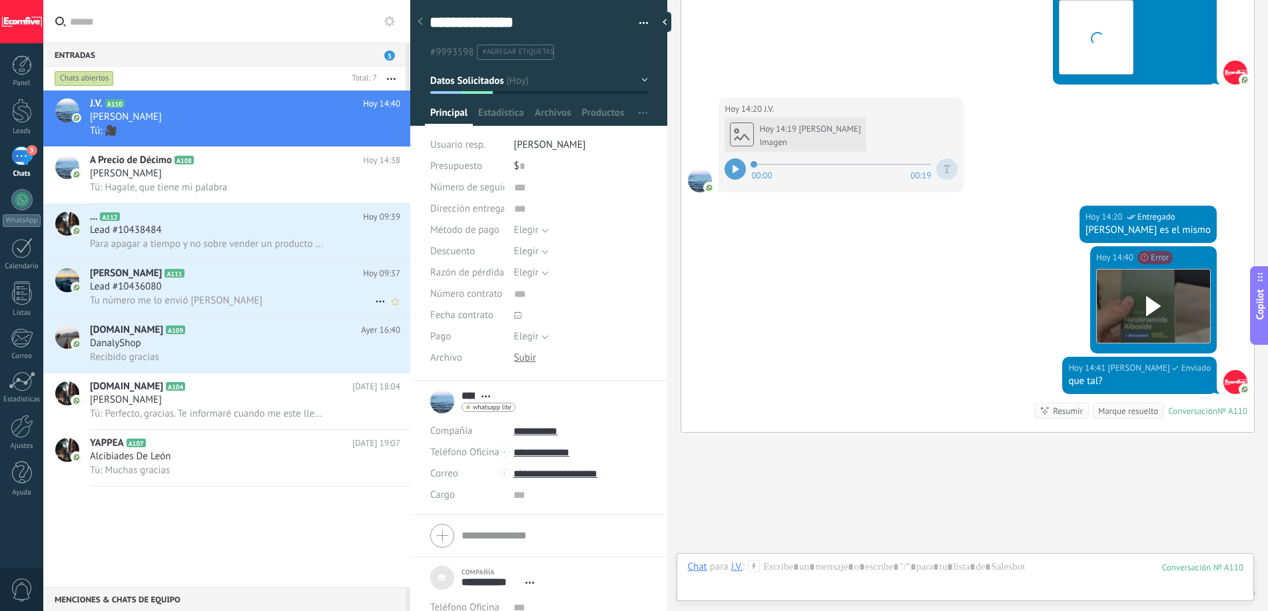
scroll to position [2615, 0]
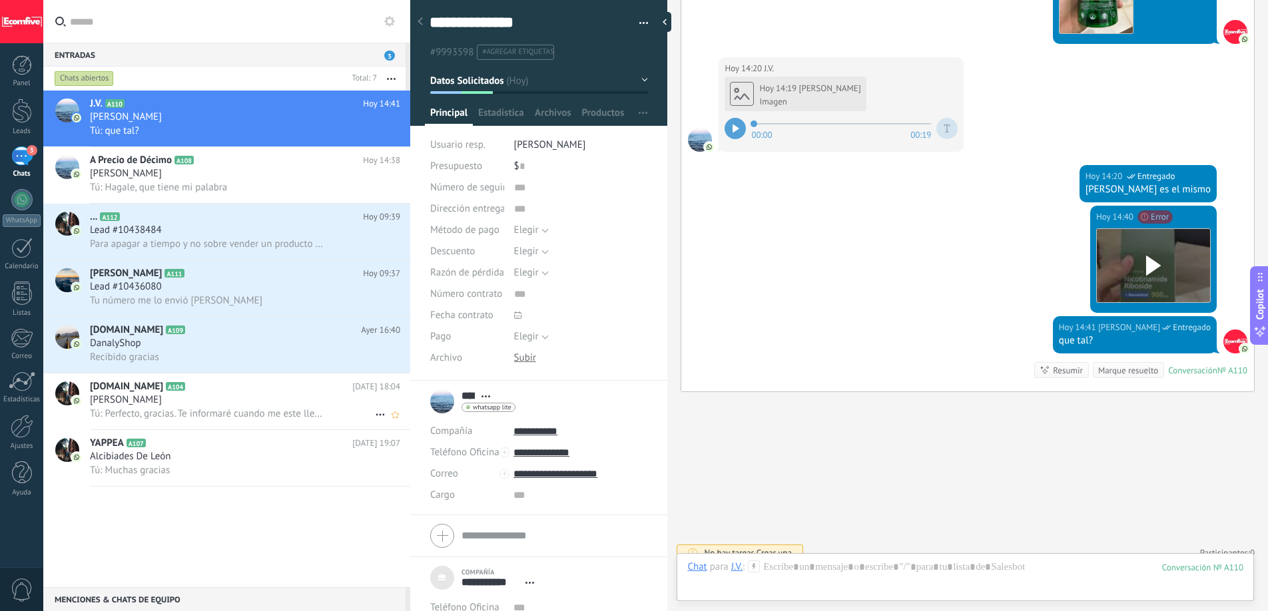
click at [247, 407] on div "Tú: Perfecto, gracias. Te informaré cuando me este llegando producto nuevo" at bounding box center [245, 414] width 310 height 14
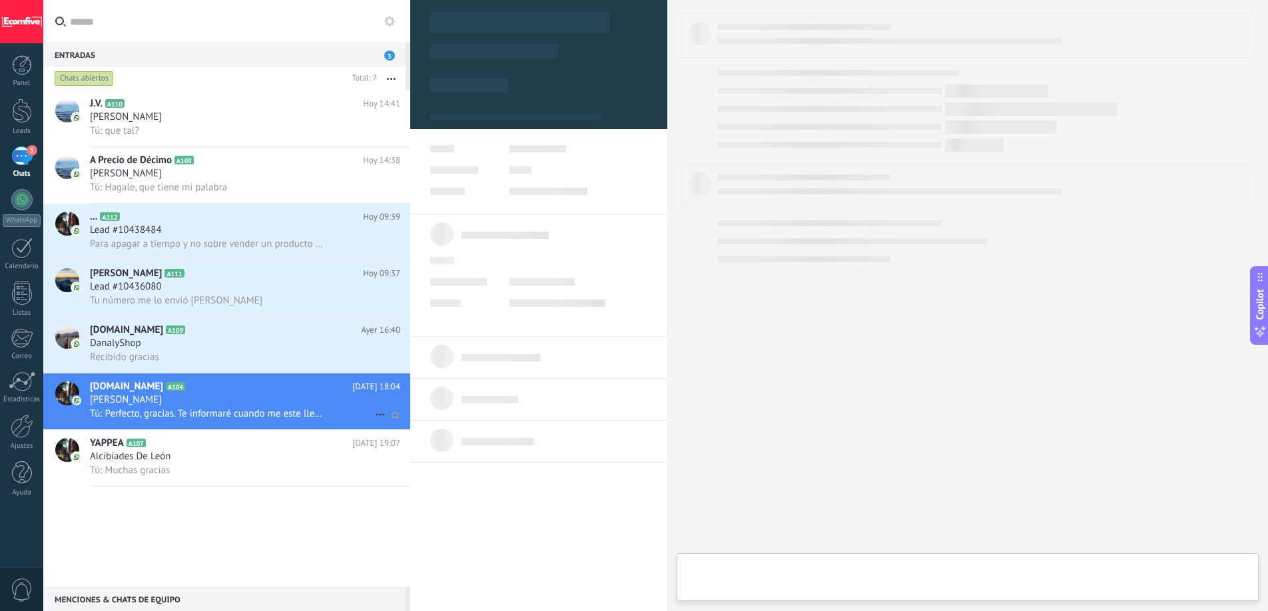
type textarea "***"
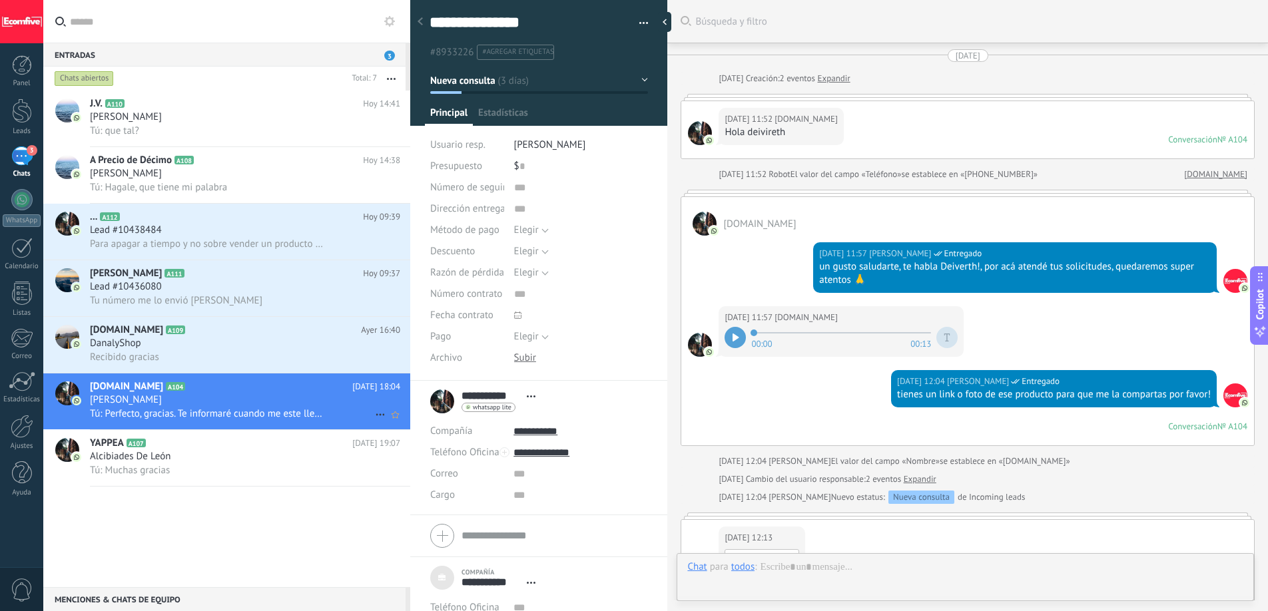
scroll to position [1279, 0]
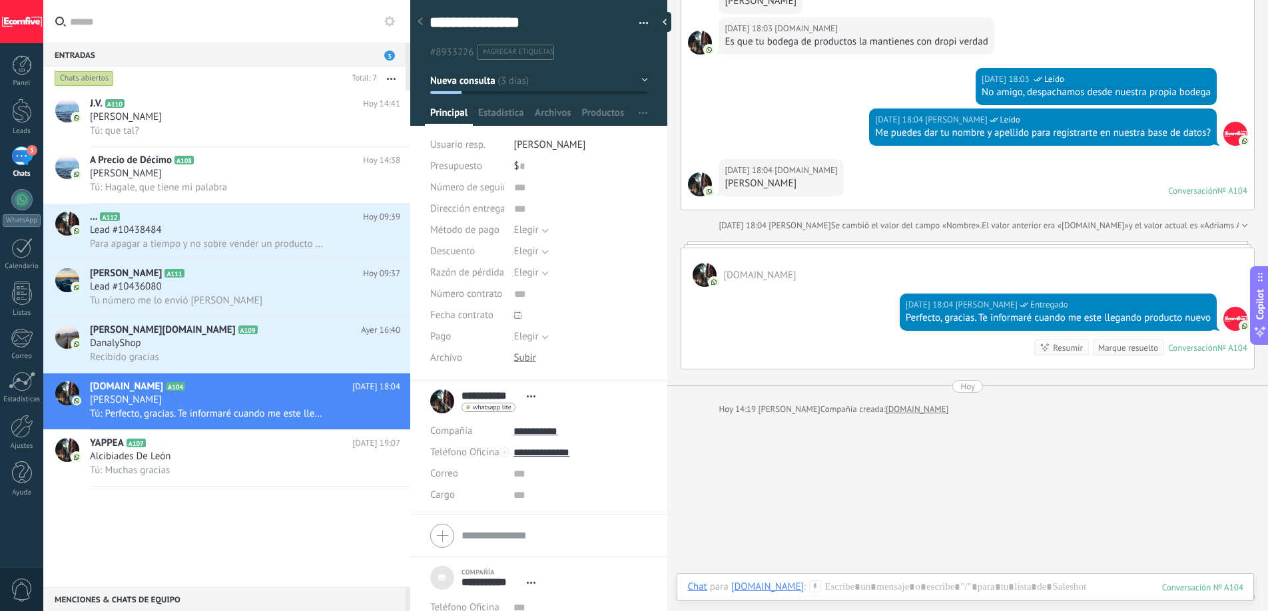
click at [423, 24] on div at bounding box center [420, 22] width 19 height 26
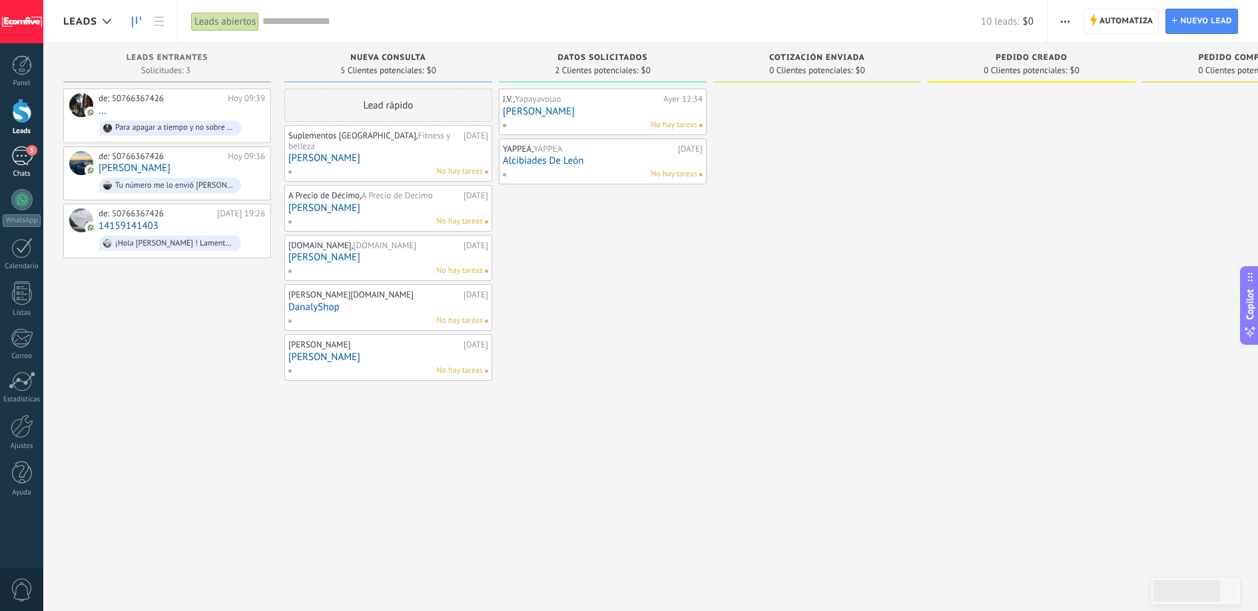
click at [24, 155] on div "3" at bounding box center [21, 155] width 21 height 19
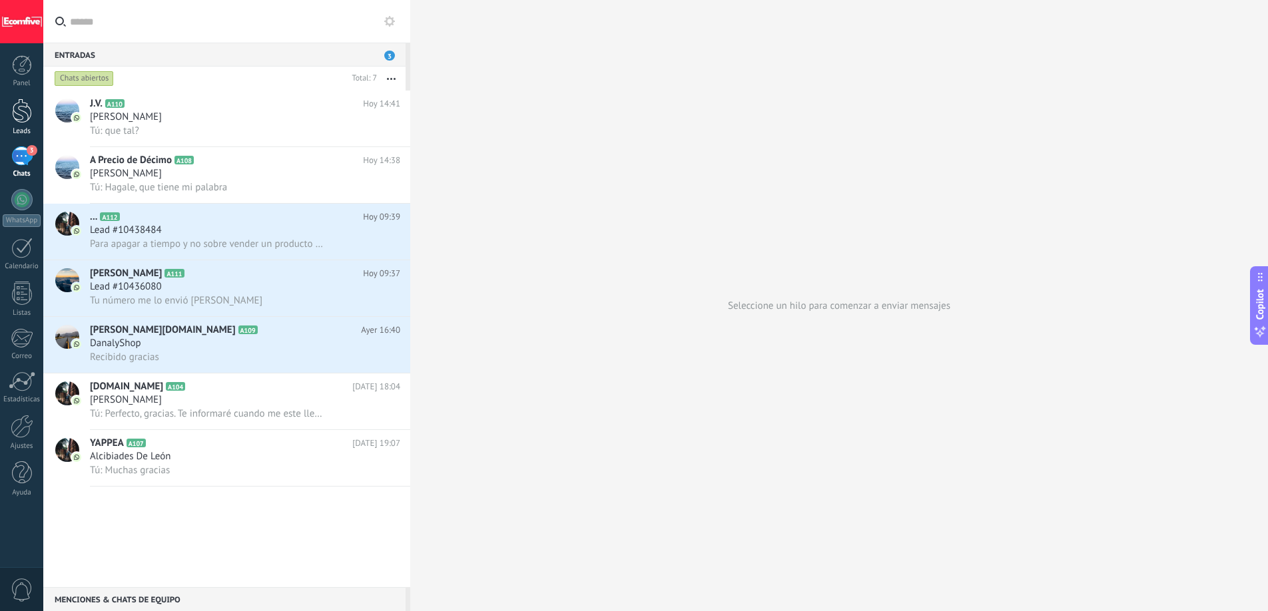
click at [13, 113] on div at bounding box center [22, 111] width 20 height 25
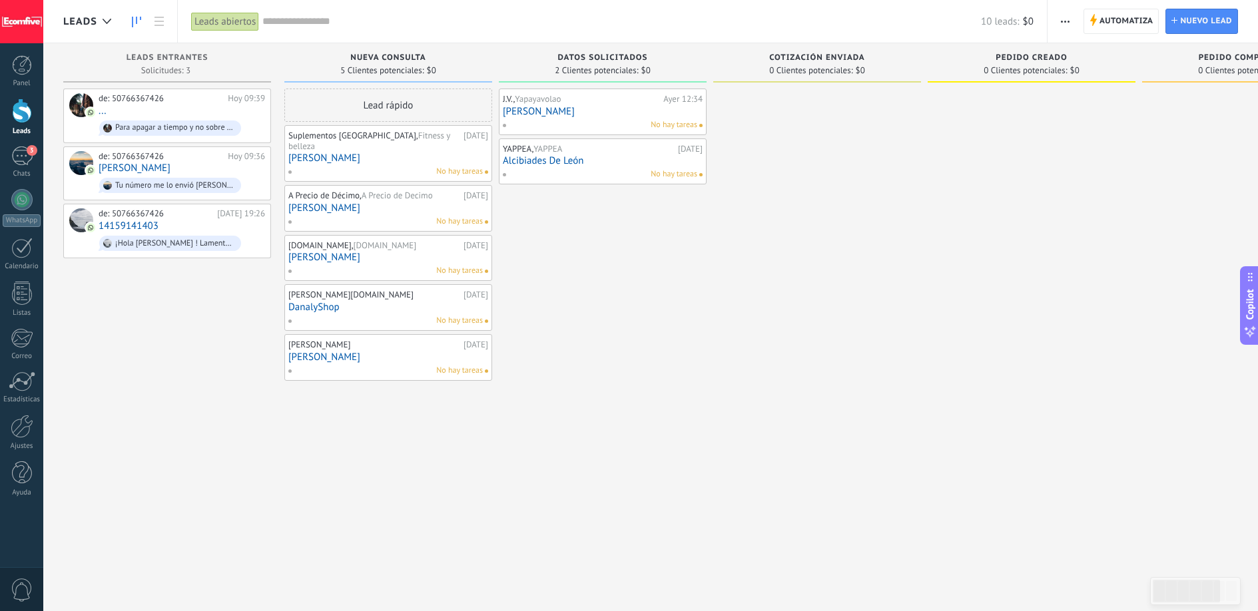
click at [427, 153] on div "Suplementos Panama, Fitness y belleza 08.09.2025 Jeisson Orrego No hay tareas" at bounding box center [388, 153] width 200 height 49
click at [383, 152] on link "[PERSON_NAME]" at bounding box center [388, 157] width 200 height 11
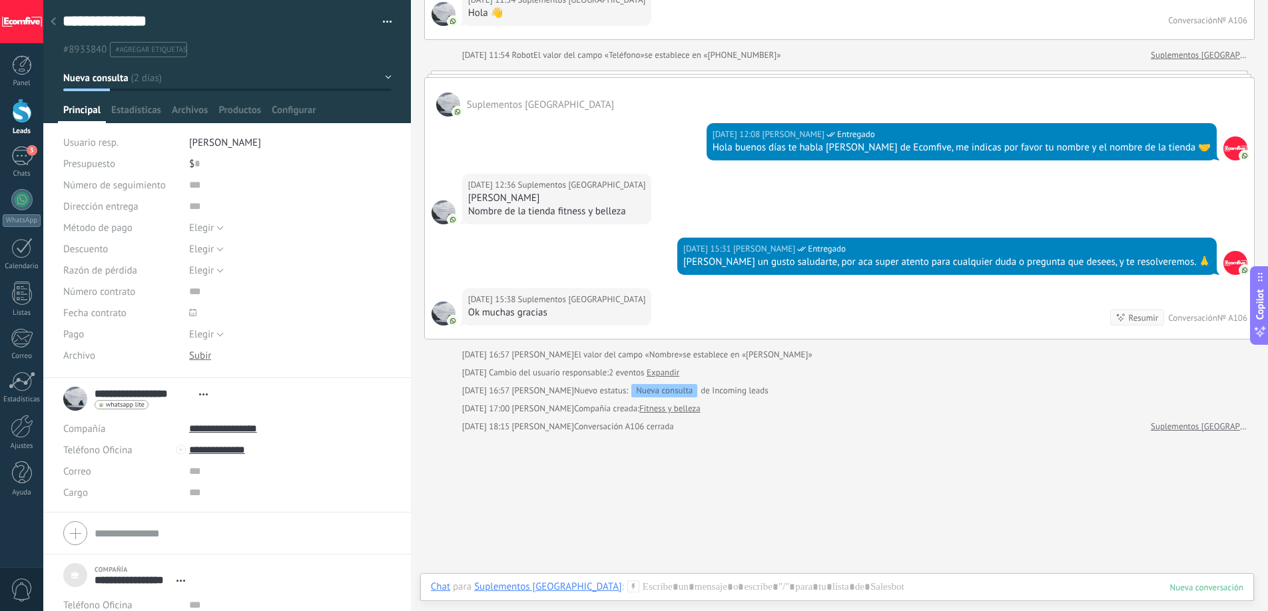
scroll to position [174, 0]
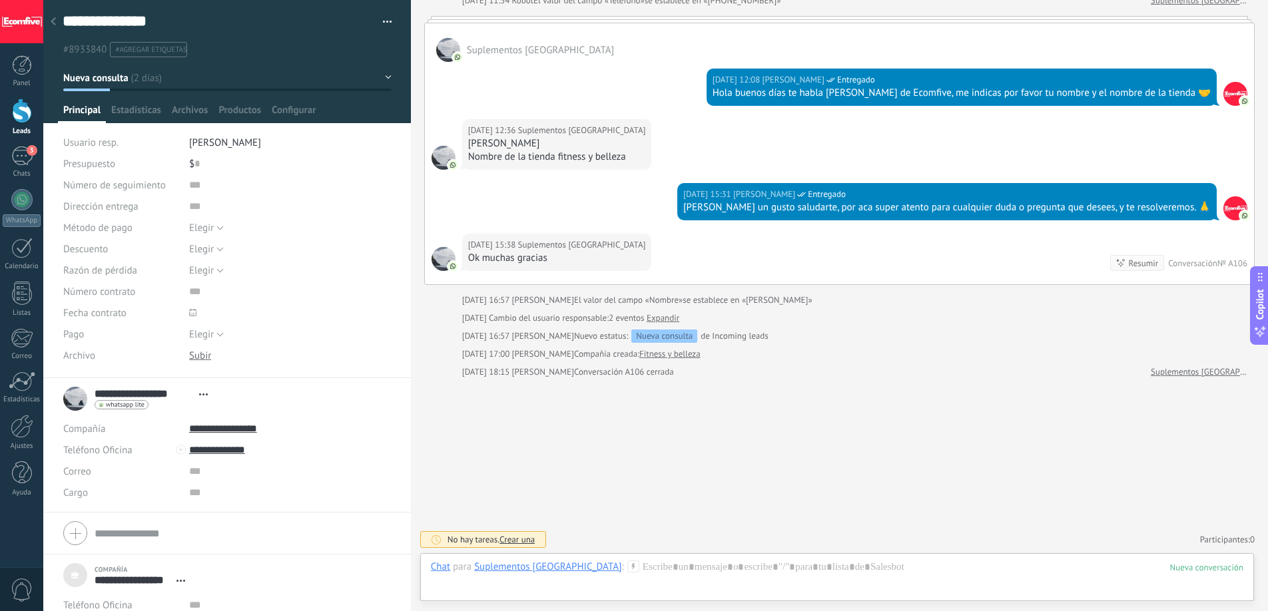
click at [55, 24] on icon at bounding box center [53, 21] width 5 height 8
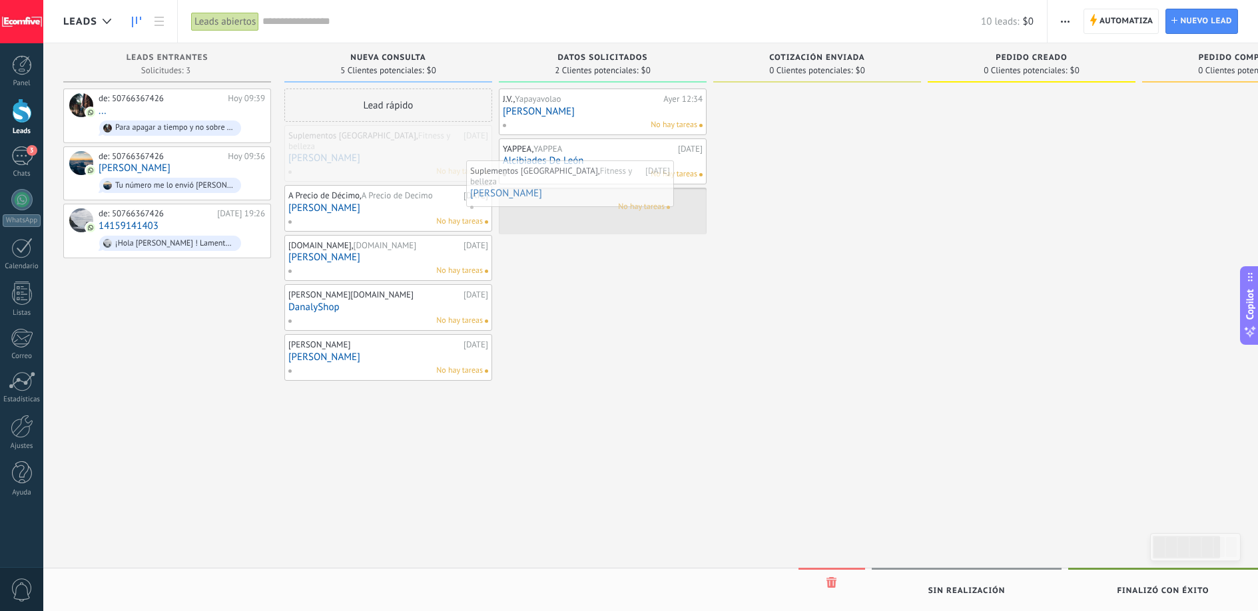
drag, startPoint x: 392, startPoint y: 152, endPoint x: 576, endPoint y: 190, distance: 187.6
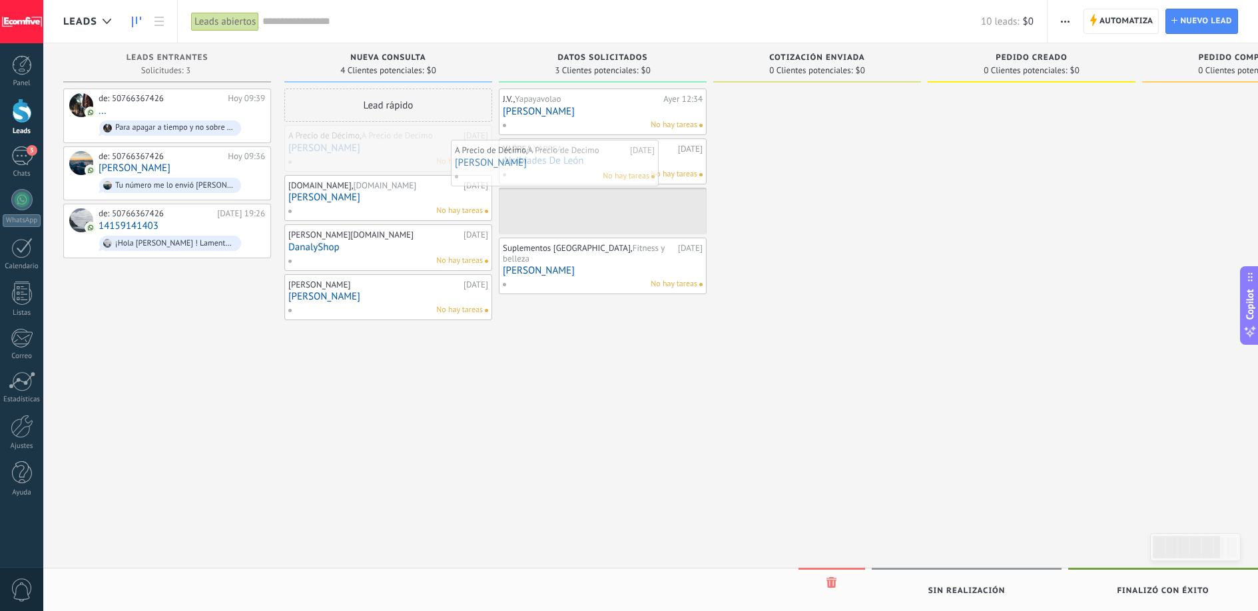
drag, startPoint x: 391, startPoint y: 148, endPoint x: 558, endPoint y: 163, distance: 167.1
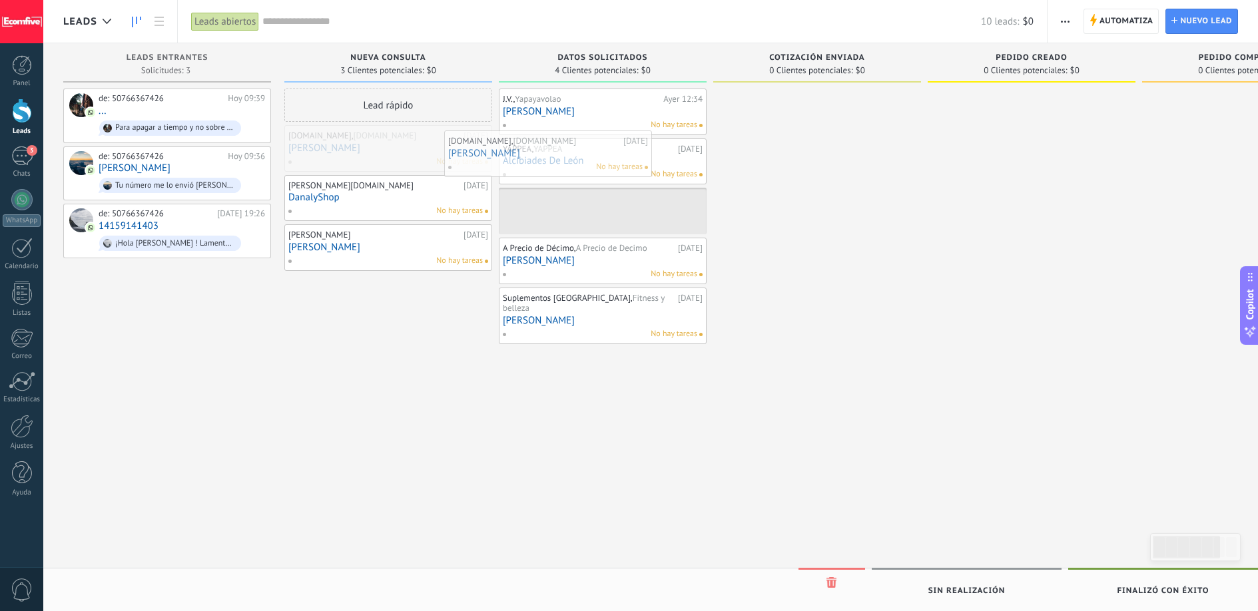
drag, startPoint x: 403, startPoint y: 155, endPoint x: 563, endPoint y: 160, distance: 159.9
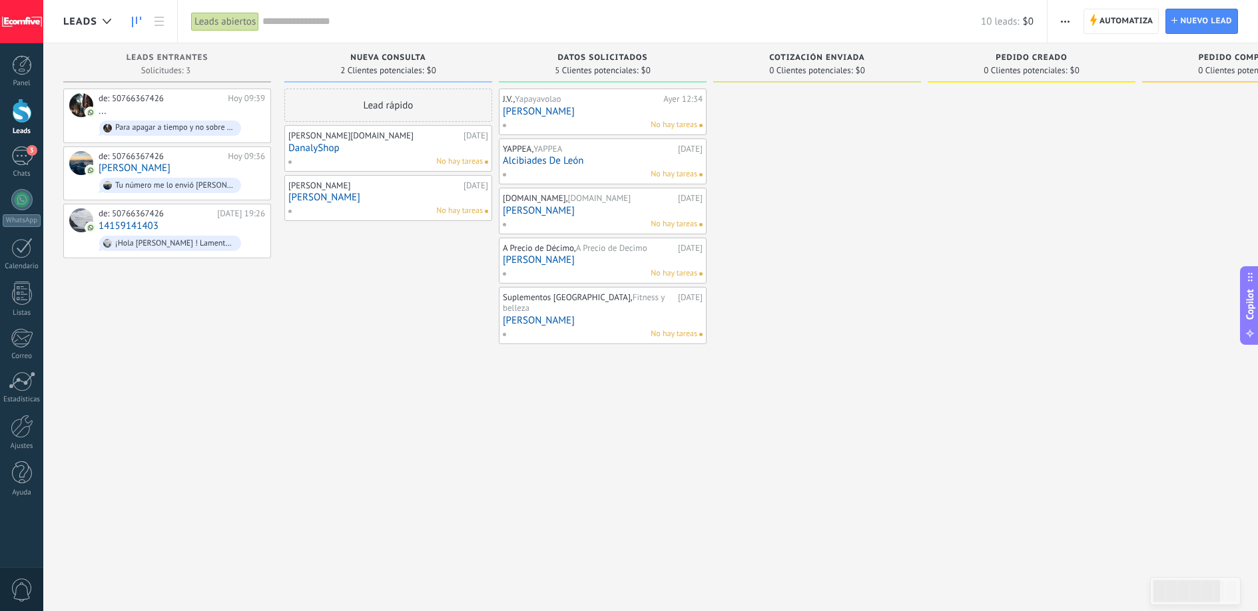
click at [557, 205] on link "[PERSON_NAME]" at bounding box center [603, 210] width 200 height 11
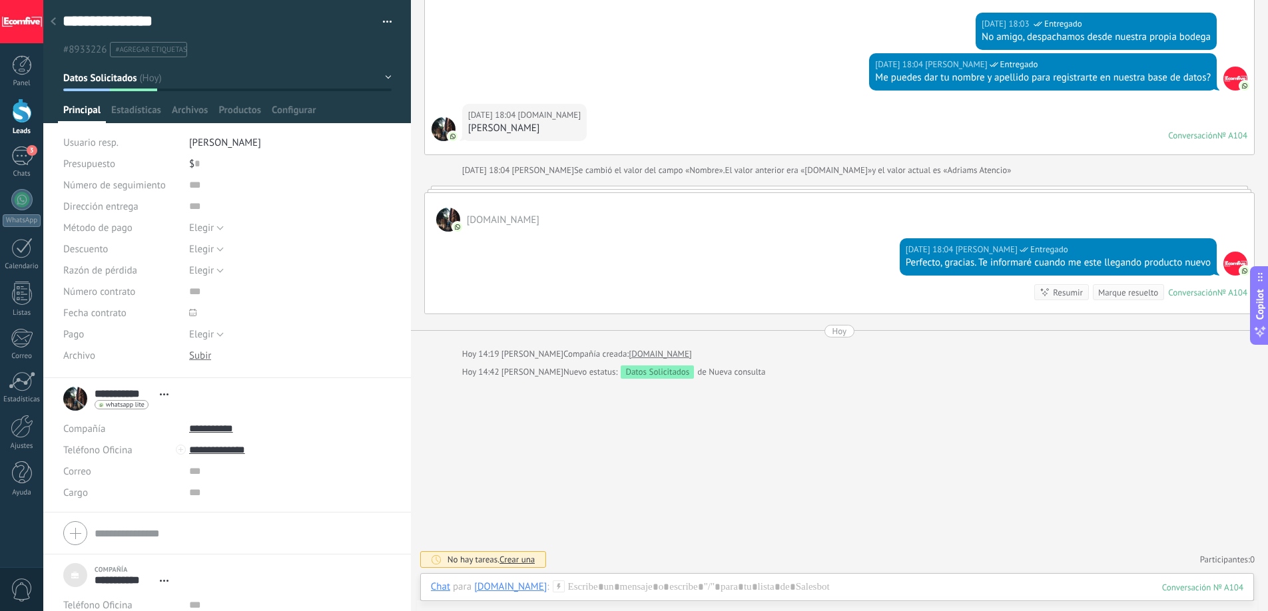
scroll to position [1270, 0]
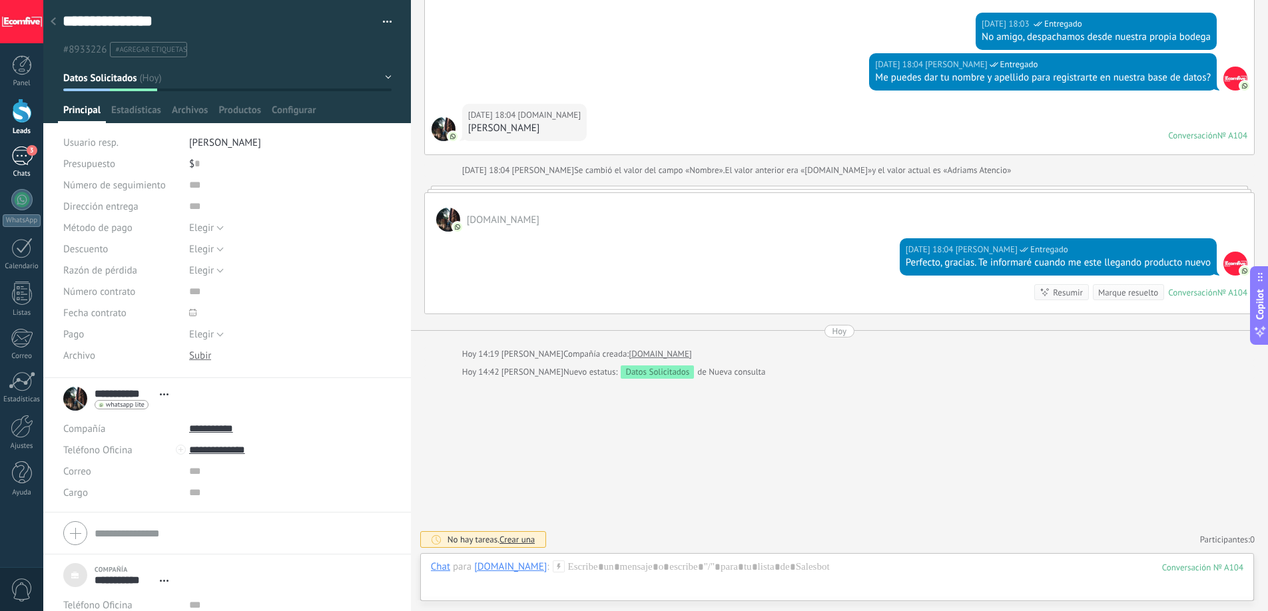
click at [23, 168] on link "3 Chats" at bounding box center [21, 162] width 43 height 32
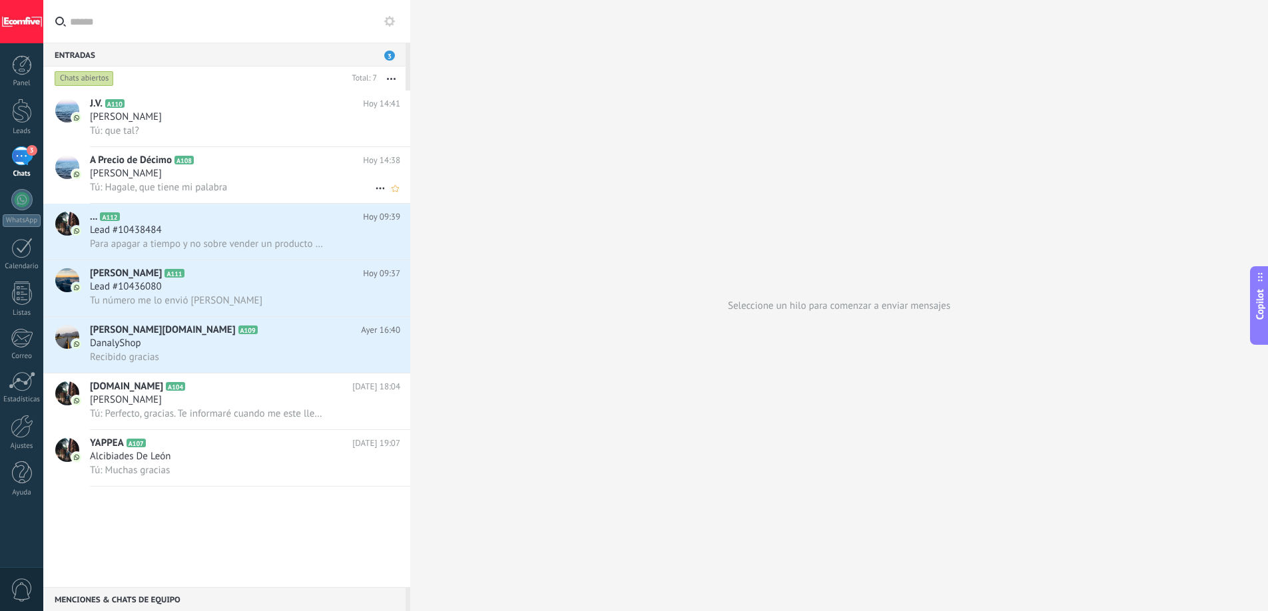
click at [246, 174] on div "[PERSON_NAME]" at bounding box center [245, 173] width 310 height 13
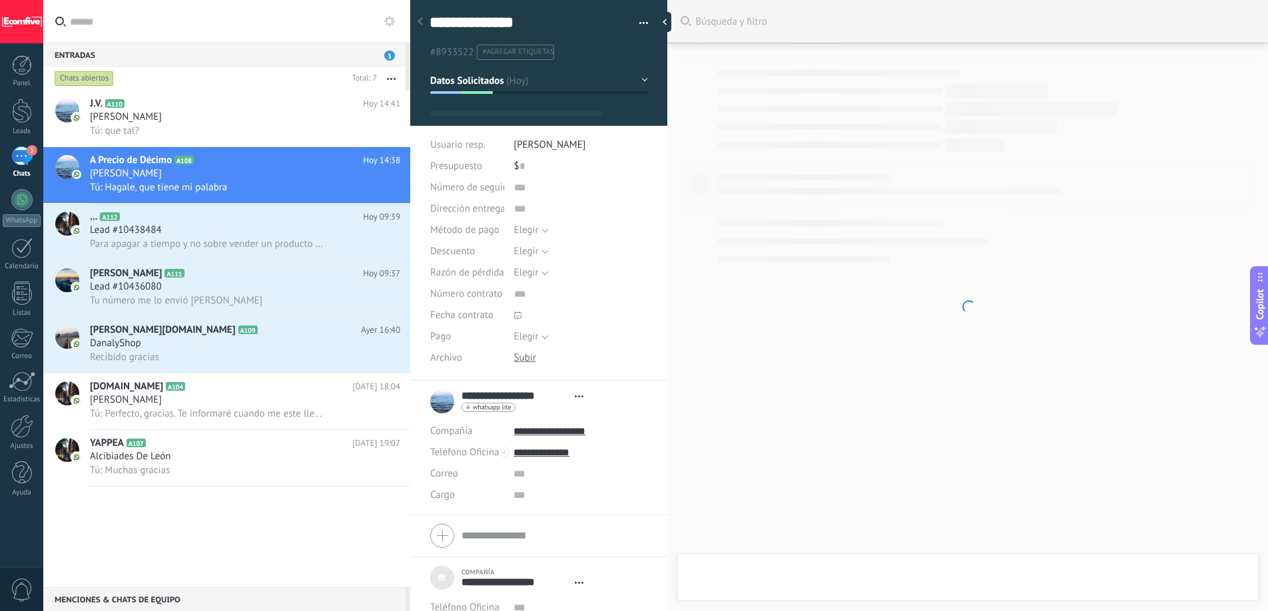
scroll to position [13, 0]
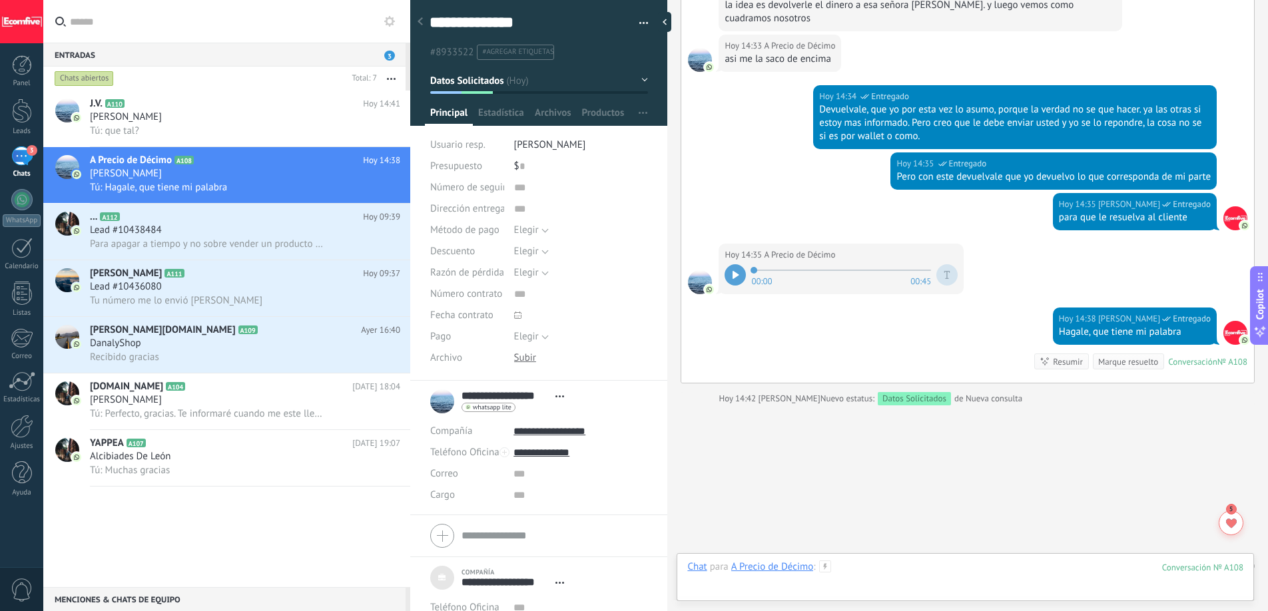
click at [1081, 571] on div at bounding box center [965, 581] width 556 height 40
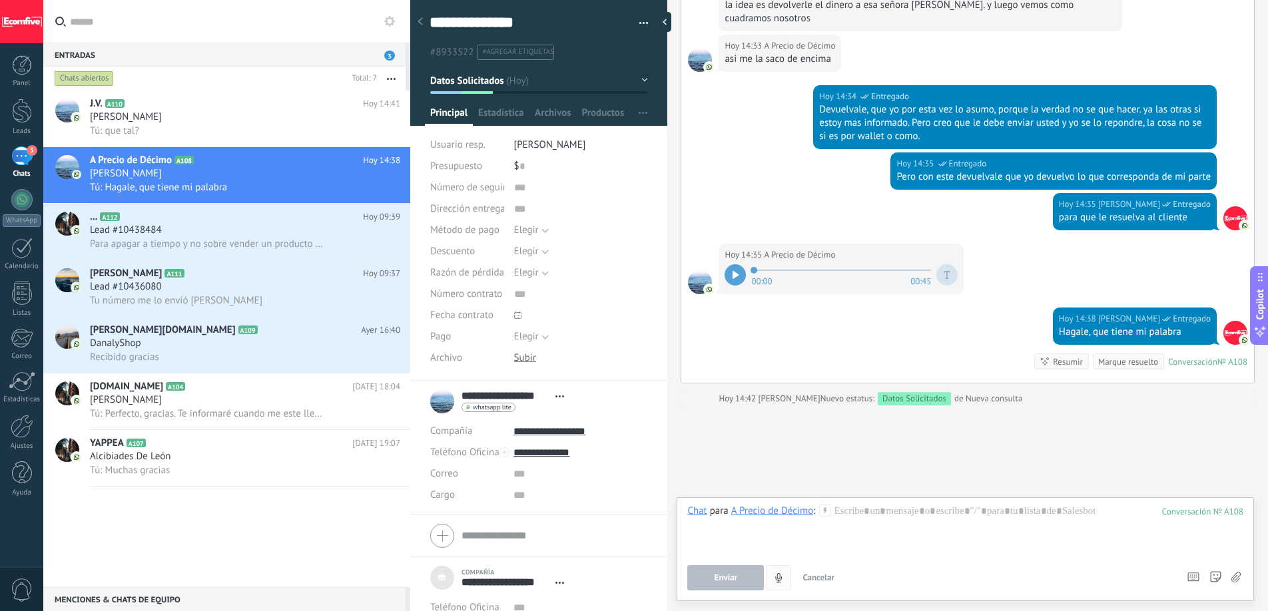
click at [778, 579] on icon "4" at bounding box center [778, 578] width 11 height 11
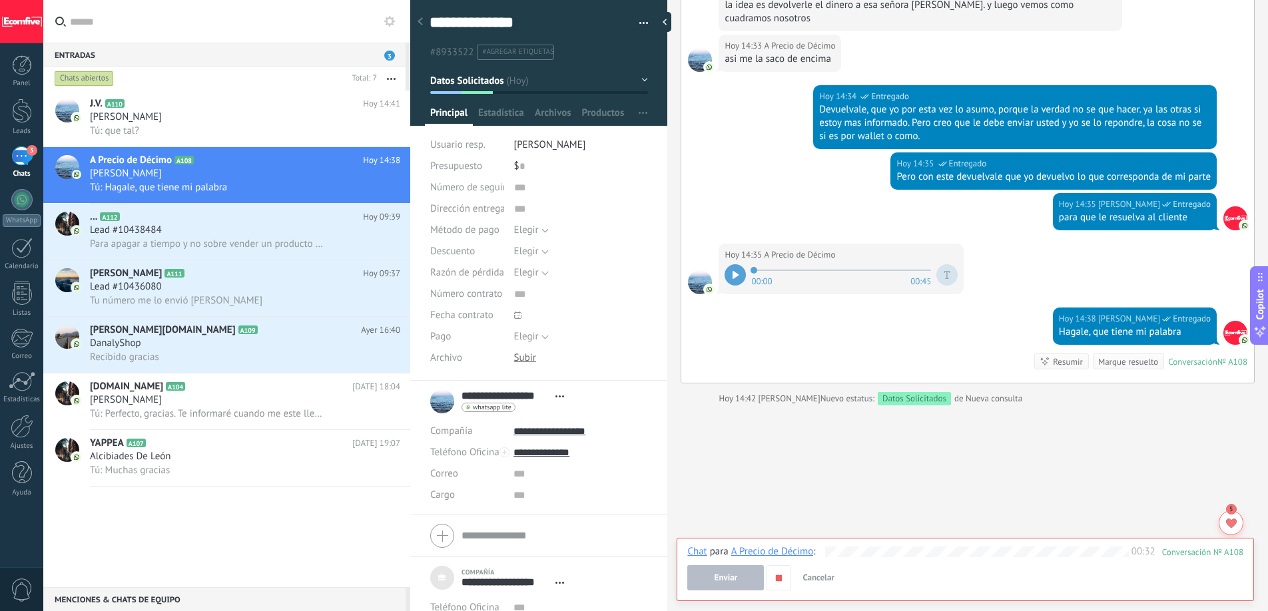
click at [744, 583] on button "Enviar" at bounding box center [725, 577] width 77 height 25
click at [734, 577] on span "Enviar" at bounding box center [725, 577] width 23 height 9
click at [777, 583] on button "button" at bounding box center [778, 577] width 25 height 25
click at [736, 581] on span "Enviar" at bounding box center [725, 577] width 23 height 9
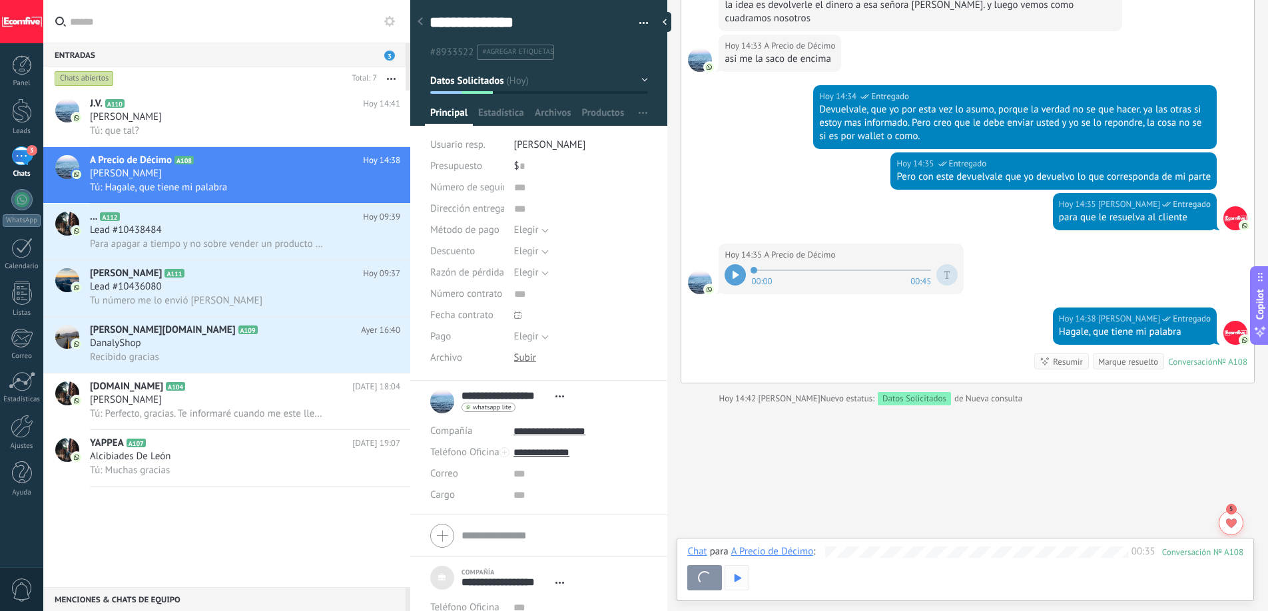
scroll to position [2207, 0]
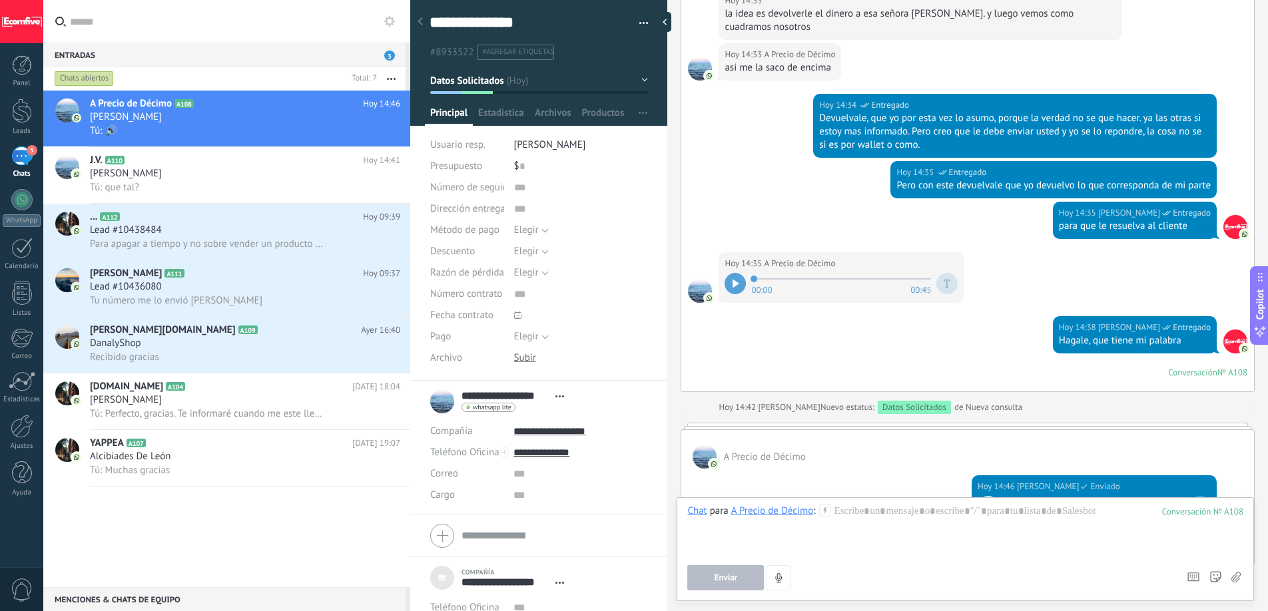
click at [738, 581] on button "Enviar" at bounding box center [725, 577] width 77 height 25
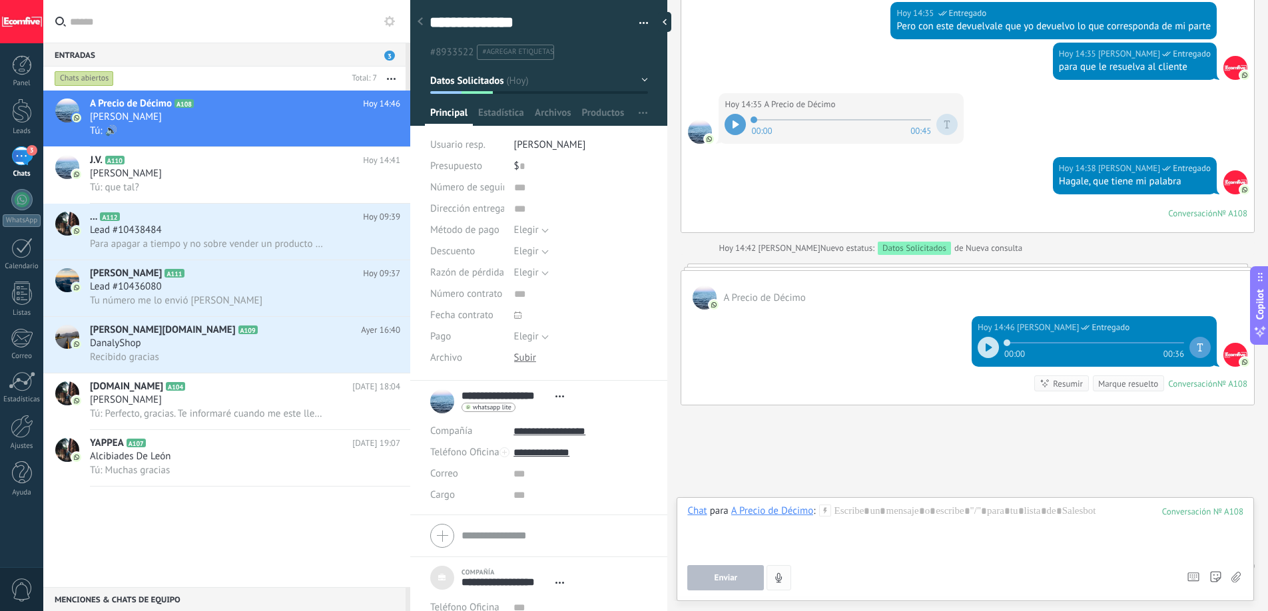
click at [784, 571] on button "button" at bounding box center [778, 577] width 25 height 25
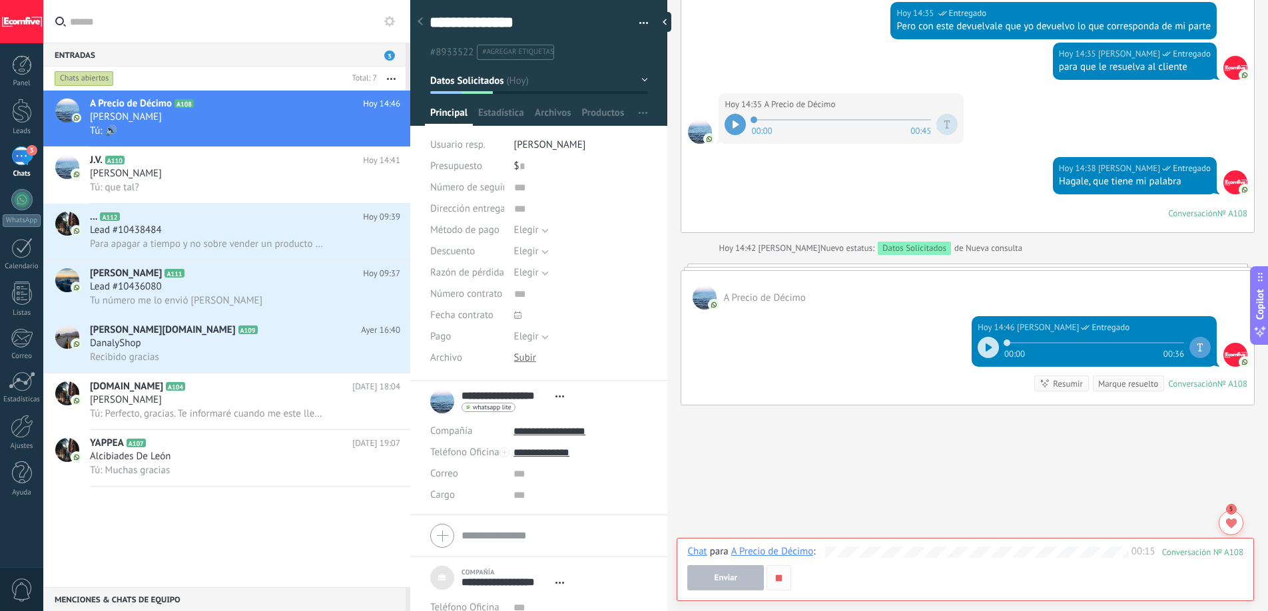
click at [779, 574] on icon "button" at bounding box center [778, 578] width 11 height 11
click at [749, 570] on button "Enviar" at bounding box center [725, 577] width 77 height 25
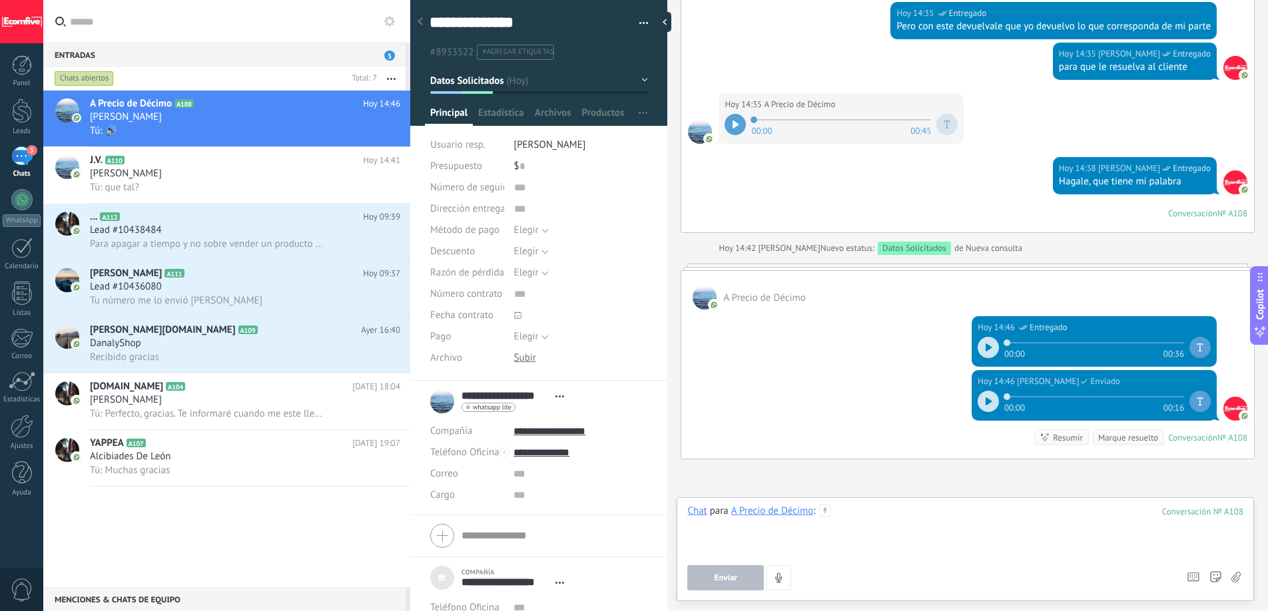
scroll to position [2385, 0]
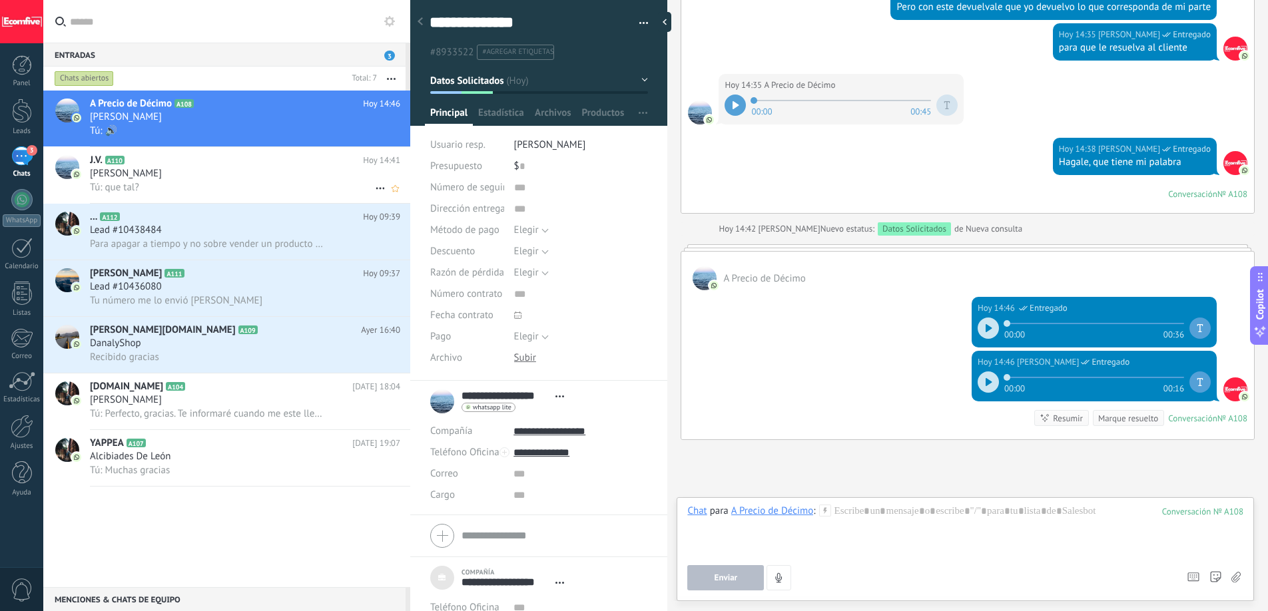
click at [256, 177] on div "[PERSON_NAME]" at bounding box center [245, 173] width 310 height 13
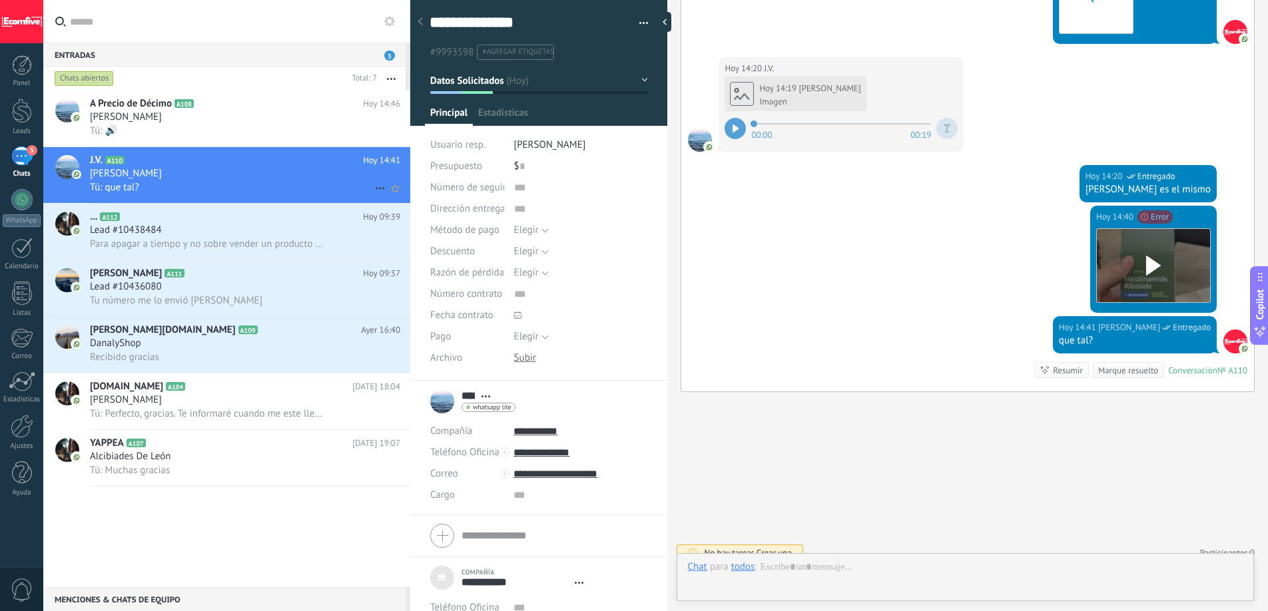
scroll to position [13, 0]
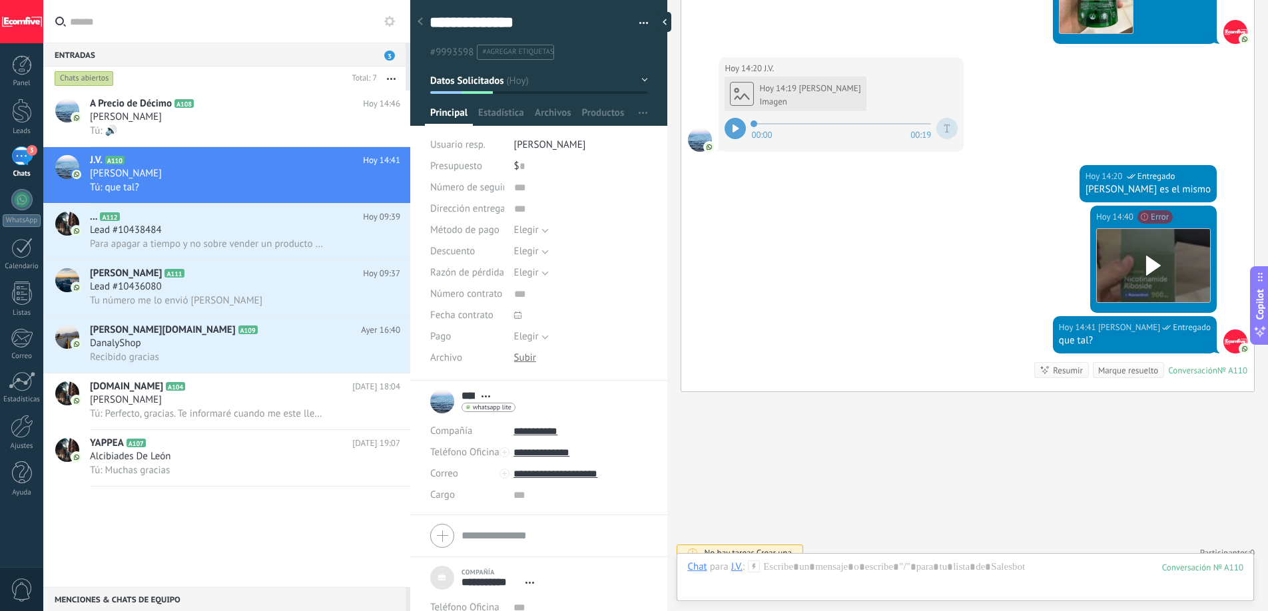
click at [390, 51] on span "3" at bounding box center [389, 56] width 11 height 10
click at [390, 53] on span "3" at bounding box center [389, 56] width 11 height 10
click at [101, 74] on div "Chats abiertos" at bounding box center [84, 79] width 59 height 16
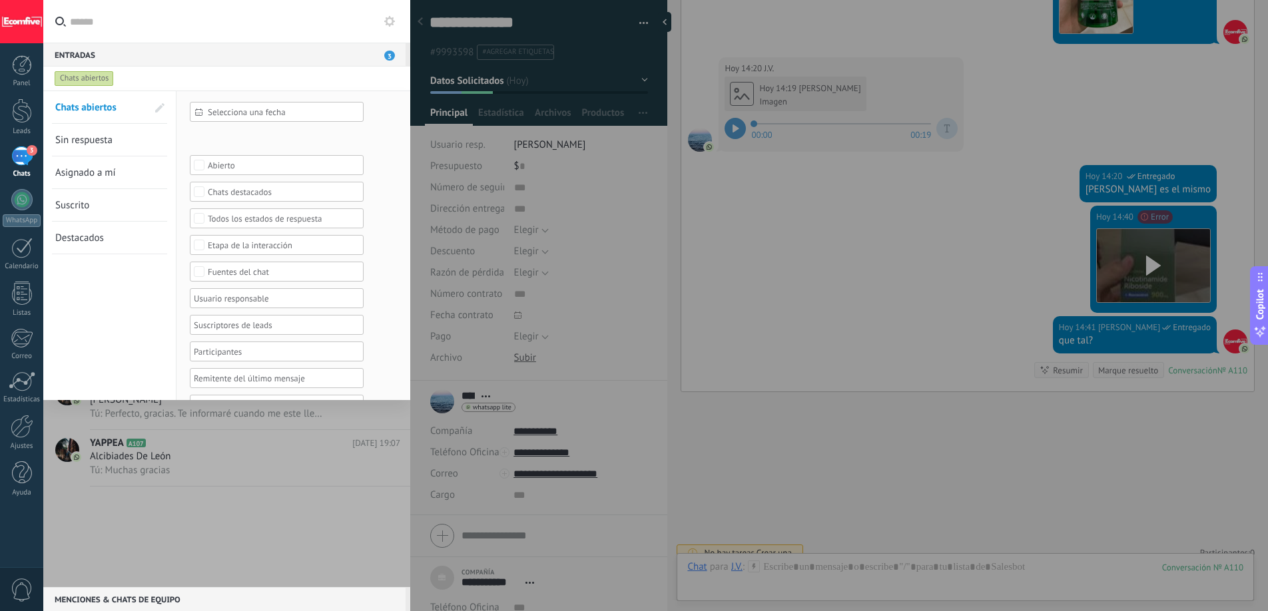
click at [240, 166] on div "Abierto" at bounding box center [277, 165] width 138 height 10
click at [238, 197] on label "Cerrado" at bounding box center [276, 197] width 172 height 16
click at [225, 381] on span "Aplicar" at bounding box center [218, 379] width 28 height 9
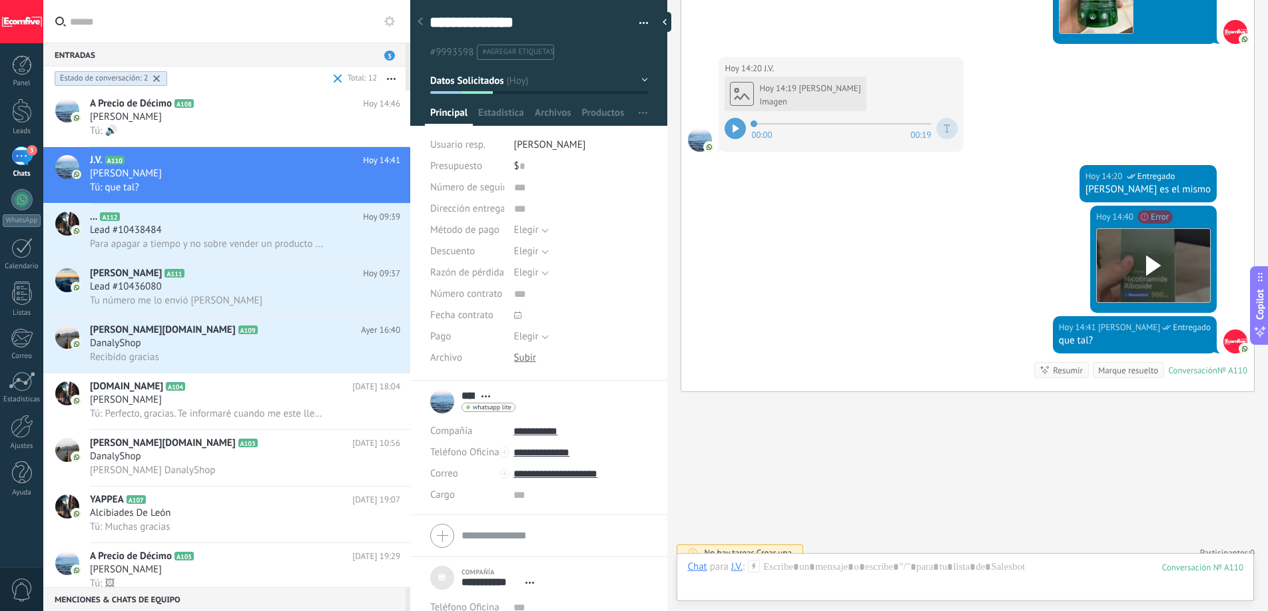
click at [160, 76] on div at bounding box center [156, 79] width 12 height 12
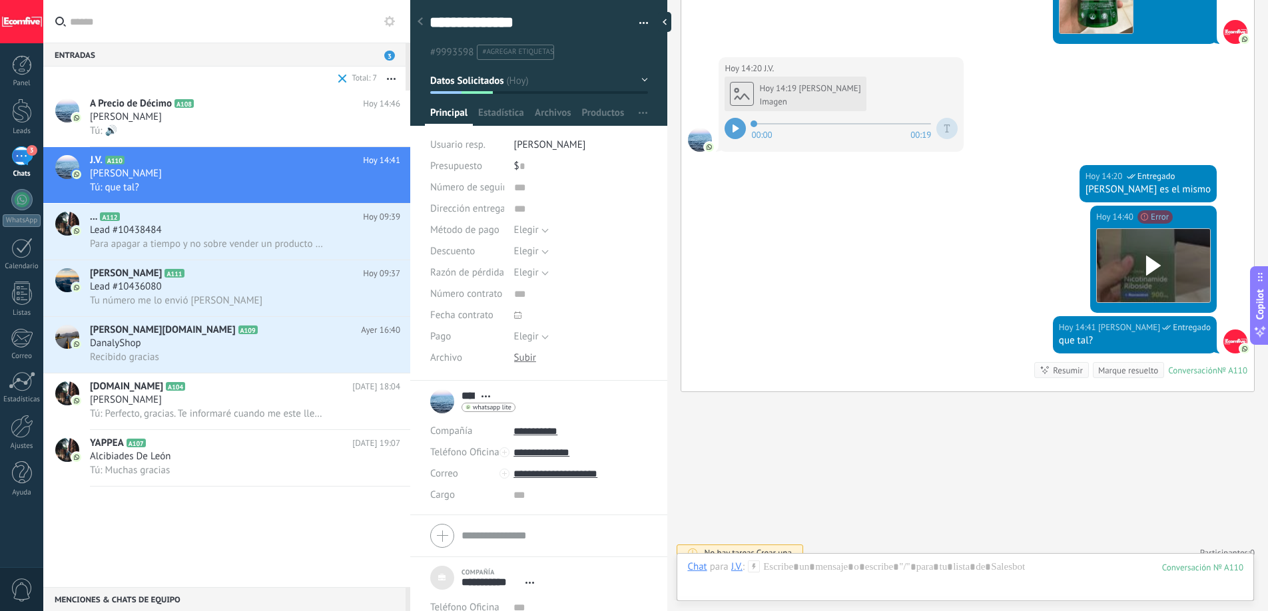
click at [335, 77] on span at bounding box center [342, 78] width 15 height 27
click at [1144, 200] on span "Not sent: File exceeds 10MB" at bounding box center [1091, 195] width 105 height 11
click at [1144, 202] on span "Not sent: File exceeds 10MB" at bounding box center [1091, 195] width 105 height 11
click at [1160, 289] on button "Descargar" at bounding box center [1153, 295] width 113 height 13
click at [634, 475] on input "**********" at bounding box center [580, 473] width 134 height 21
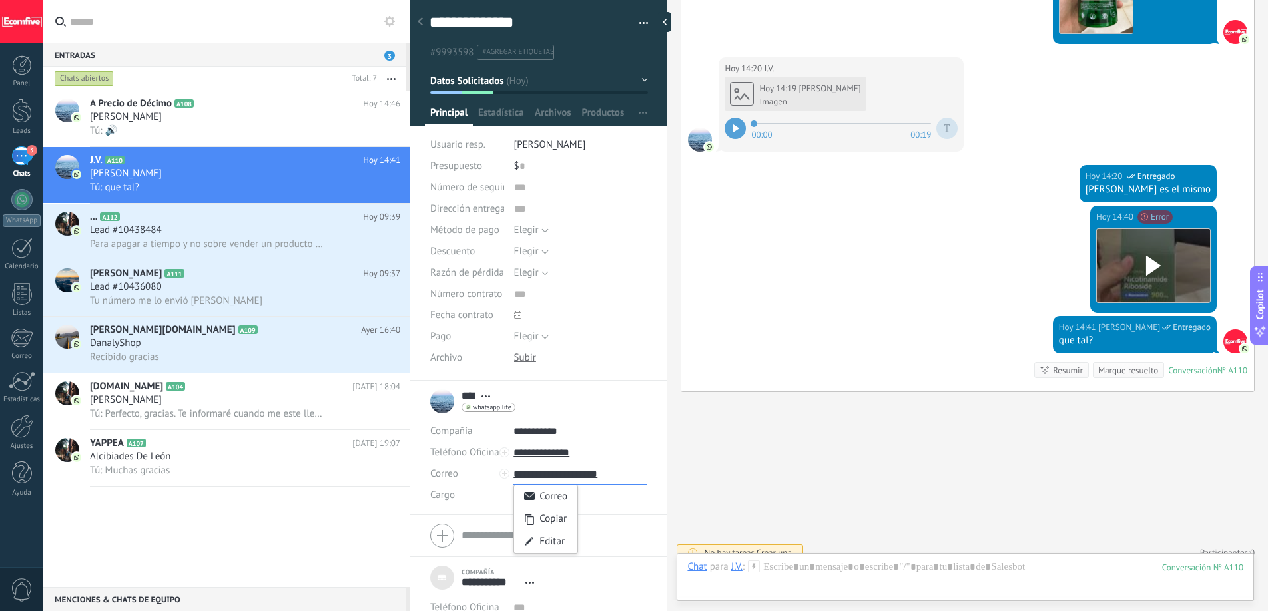
click at [640, 471] on input "**********" at bounding box center [580, 473] width 134 height 21
click at [559, 515] on div "Copiar" at bounding box center [545, 519] width 63 height 23
click at [931, 579] on div at bounding box center [965, 581] width 556 height 40
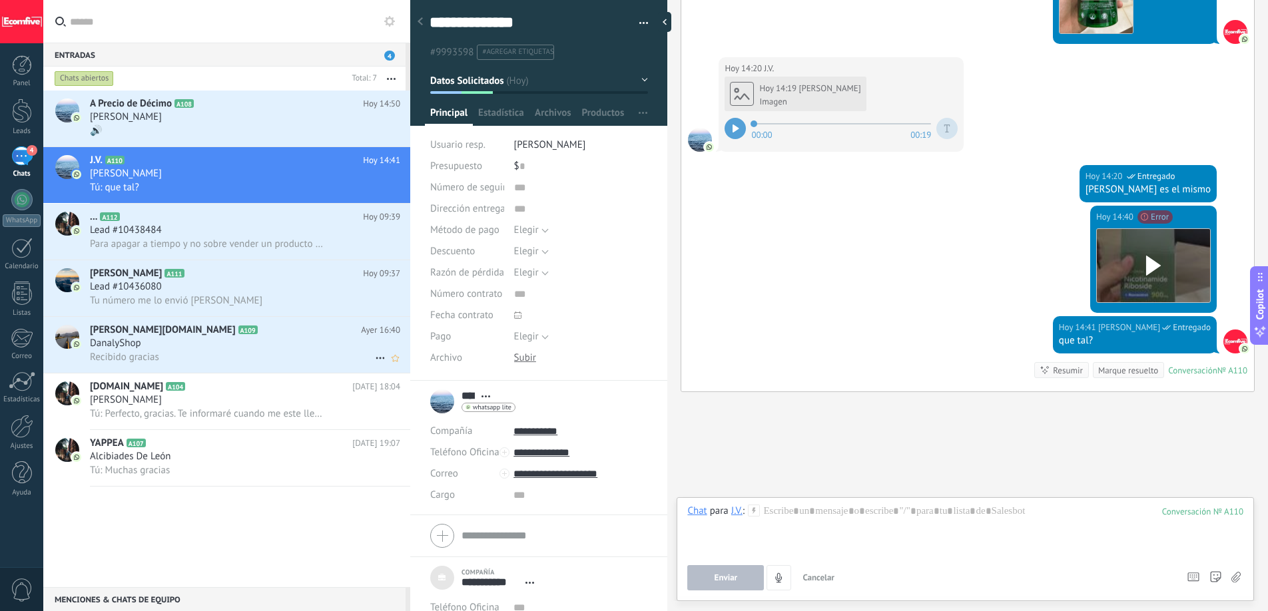
click at [204, 350] on div "Recibido gracias" at bounding box center [245, 357] width 310 height 14
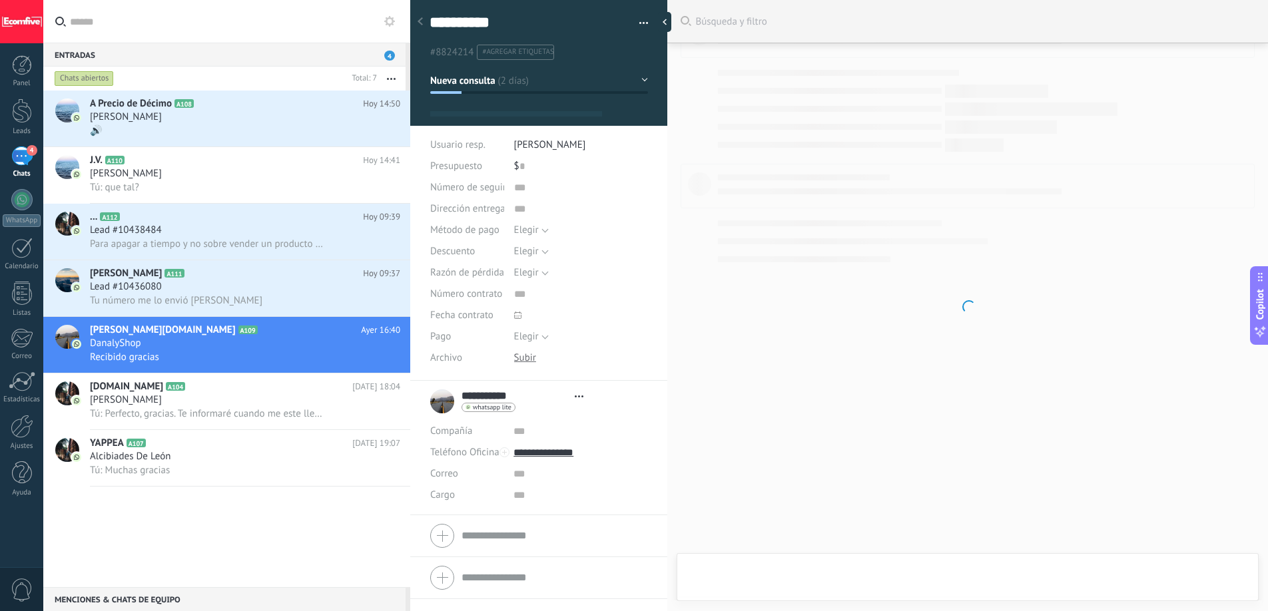
scroll to position [20, 0]
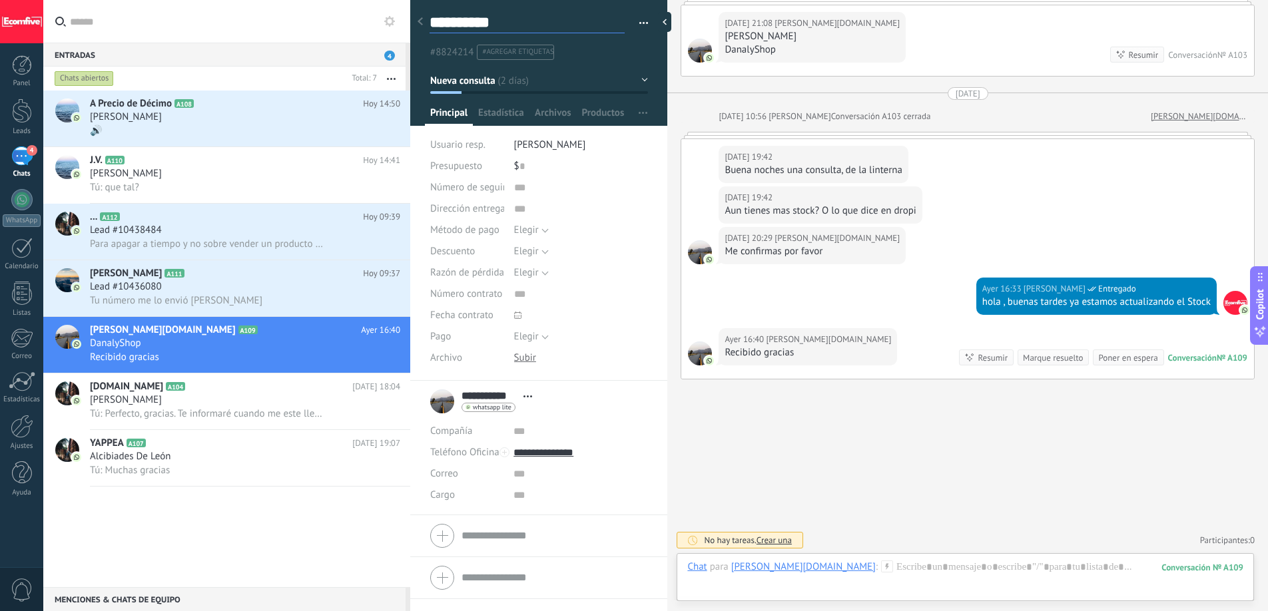
click at [489, 21] on textarea "**********" at bounding box center [526, 23] width 195 height 21
type textarea "*"
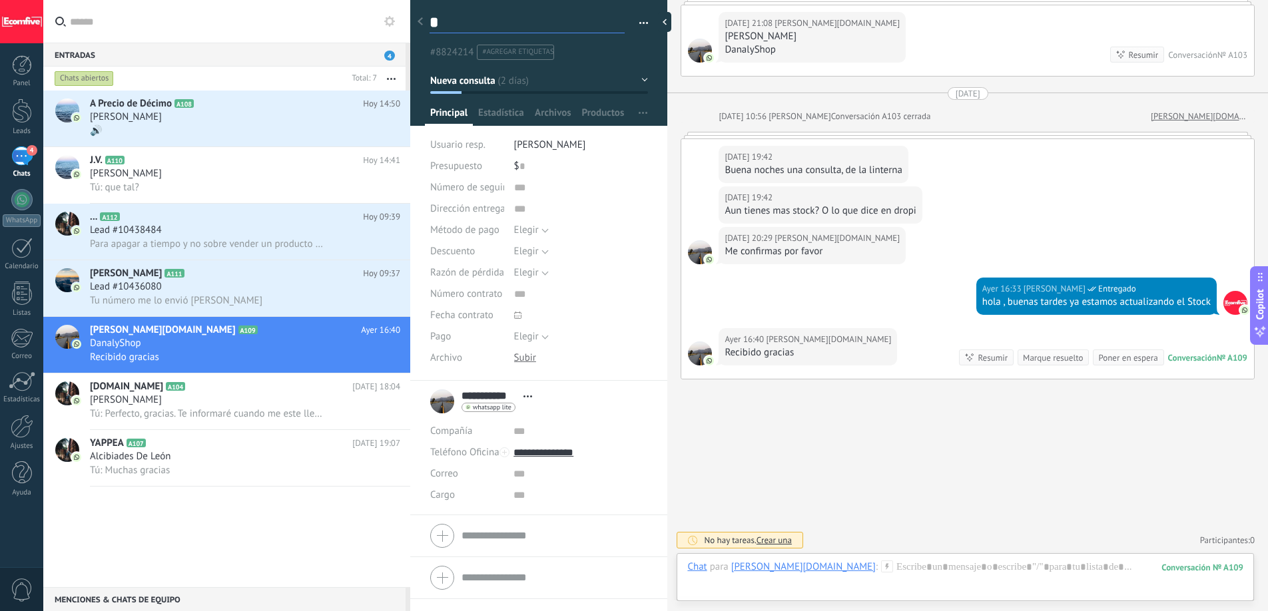
type textarea "**"
type textarea "***"
type textarea "****"
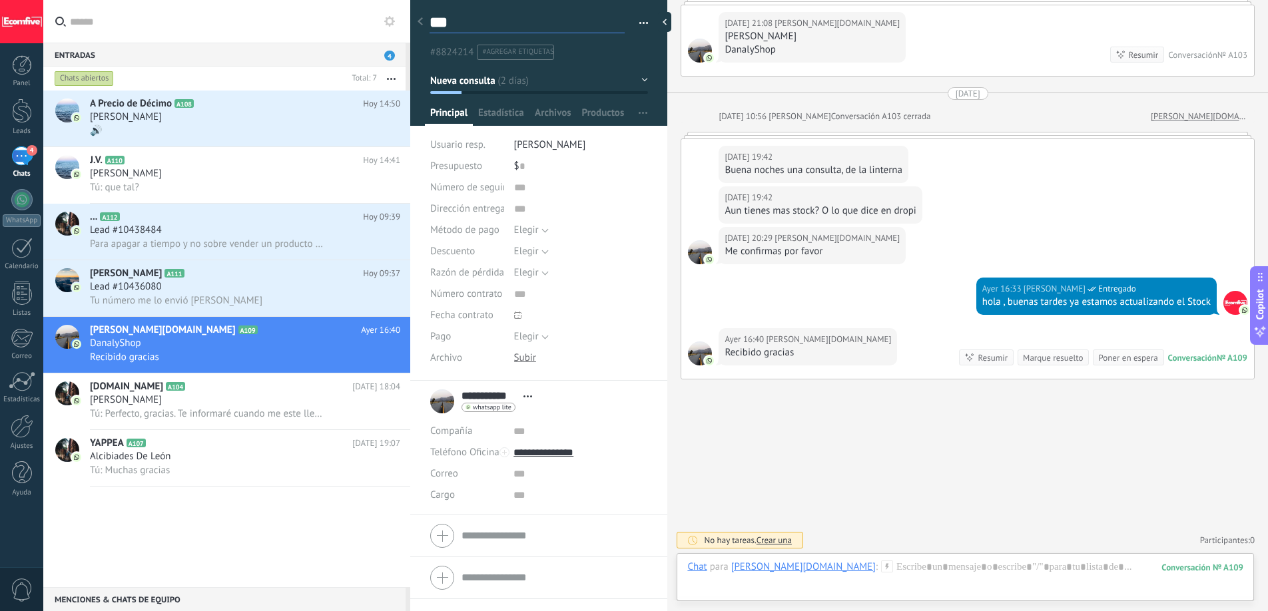
type textarea "****"
type textarea "*****"
type textarea "******"
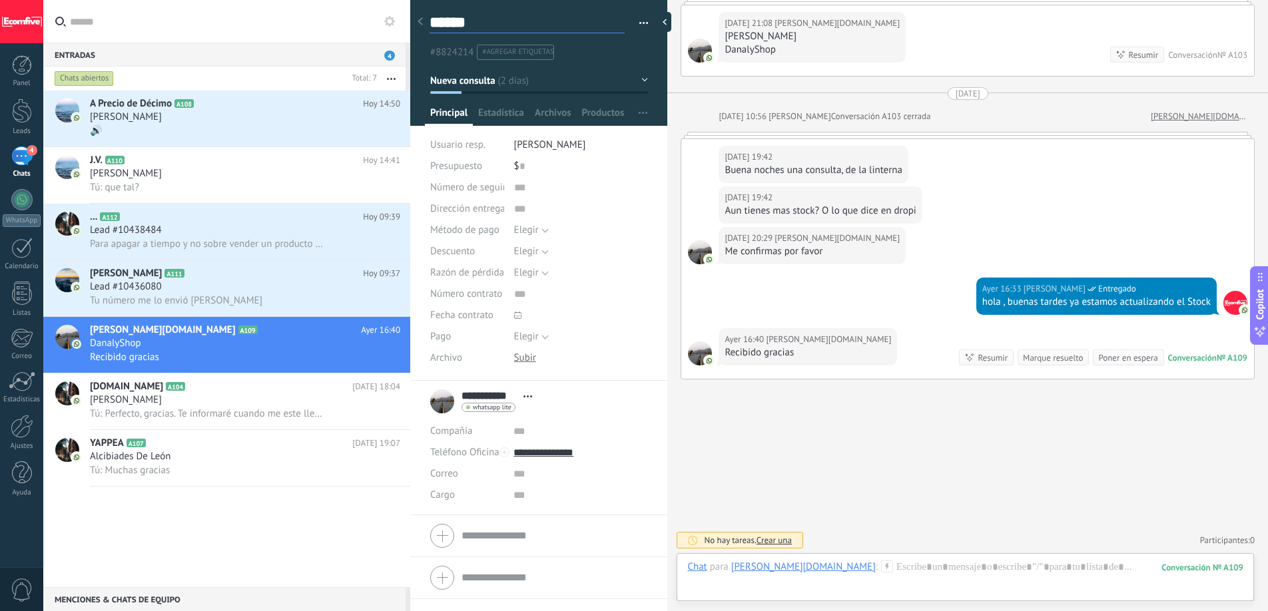
type textarea "******"
type textarea "********"
type textarea "*********"
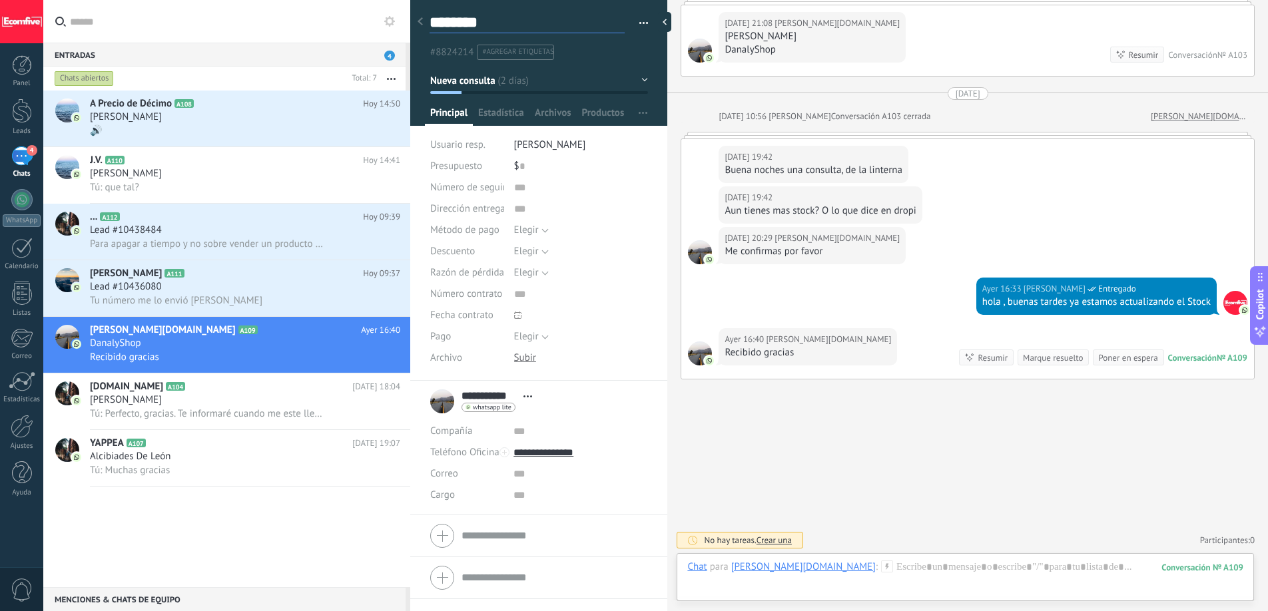
type textarea "*********"
type textarea "**********"
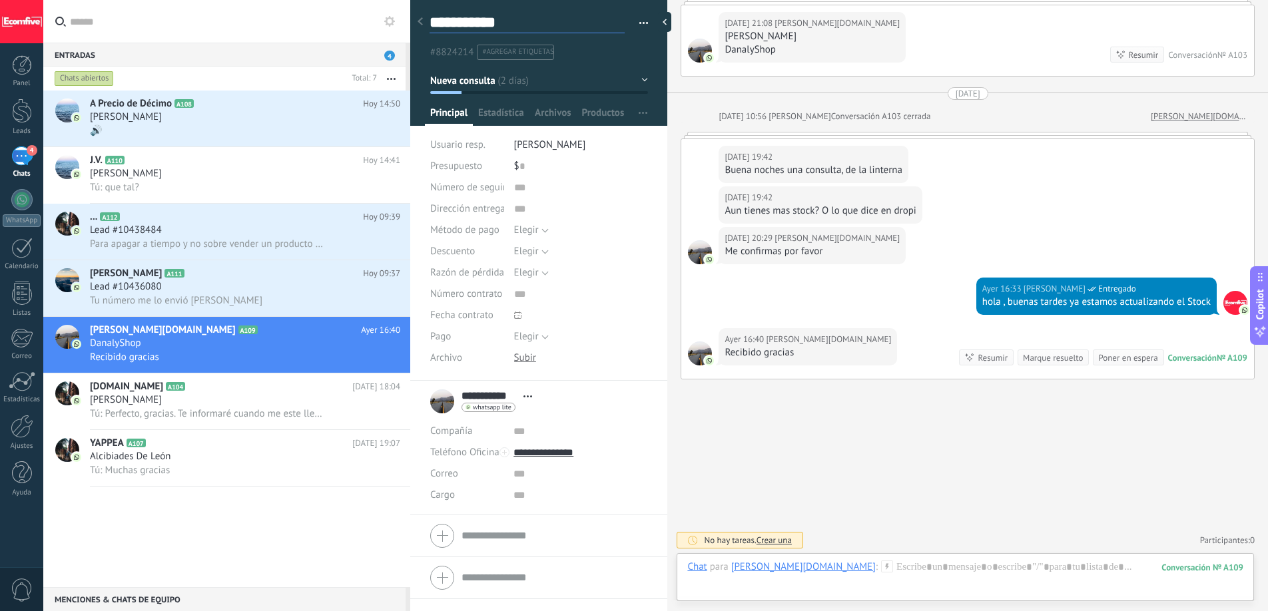
type textarea "**********"
click at [535, 437] on input "text" at bounding box center [580, 431] width 134 height 21
type textarea "**********"
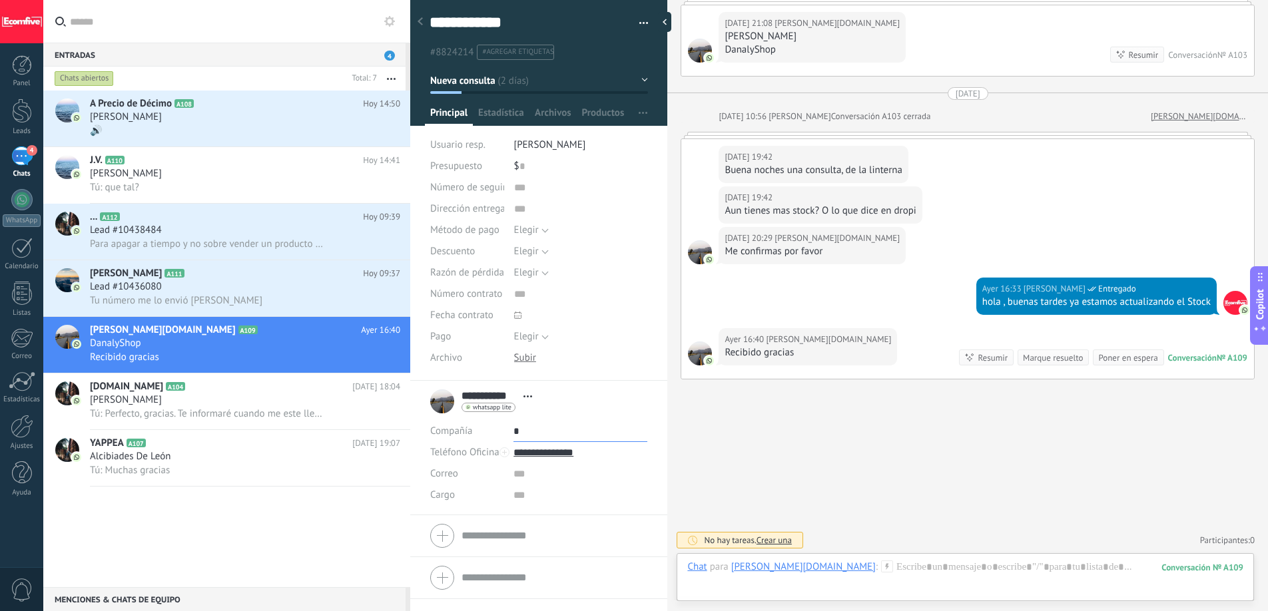
type input "**"
type textarea "**********"
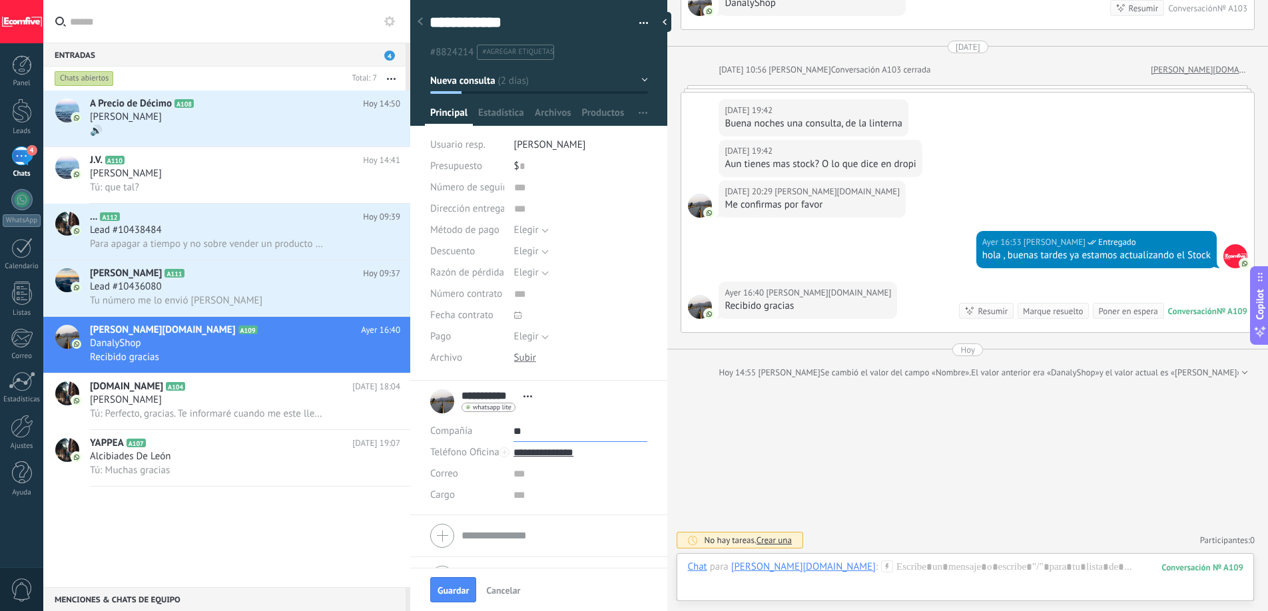
type input "*"
type input "**********"
click at [180, 173] on div "[PERSON_NAME]" at bounding box center [245, 173] width 310 height 13
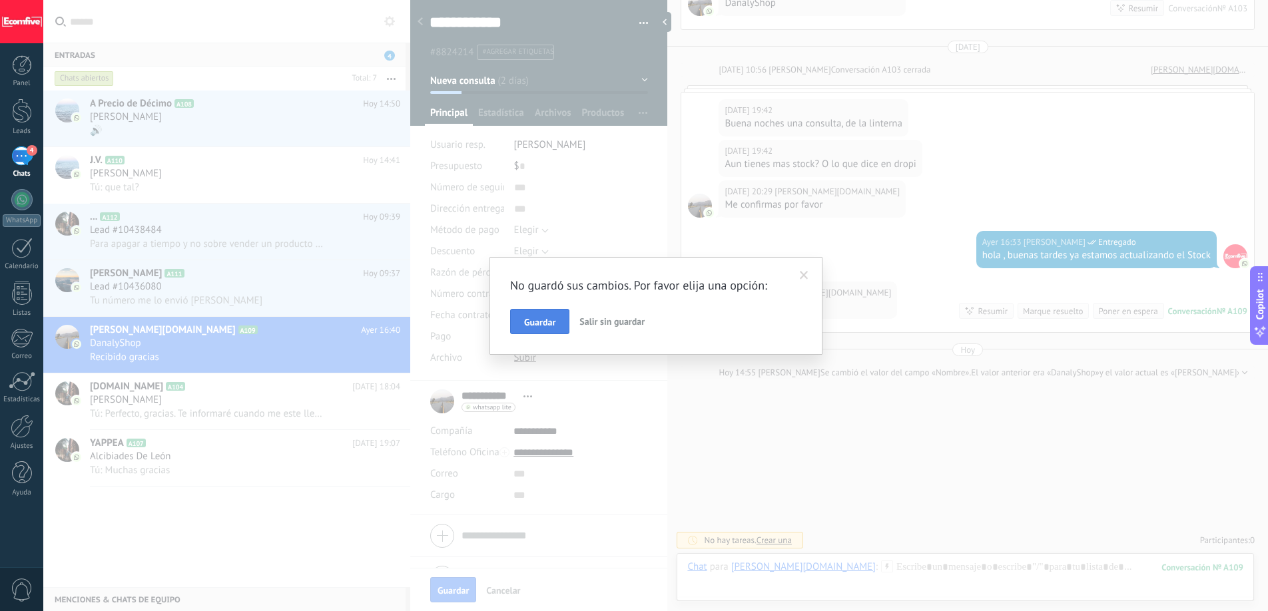
click at [543, 316] on button "Guardar" at bounding box center [539, 321] width 59 height 25
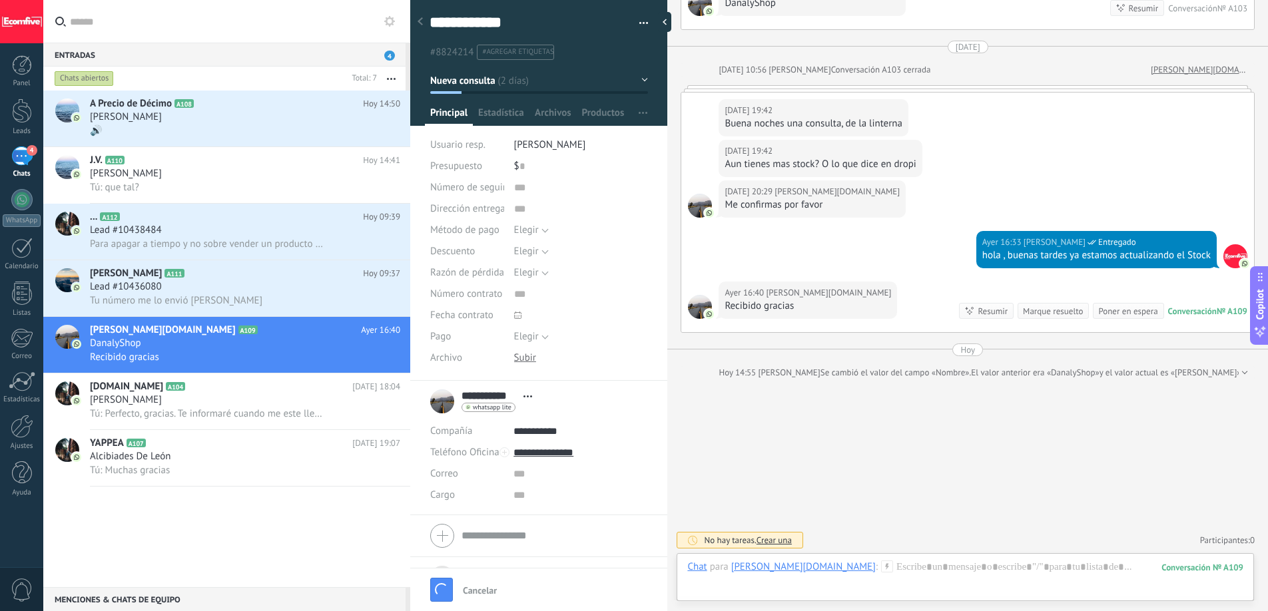
scroll to position [13, 0]
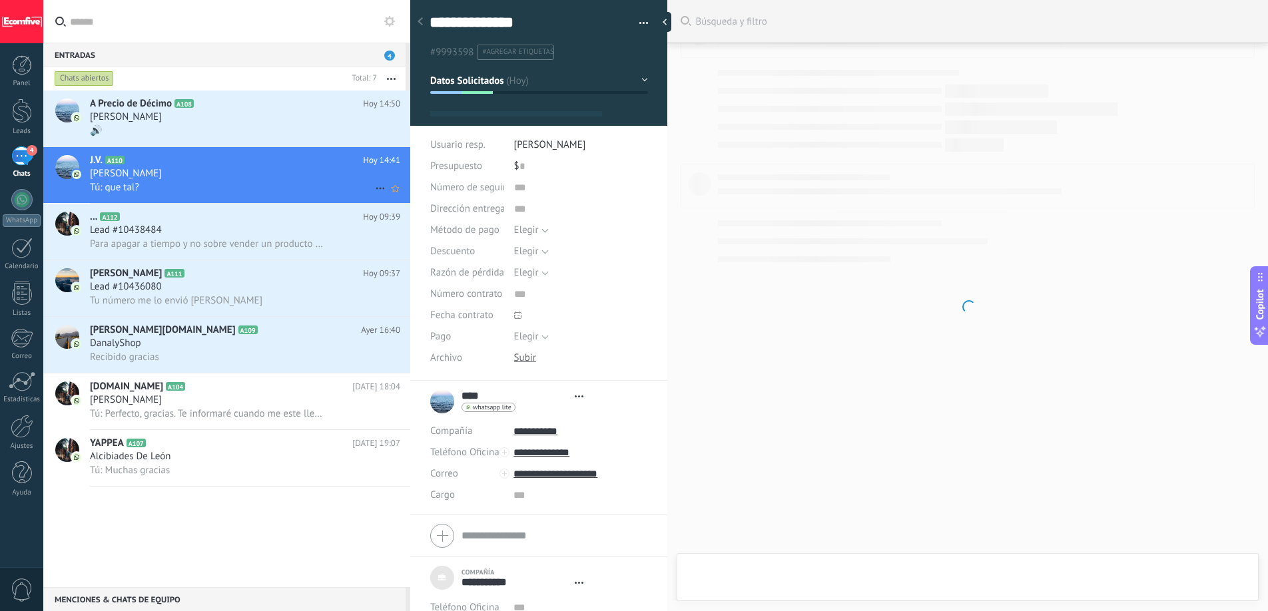
click at [197, 180] on div "Tú: que tal?" at bounding box center [245, 187] width 310 height 14
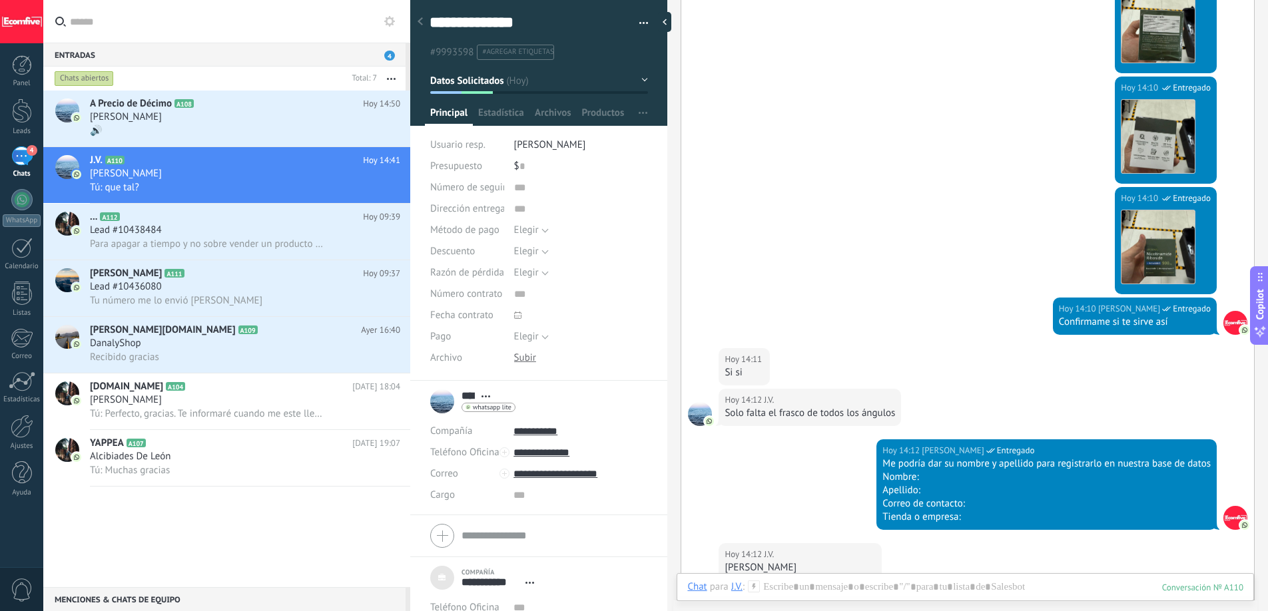
scroll to position [1035, 0]
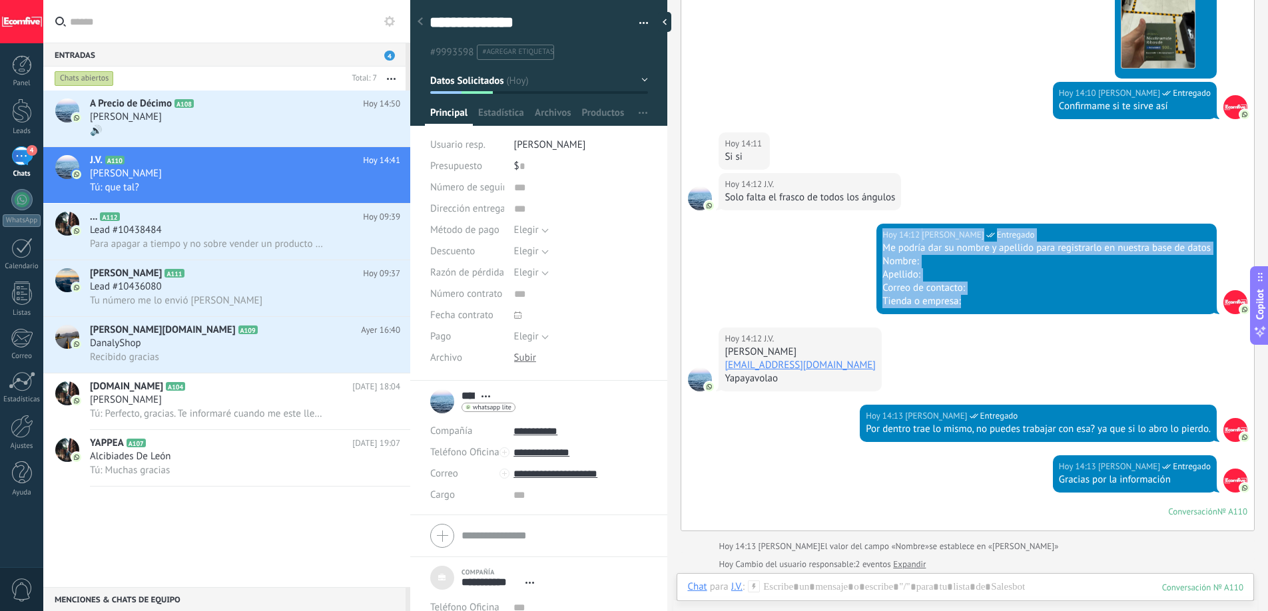
drag, startPoint x: 977, startPoint y: 304, endPoint x: 861, endPoint y: 236, distance: 134.9
click at [861, 236] on div "Hoy 14:12 Deiverth Rodriguez Entregado Me podría dar su nombre y apellido para …" at bounding box center [967, 276] width 573 height 104
click at [891, 260] on div "Nombre:" at bounding box center [1046, 261] width 328 height 13
drag, startPoint x: 876, startPoint y: 248, endPoint x: 950, endPoint y: 309, distance: 95.6
click at [950, 309] on div "Hoy 14:12 Deiverth Rodriguez Entregado Me podría dar su nombre y apellido para …" at bounding box center [1046, 269] width 340 height 91
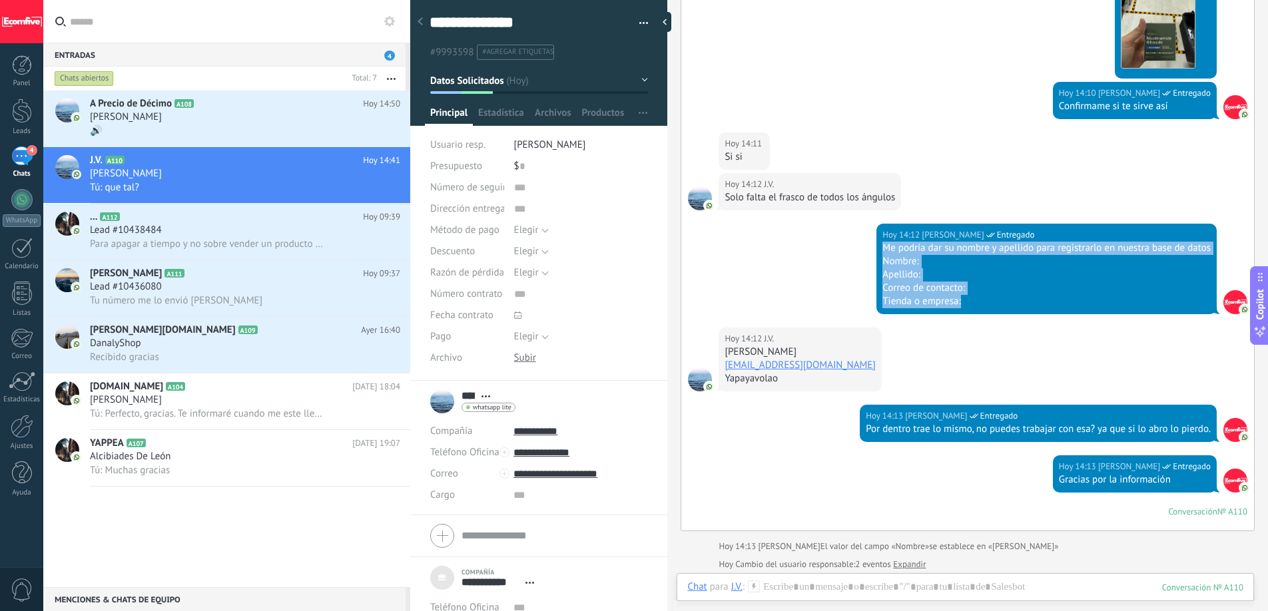
copy div "Me podría dar su nombre y apellido para registrarlo en nuestra base de datos No…"
click at [23, 119] on div at bounding box center [22, 111] width 20 height 25
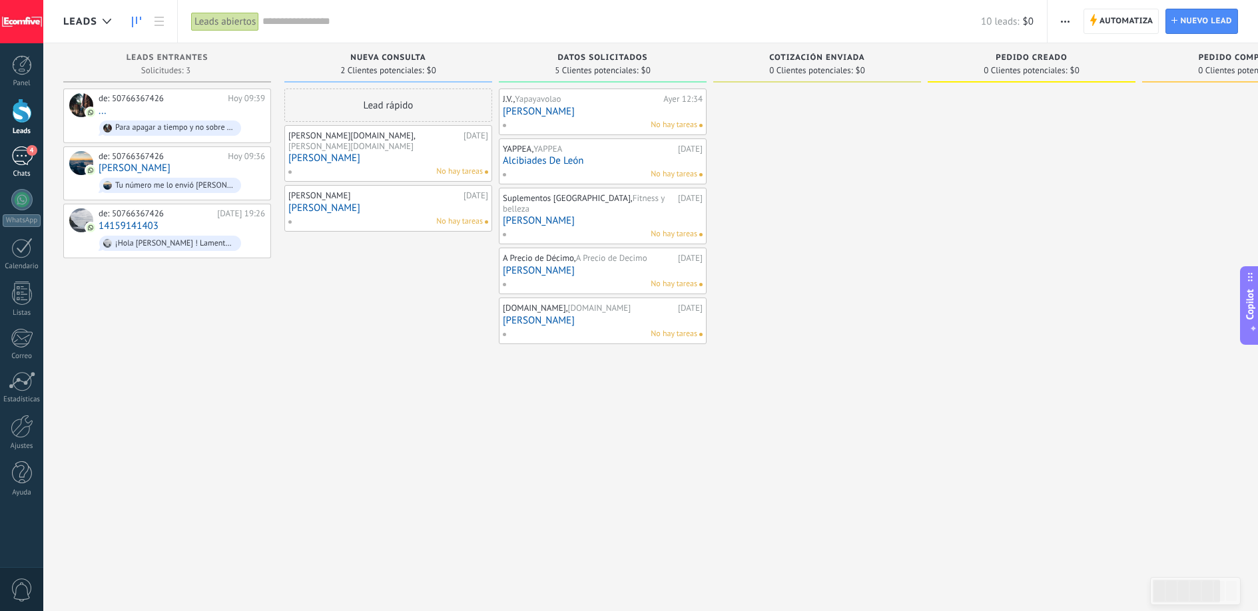
click at [24, 154] on div "4" at bounding box center [21, 155] width 21 height 19
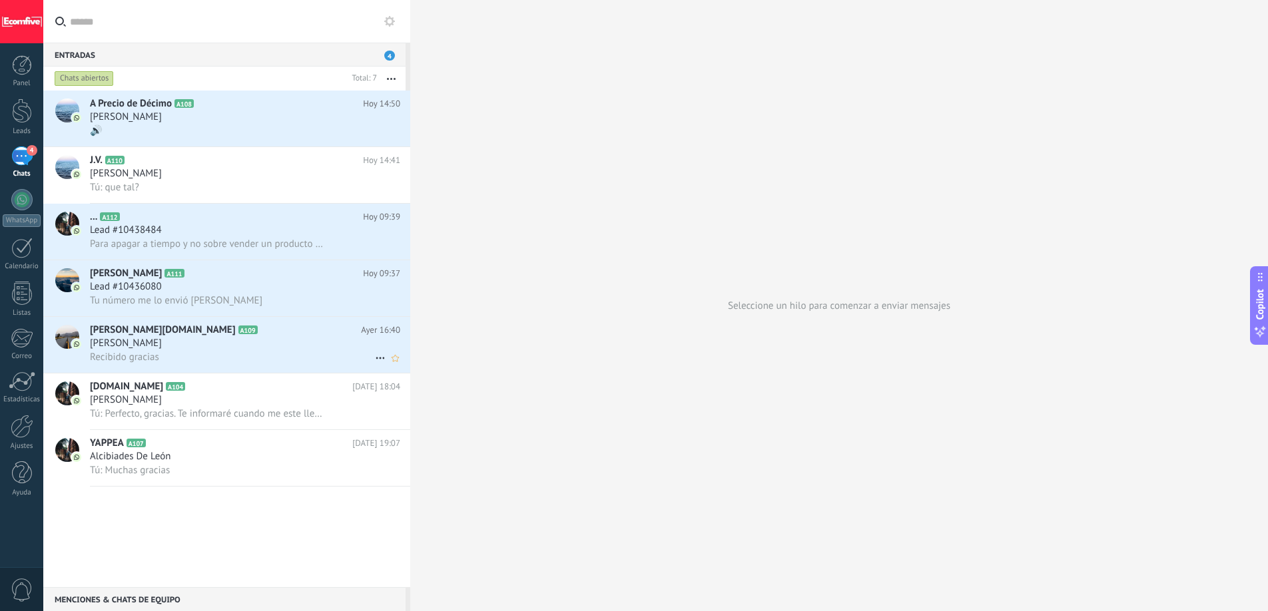
click at [263, 353] on div "Recibido gracias" at bounding box center [245, 357] width 310 height 14
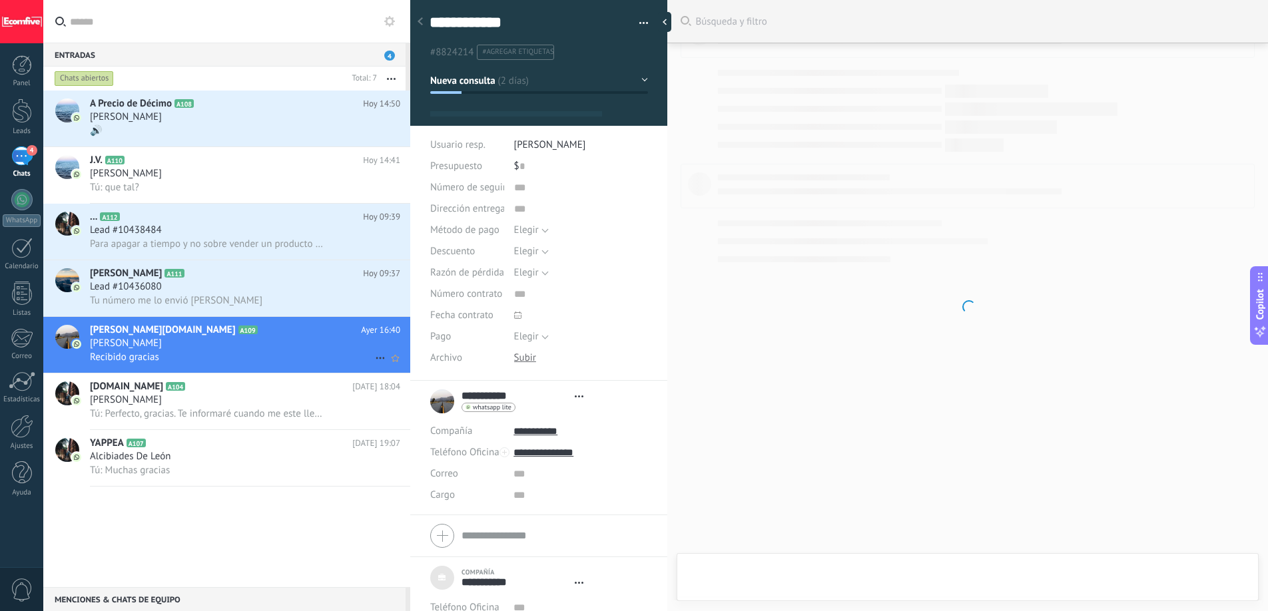
type textarea "***"
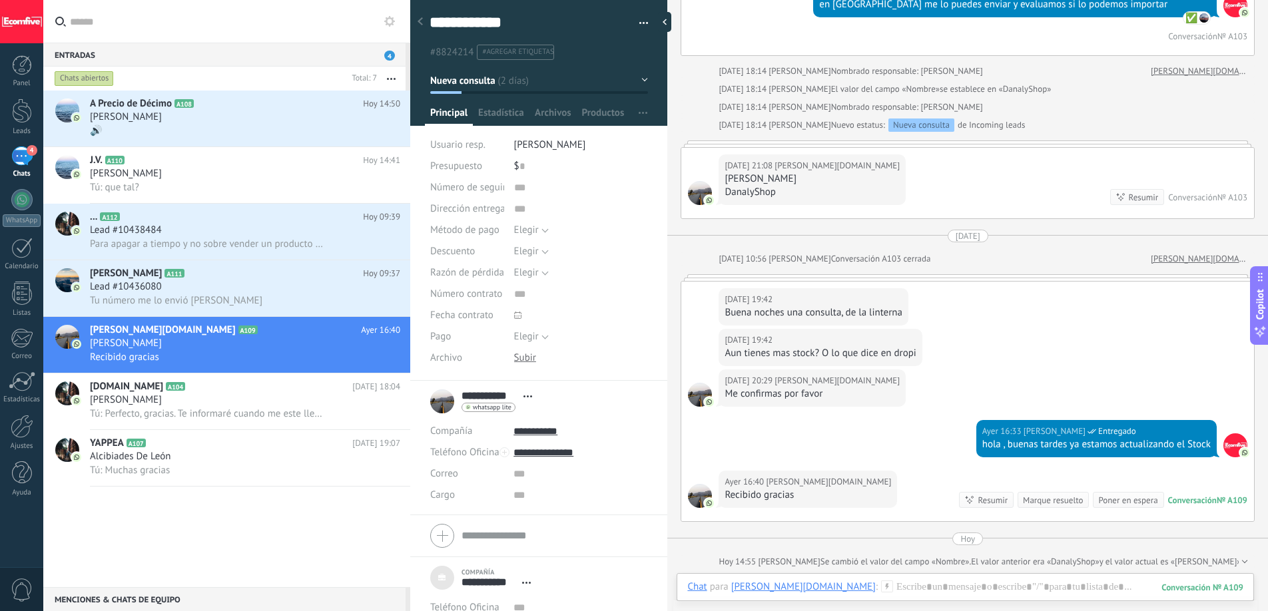
scroll to position [1626, 0]
